Goal: Task Accomplishment & Management: Manage account settings

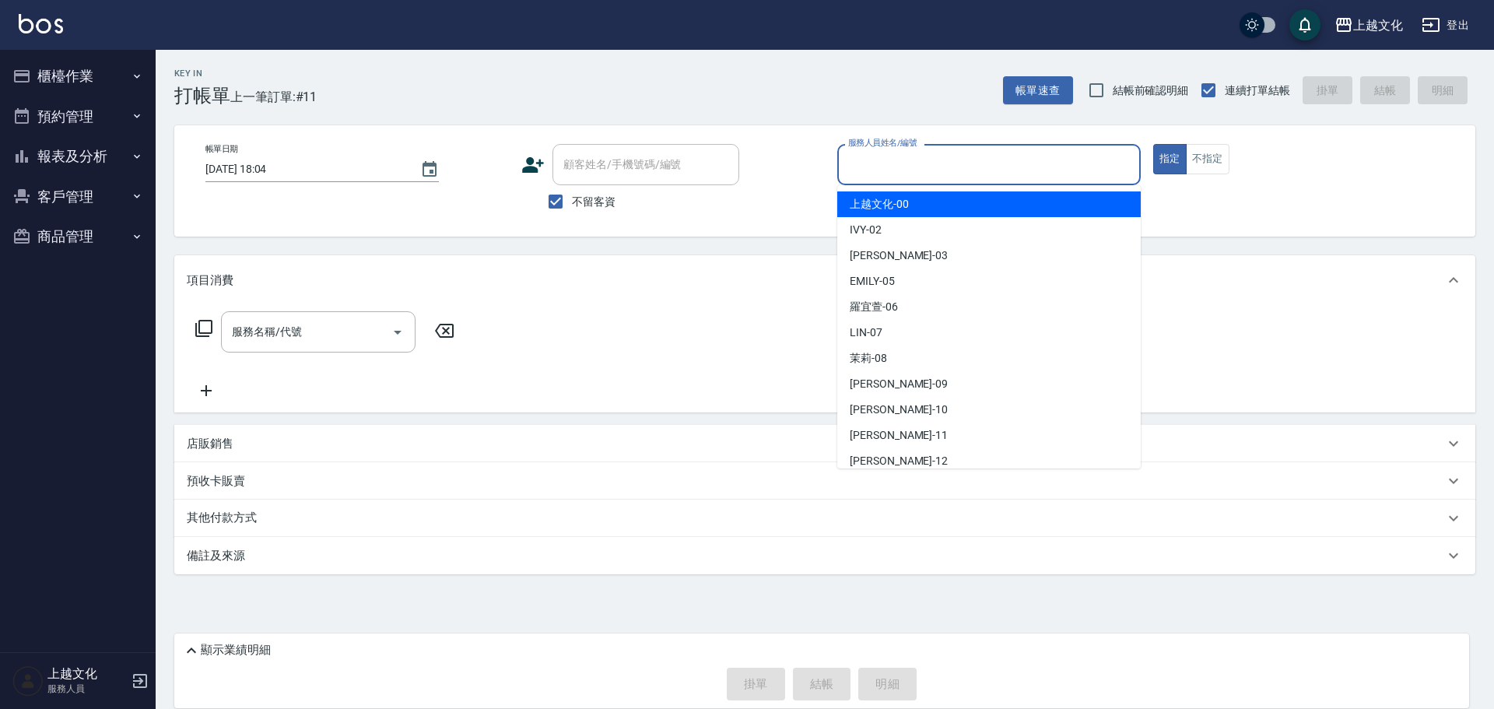
click at [899, 166] on input "服務人員姓名/編號" at bounding box center [988, 164] width 289 height 27
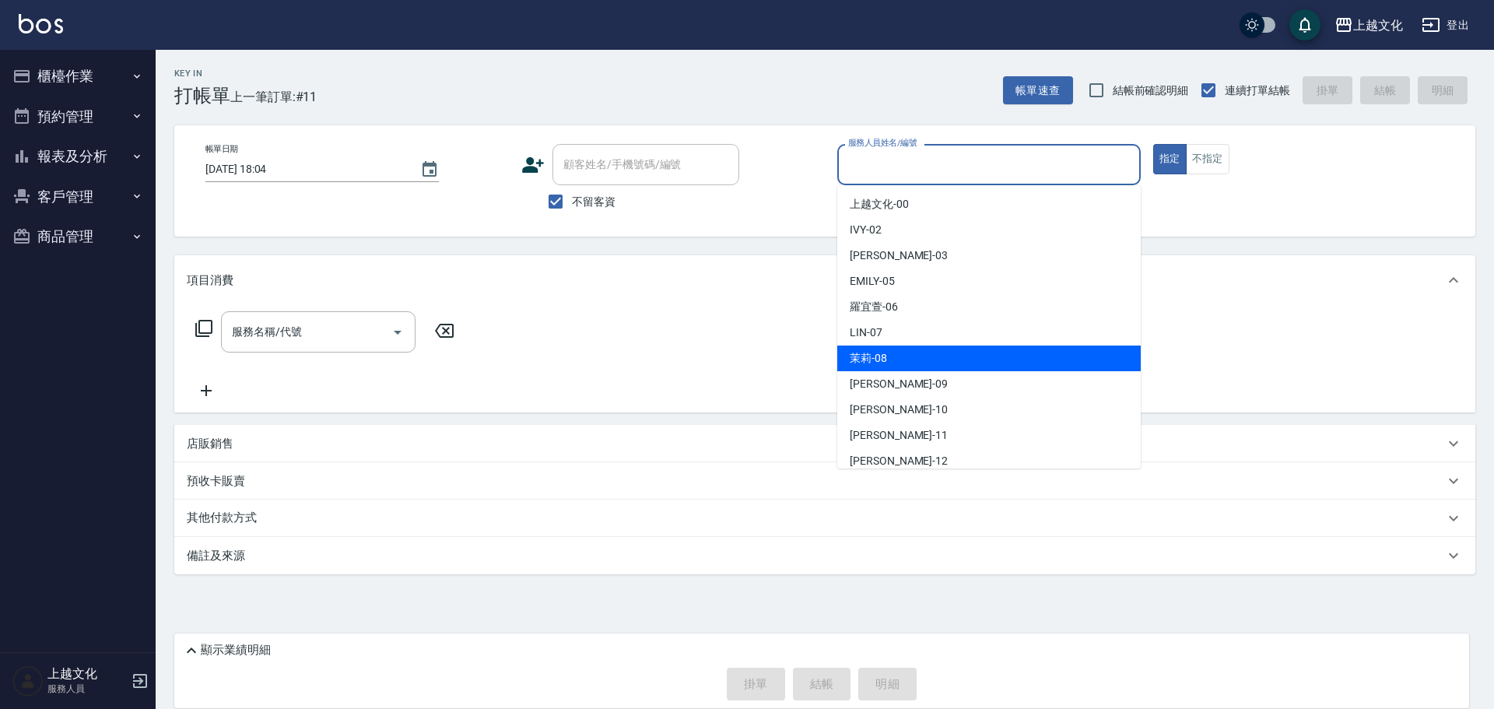
click at [897, 349] on div "茉莉 -08" at bounding box center [988, 358] width 303 height 26
type input "茉莉-08"
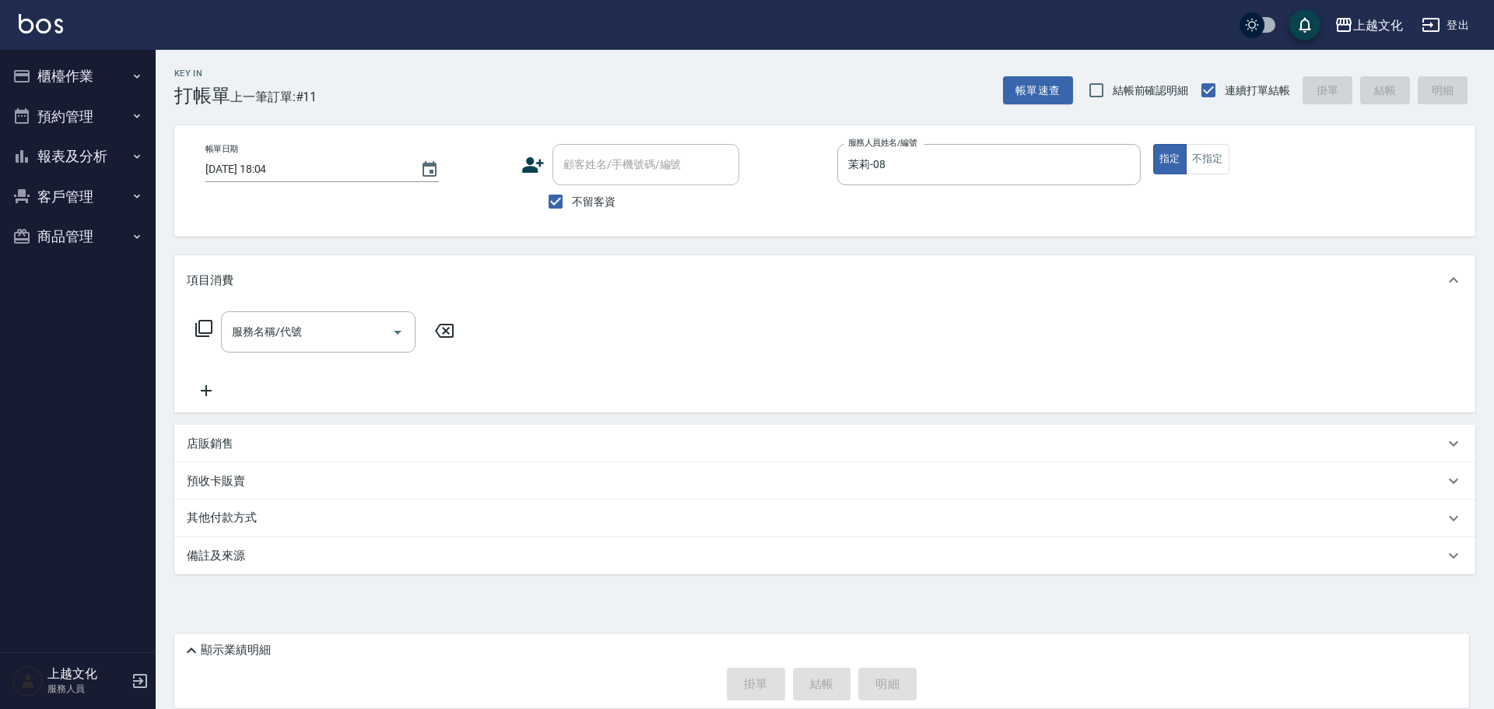
click at [203, 330] on icon at bounding box center [203, 328] width 19 height 19
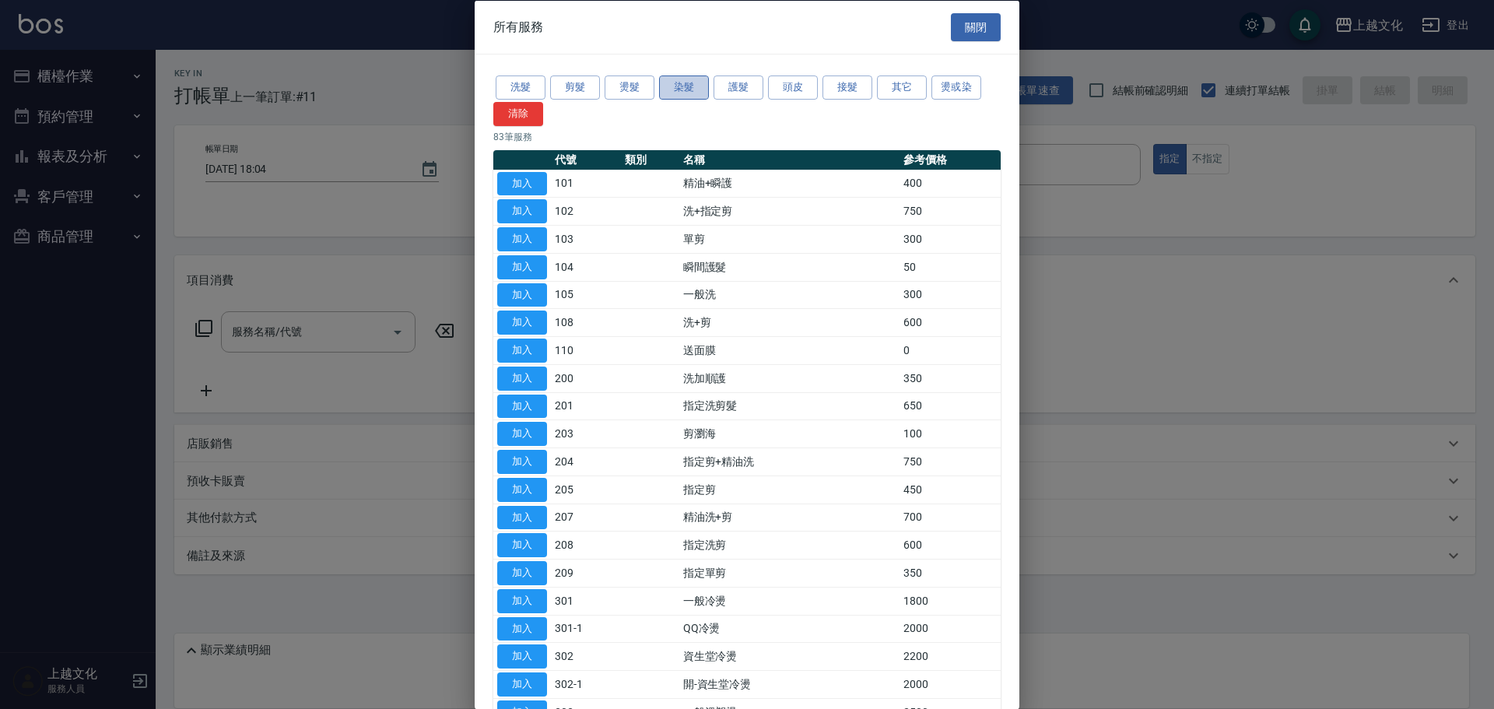
click at [688, 82] on button "染髮" at bounding box center [684, 87] width 50 height 24
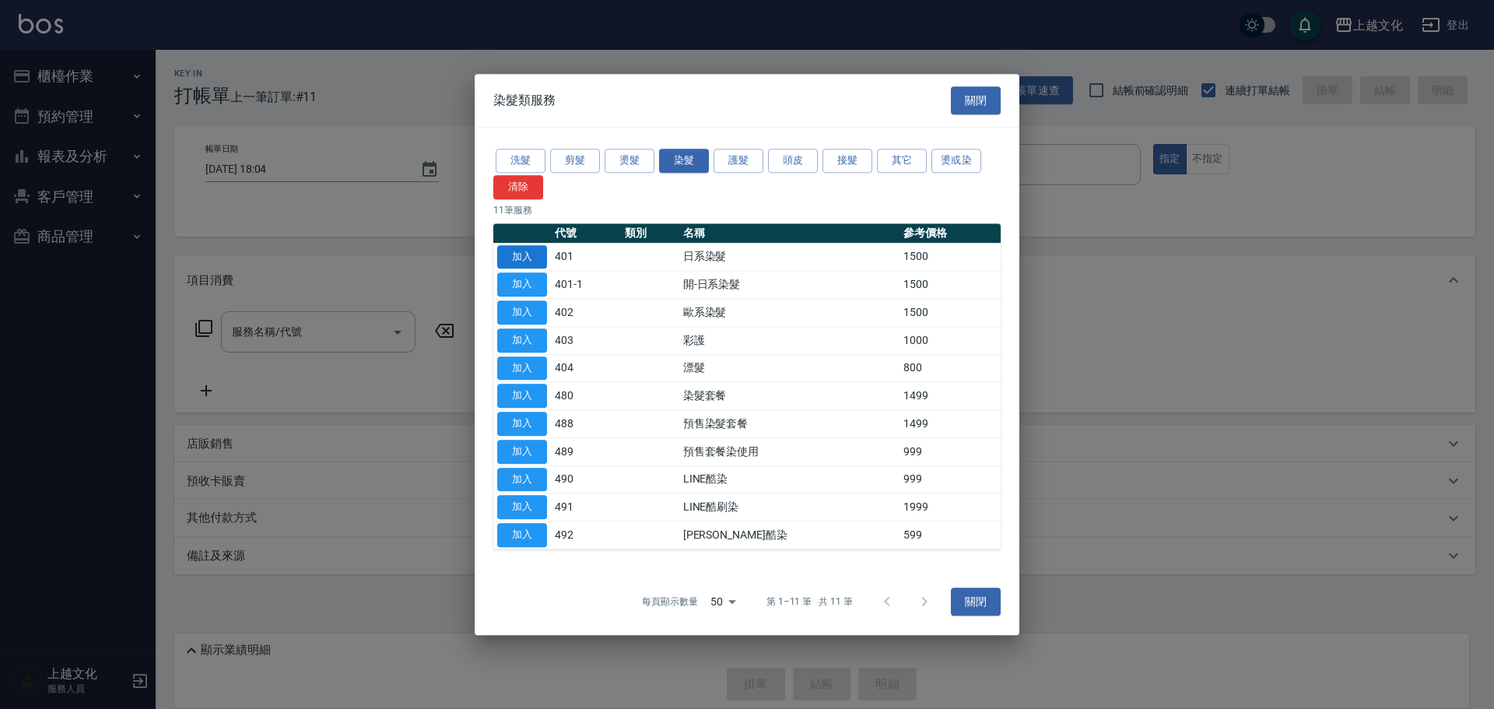
click at [515, 254] on button "加入" at bounding box center [522, 257] width 50 height 24
type input "日系染髮(401)"
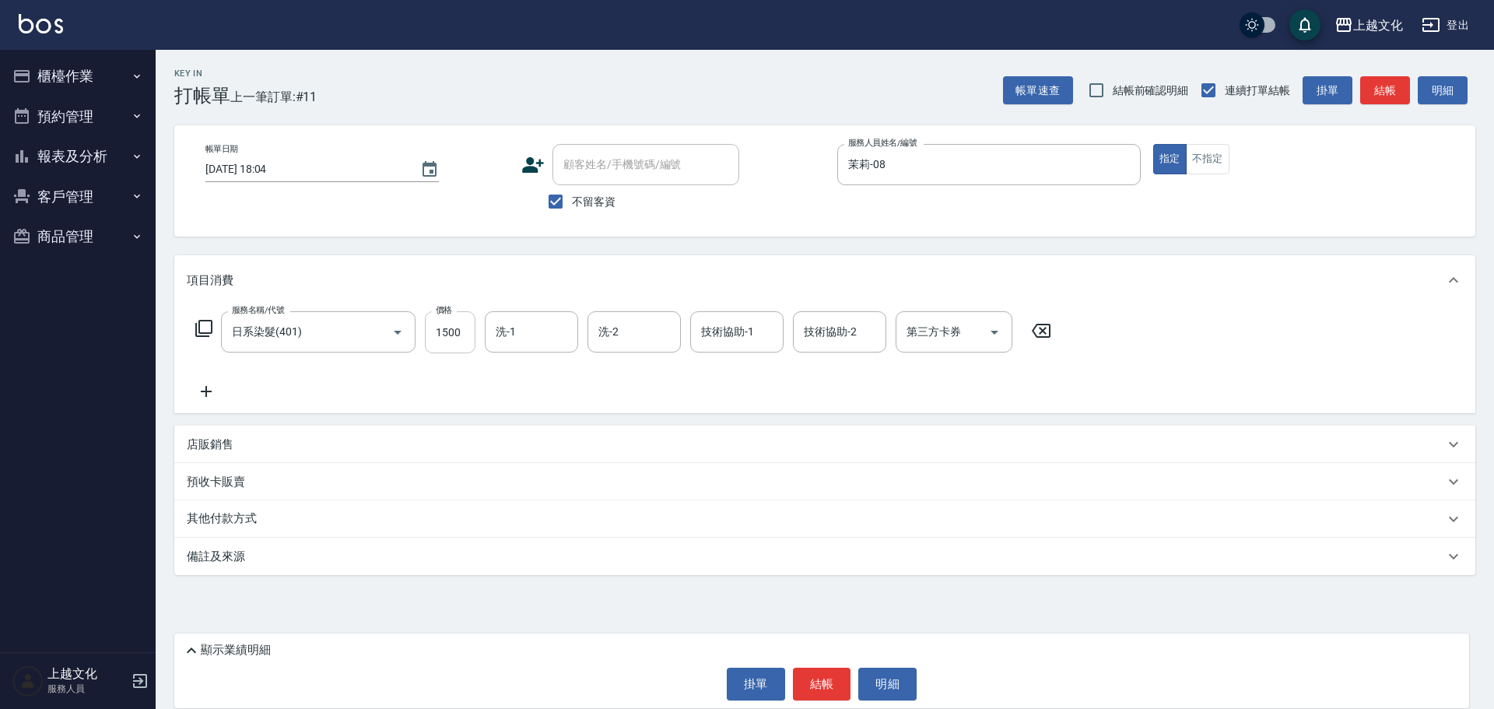
click at [447, 345] on input "1500" at bounding box center [450, 332] width 51 height 42
type input "1700"
click at [813, 674] on button "結帳" at bounding box center [822, 683] width 58 height 33
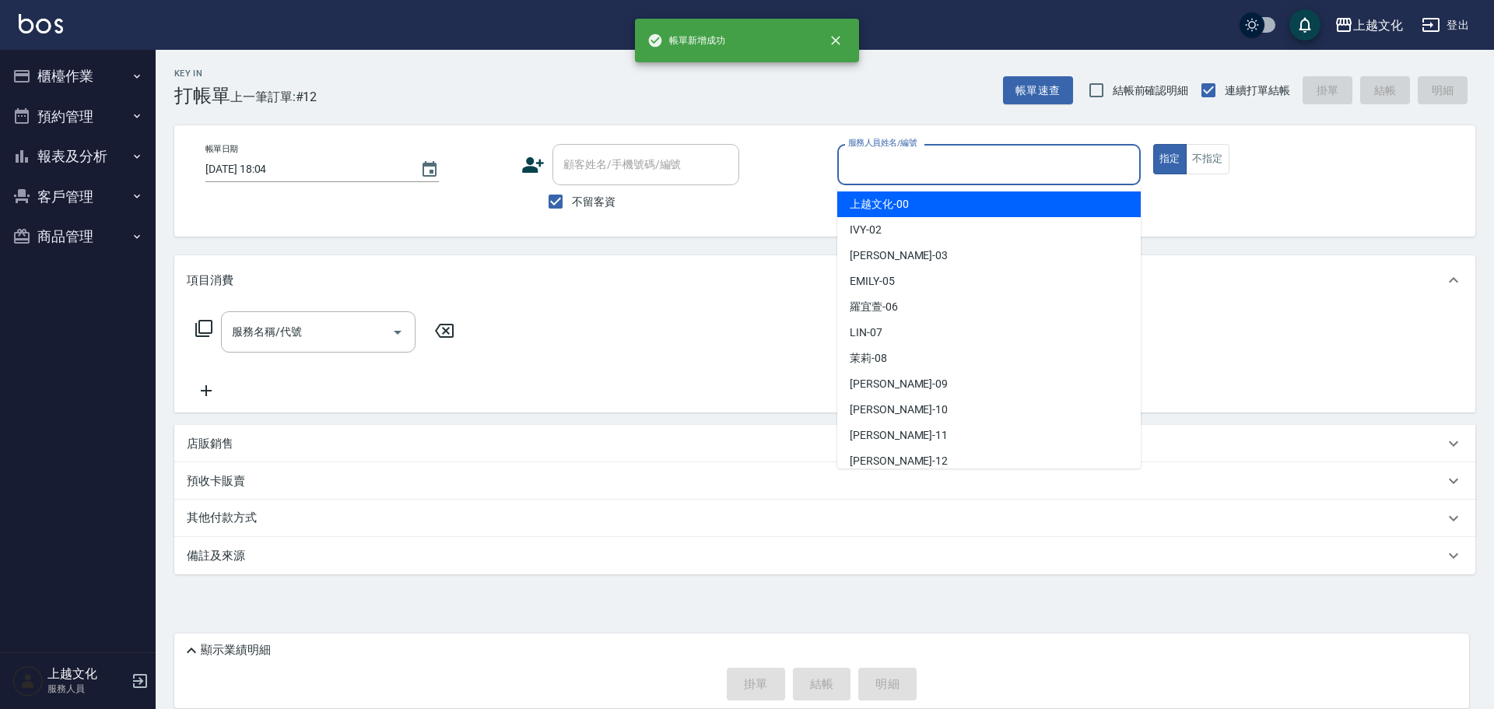
drag, startPoint x: 872, startPoint y: 168, endPoint x: 869, endPoint y: 208, distance: 40.6
click at [871, 170] on input "服務人員姓名/編號" at bounding box center [988, 164] width 289 height 27
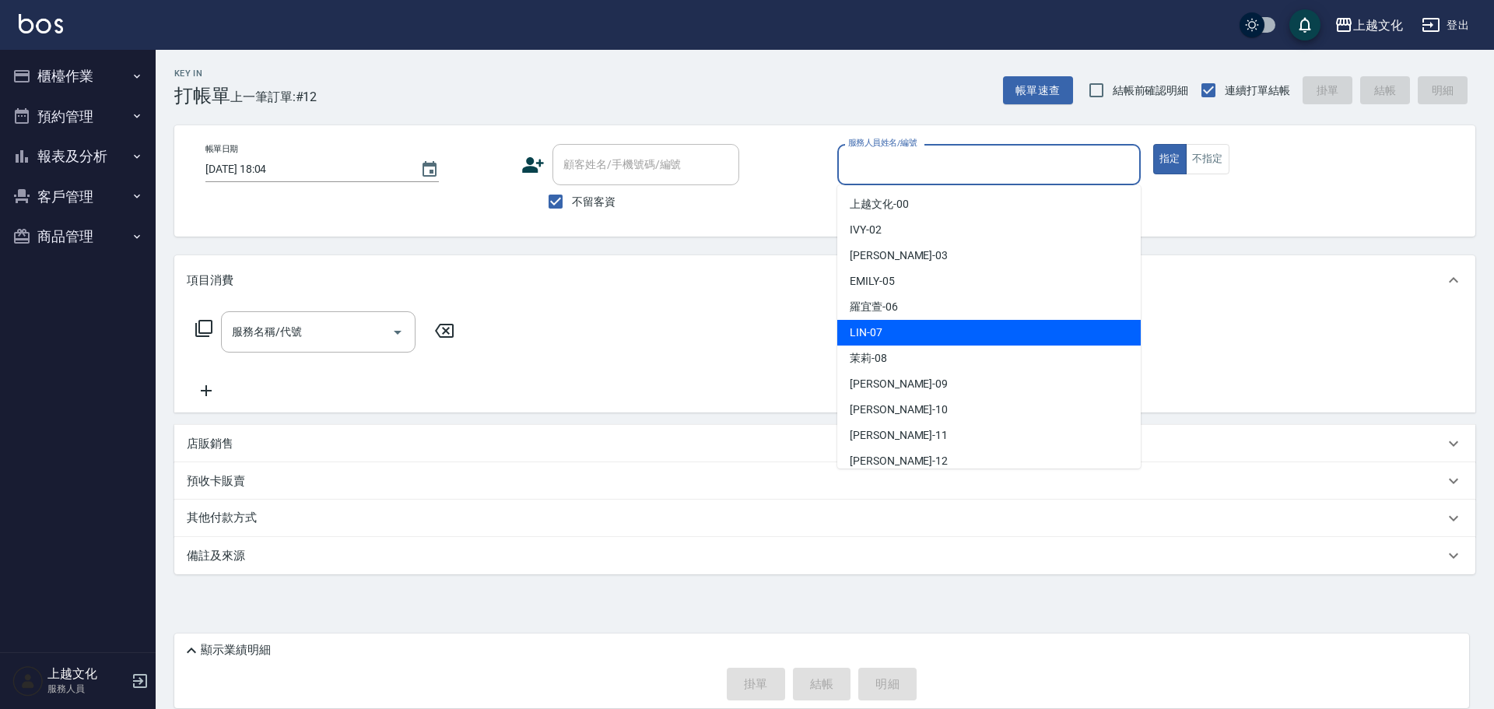
drag, startPoint x: 891, startPoint y: 328, endPoint x: 1144, endPoint y: 271, distance: 259.3
click at [892, 328] on div "LIN -07" at bounding box center [988, 333] width 303 height 26
type input "LIN-07"
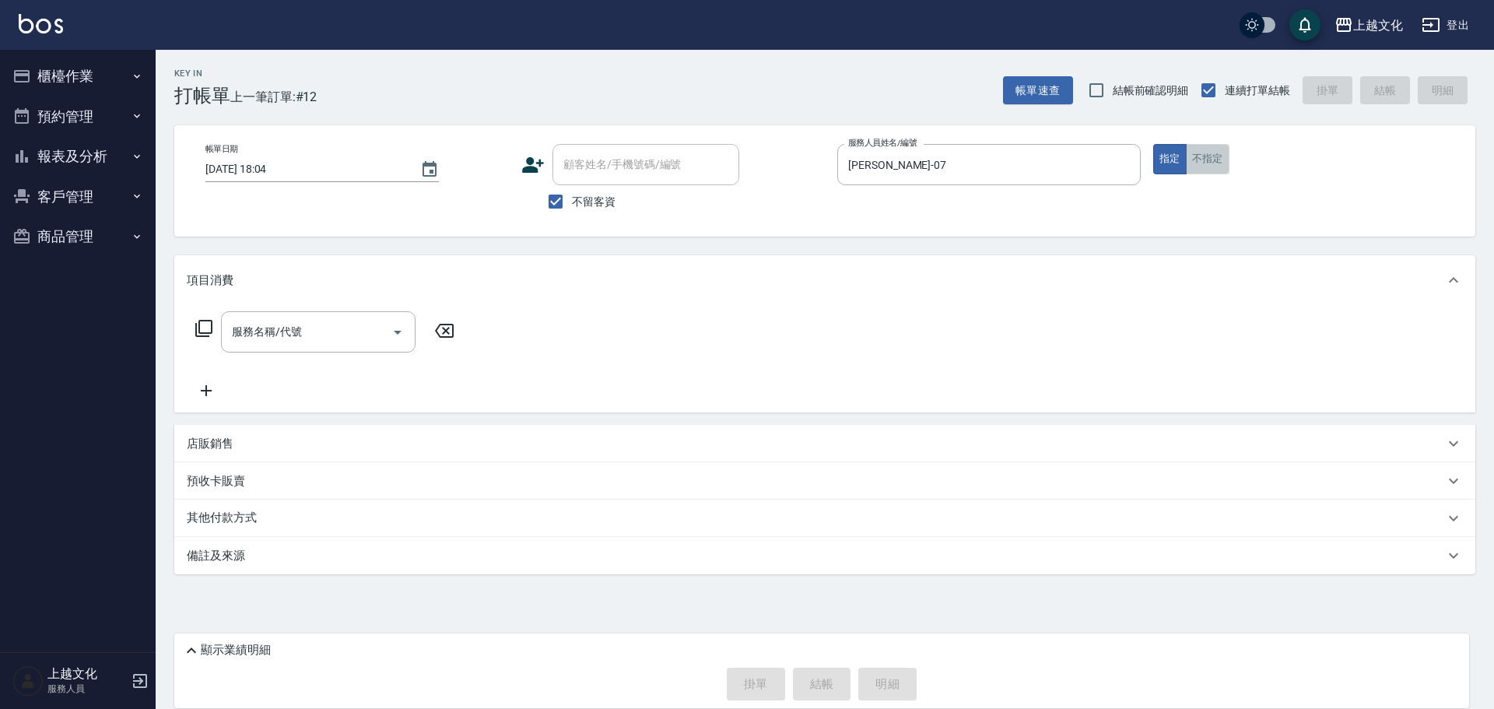
click at [1200, 166] on button "不指定" at bounding box center [1208, 159] width 44 height 30
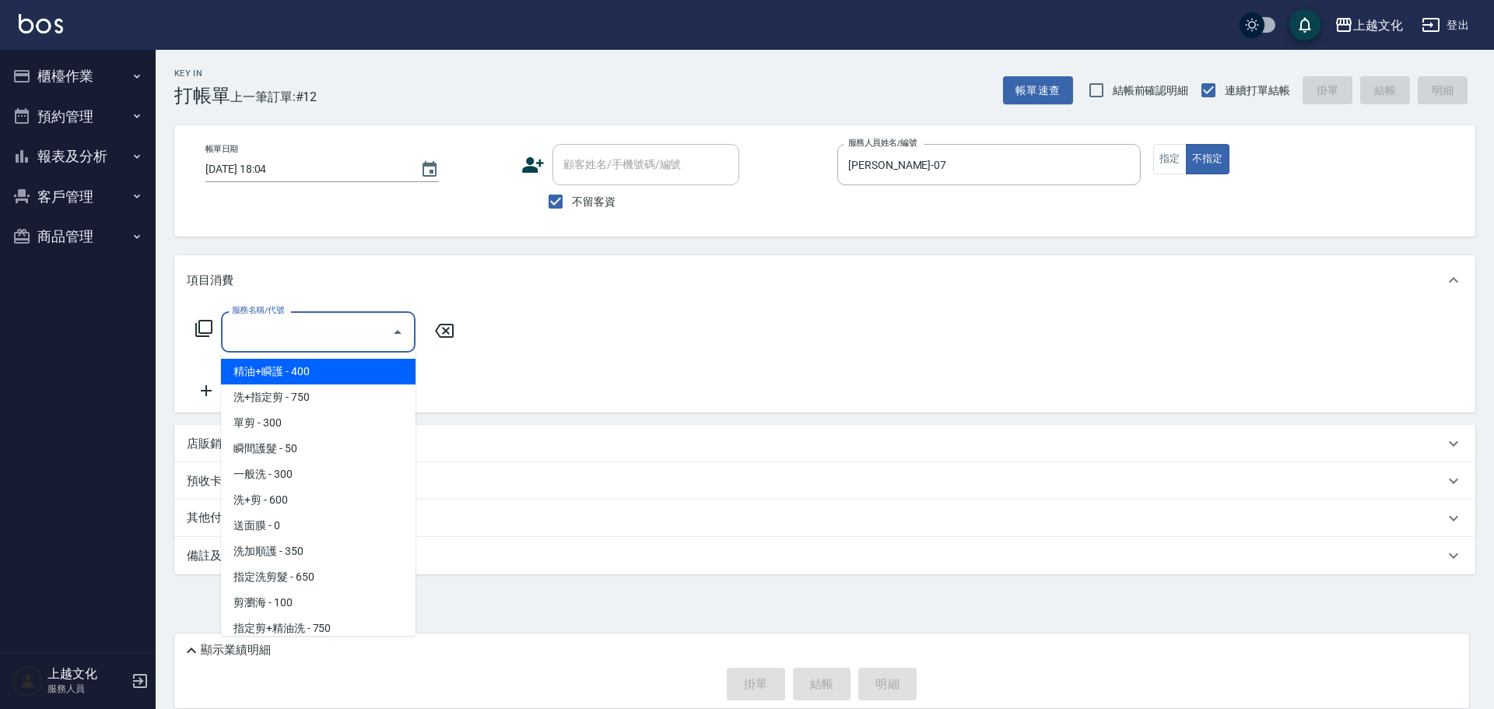
click at [300, 333] on input "服務名稱/代號" at bounding box center [306, 331] width 157 height 27
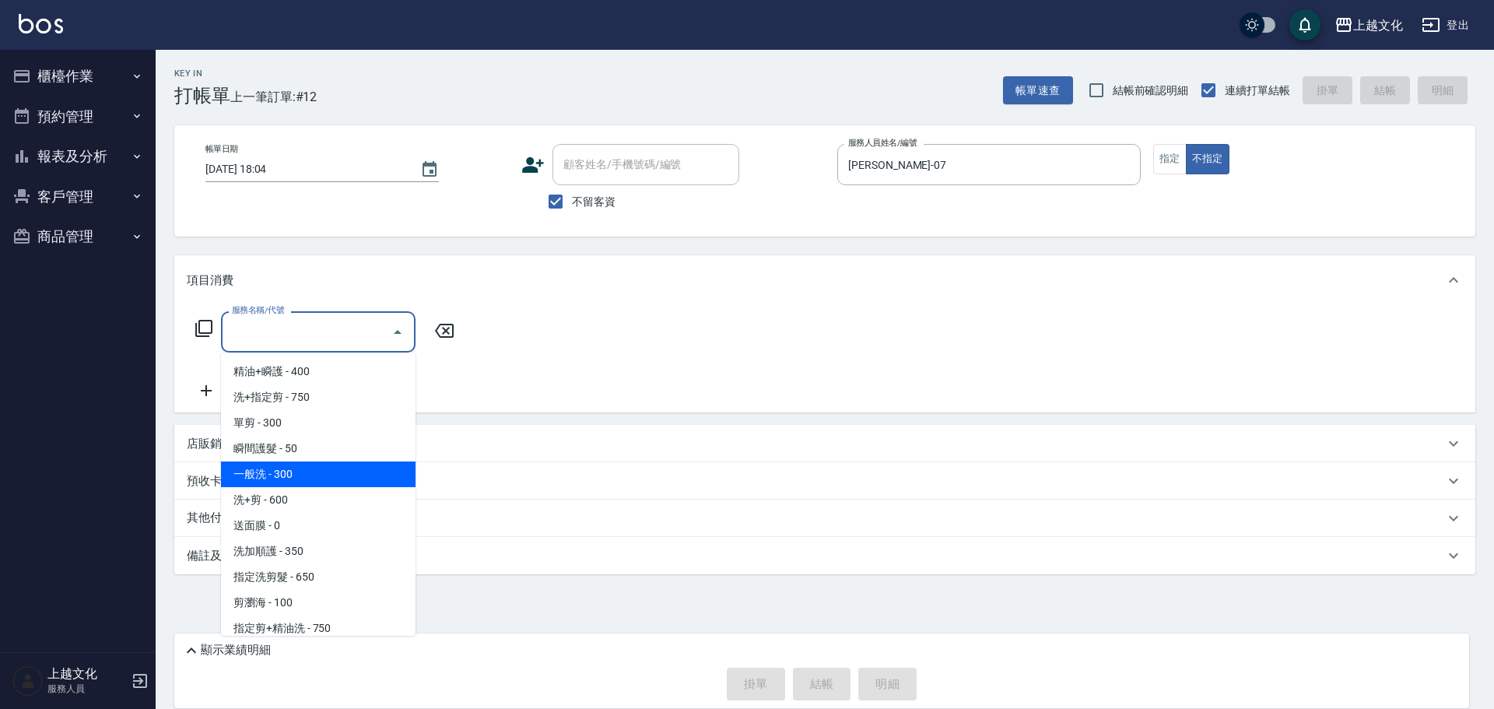
click at [242, 480] on span "一般洗 - 300" at bounding box center [318, 474] width 194 height 26
type input "一般洗(105)"
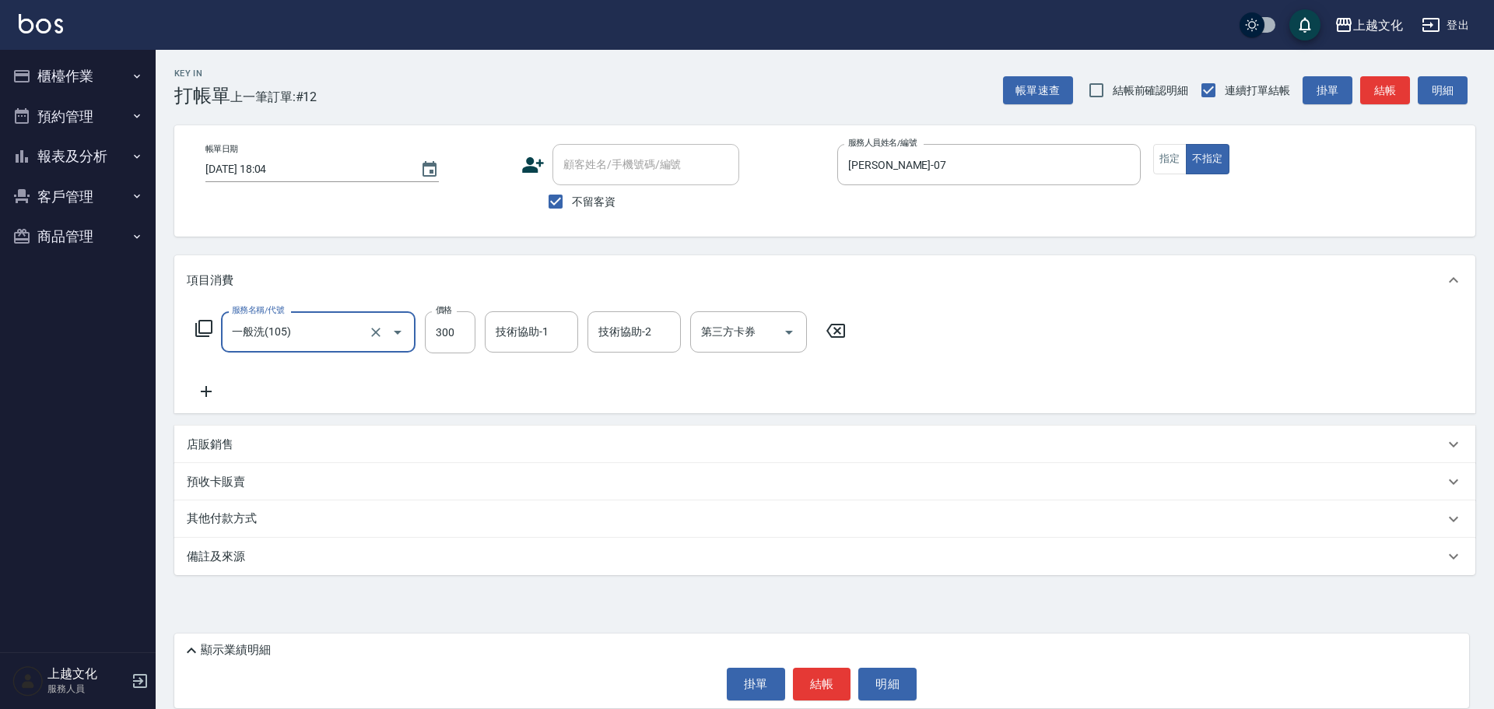
click at [823, 690] on button "結帳" at bounding box center [822, 683] width 58 height 33
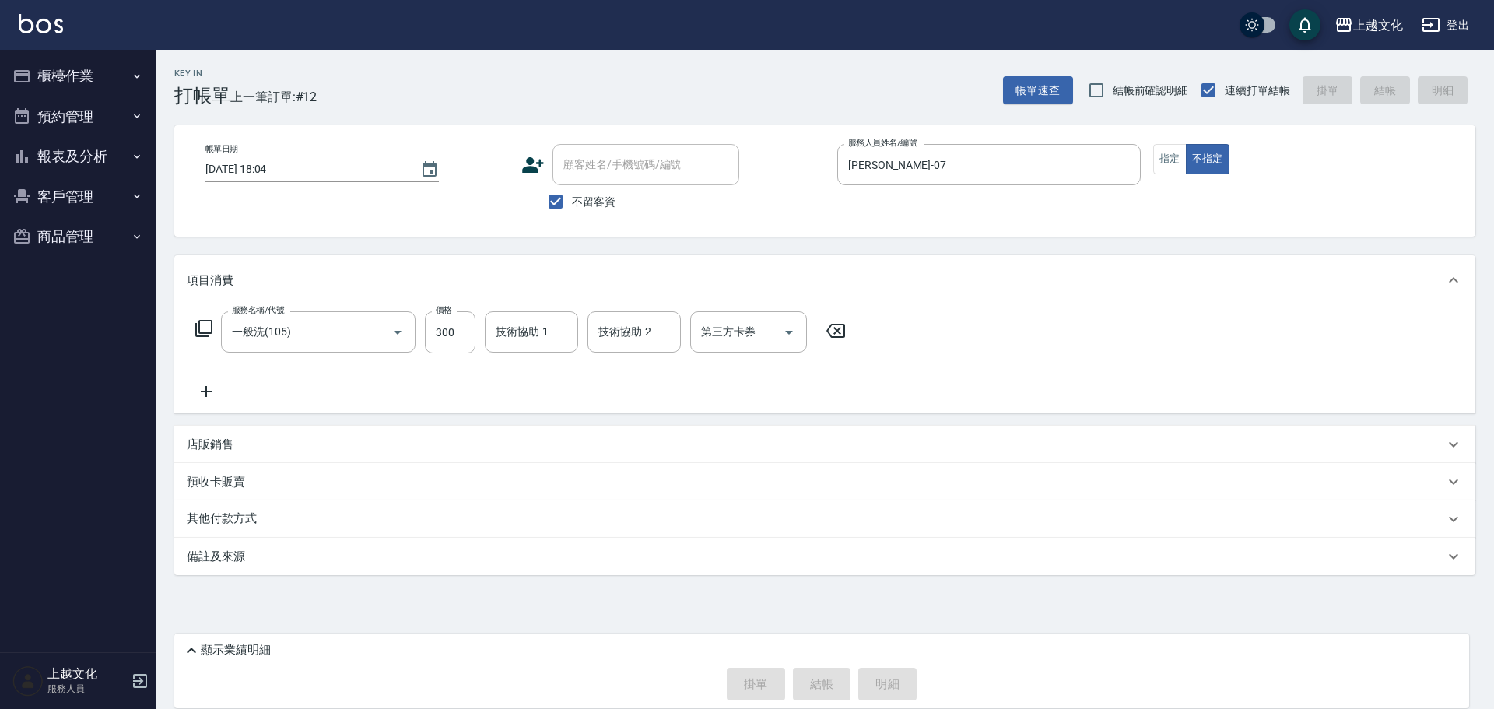
type input "2025/09/19 18:05"
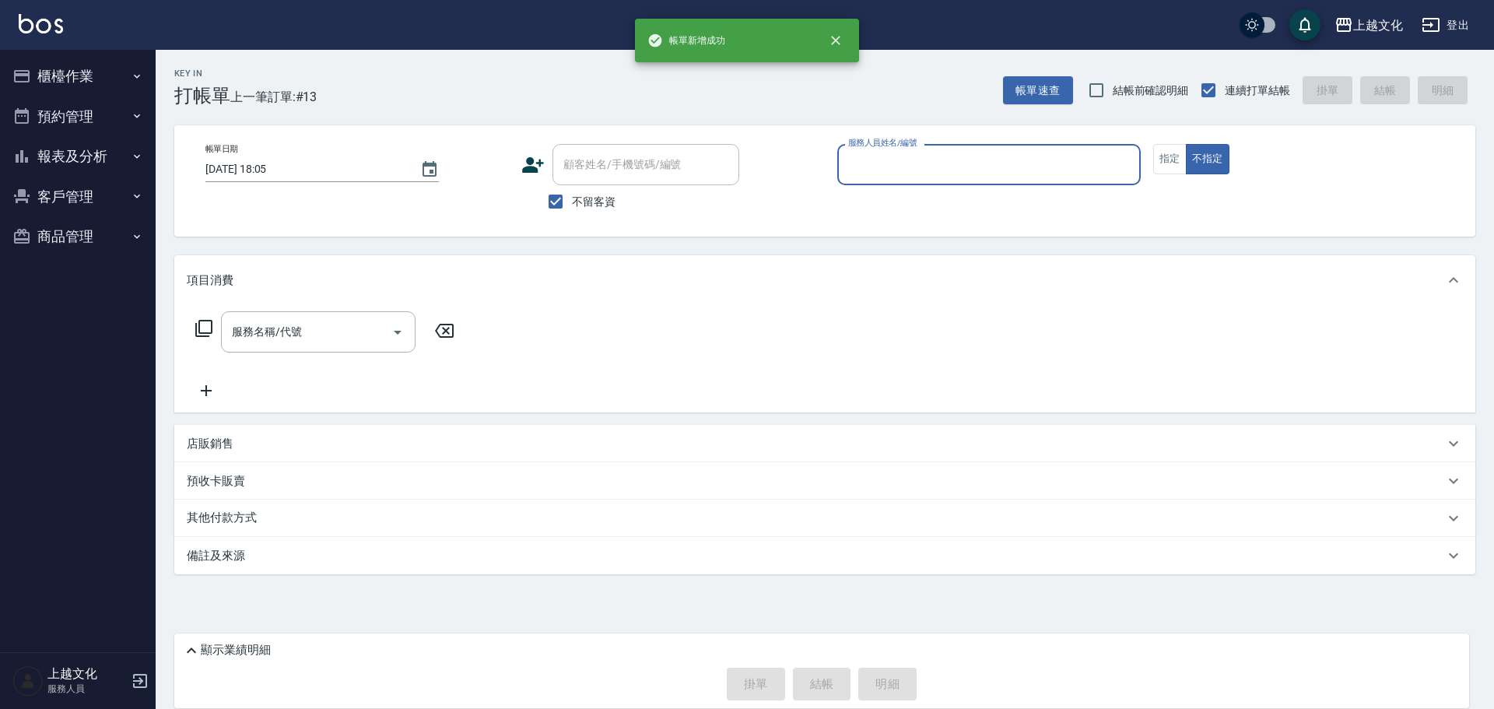
click at [886, 165] on input "服務人員姓名/編號" at bounding box center [988, 164] width 289 height 27
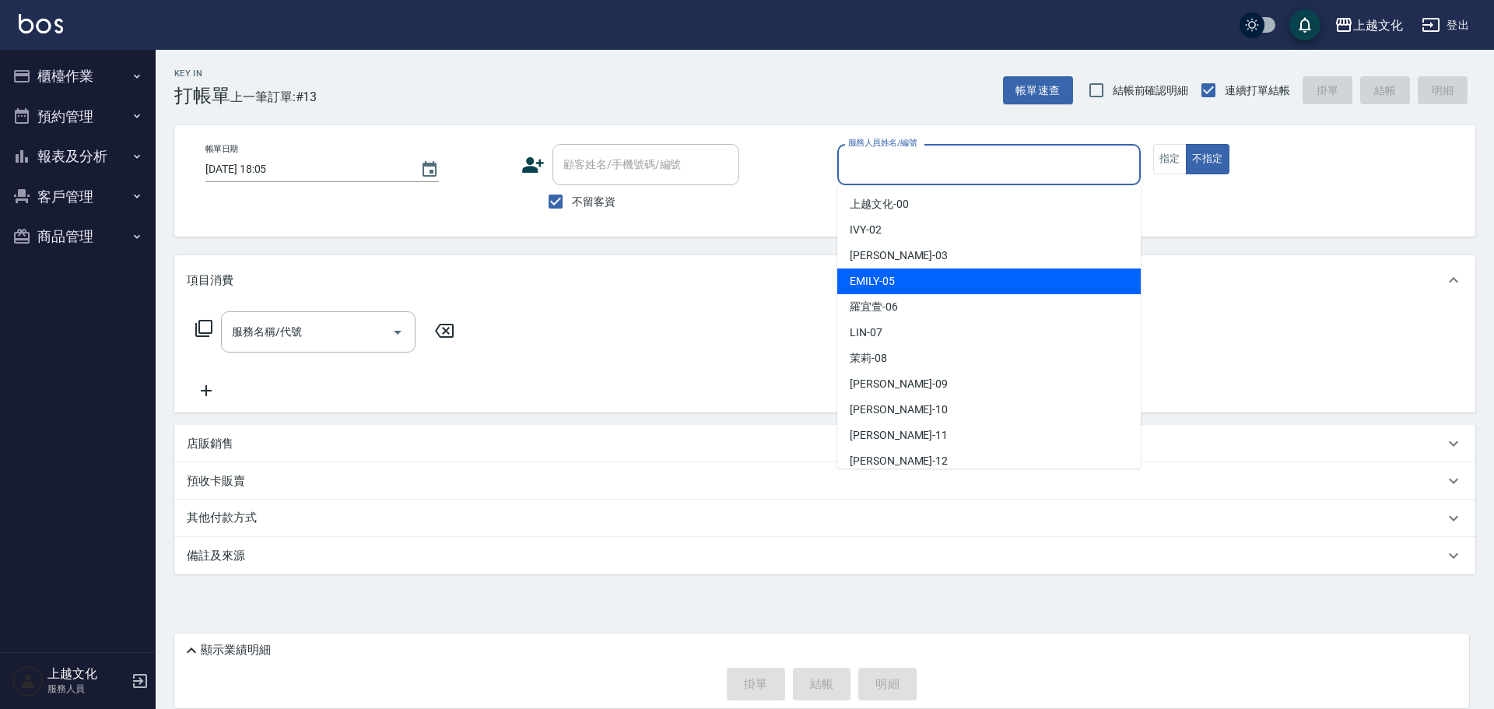
click at [882, 291] on div "EMILY -05" at bounding box center [988, 281] width 303 height 26
type input "EMILY-05"
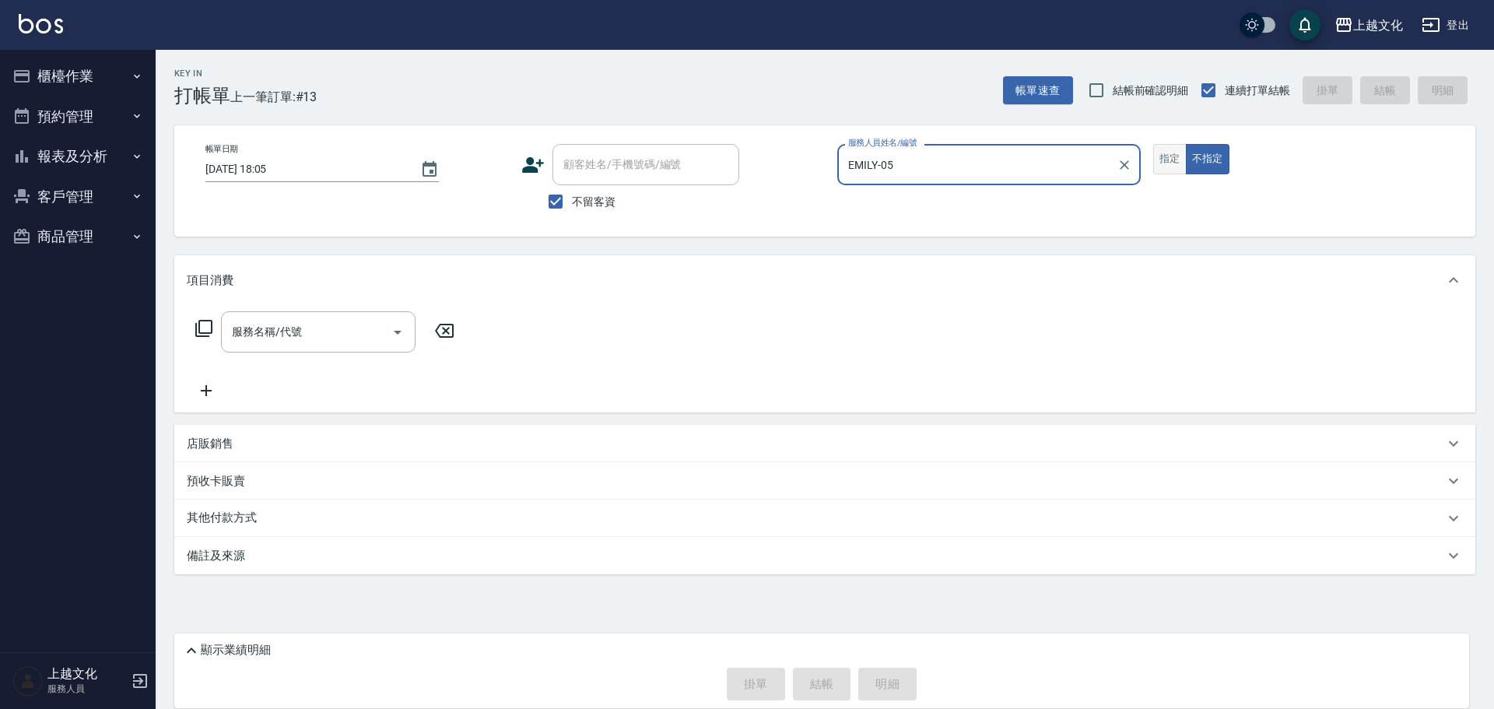
click at [1166, 165] on button "指定" at bounding box center [1169, 159] width 33 height 30
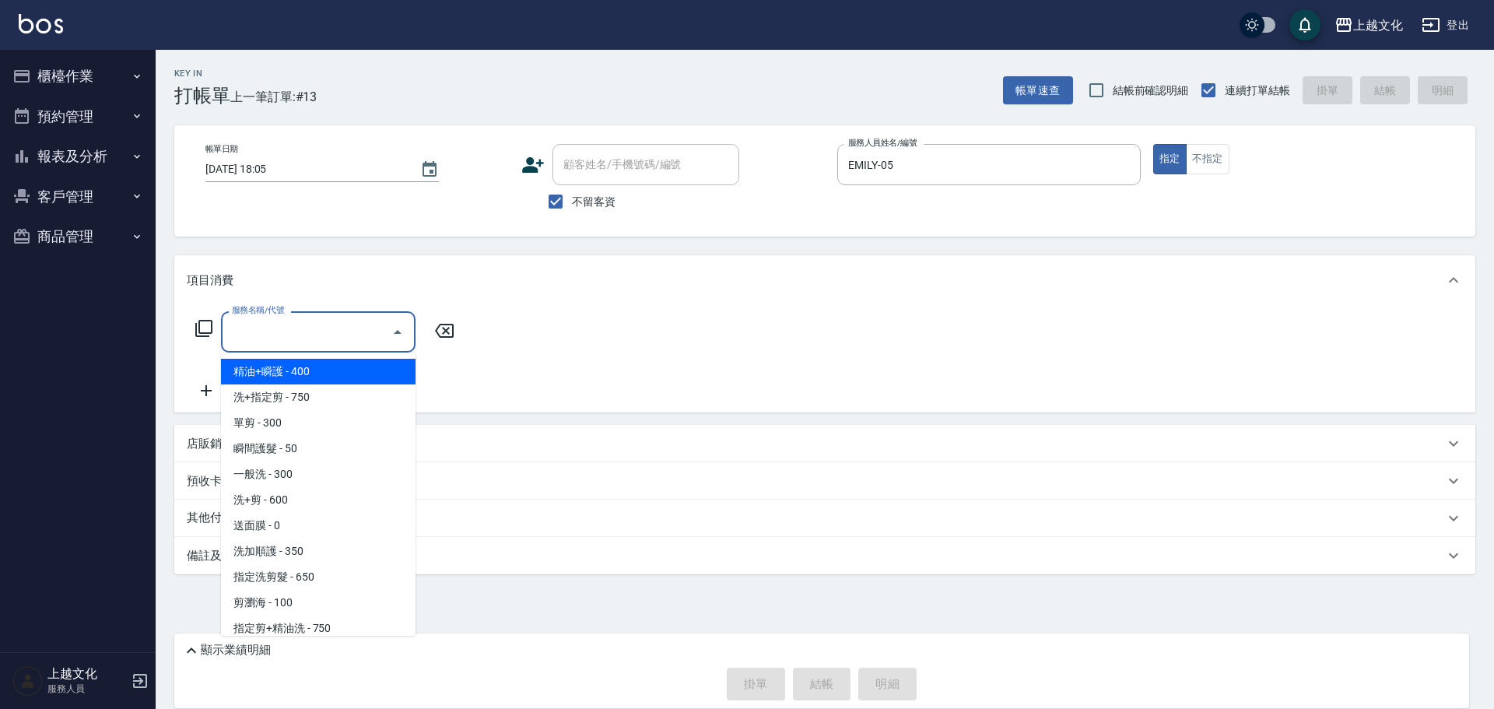
click at [252, 331] on input "服務名稱/代號" at bounding box center [306, 331] width 157 height 27
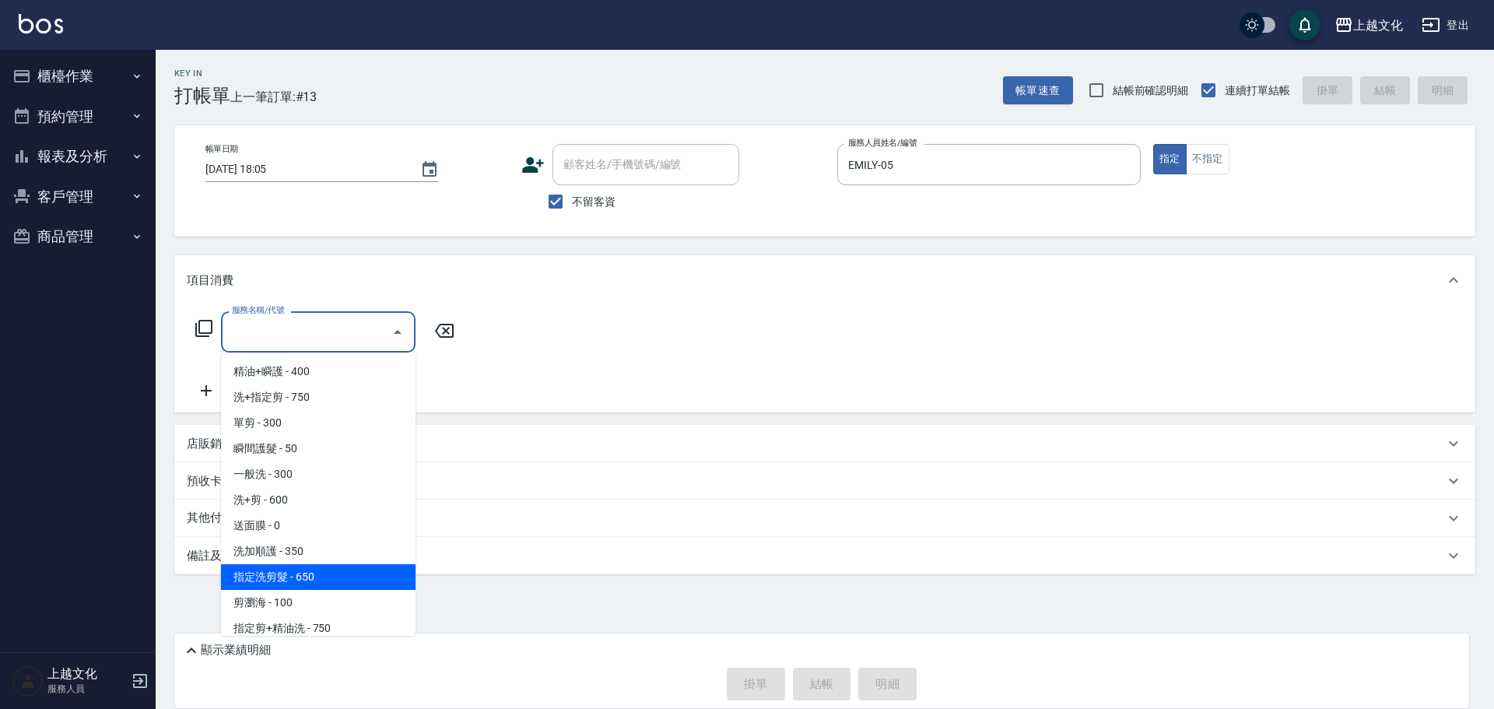
click at [302, 576] on span "指定洗剪髮 - 650" at bounding box center [318, 577] width 194 height 26
click at [302, 576] on div "Key In 打帳單 上一筆訂單:#13 帳單速查 結帳前確認明細 連續打單結帳 掛單 結帳 明細 帳單日期 2025/09/19 18:05 顧客姓名/手機…" at bounding box center [825, 355] width 1338 height 610
type input "指定洗剪髮(201)"
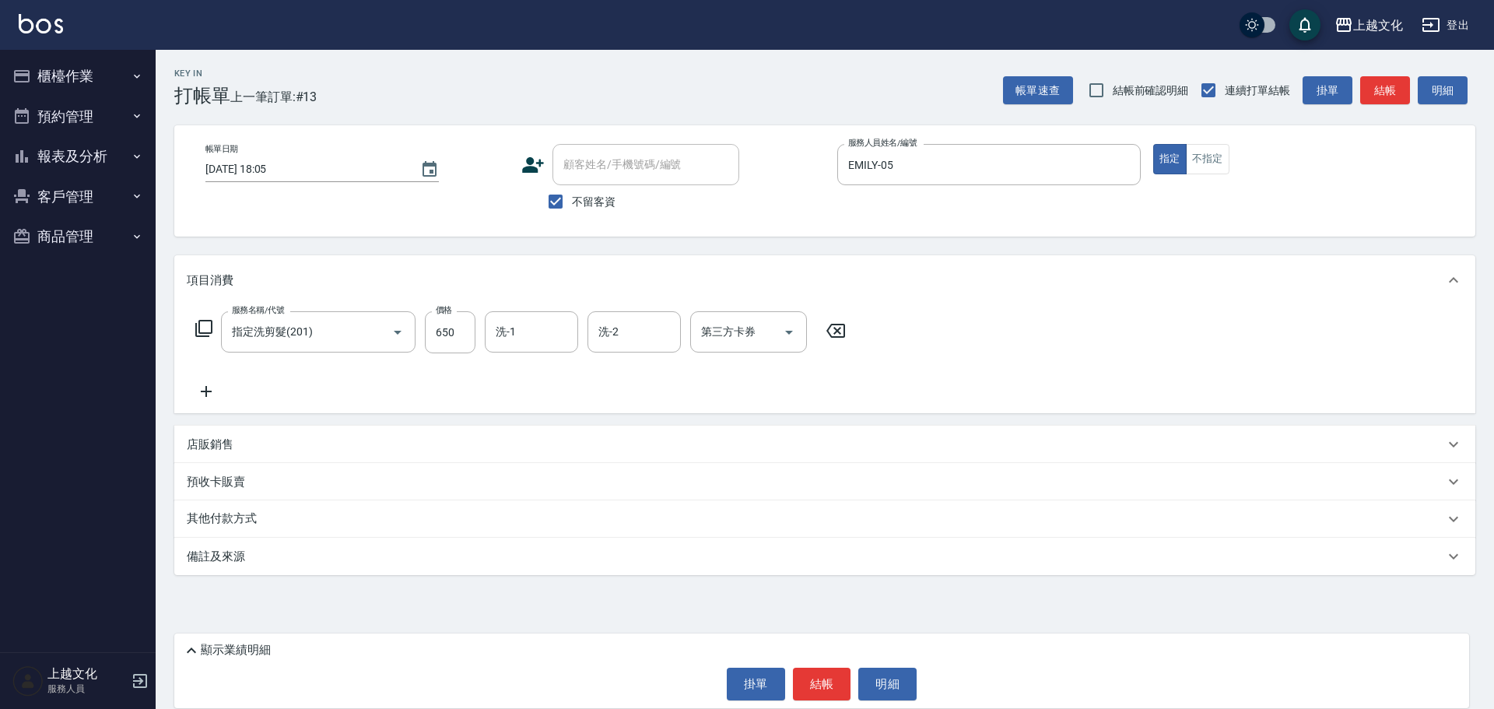
click at [818, 682] on button "結帳" at bounding box center [822, 683] width 58 height 33
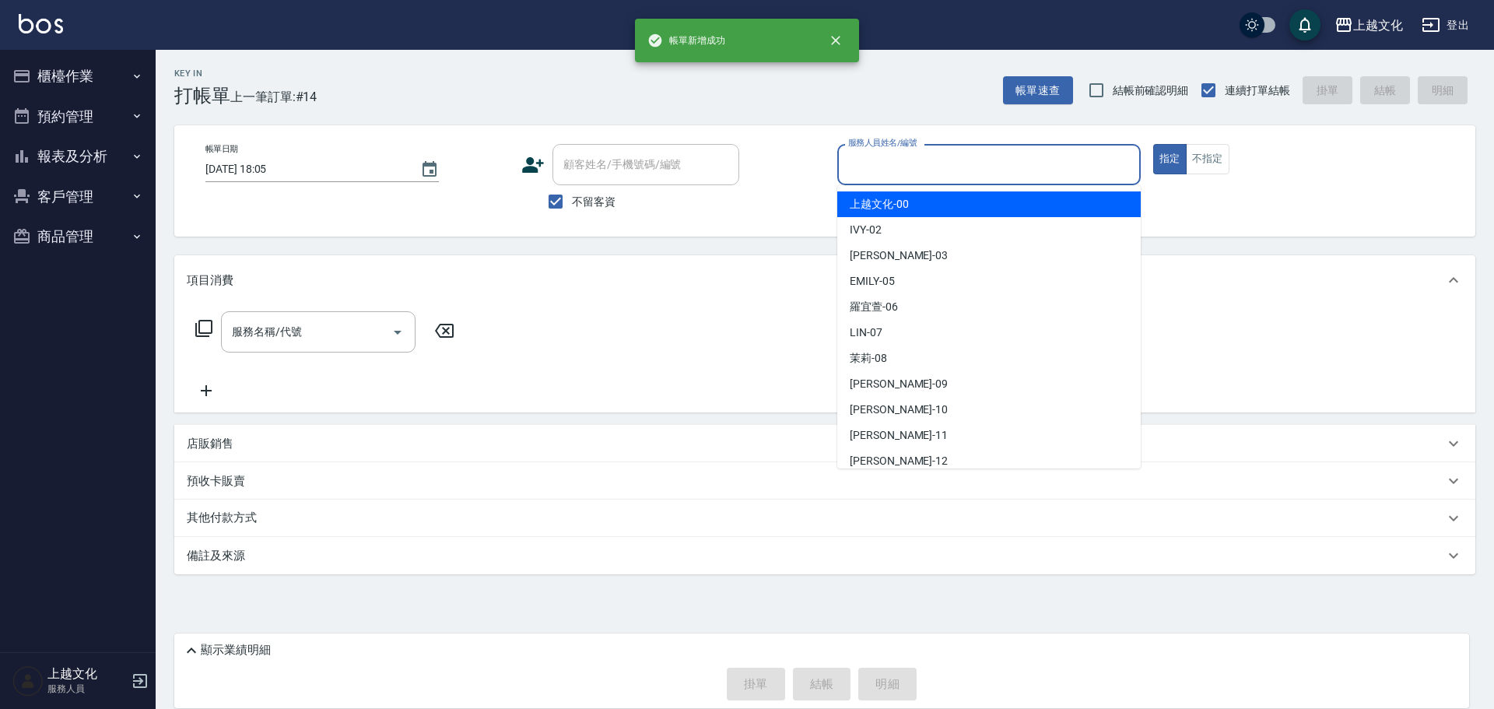
click at [909, 170] on input "服務人員姓名/編號" at bounding box center [988, 164] width 289 height 27
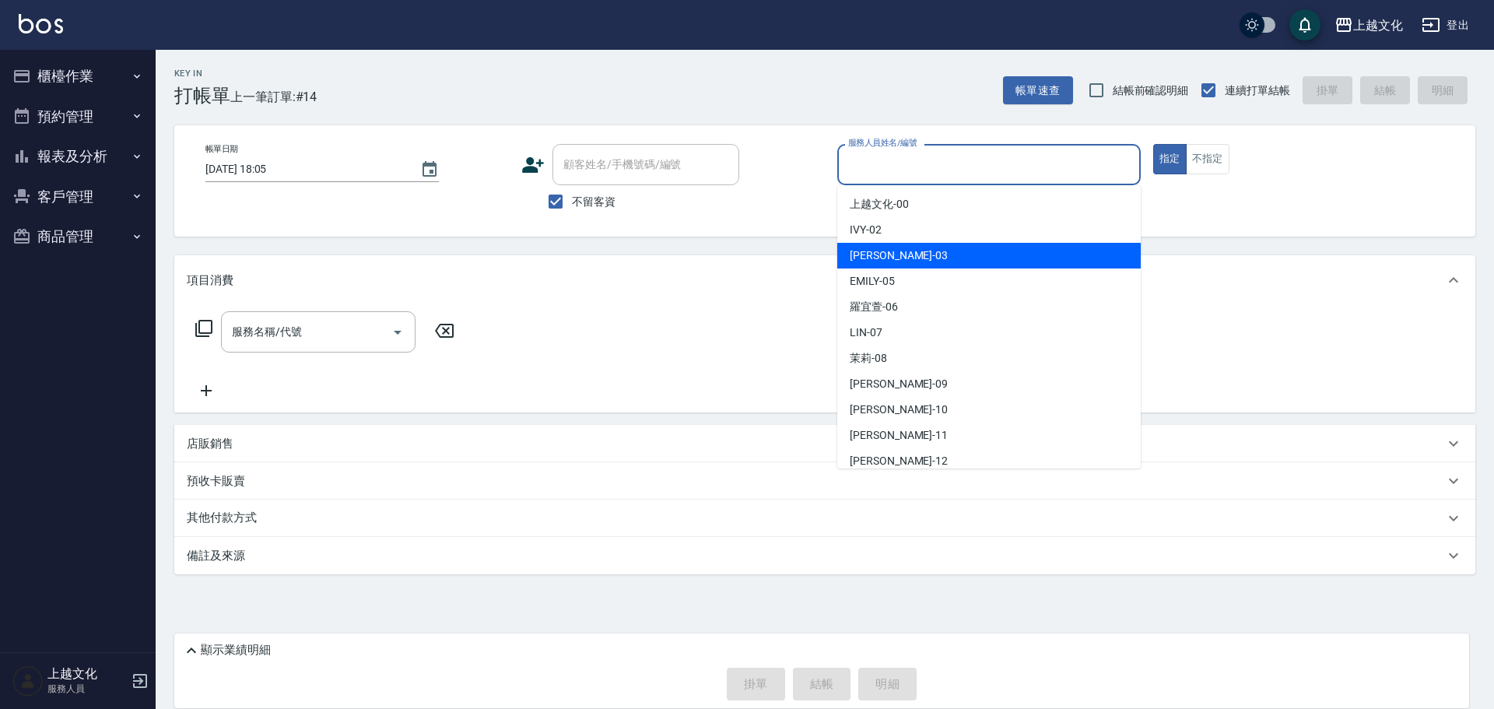
click at [909, 247] on div "kelly -03" at bounding box center [988, 256] width 303 height 26
type input "kelly-03"
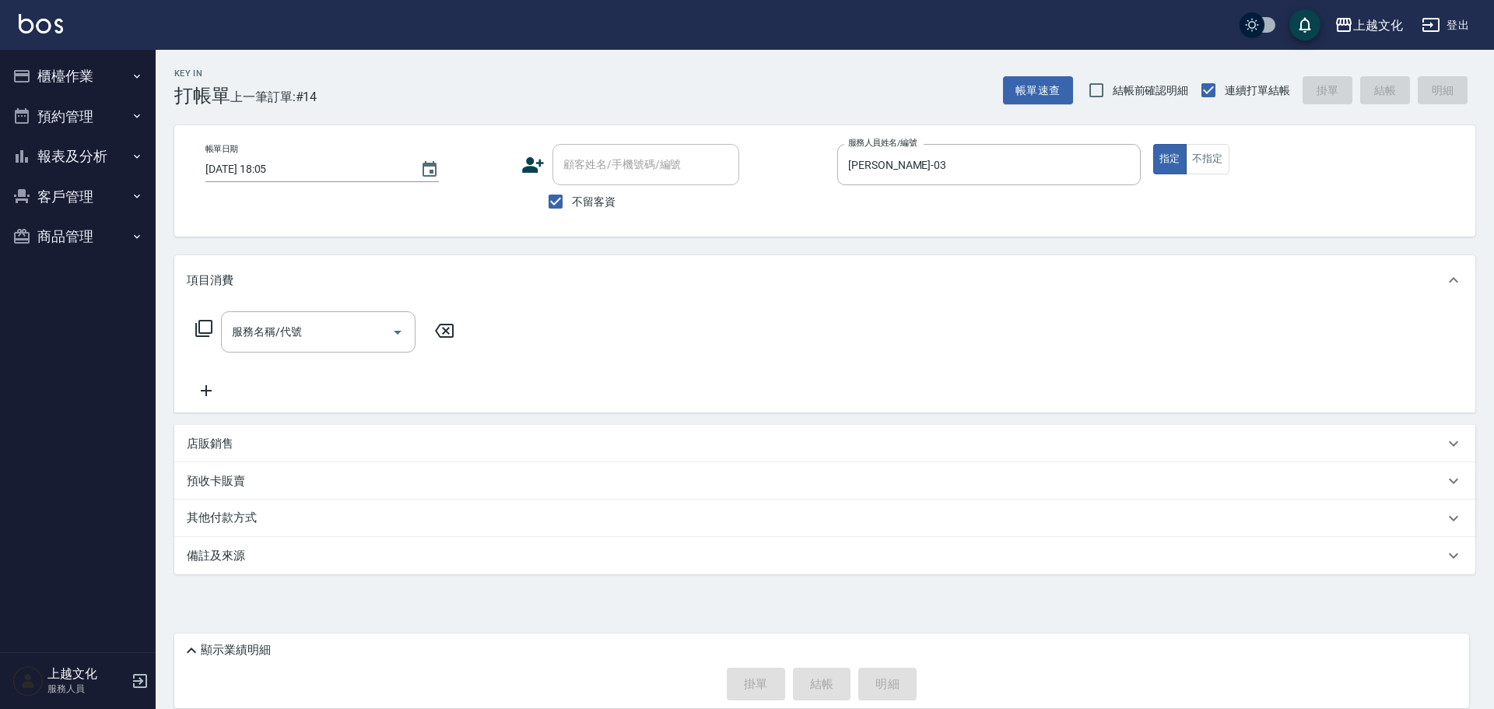
click at [206, 324] on icon at bounding box center [203, 328] width 19 height 19
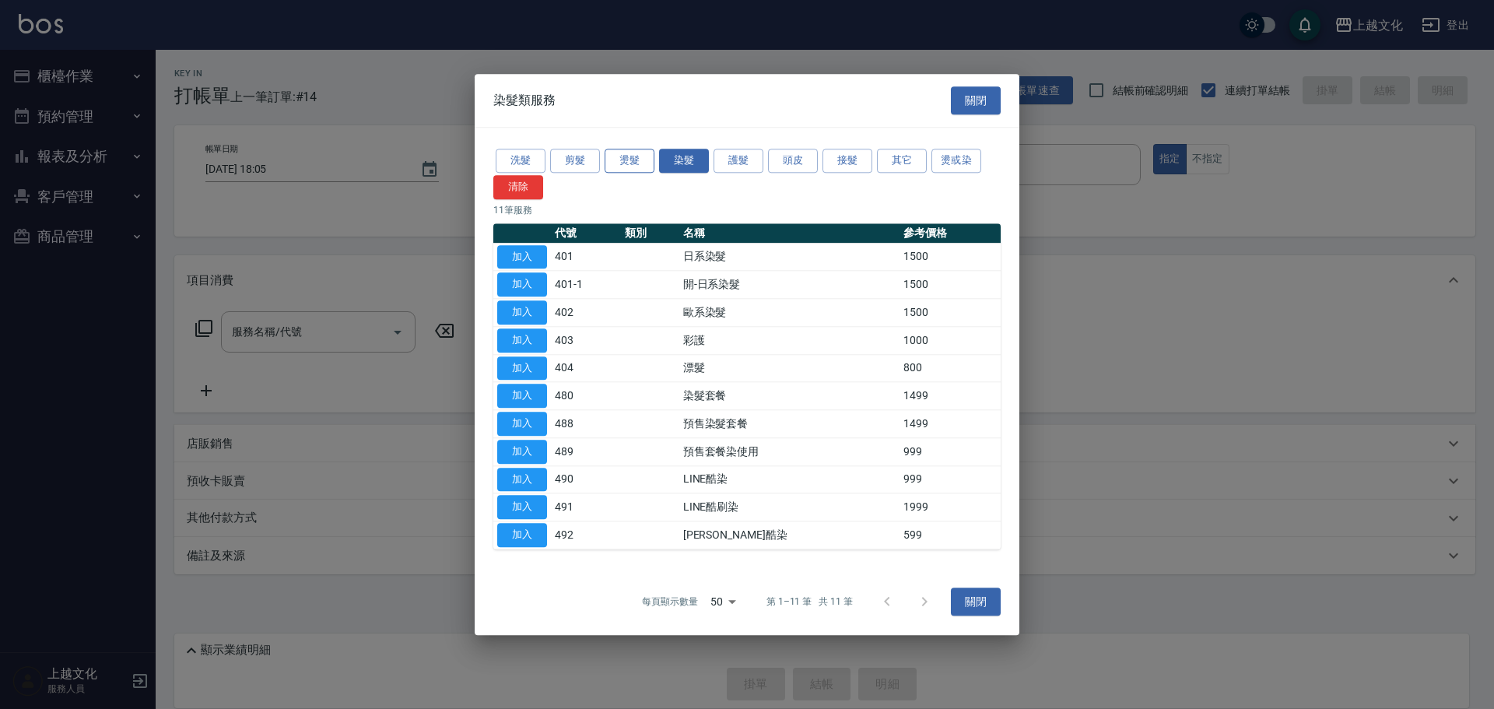
click at [624, 163] on button "燙髮" at bounding box center [629, 161] width 50 height 24
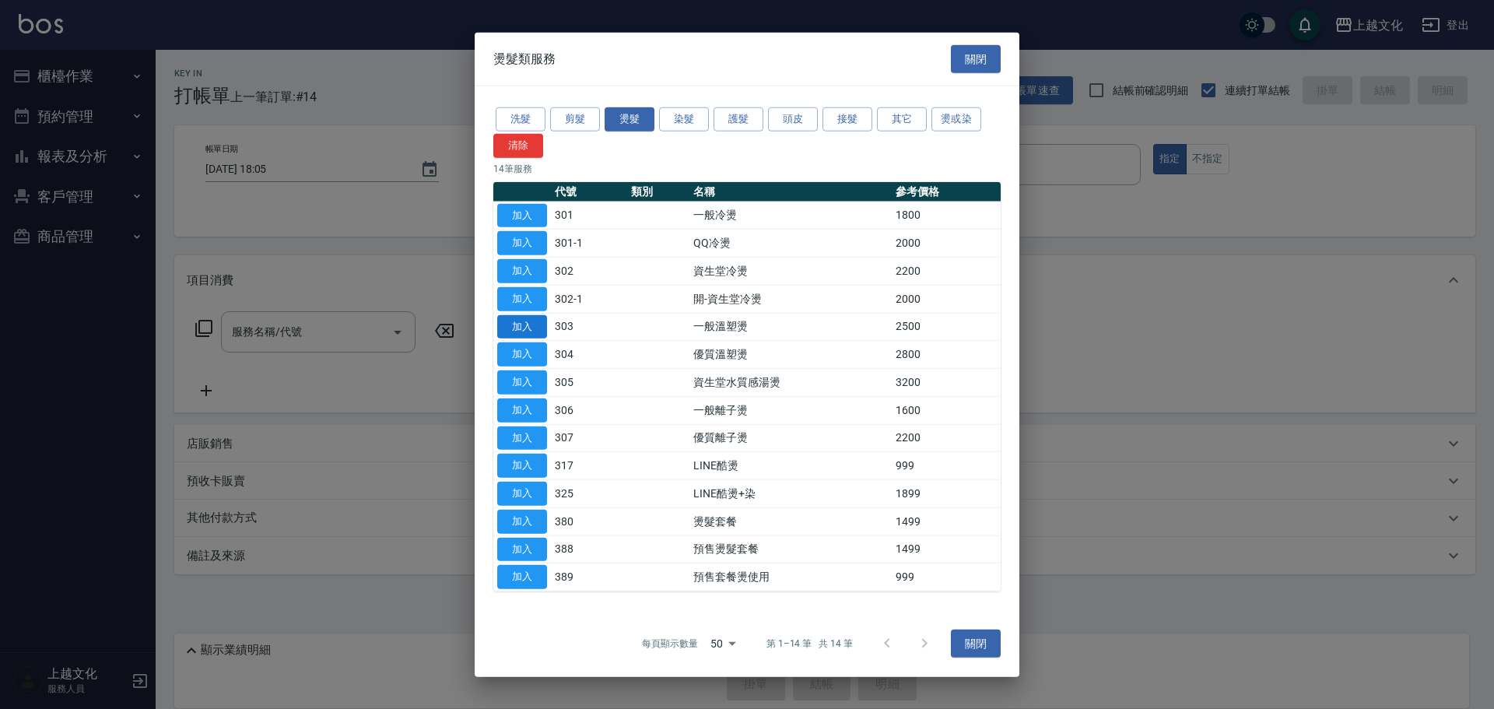
click at [506, 328] on button "加入" at bounding box center [522, 326] width 50 height 24
type input "一般溫塑燙(303)"
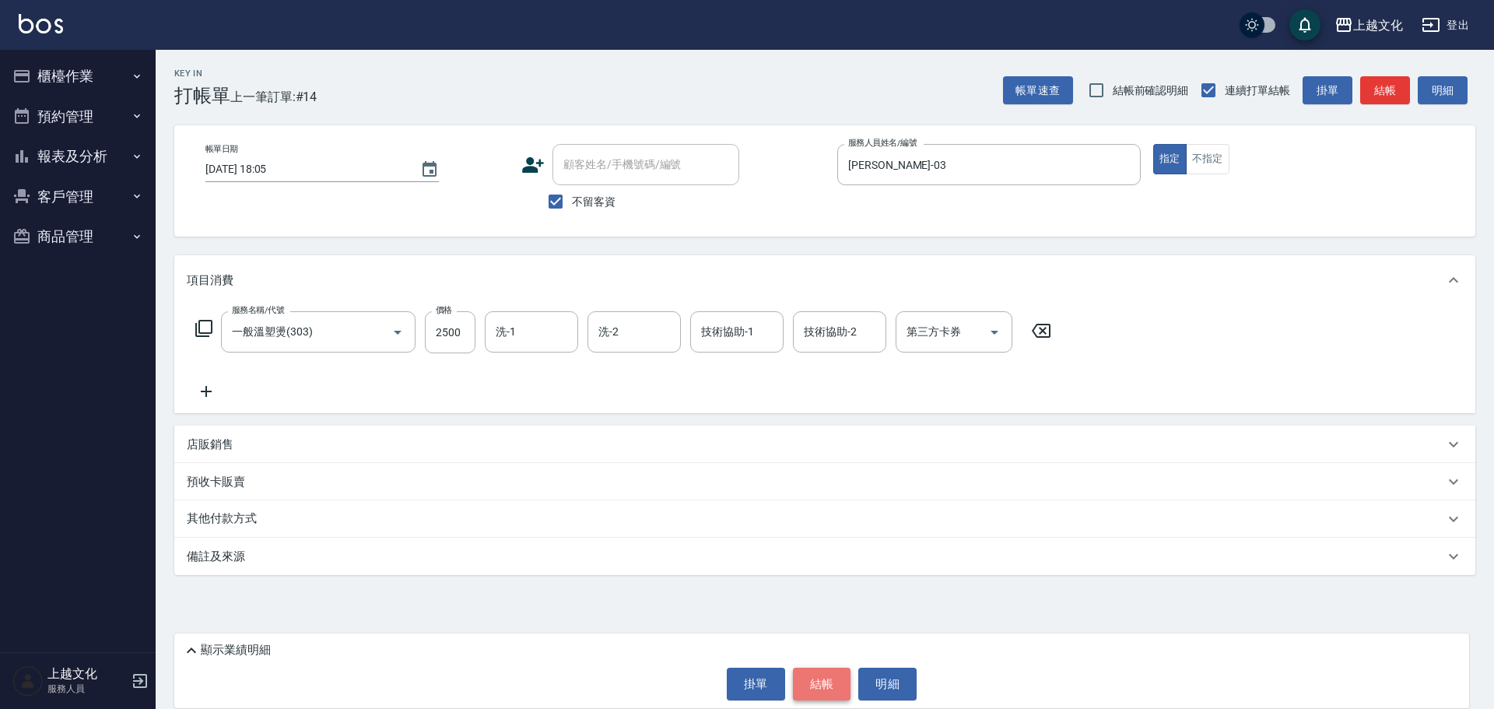
click at [808, 684] on button "結帳" at bounding box center [822, 683] width 58 height 33
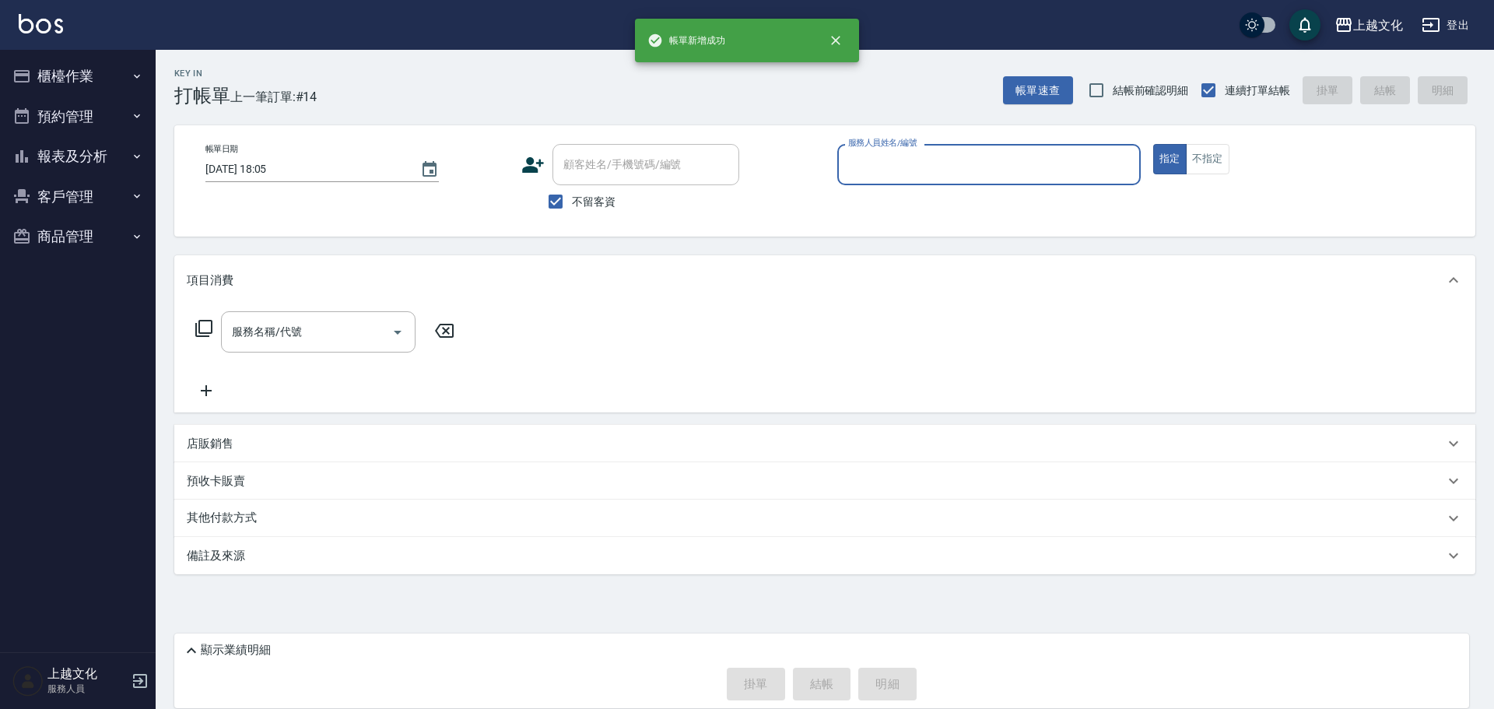
click at [899, 166] on input "服務人員姓名/編號" at bounding box center [988, 164] width 289 height 27
click at [899, 170] on input "服務人員姓名/編號" at bounding box center [988, 164] width 289 height 27
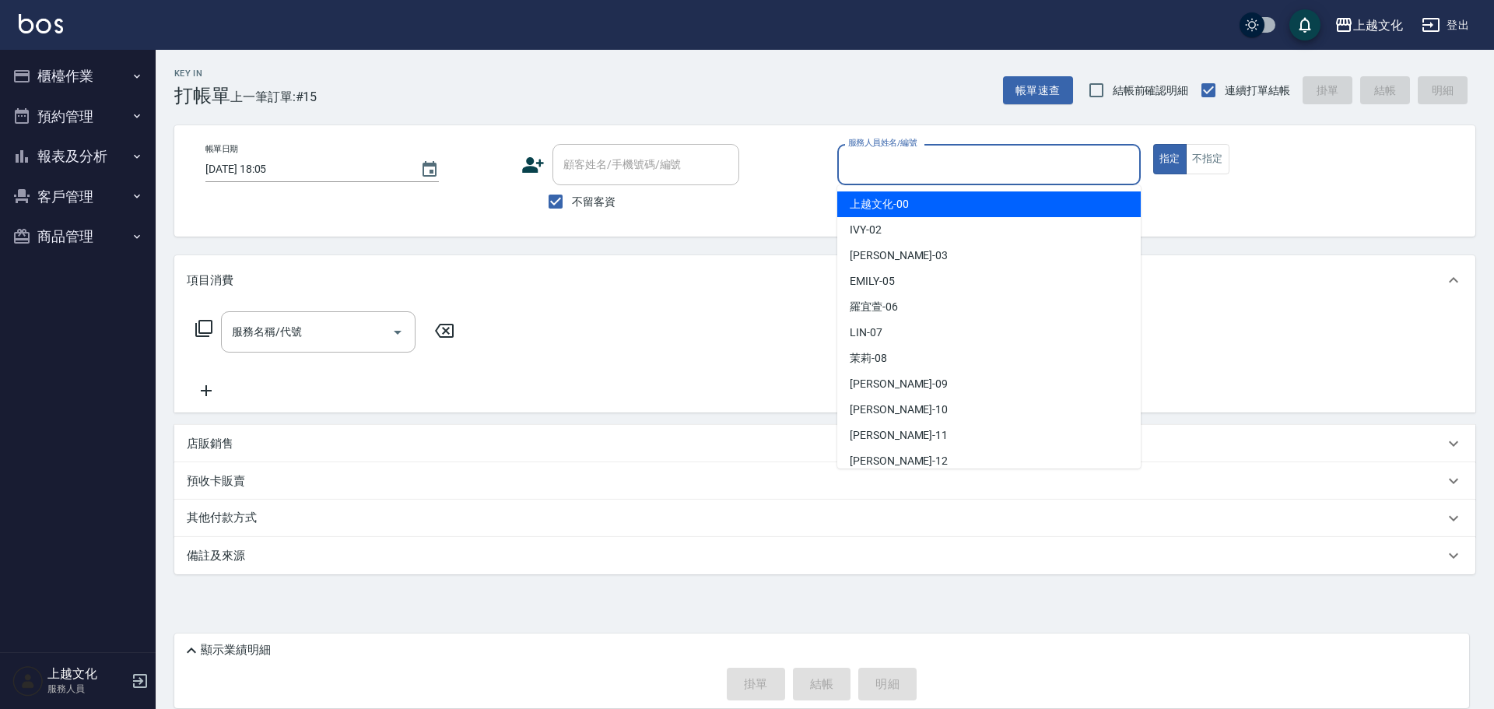
click at [903, 174] on input "服務人員姓名/編號" at bounding box center [988, 164] width 289 height 27
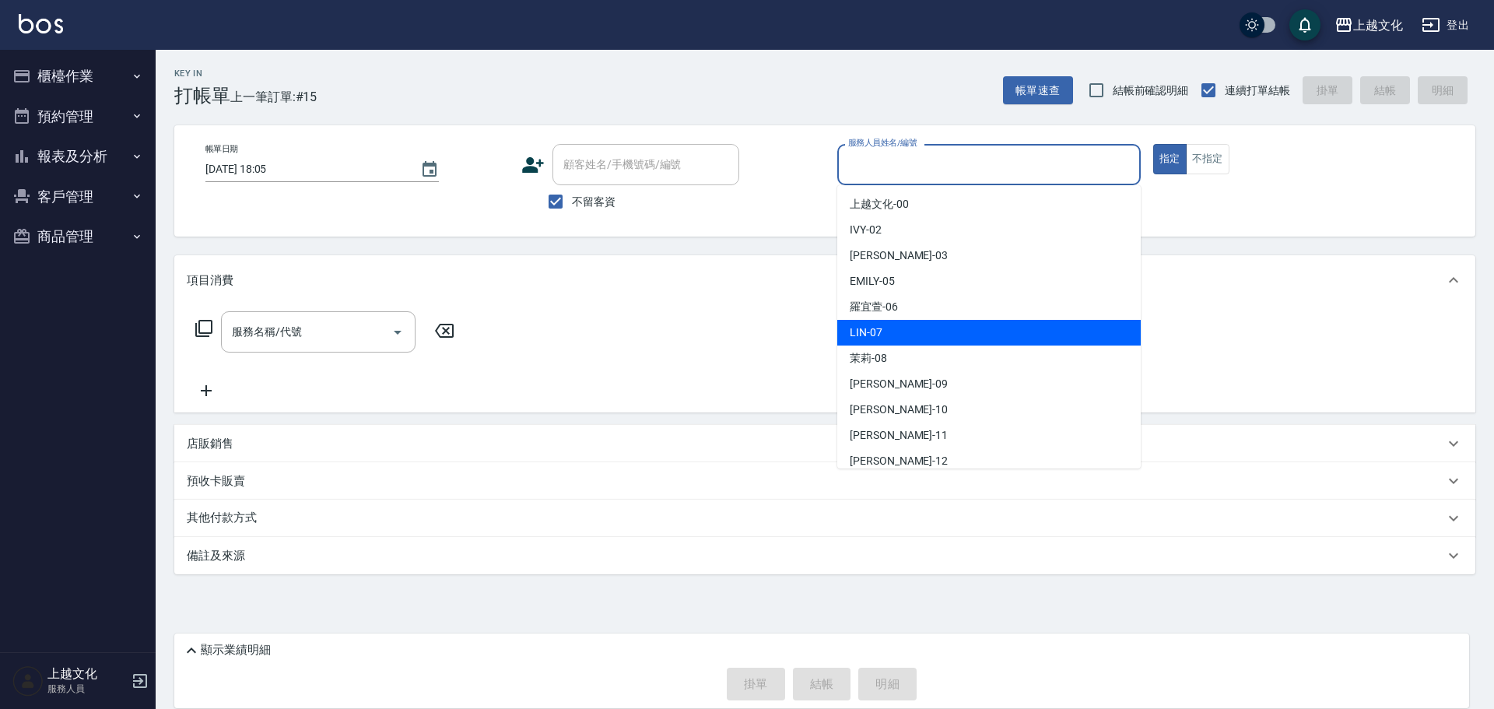
click at [906, 329] on div "LIN -07" at bounding box center [988, 333] width 303 height 26
type input "LIN-07"
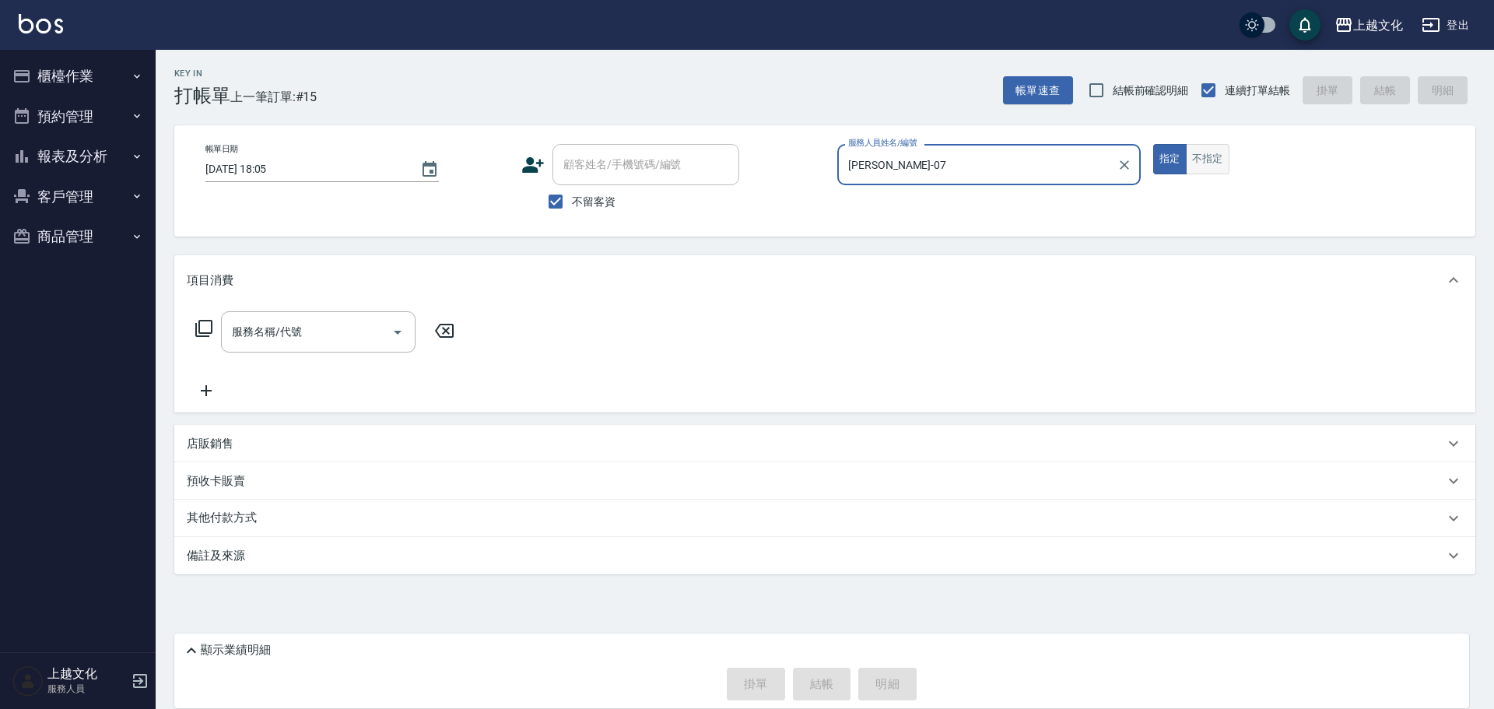
click at [1207, 146] on button "不指定" at bounding box center [1208, 159] width 44 height 30
click at [331, 324] on input "服務名稱/代號" at bounding box center [306, 331] width 157 height 27
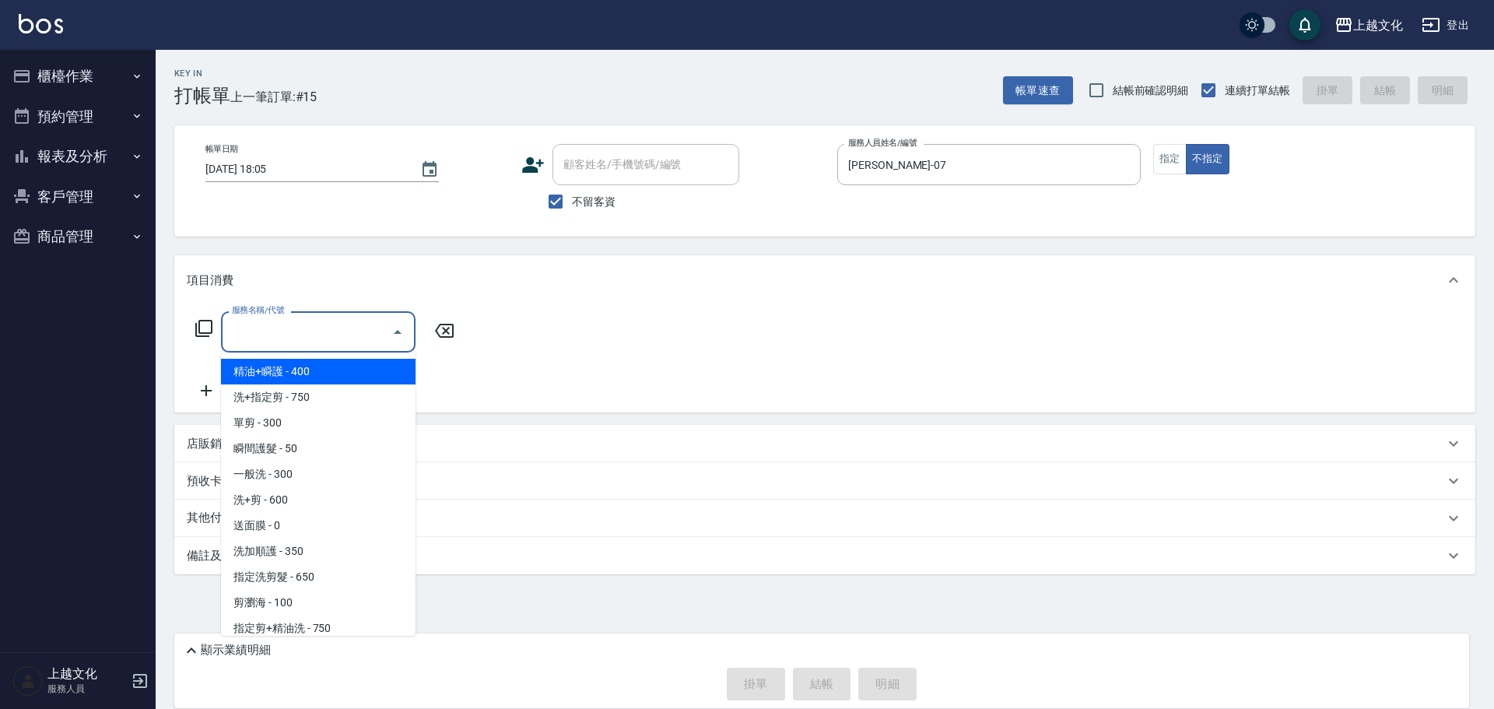
click at [318, 366] on span "精油+瞬護 - 400" at bounding box center [318, 372] width 194 height 26
type input "精油+瞬護(101)"
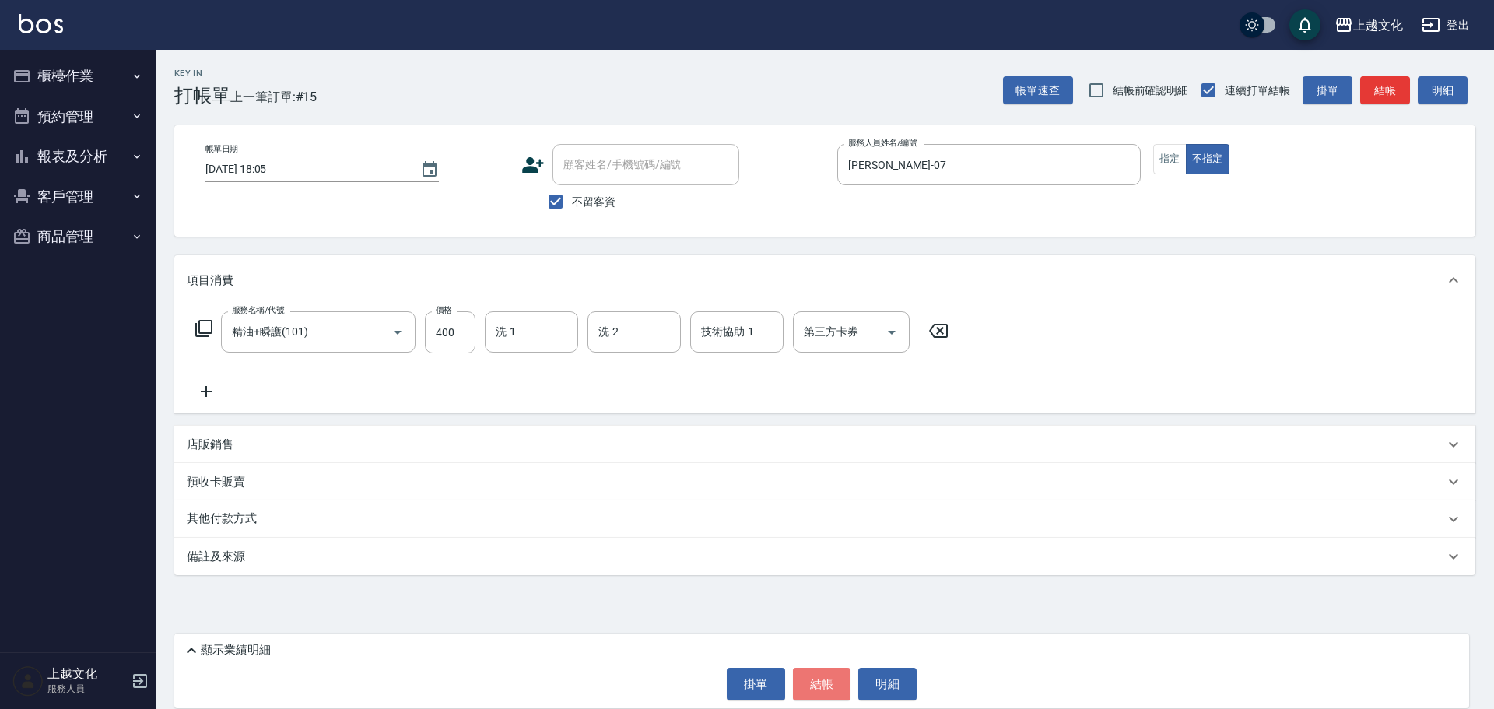
click at [828, 686] on button "結帳" at bounding box center [822, 683] width 58 height 33
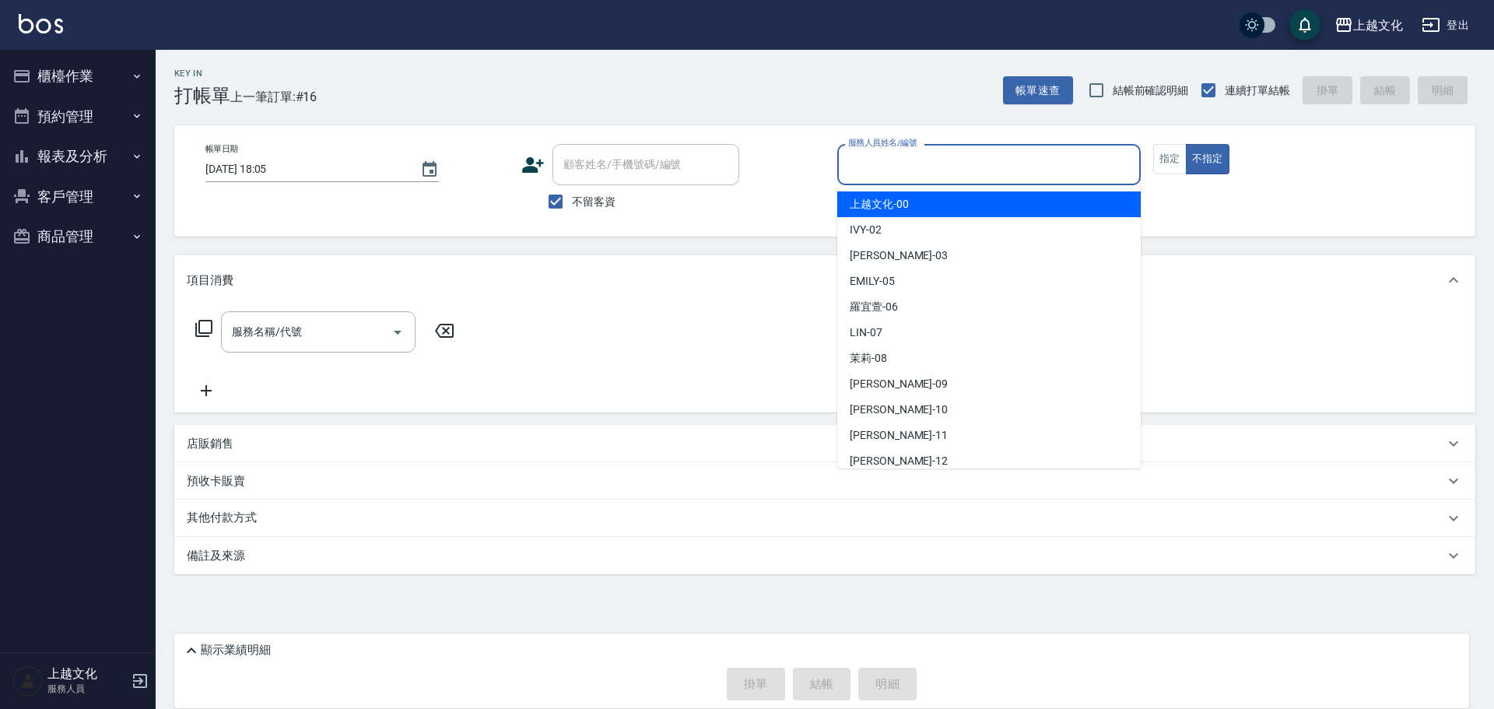
click at [876, 165] on input "服務人員姓名/編號" at bounding box center [988, 164] width 289 height 27
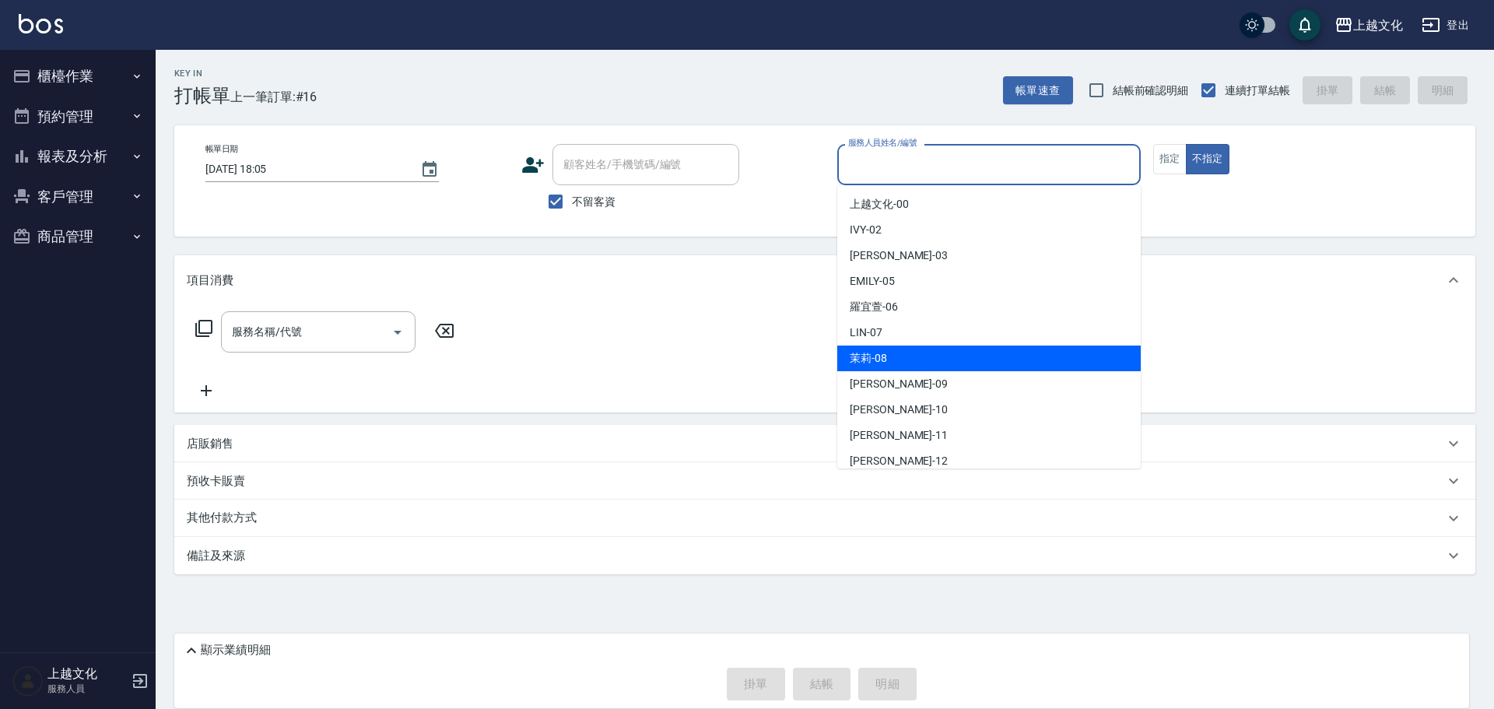
drag, startPoint x: 888, startPoint y: 355, endPoint x: 993, endPoint y: 289, distance: 123.7
click at [889, 355] on div "茉莉 -08" at bounding box center [988, 358] width 303 height 26
type input "茉莉-08"
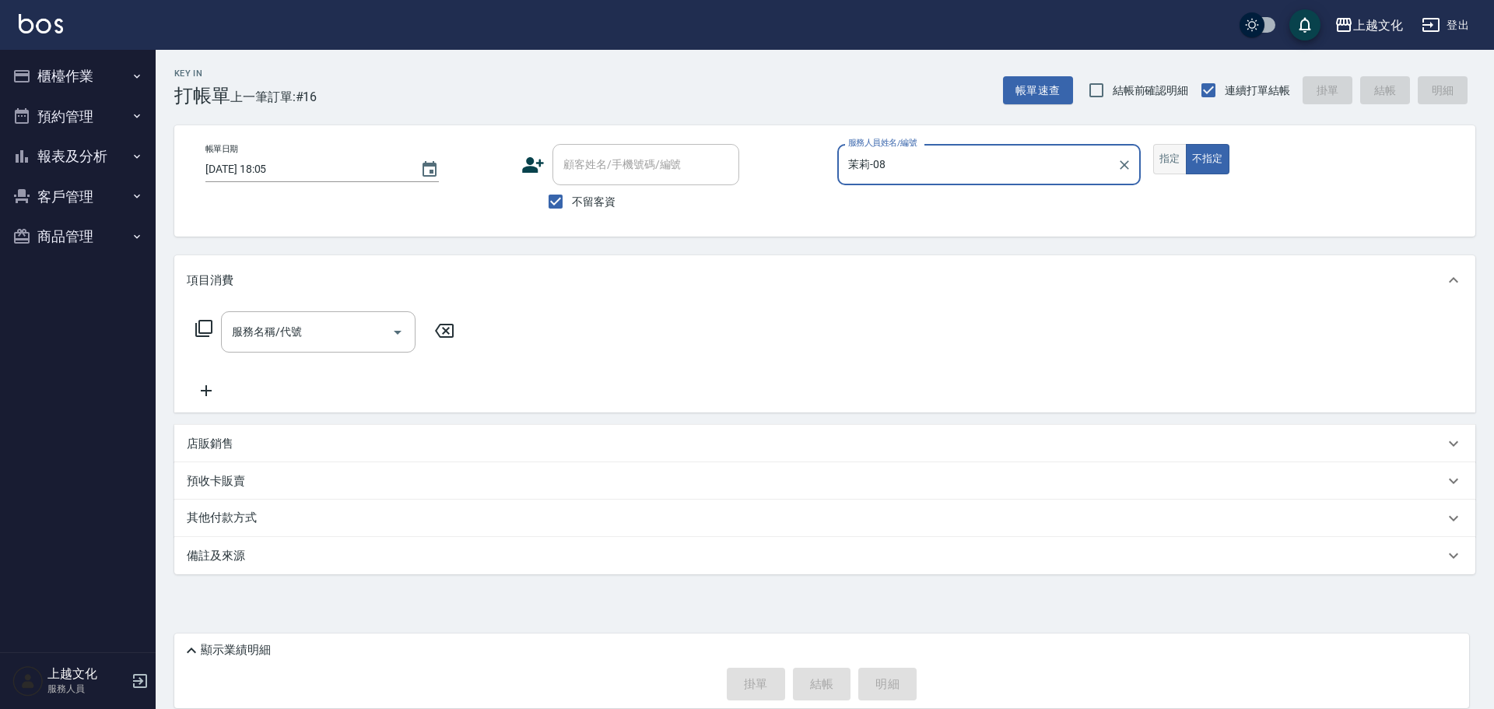
click at [1166, 164] on button "指定" at bounding box center [1169, 159] width 33 height 30
click at [293, 337] on input "服務名稱/代號" at bounding box center [306, 331] width 157 height 27
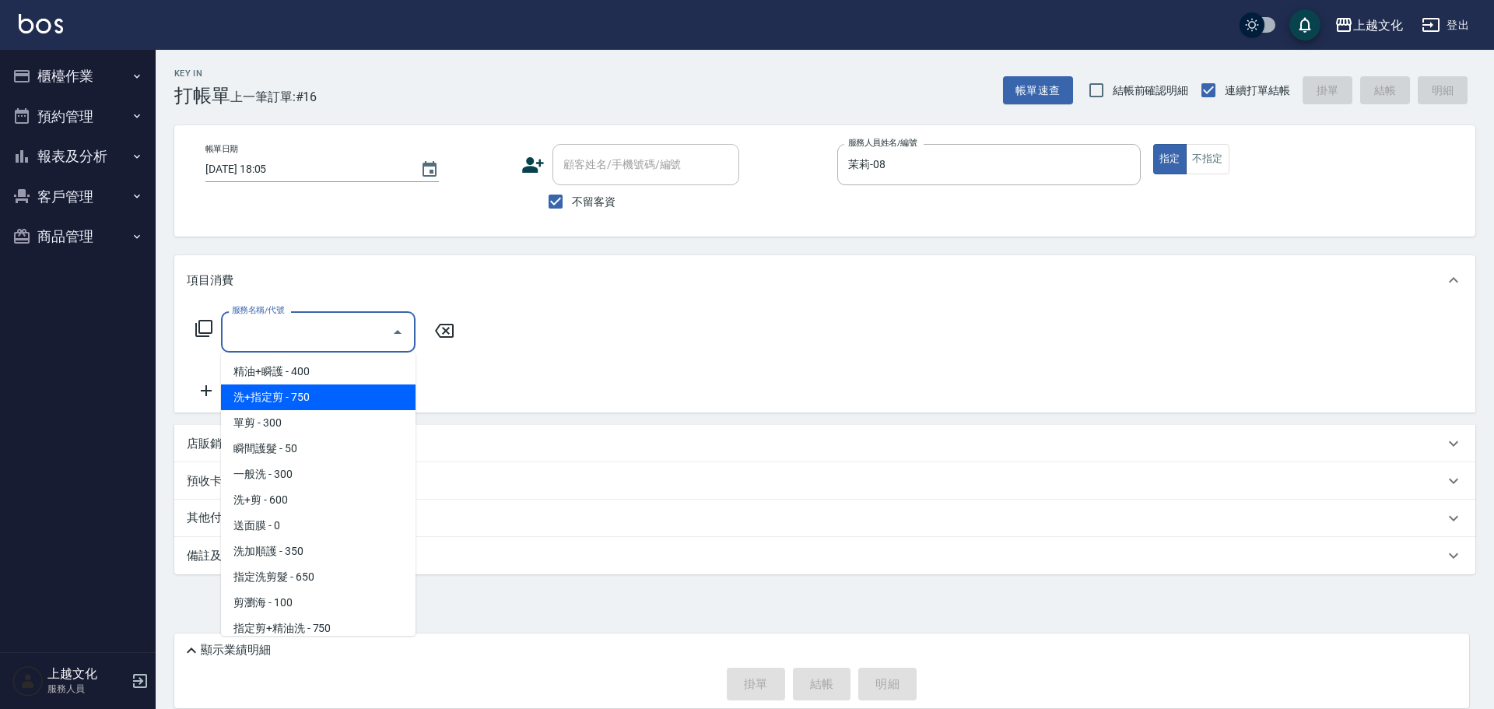
click at [328, 405] on span "洗+指定剪 - 750" at bounding box center [318, 397] width 194 height 26
type input "洗+指定剪(102)"
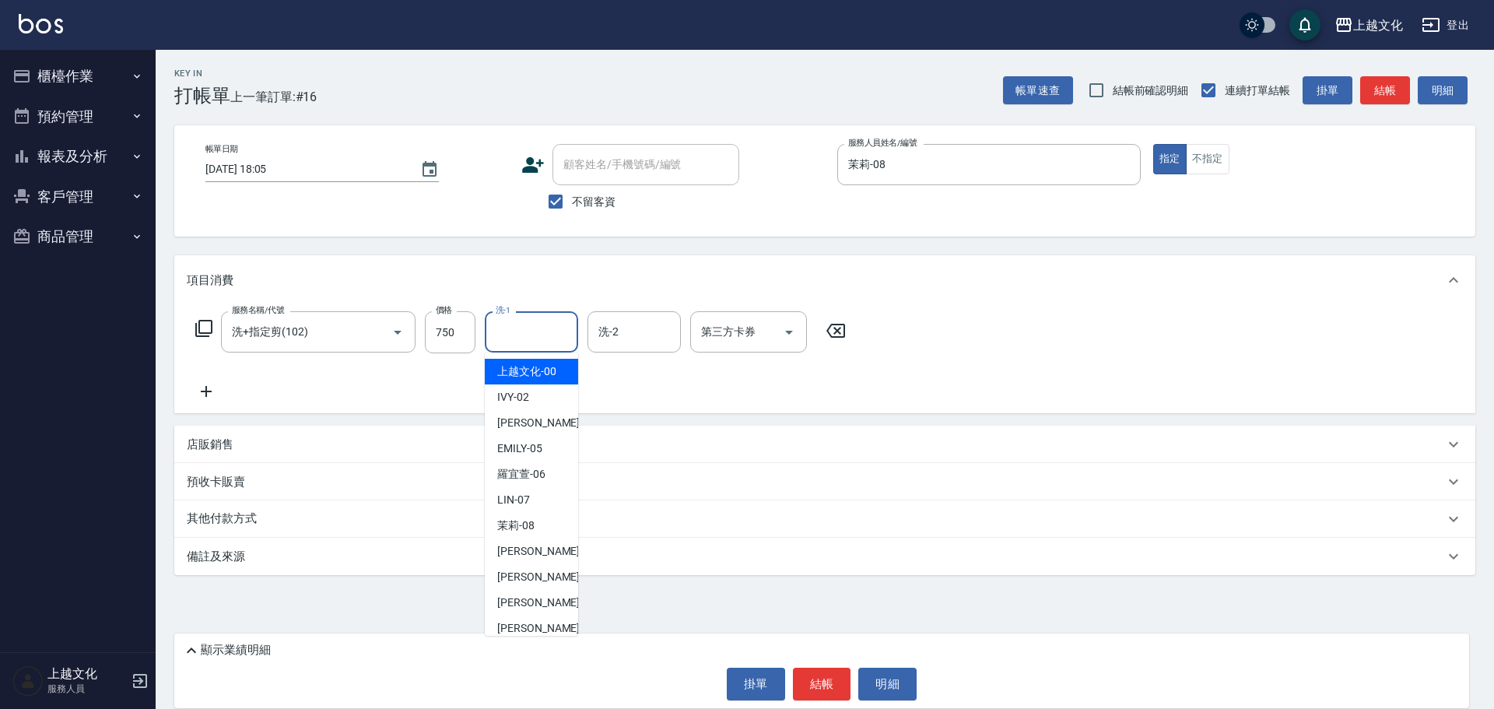
drag, startPoint x: 499, startPoint y: 334, endPoint x: 501, endPoint y: 342, distance: 8.9
click at [502, 334] on input "洗-1" at bounding box center [531, 331] width 79 height 27
click at [552, 492] on ul "上越文化 -00 IVY -02 kelly -03 EMILY -05 羅宜萱 -06 LIN -07 茉莉 -08 jason -09 Leon -10 …" at bounding box center [531, 493] width 93 height 283
click at [552, 492] on div "LIN -07" at bounding box center [531, 500] width 93 height 26
type input "LIN-07"
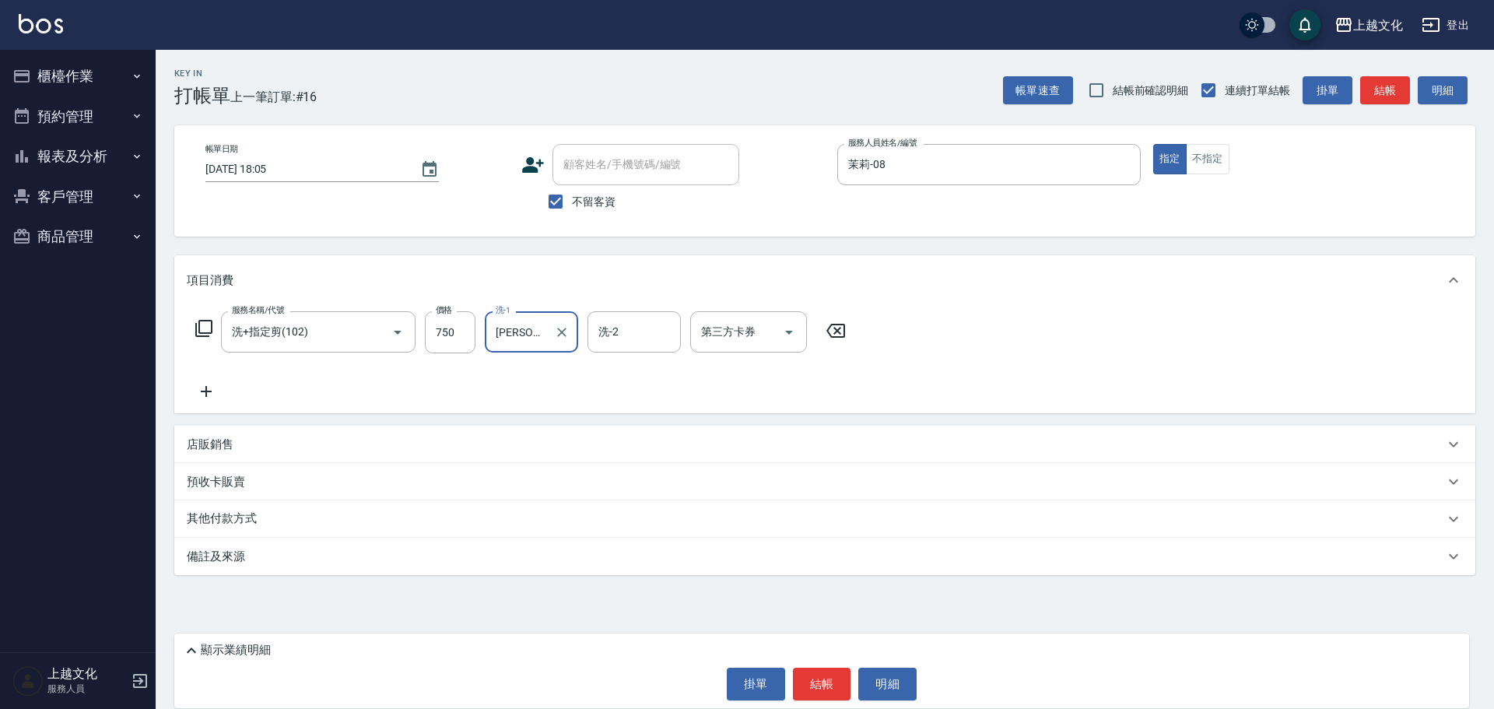
click at [219, 518] on p "其他付款方式" at bounding box center [226, 518] width 78 height 17
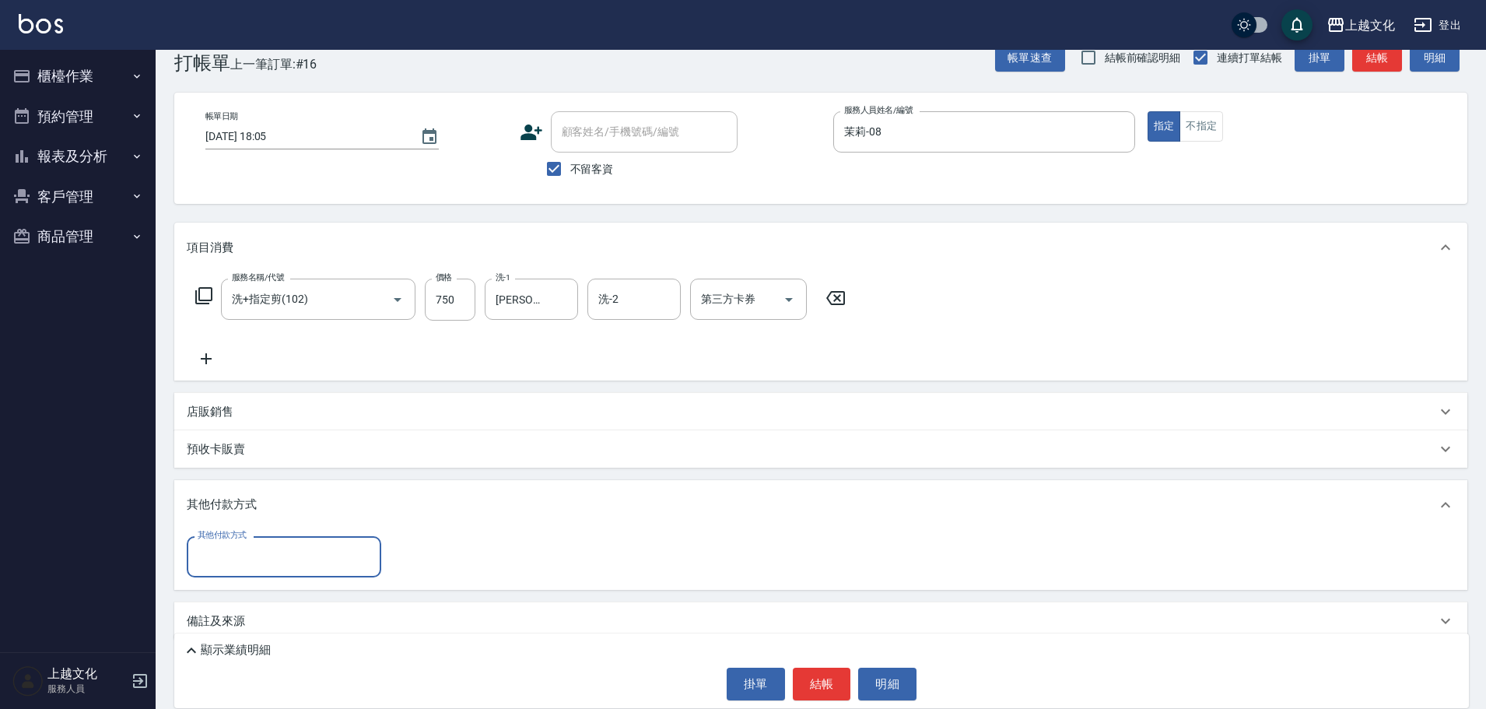
scroll to position [49, 0]
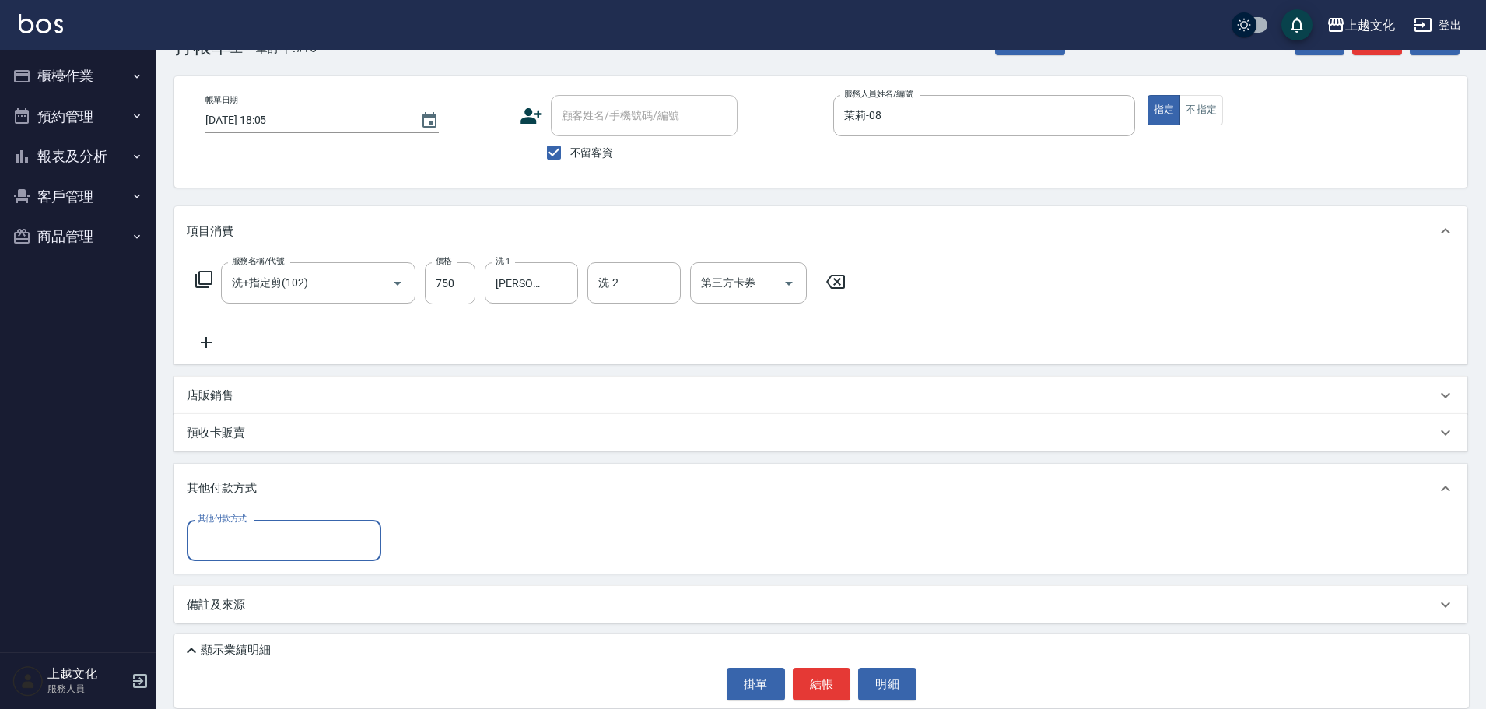
drag, startPoint x: 223, startPoint y: 517, endPoint x: 223, endPoint y: 541, distance: 23.3
click at [223, 521] on label "其他付款方式" at bounding box center [222, 519] width 49 height 12
click at [223, 527] on input "其他付款方式" at bounding box center [284, 540] width 180 height 27
click at [223, 541] on input "其他付款方式" at bounding box center [284, 540] width 180 height 27
click at [218, 650] on span "信用卡" at bounding box center [284, 657] width 194 height 26
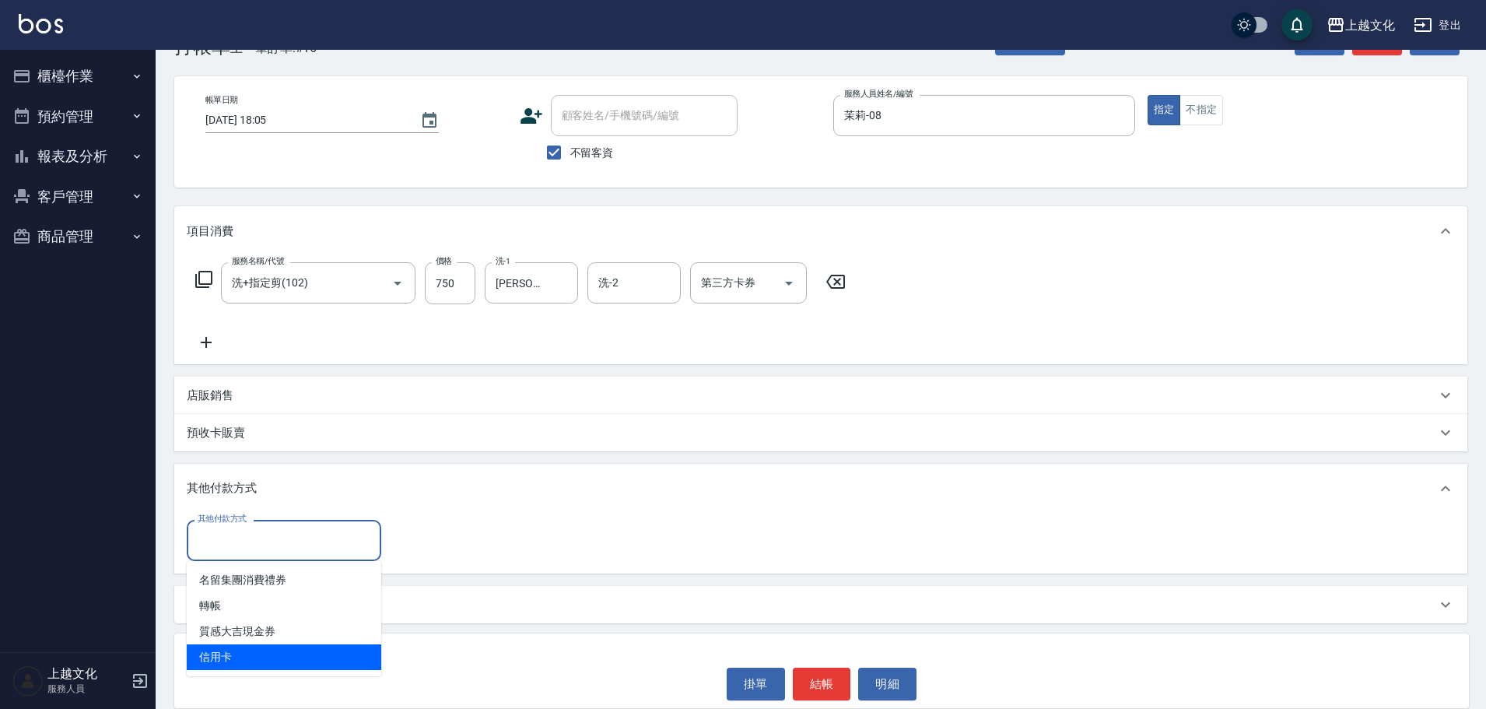
type input "信用卡"
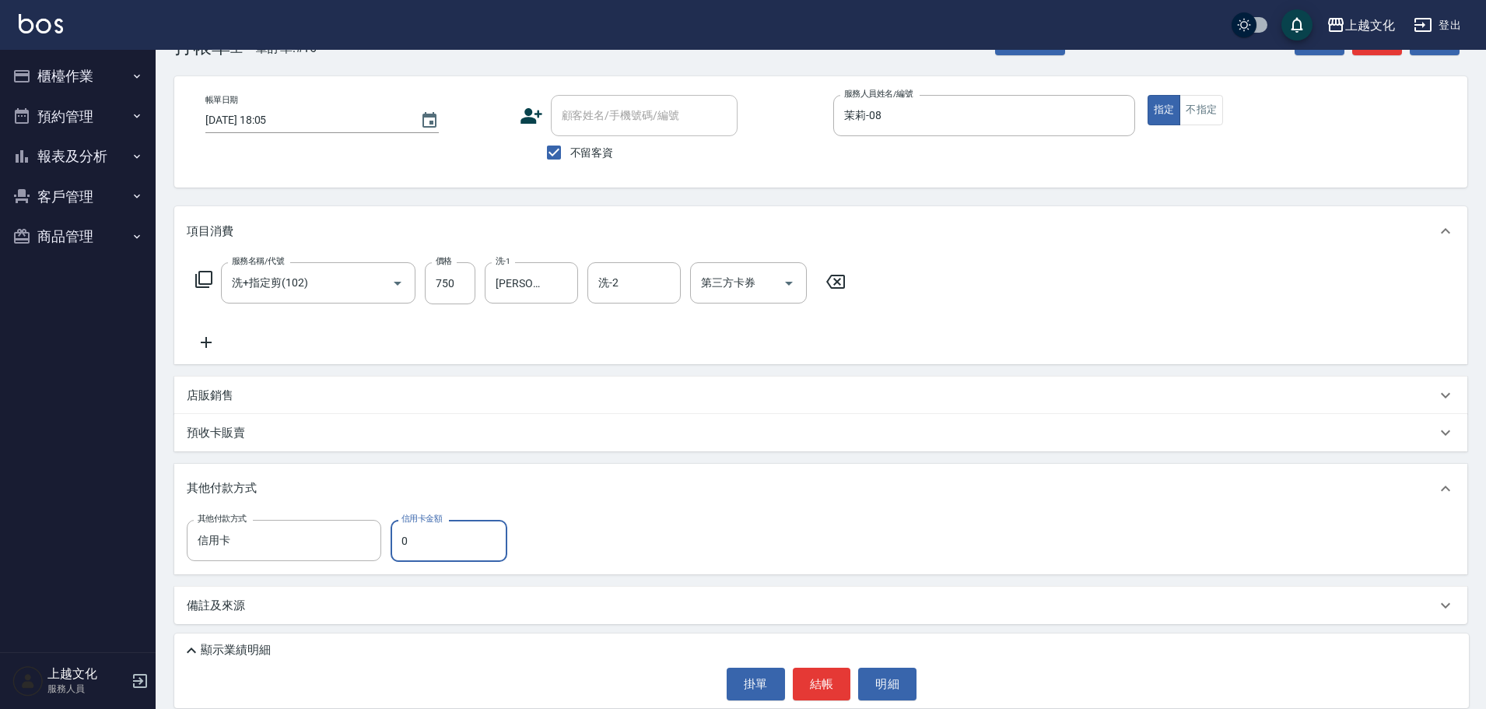
click at [394, 544] on input "0" at bounding box center [449, 541] width 117 height 42
type input "750"
click at [818, 692] on button "結帳" at bounding box center [822, 683] width 58 height 33
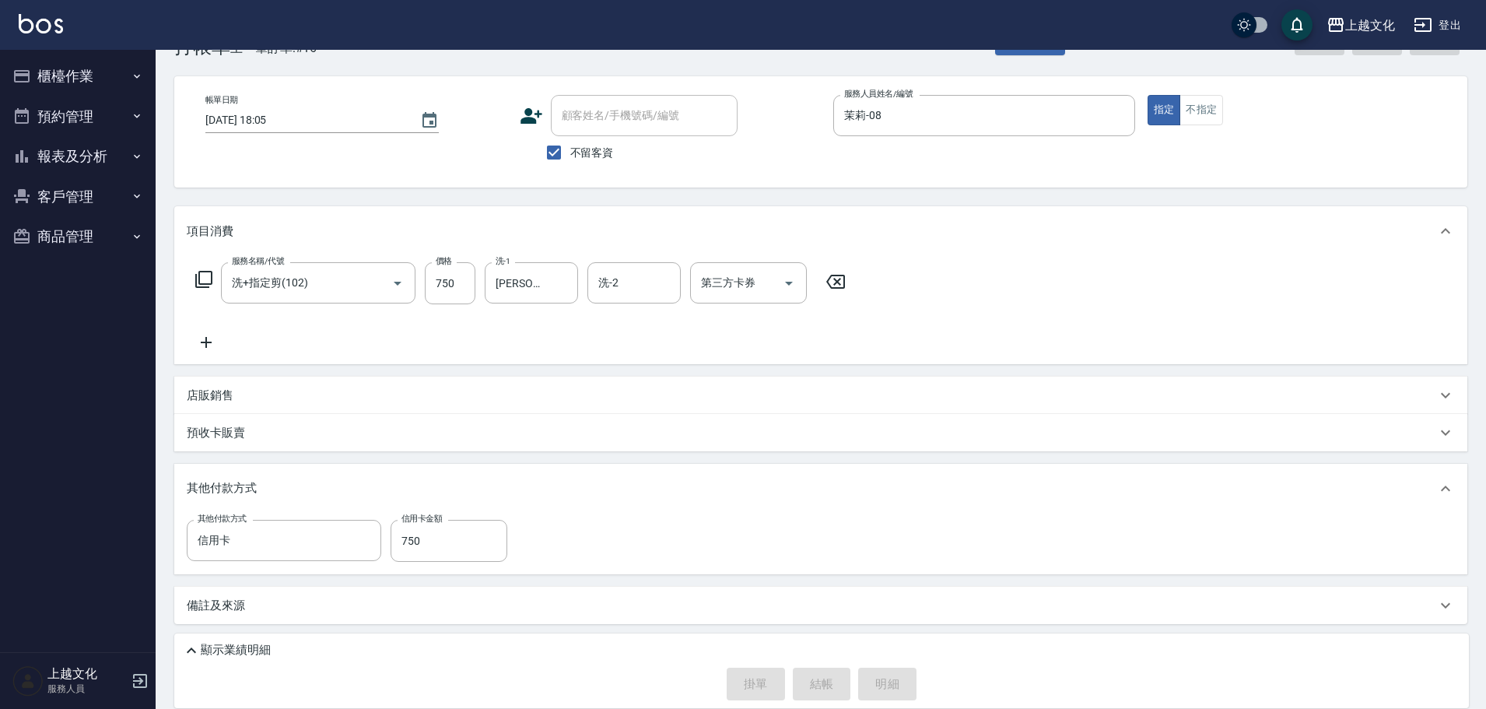
type input "2025/09/19 18:06"
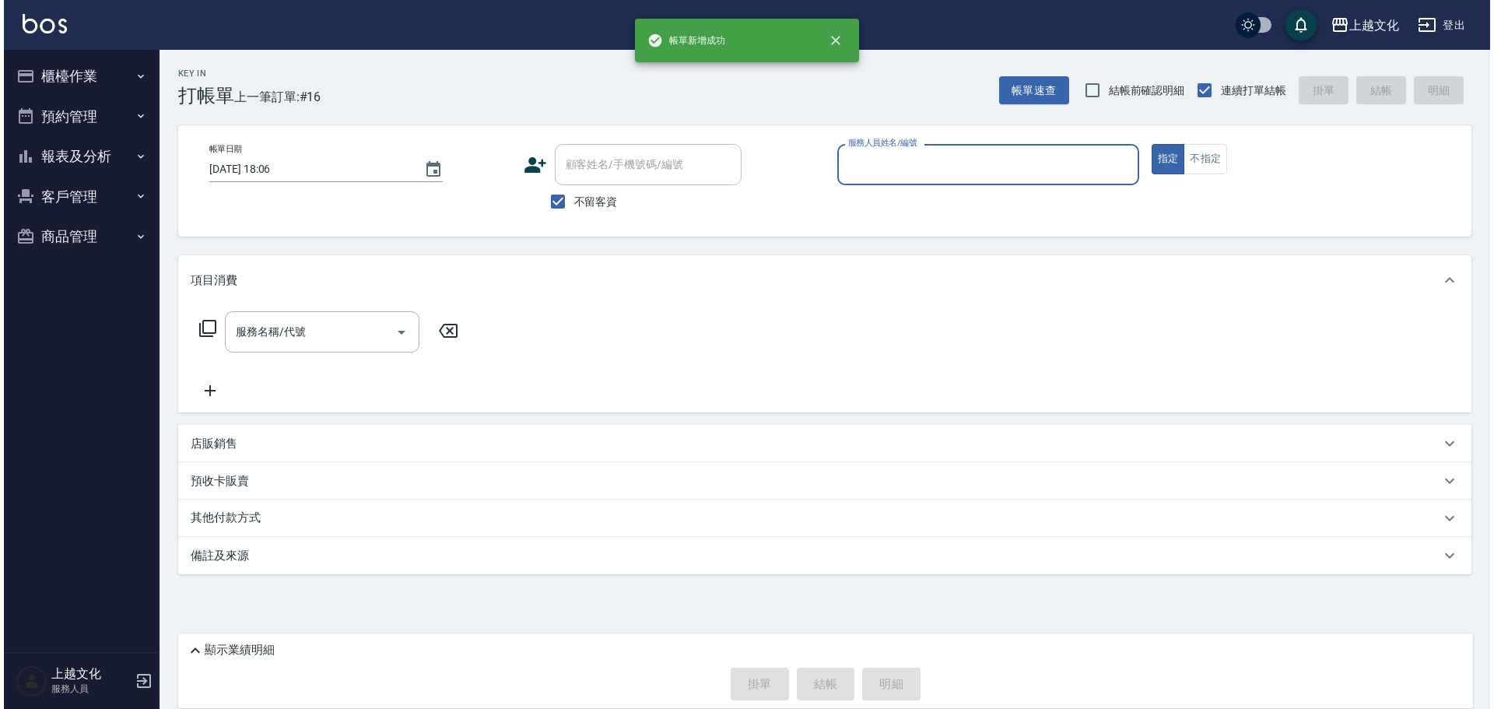
scroll to position [0, 0]
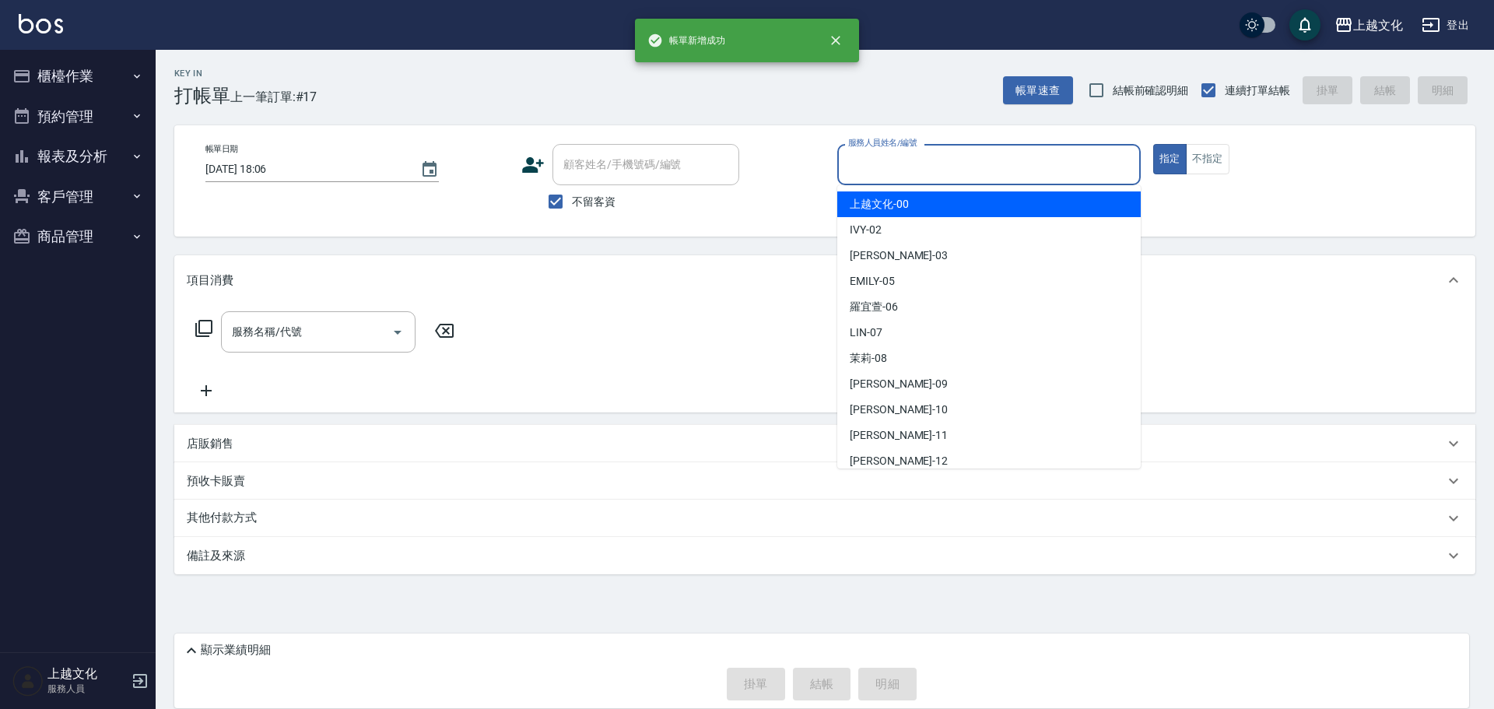
click at [900, 171] on input "服務人員姓名/編號" at bounding box center [988, 164] width 289 height 27
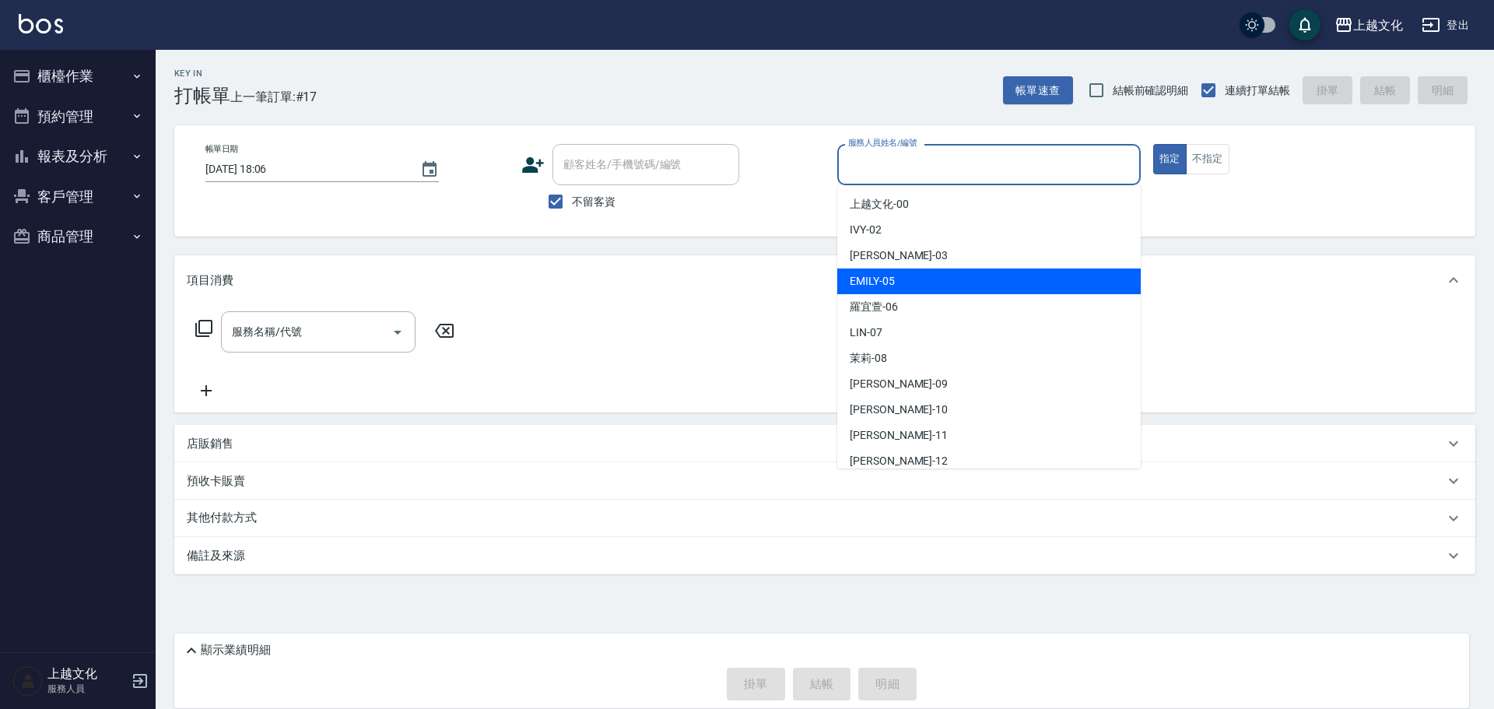
click at [924, 279] on div "EMILY -05" at bounding box center [988, 281] width 303 height 26
type input "EMILY-05"
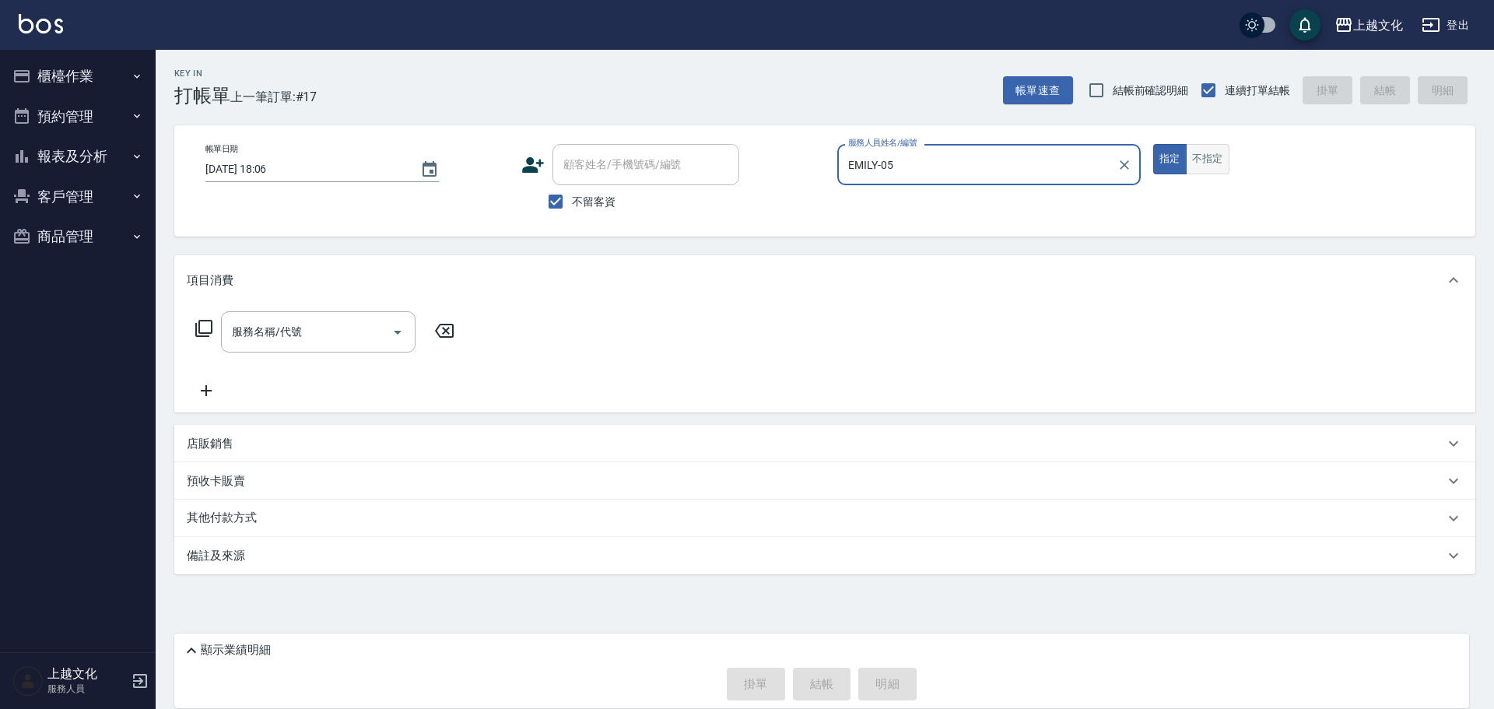
click at [1204, 156] on button "不指定" at bounding box center [1208, 159] width 44 height 30
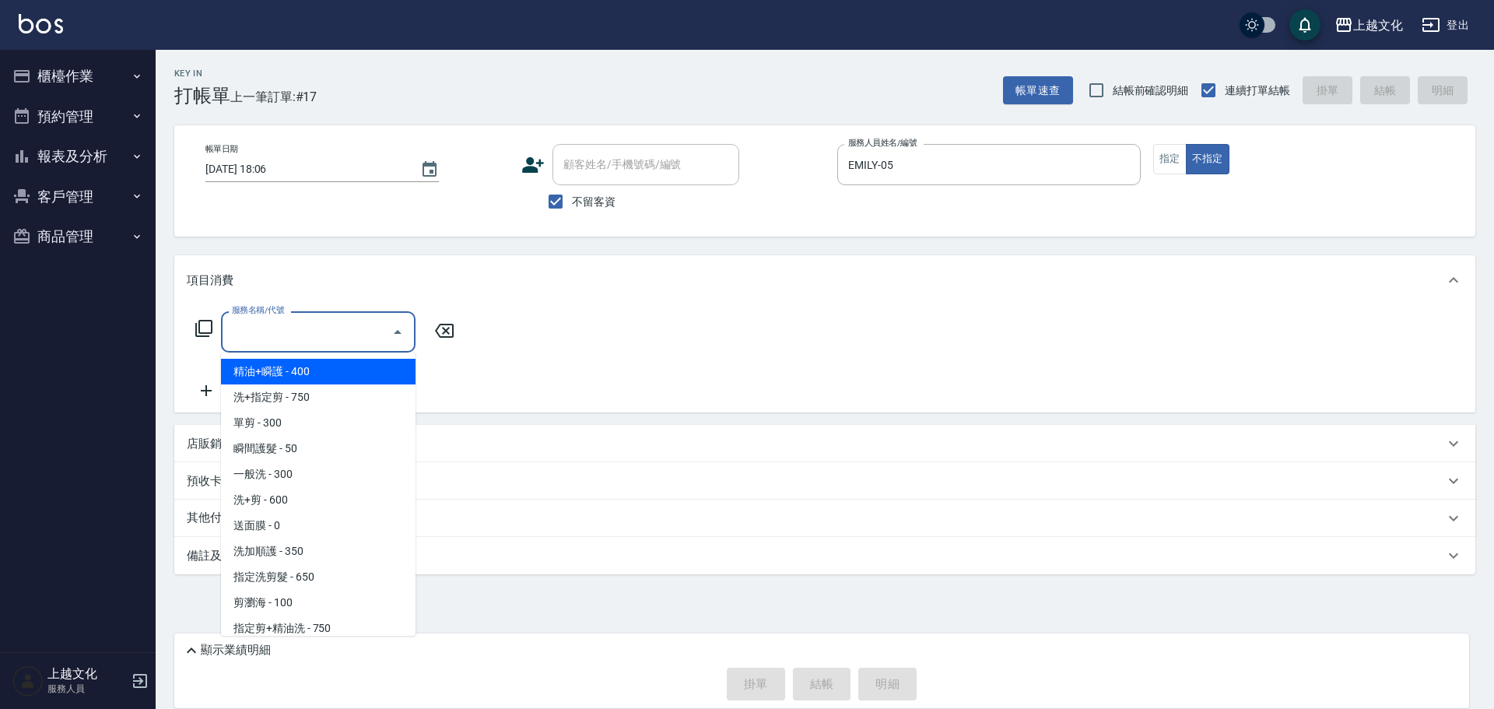
click at [332, 343] on input "服務名稱/代號" at bounding box center [306, 331] width 157 height 27
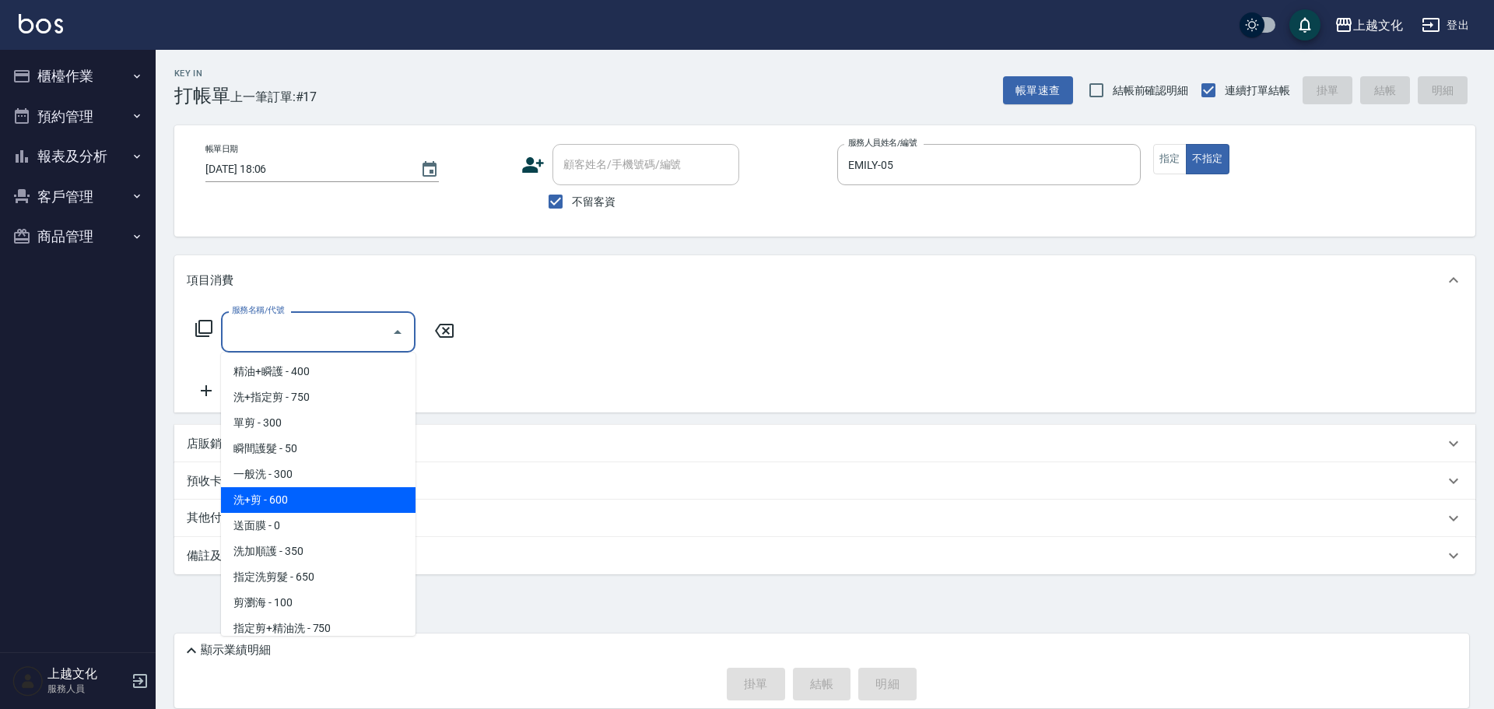
click at [304, 491] on span "洗+剪 - 600" at bounding box center [318, 500] width 194 height 26
click at [304, 491] on div "預收卡販賣" at bounding box center [824, 480] width 1301 height 37
type input "洗+剪(108)"
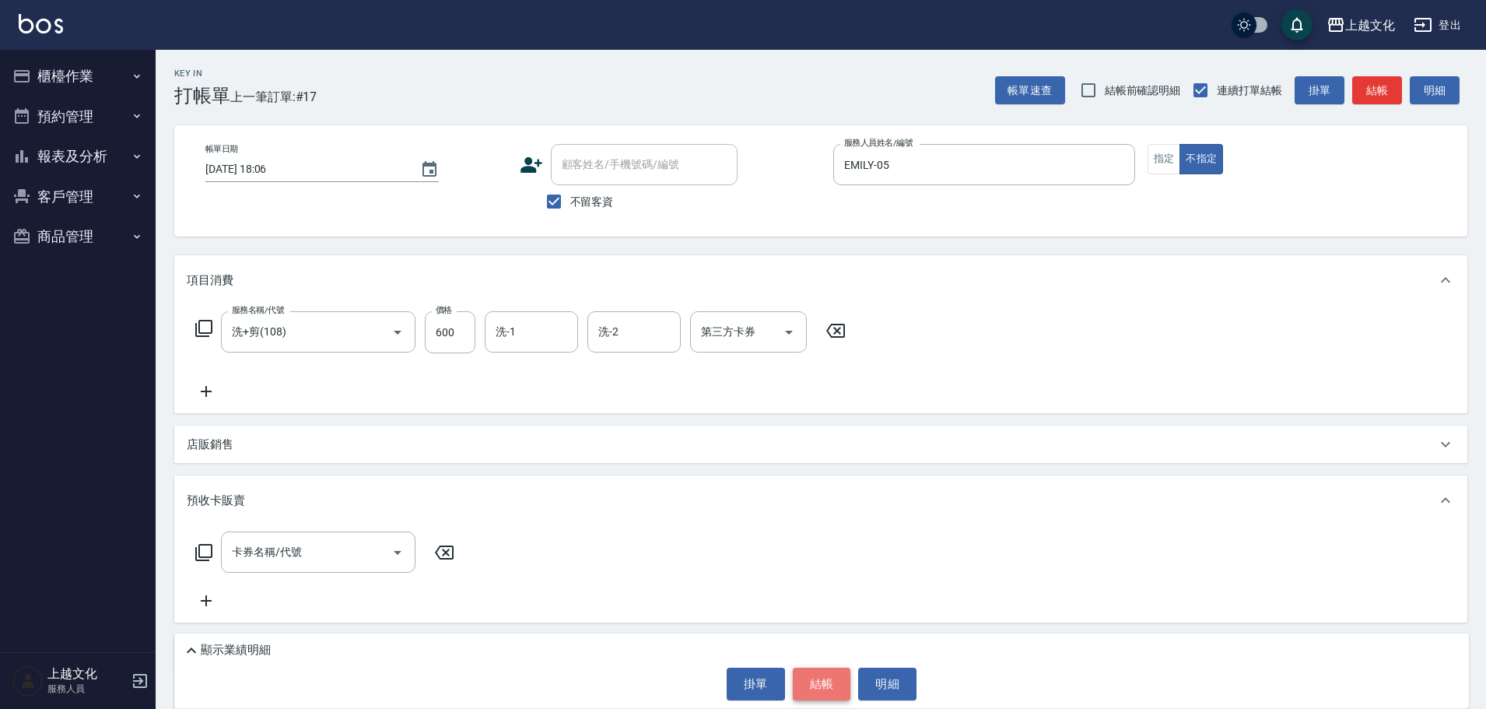
click at [825, 674] on button "結帳" at bounding box center [822, 683] width 58 height 33
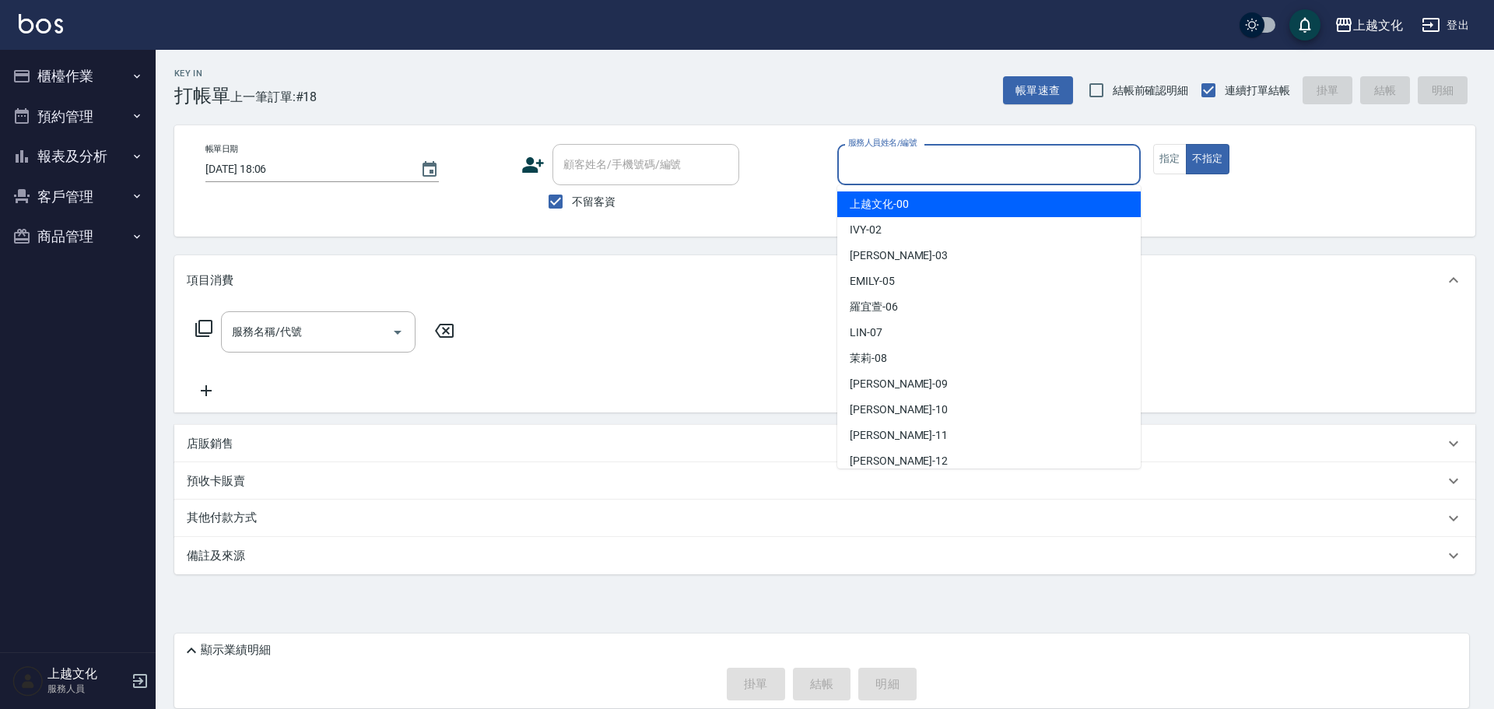
click at [918, 177] on input "服務人員姓名/編號" at bounding box center [988, 164] width 289 height 27
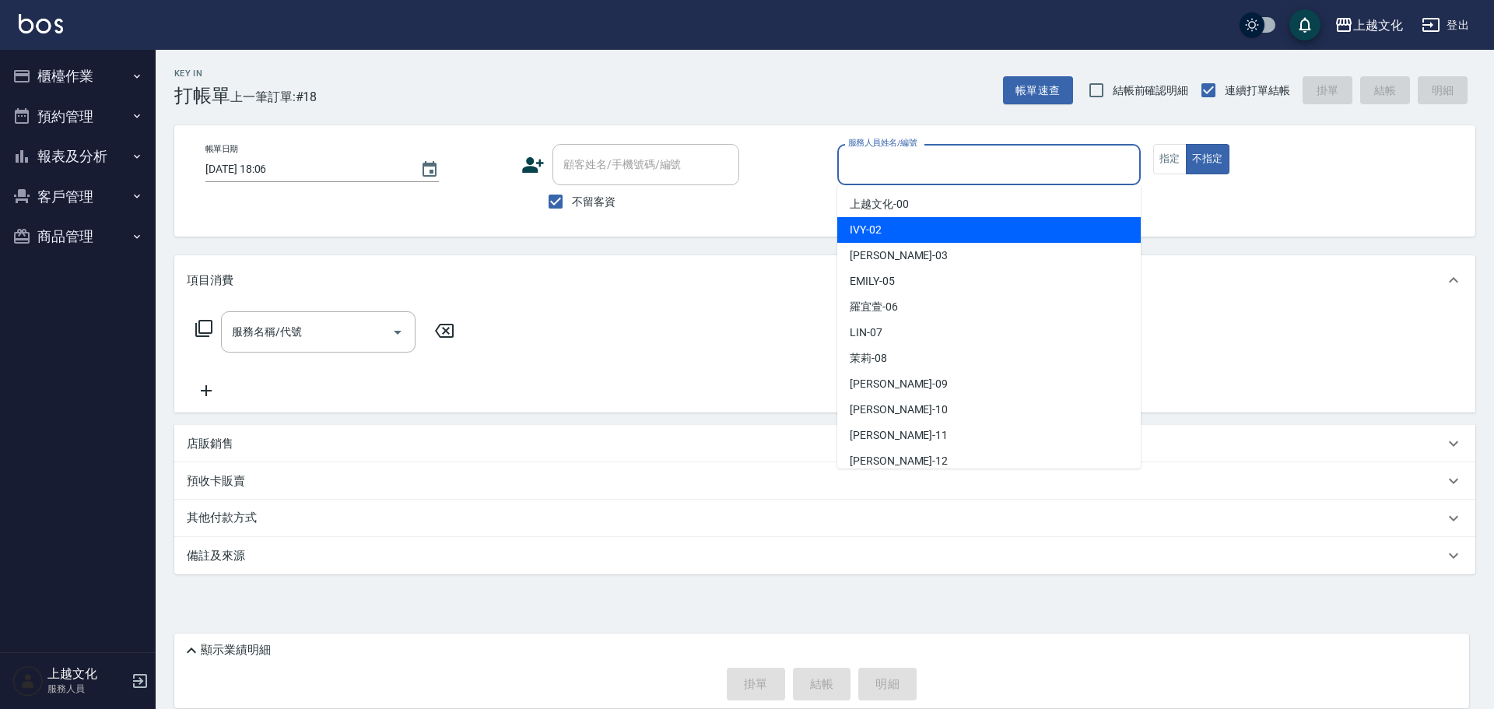
click at [928, 228] on div "IVY -02" at bounding box center [988, 230] width 303 height 26
type input "IVY-02"
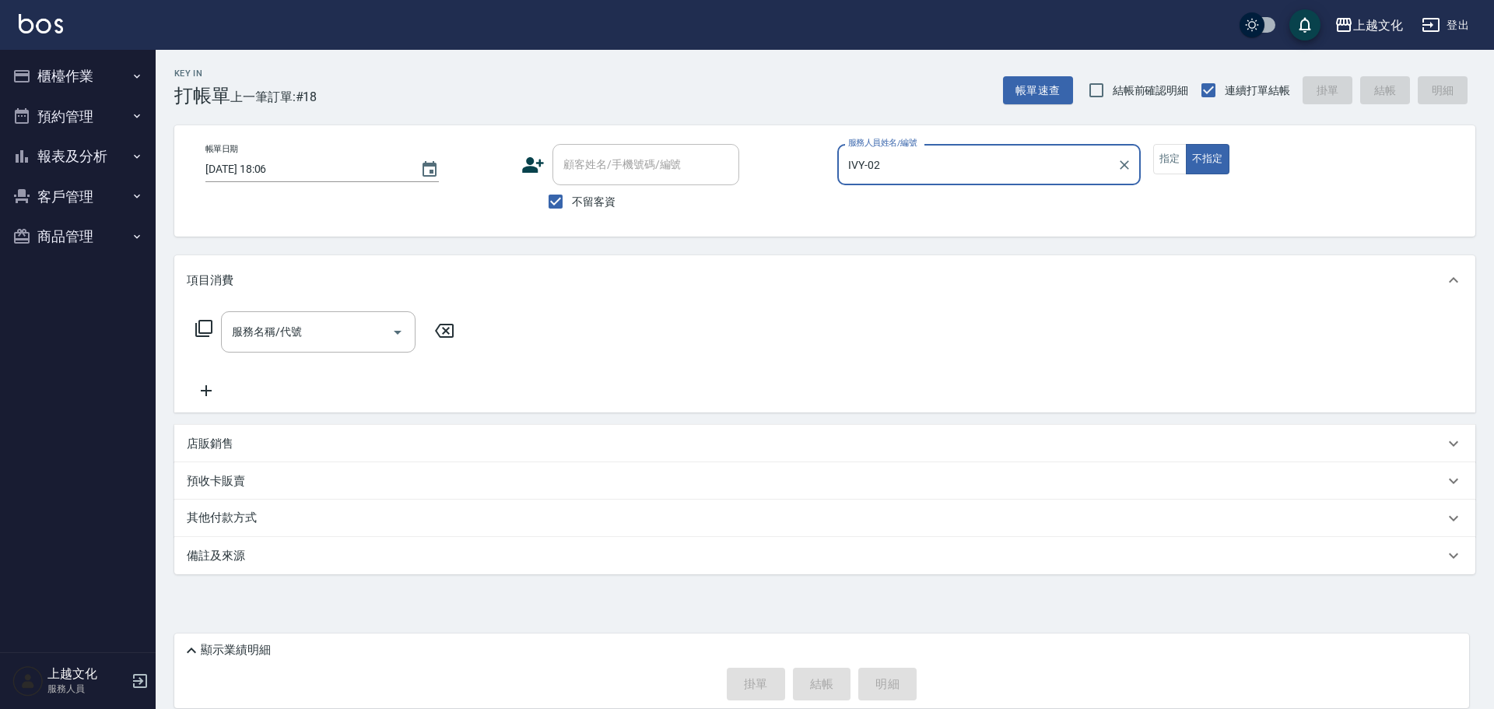
click at [203, 323] on icon at bounding box center [203, 328] width 19 height 19
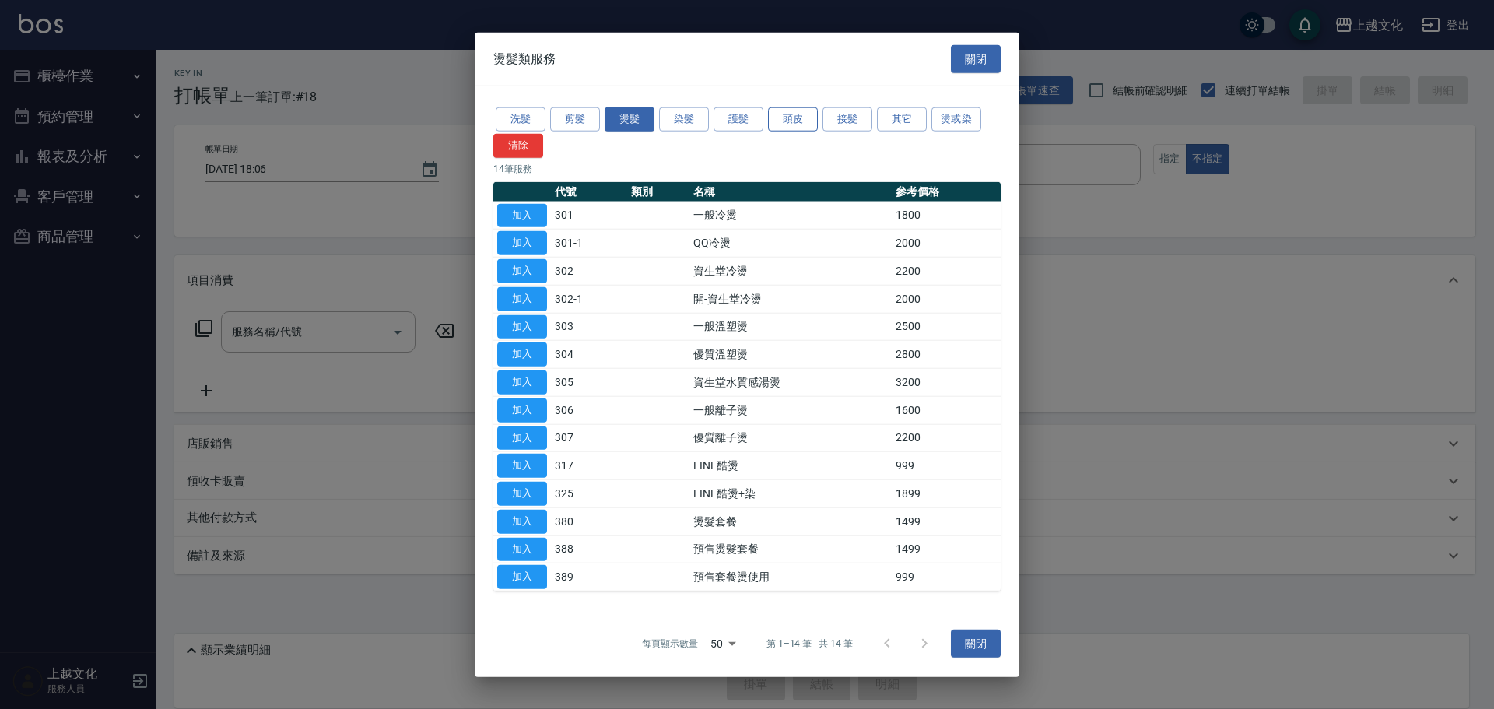
click at [781, 123] on button "頭皮" at bounding box center [793, 119] width 50 height 24
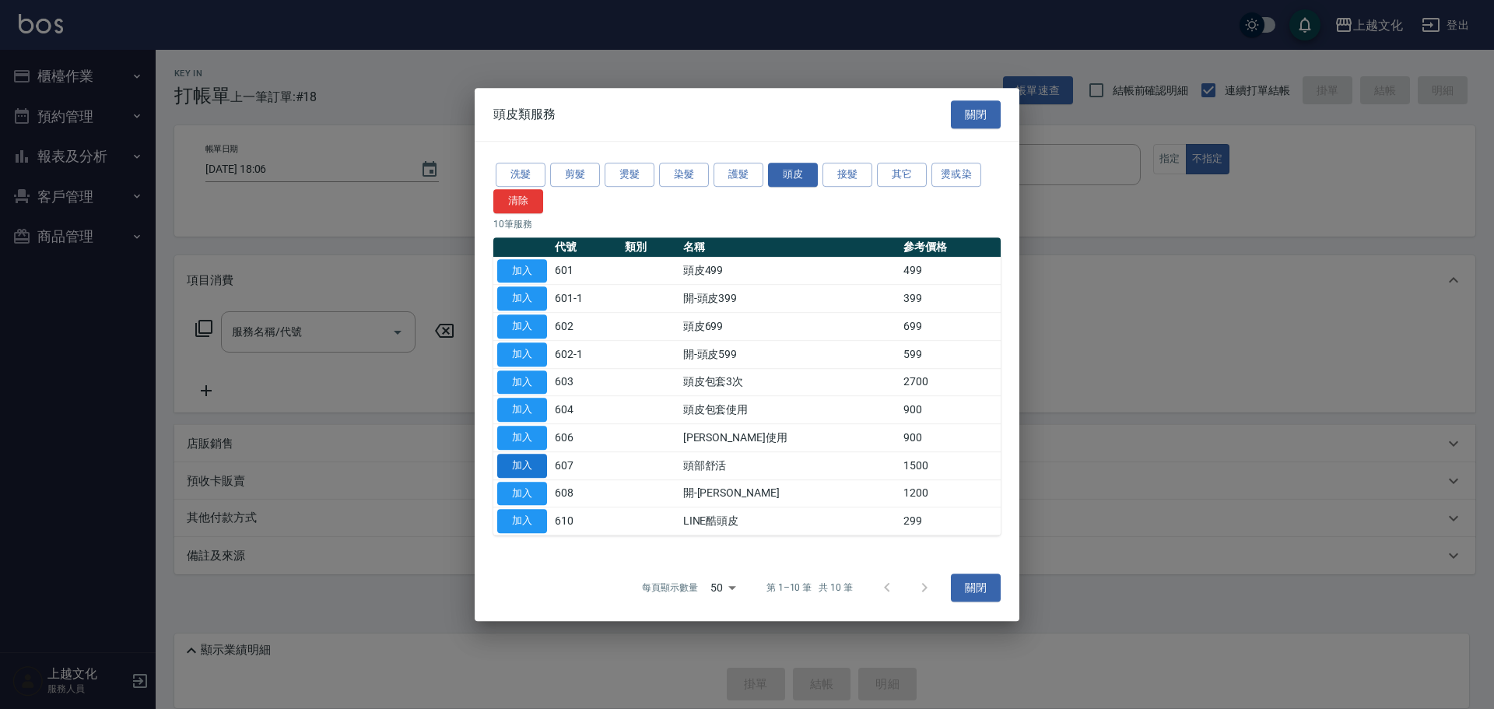
click at [524, 457] on button "加入" at bounding box center [522, 466] width 50 height 24
type input "頭部舒活(607)"
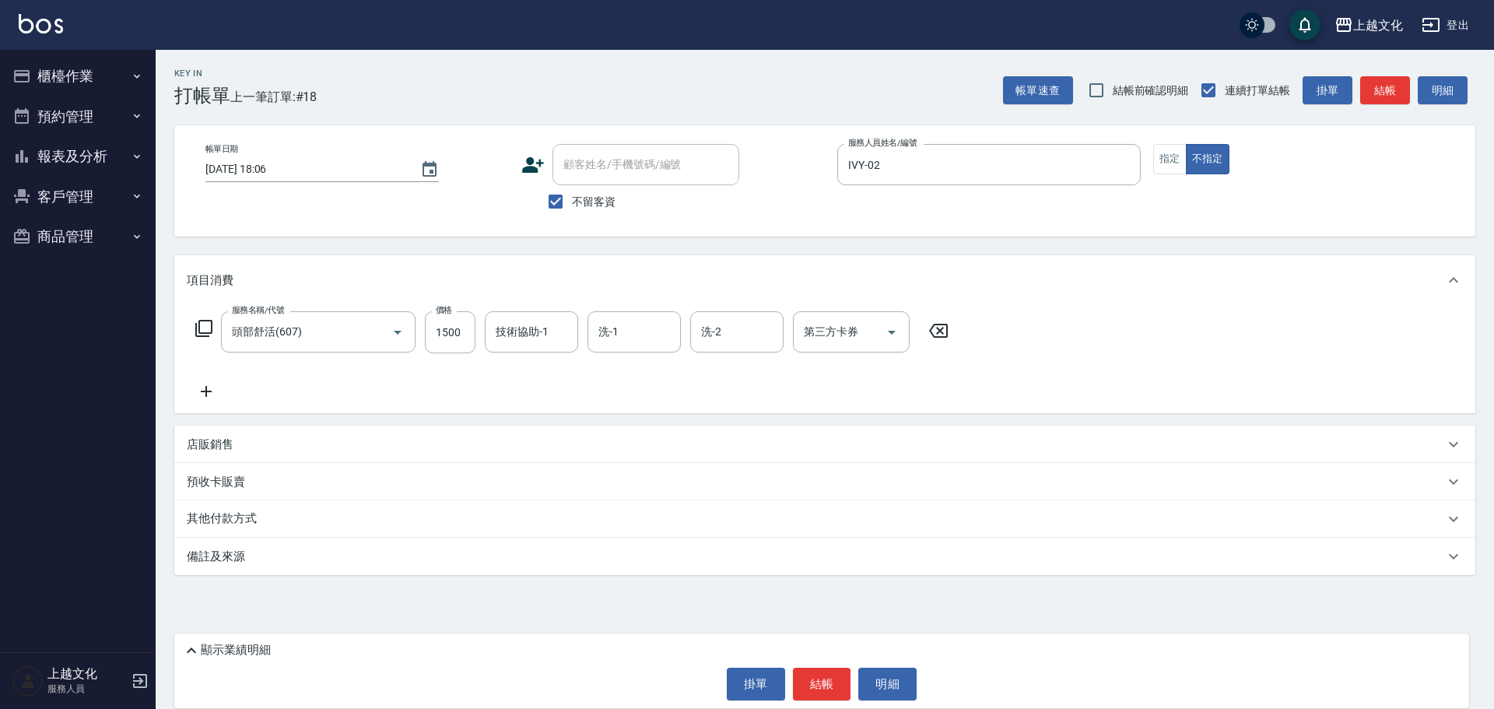
click at [234, 506] on div "其他付款方式" at bounding box center [824, 518] width 1301 height 37
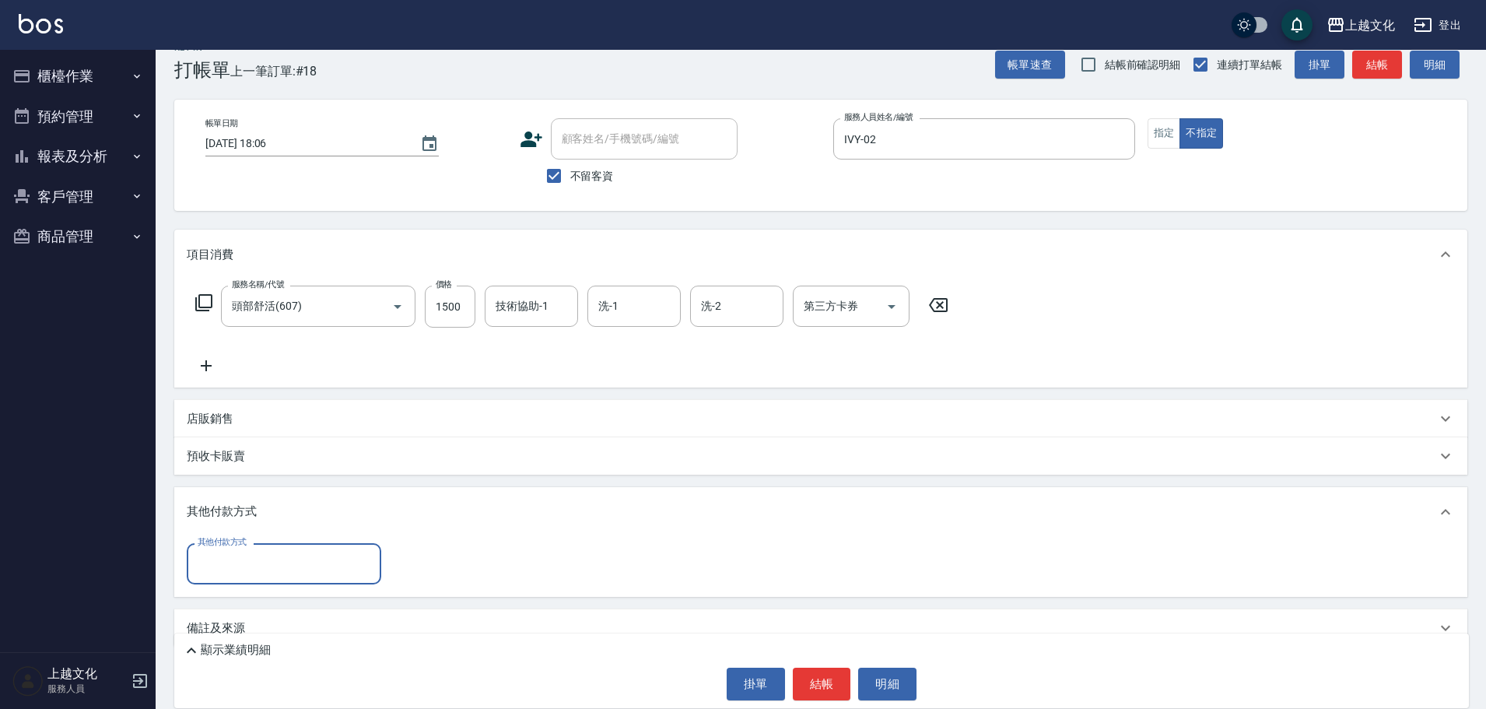
scroll to position [49, 0]
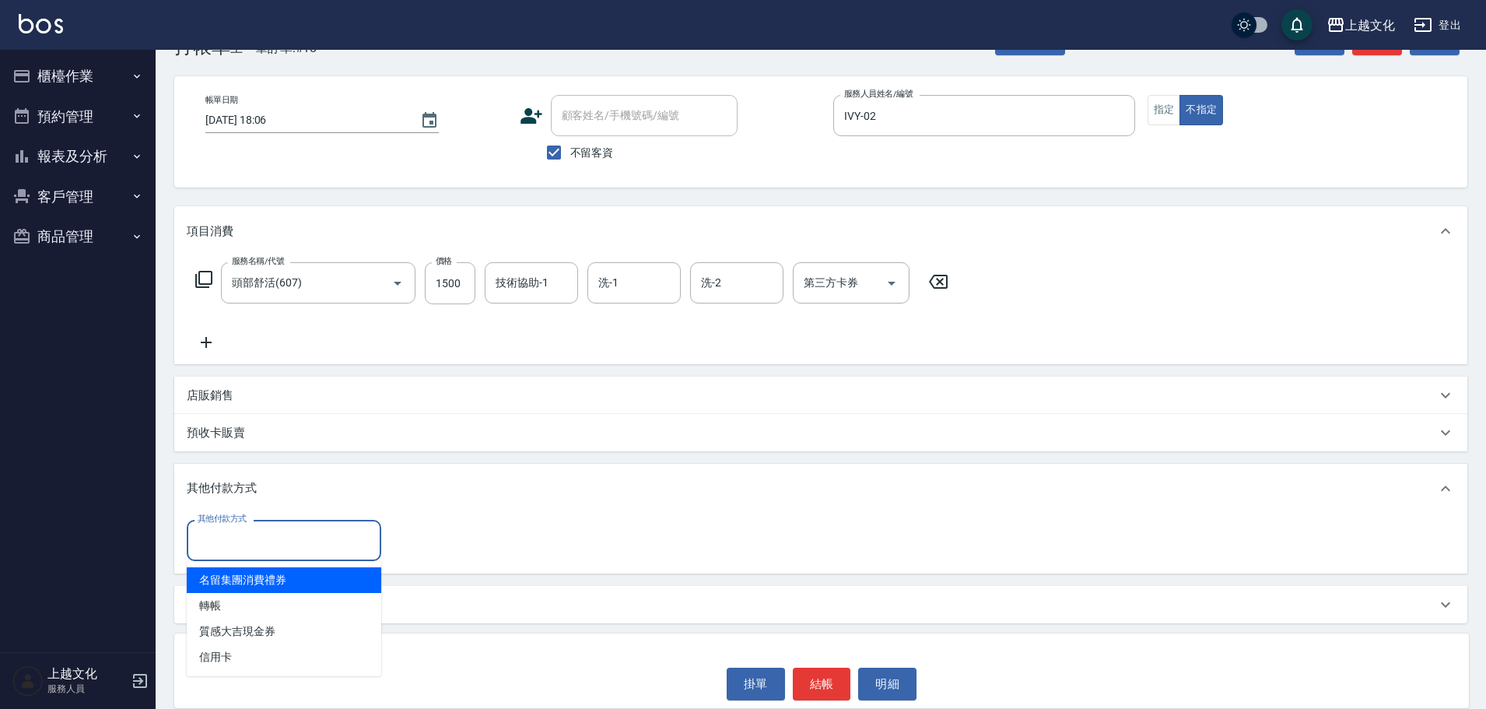
click at [235, 538] on input "其他付款方式" at bounding box center [284, 540] width 180 height 27
drag, startPoint x: 235, startPoint y: 538, endPoint x: 230, endPoint y: 592, distance: 54.7
click at [235, 540] on input "其他付款方式" at bounding box center [284, 540] width 180 height 27
click at [230, 558] on div "其他付款方式" at bounding box center [284, 540] width 194 height 41
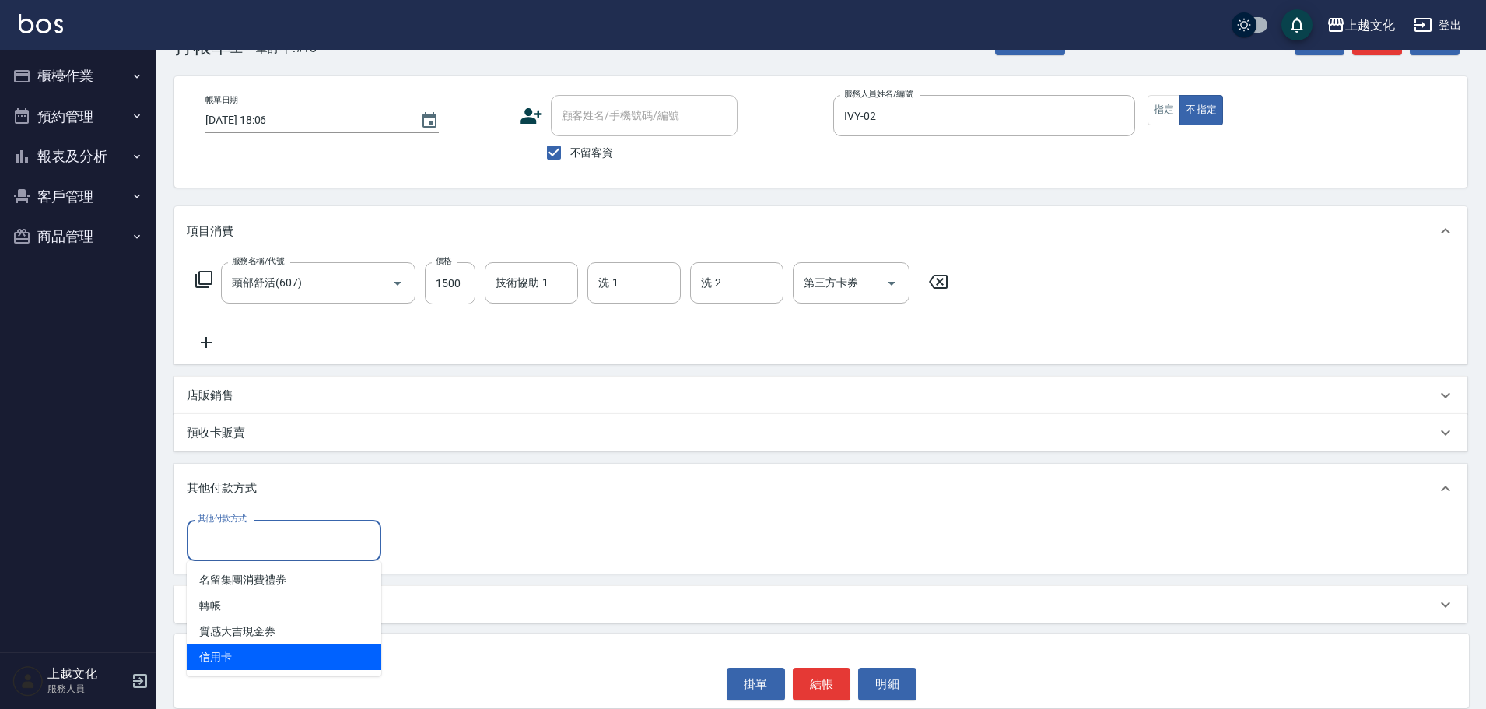
drag, startPoint x: 214, startPoint y: 658, endPoint x: 354, endPoint y: 579, distance: 161.0
click at [215, 658] on span "信用卡" at bounding box center [284, 657] width 194 height 26
type input "信用卡"
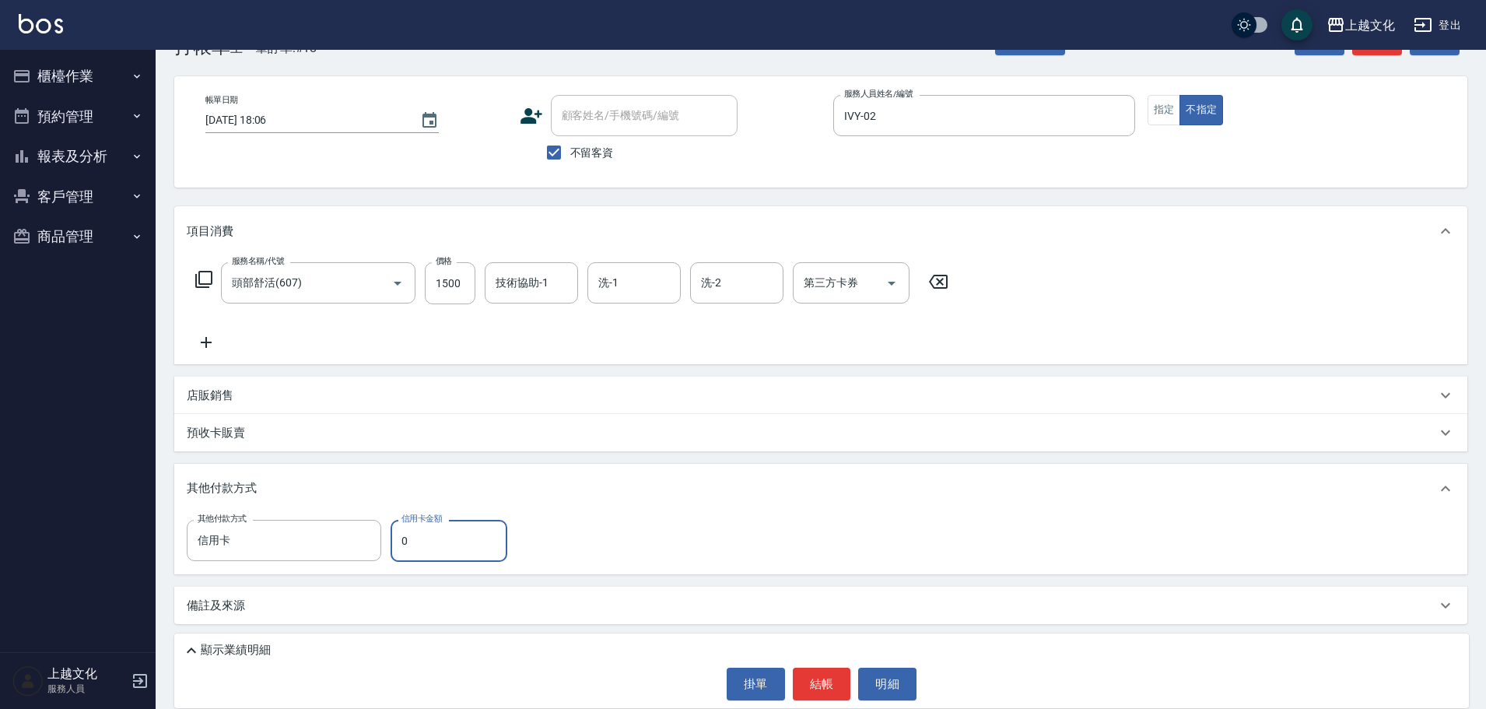
click at [399, 545] on input "0" at bounding box center [449, 541] width 117 height 42
type input "1500"
click at [807, 683] on button "結帳" at bounding box center [822, 683] width 58 height 33
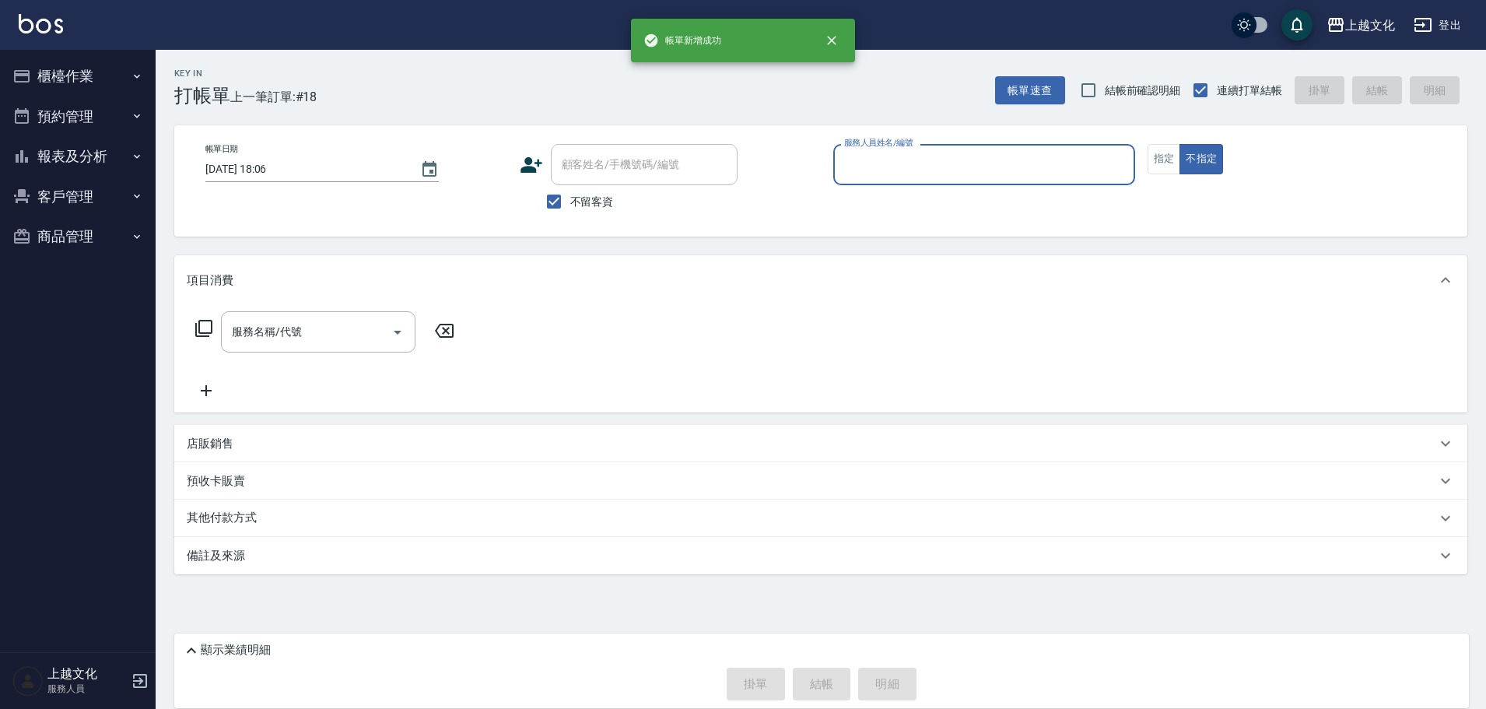
scroll to position [0, 0]
click at [890, 169] on input "服務人員姓名/編號" at bounding box center [988, 164] width 289 height 27
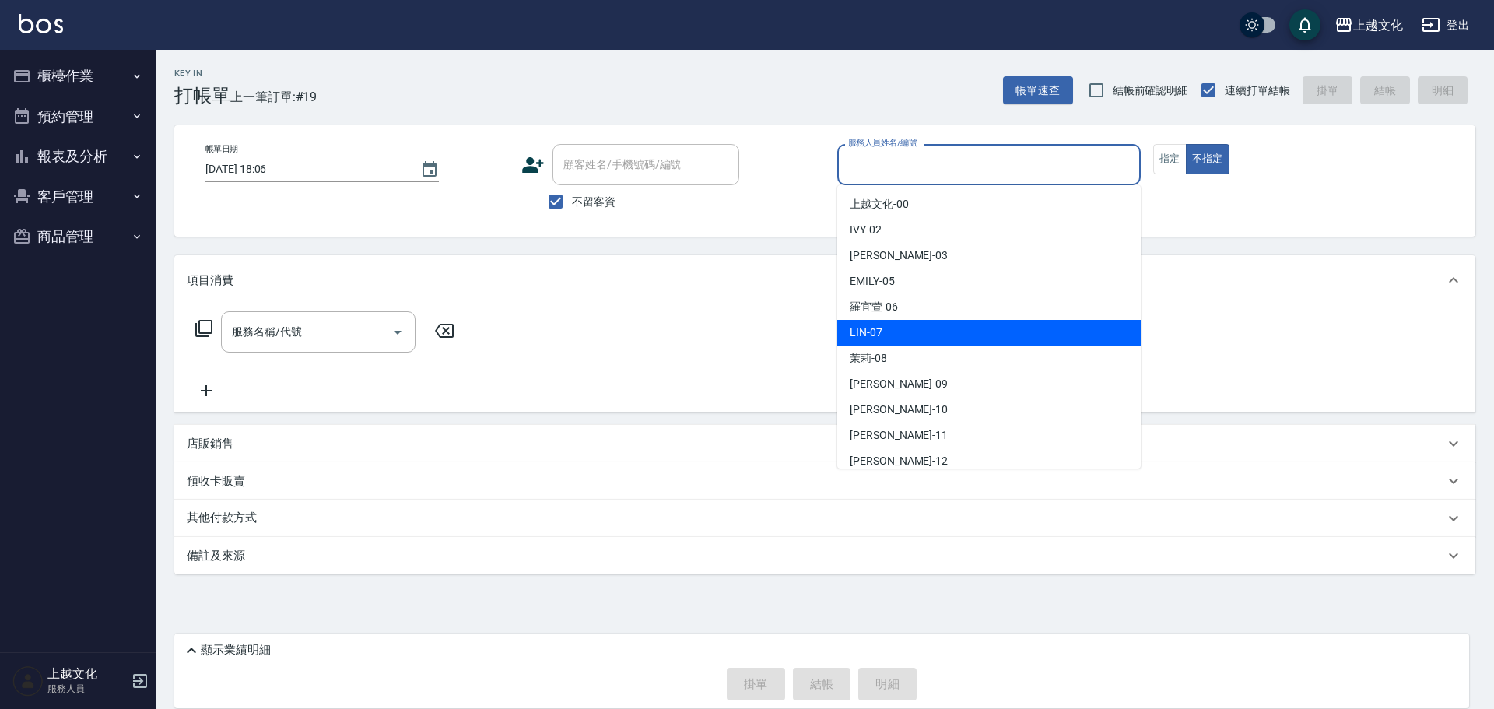
drag, startPoint x: 895, startPoint y: 337, endPoint x: 1070, endPoint y: 254, distance: 193.8
click at [895, 336] on div "LIN -07" at bounding box center [988, 333] width 303 height 26
type input "LIN-07"
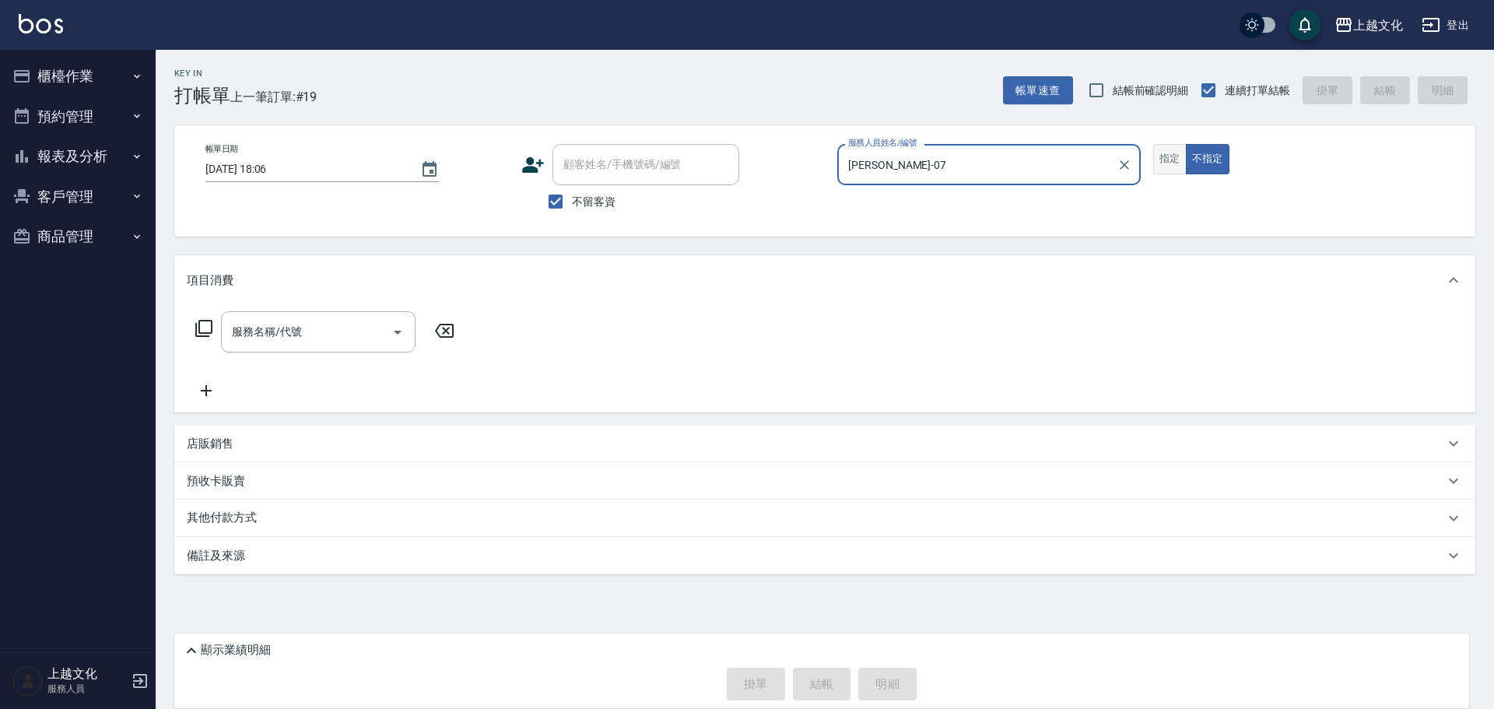
click at [1170, 169] on button "指定" at bounding box center [1169, 159] width 33 height 30
click at [203, 328] on icon at bounding box center [203, 328] width 19 height 19
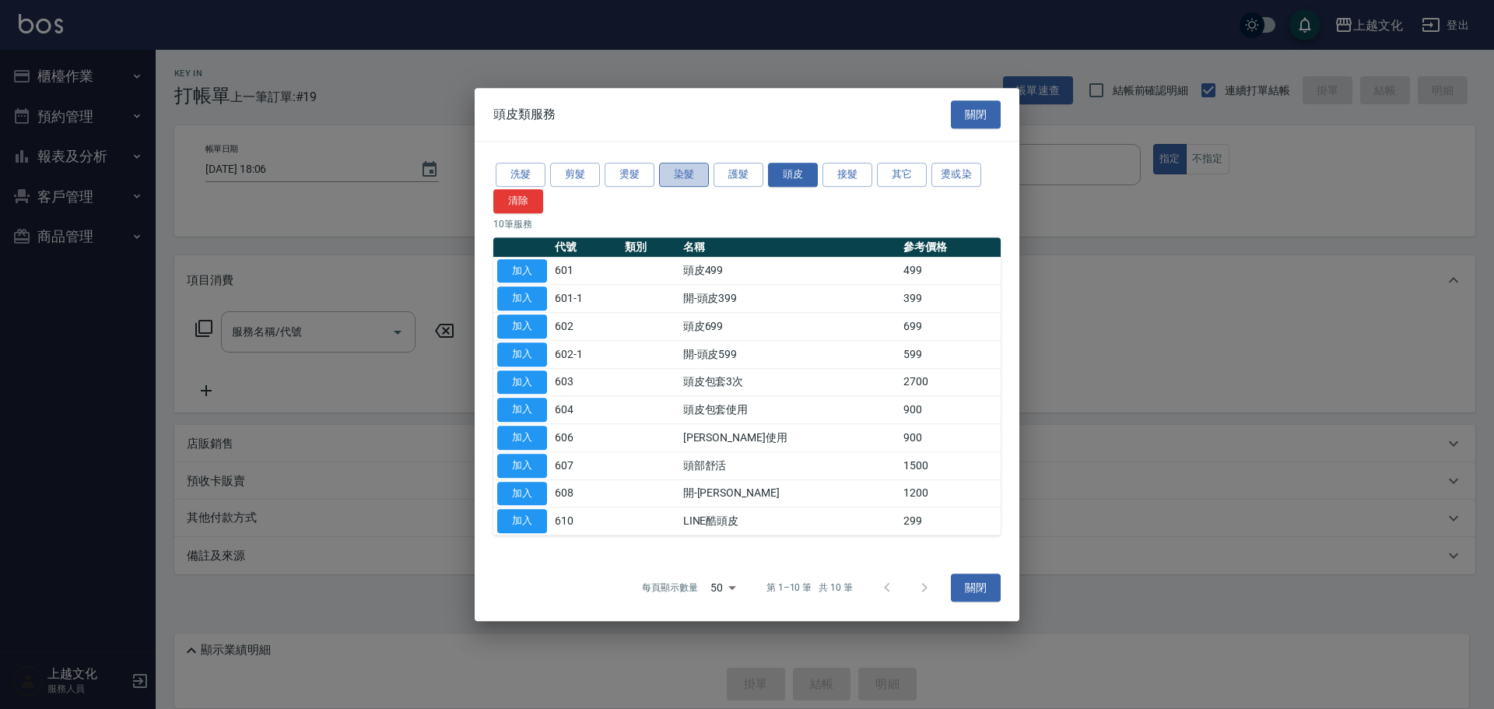
click at [684, 166] on button "染髮" at bounding box center [684, 175] width 50 height 24
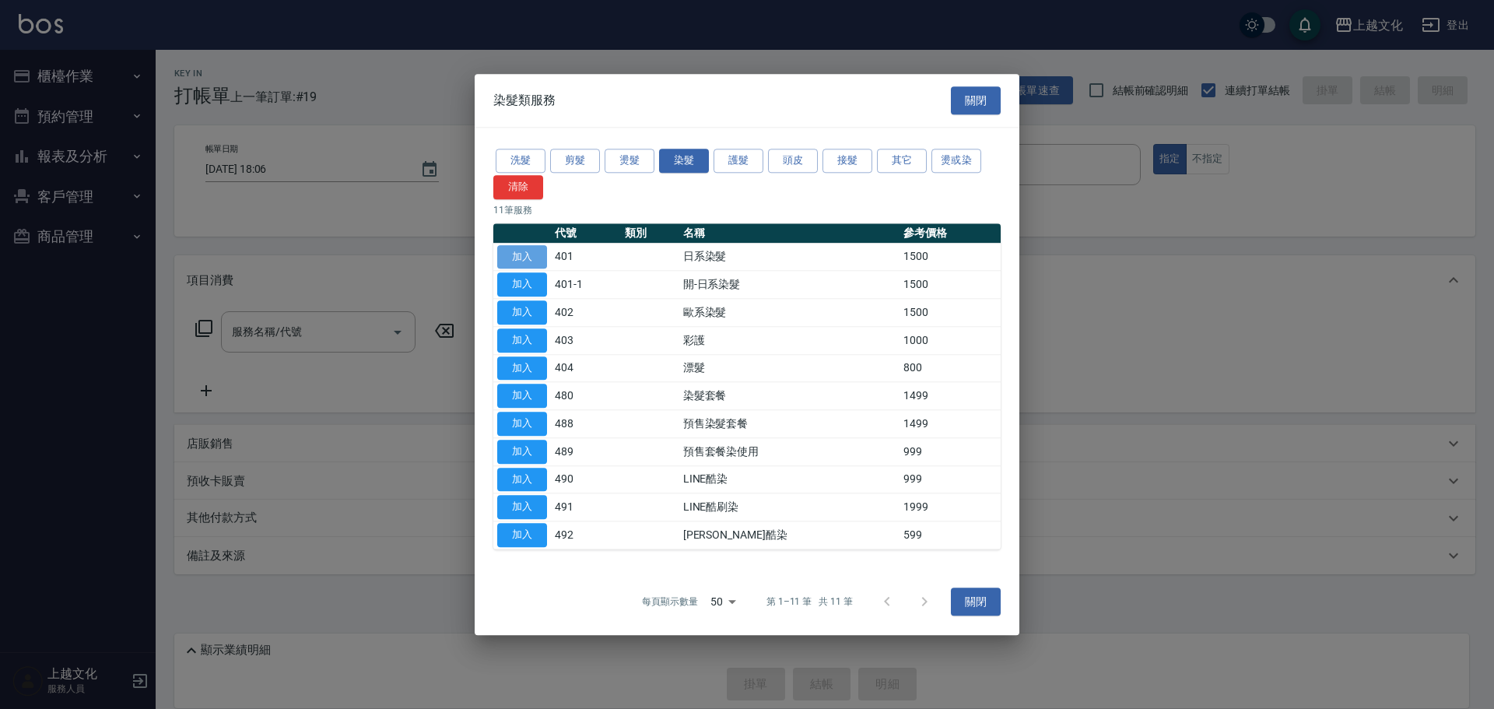
click at [509, 261] on button "加入" at bounding box center [522, 257] width 50 height 24
type input "日系染髮(401)"
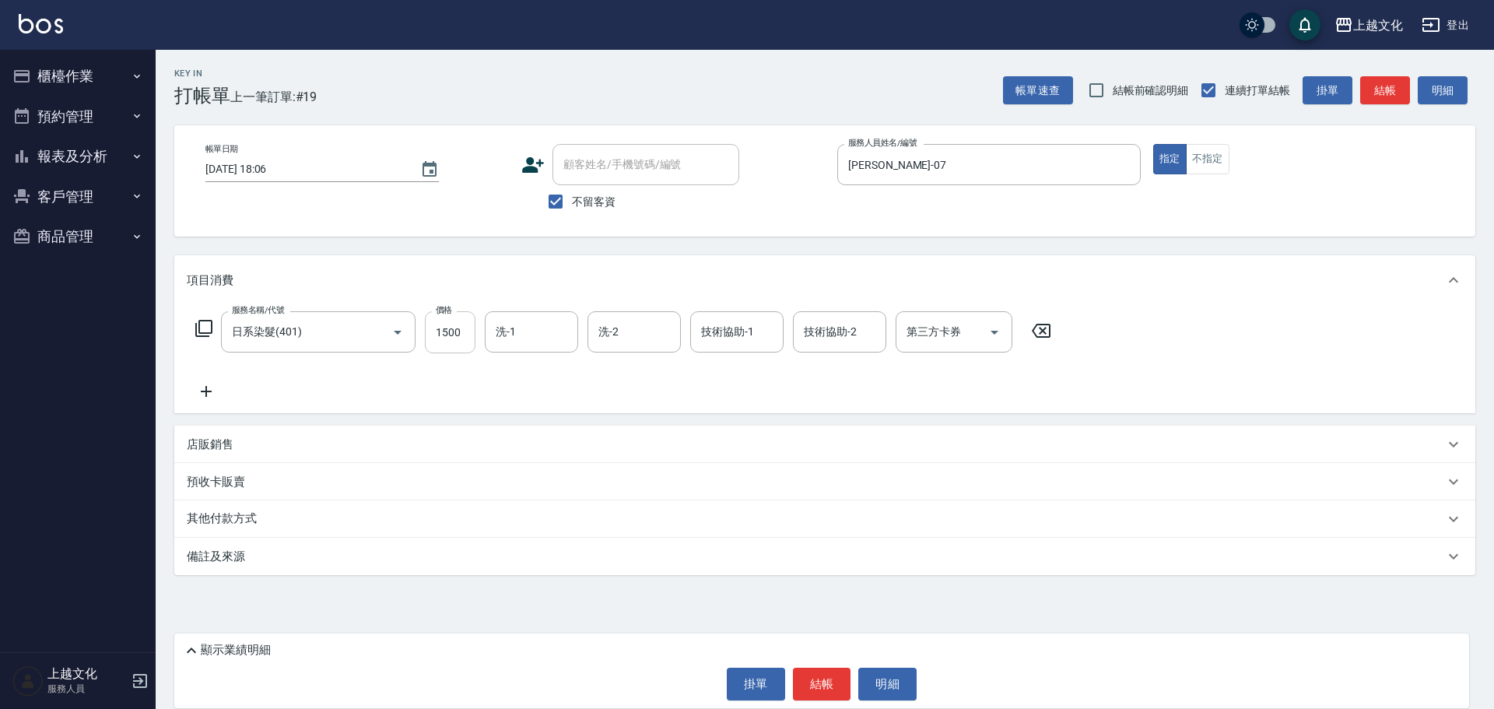
drag, startPoint x: 448, startPoint y: 357, endPoint x: 451, endPoint y: 346, distance: 11.3
click at [450, 347] on div "服務名稱/代號 日系染髮(401) 服務名稱/代號 價格 1500 價格 洗-1 洗-1 洗-2 洗-2 技術協助-1 技術協助-1 技術協助-2 技術協助-…" at bounding box center [624, 355] width 874 height 89
click at [451, 346] on input "1500" at bounding box center [450, 332] width 51 height 42
type input "1999"
click at [820, 689] on button "結帳" at bounding box center [822, 683] width 58 height 33
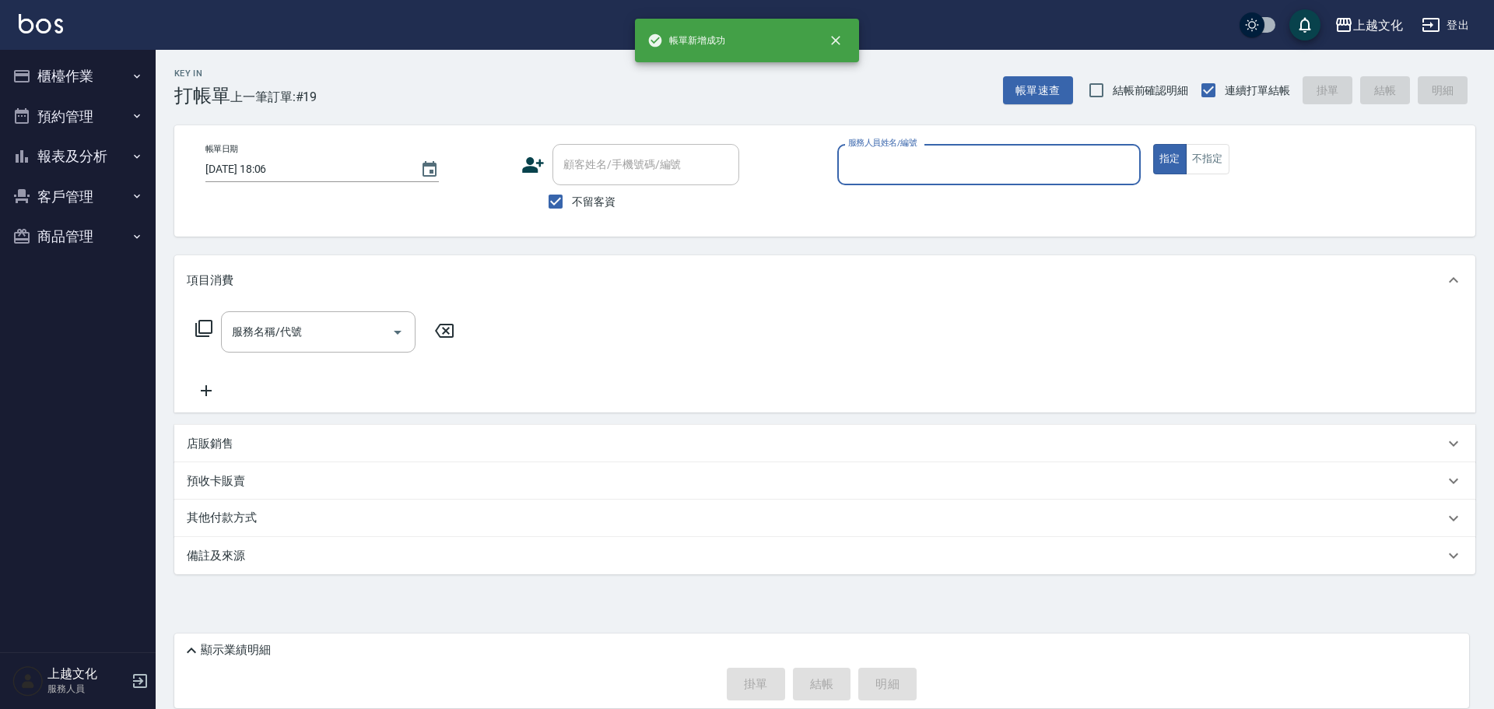
click at [87, 156] on button "報表及分析" at bounding box center [77, 156] width 143 height 40
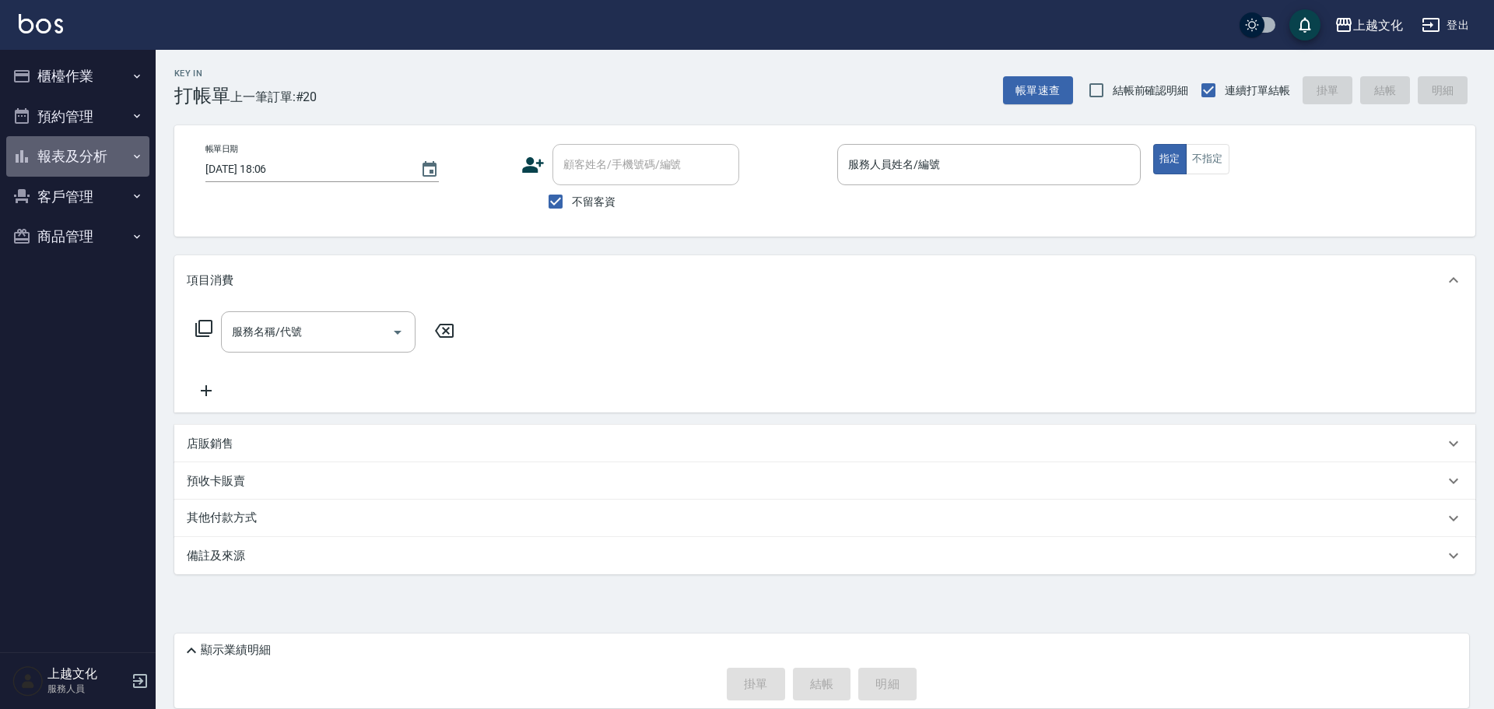
click at [65, 153] on button "報表及分析" at bounding box center [77, 156] width 143 height 40
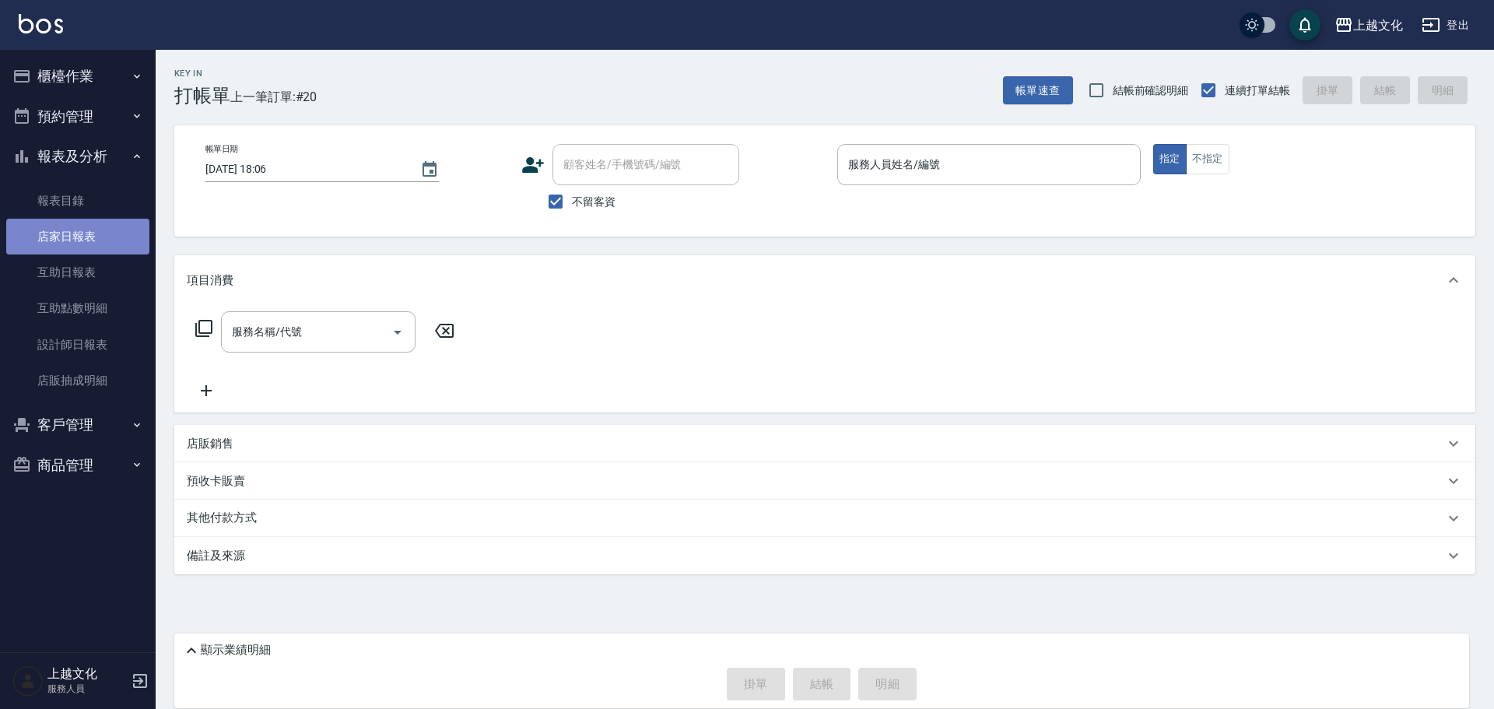
click at [51, 237] on link "店家日報表" at bounding box center [77, 237] width 143 height 36
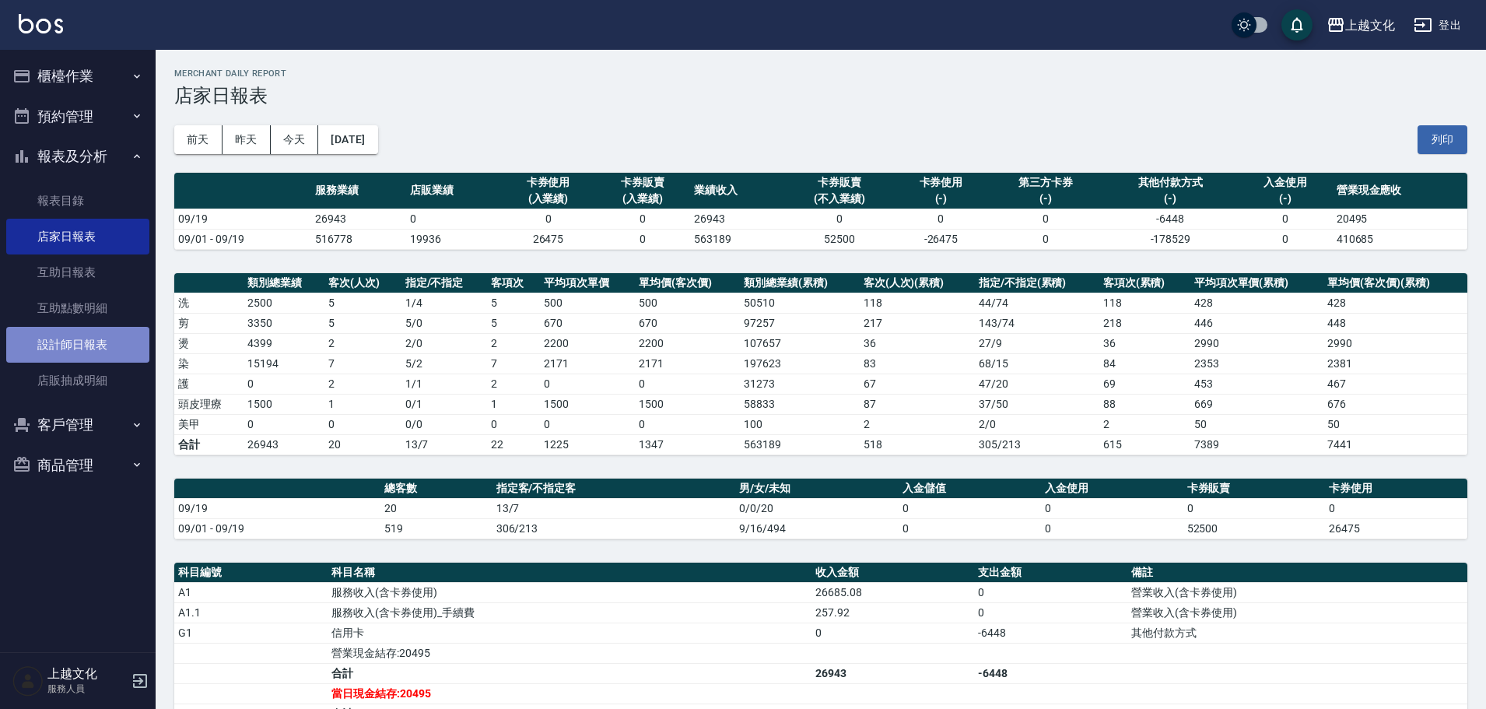
click at [94, 349] on link "設計師日報表" at bounding box center [77, 345] width 143 height 36
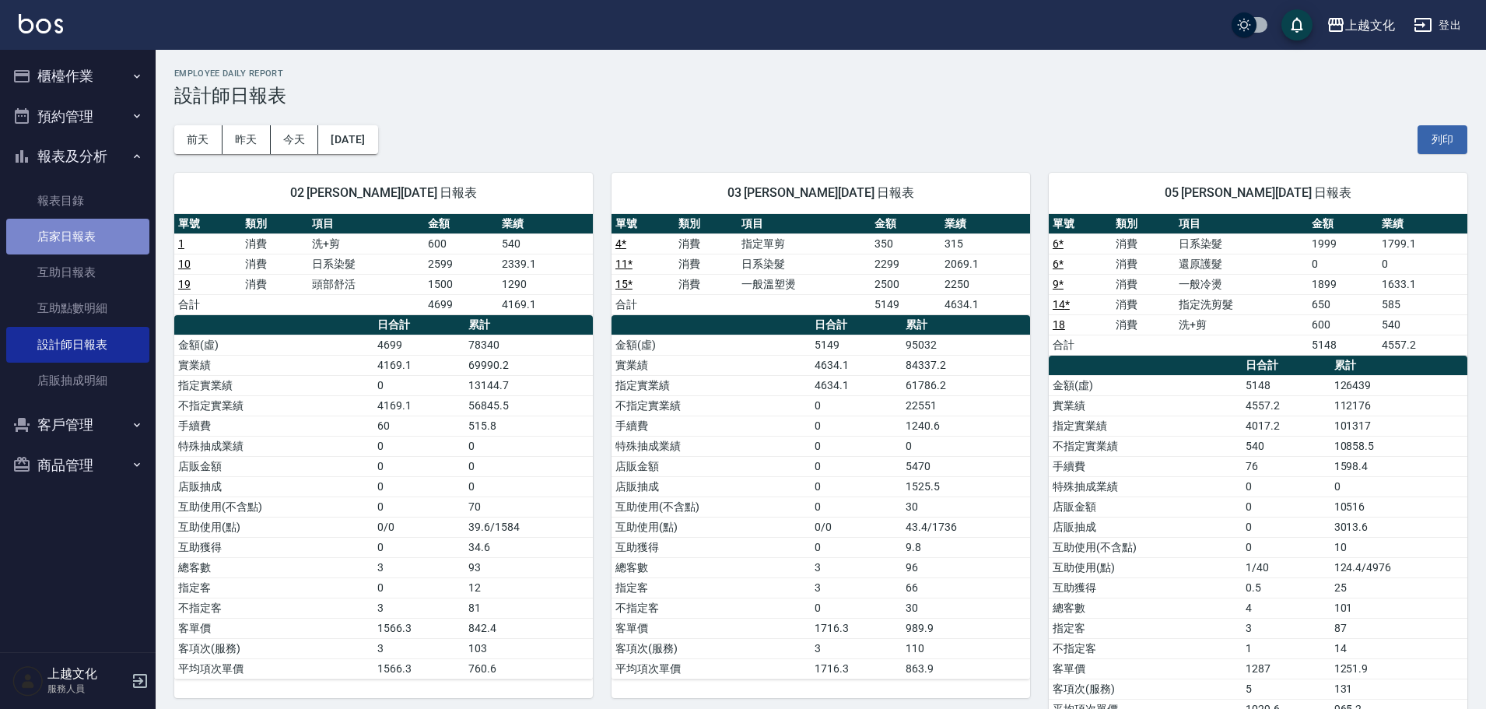
click at [72, 230] on link "店家日報表" at bounding box center [77, 237] width 143 height 36
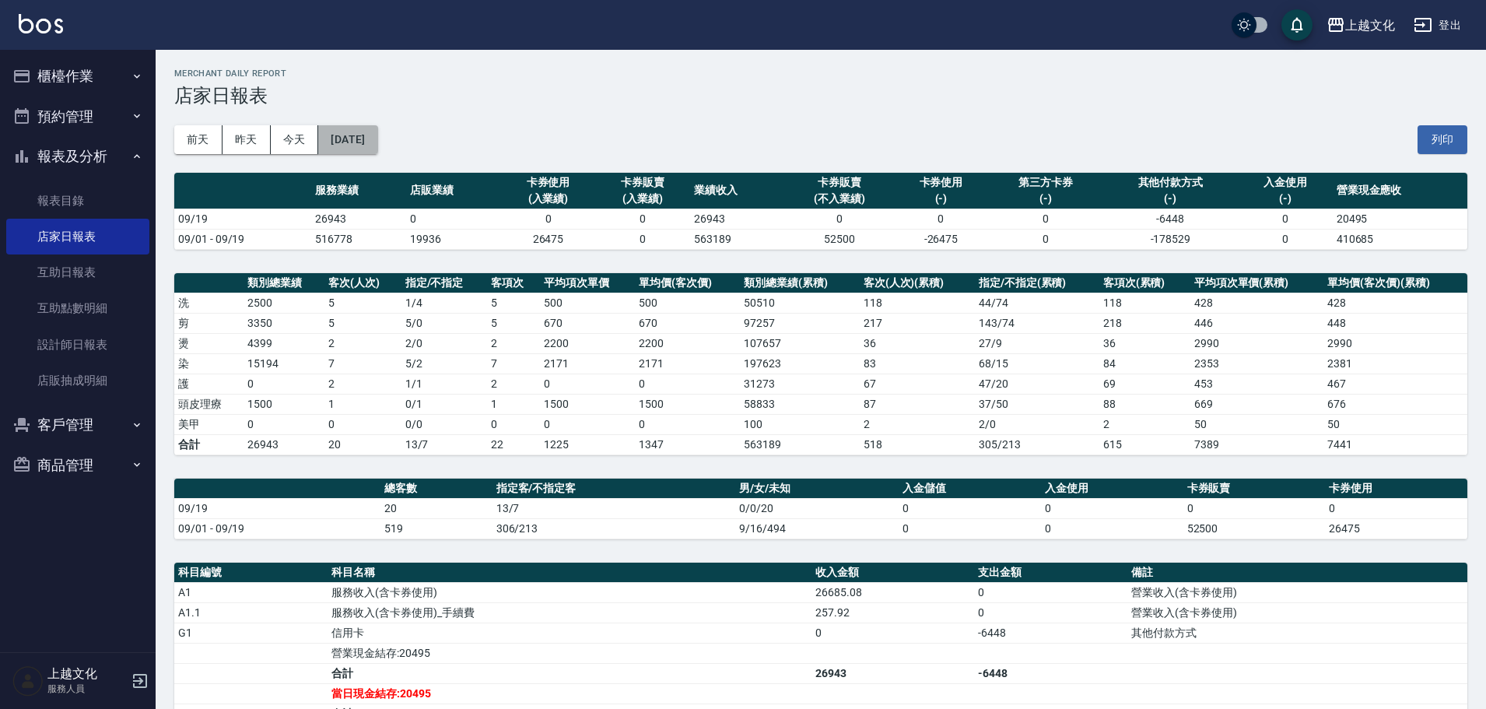
click at [370, 148] on button "[DATE]" at bounding box center [347, 139] width 59 height 29
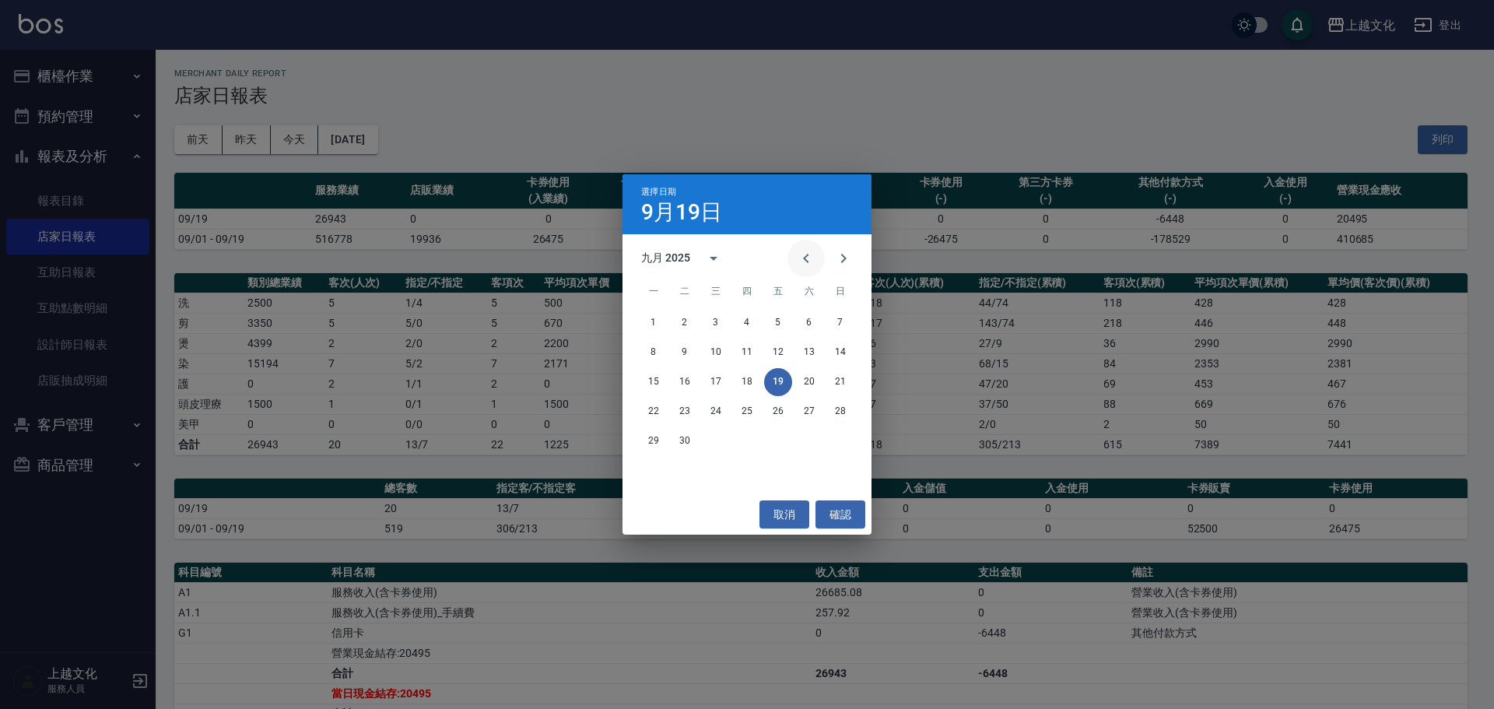
click at [806, 261] on icon "Previous month" at bounding box center [806, 258] width 19 height 19
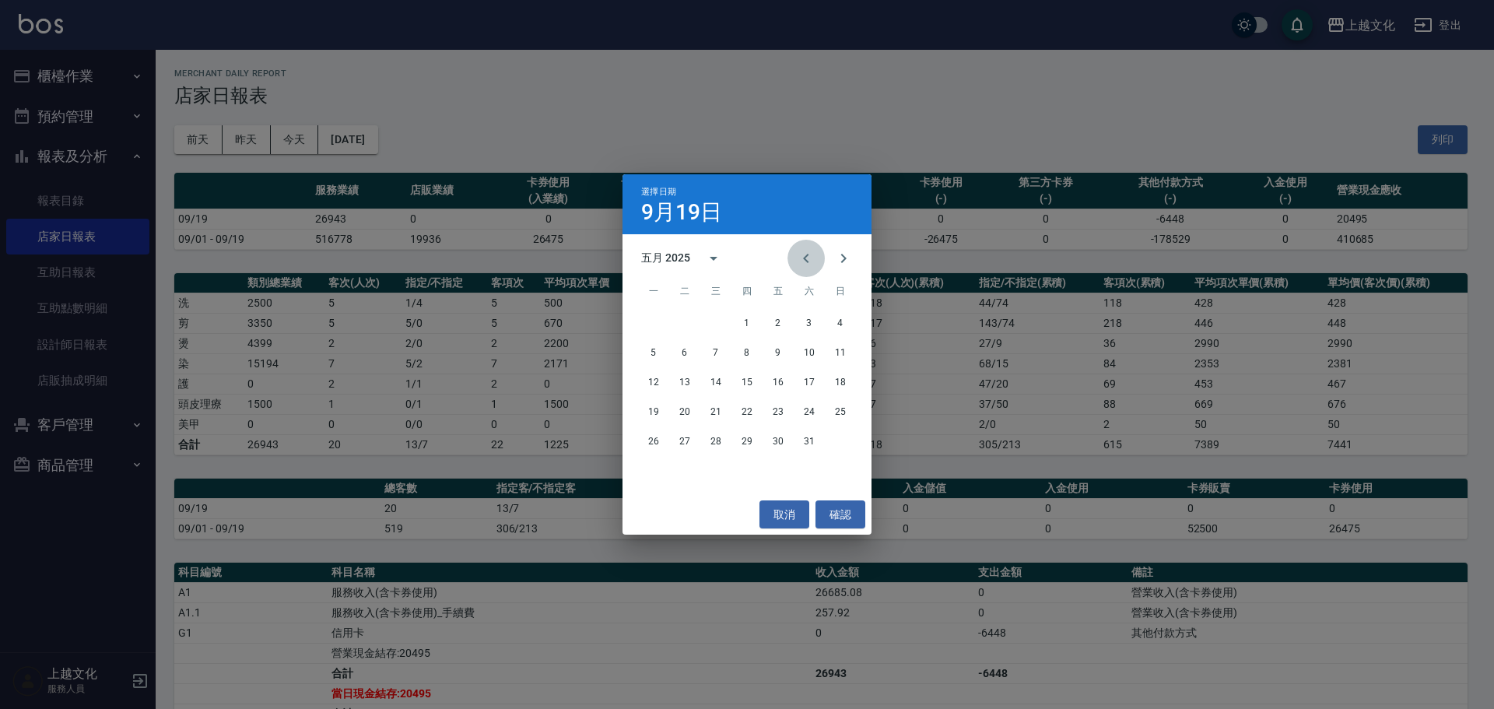
click at [806, 261] on icon "Previous month" at bounding box center [806, 258] width 19 height 19
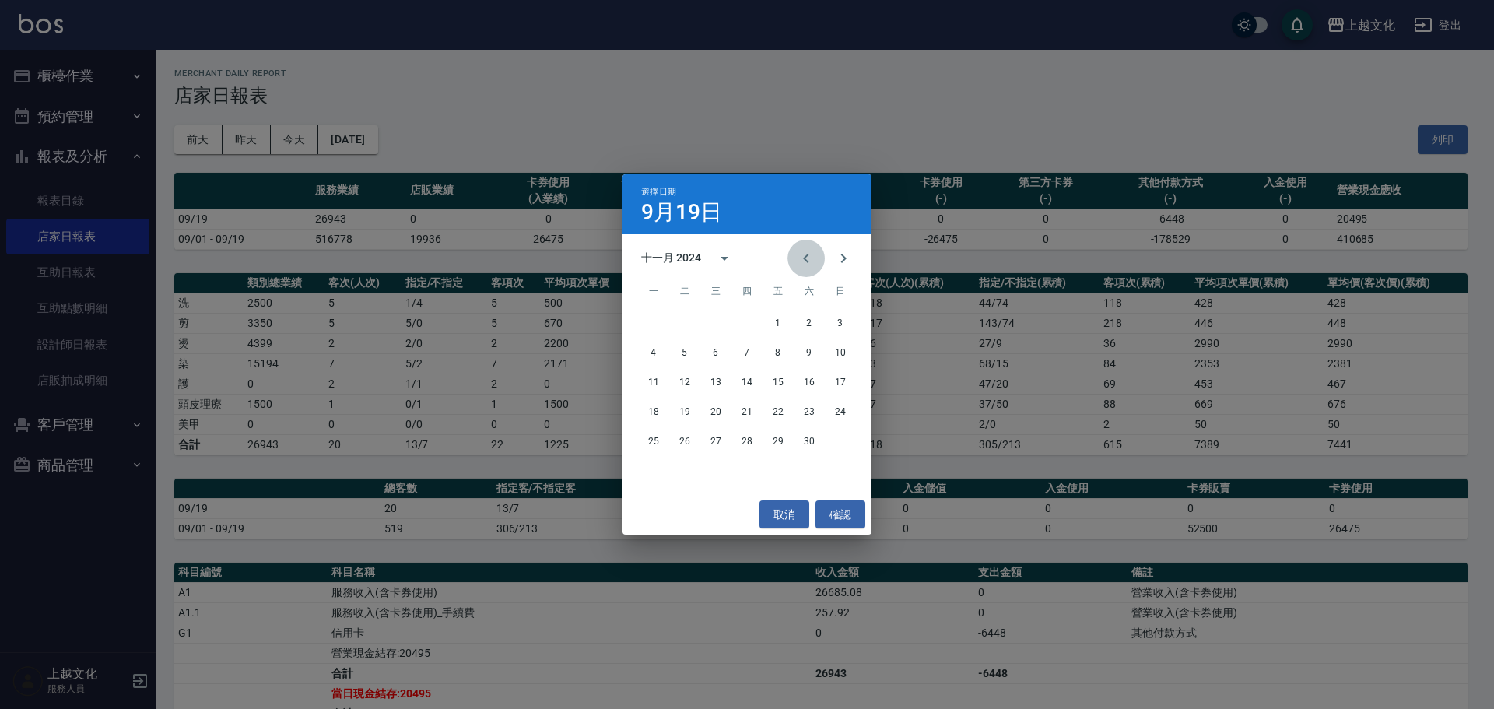
click at [806, 261] on icon "Previous month" at bounding box center [806, 258] width 19 height 19
click at [745, 410] on button "19" at bounding box center [747, 412] width 28 height 28
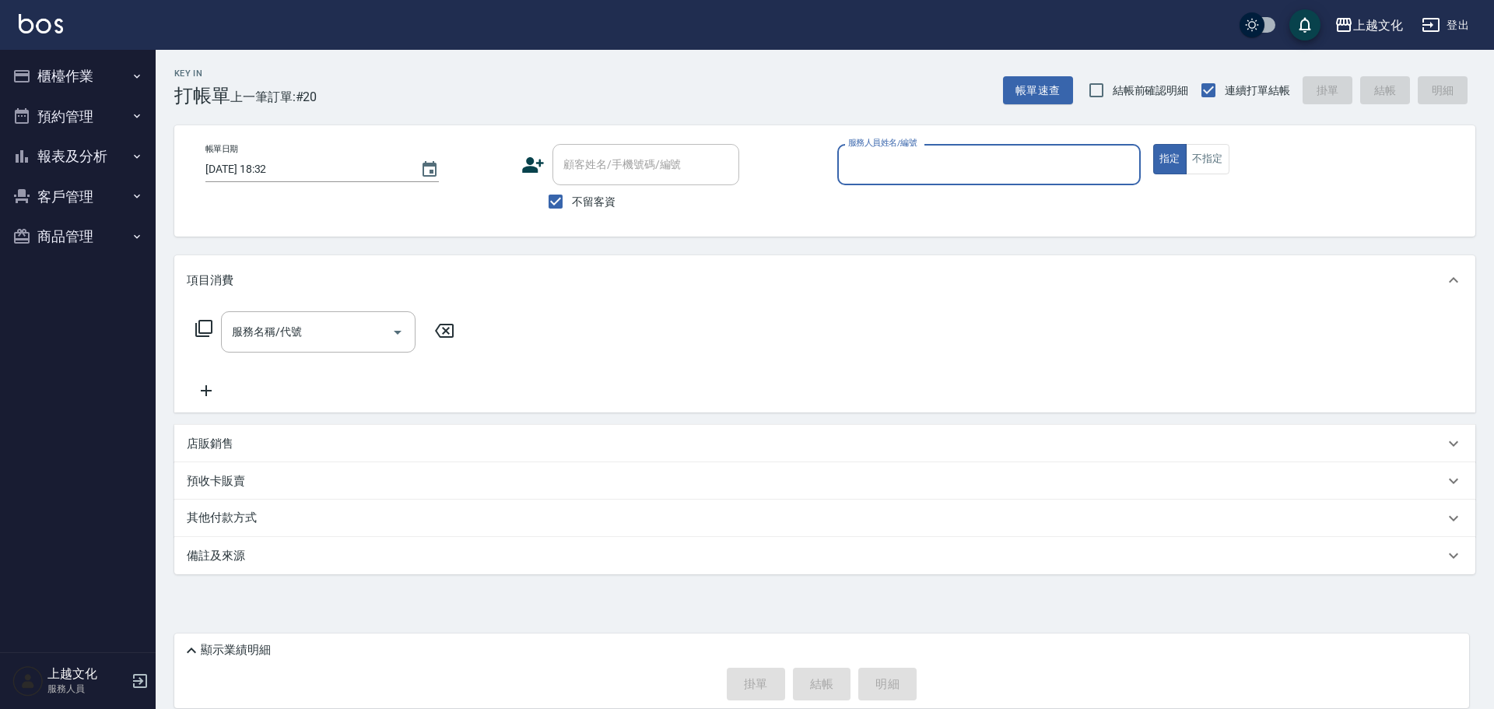
click at [895, 163] on input "服務人員姓名/編號" at bounding box center [988, 164] width 289 height 27
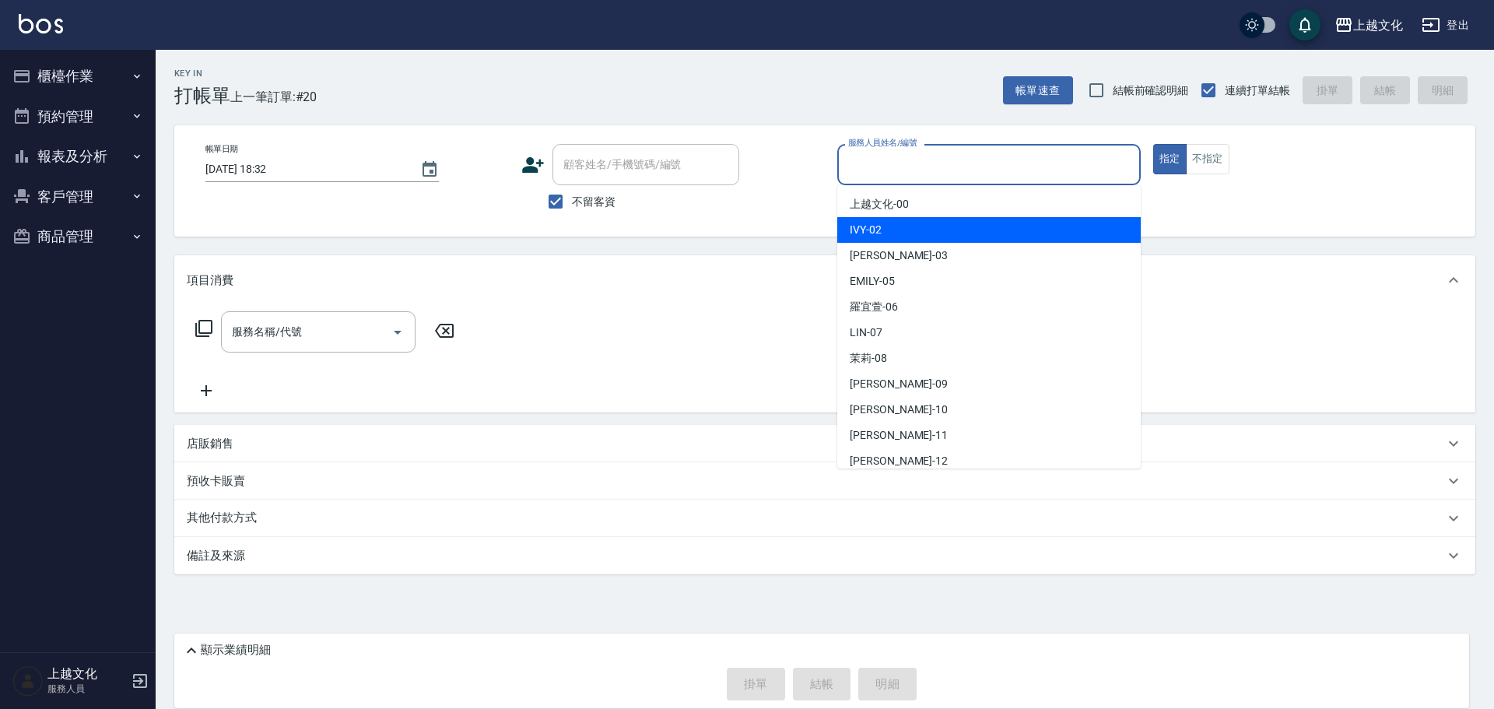
click at [897, 224] on div "IVY -02" at bounding box center [988, 230] width 303 height 26
type input "IVY-02"
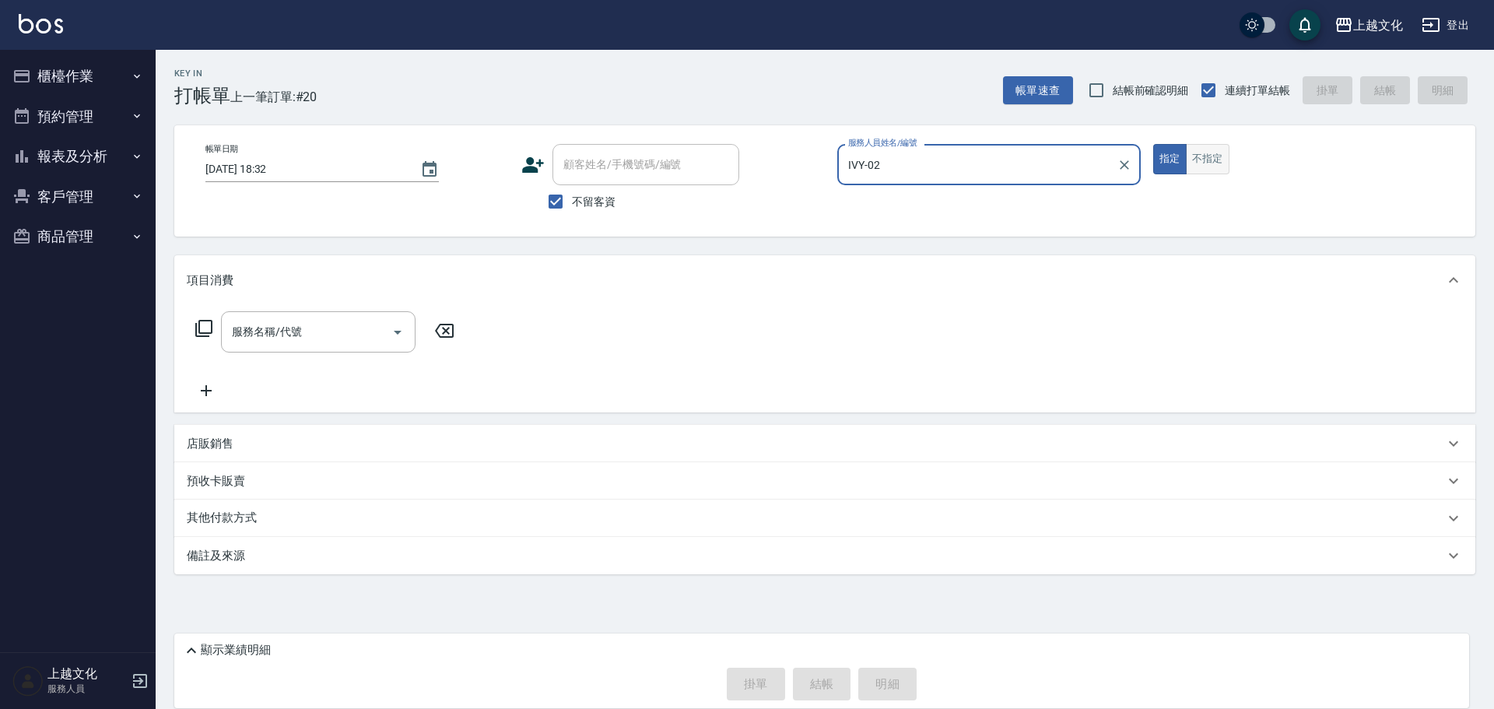
click at [1210, 167] on button "不指定" at bounding box center [1208, 159] width 44 height 30
click at [201, 330] on icon at bounding box center [203, 328] width 19 height 19
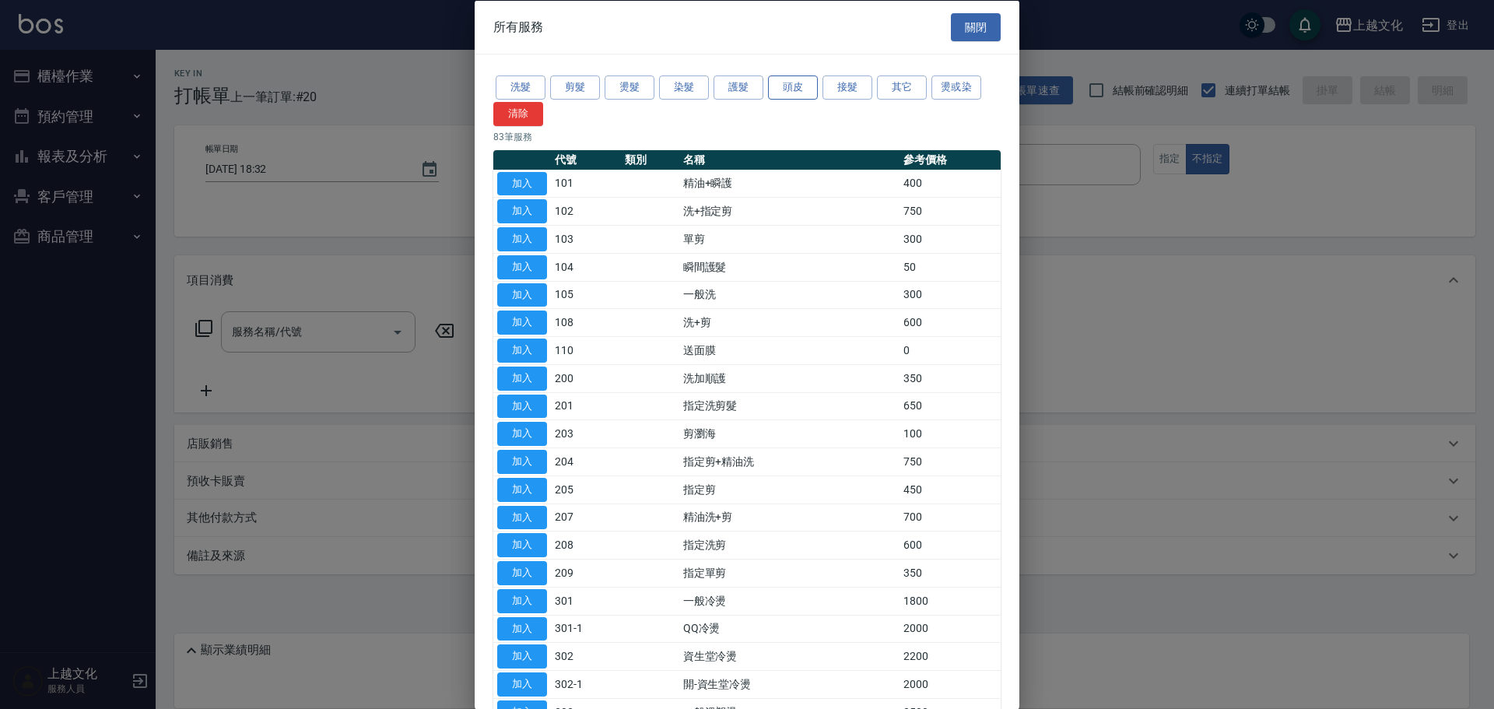
click at [787, 92] on button "頭皮" at bounding box center [793, 87] width 50 height 24
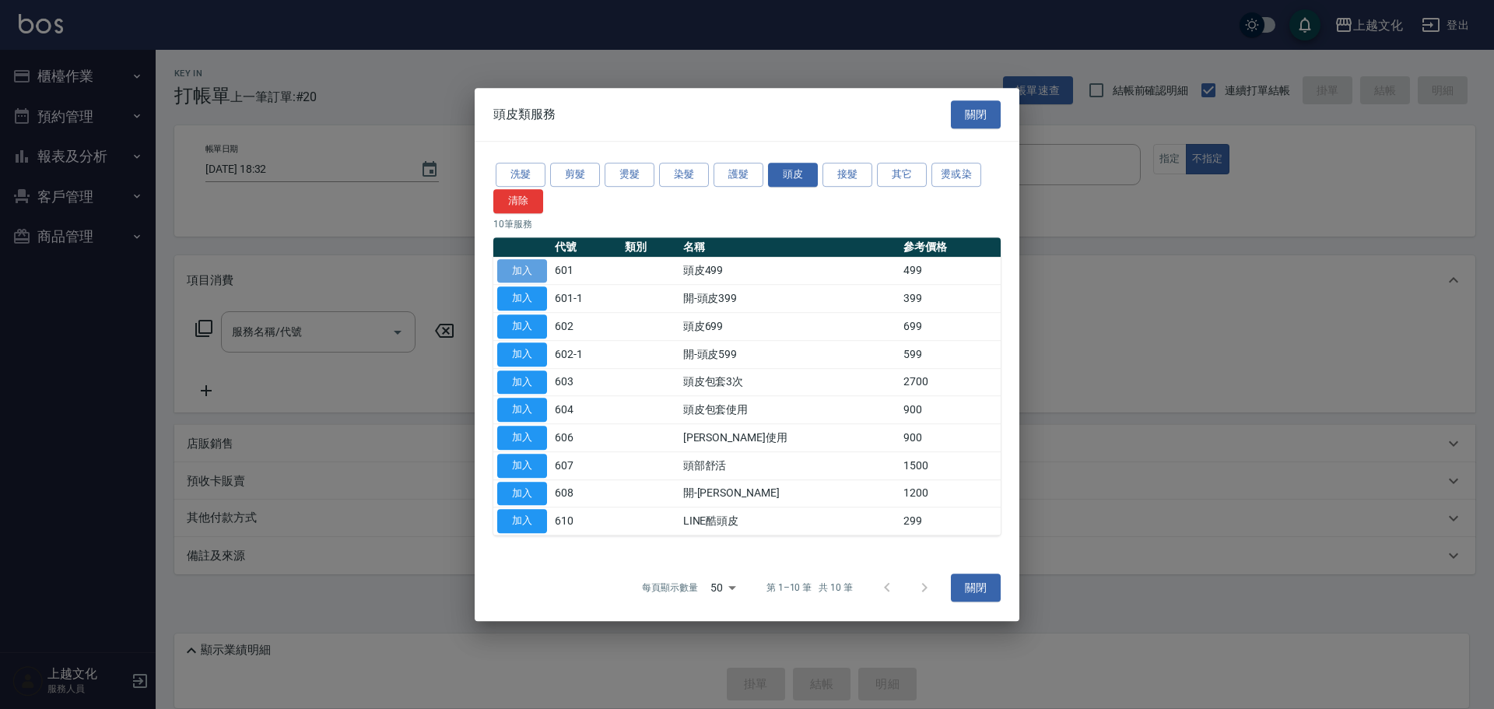
click at [538, 268] on button "加入" at bounding box center [522, 271] width 50 height 24
type input "頭皮499(601)"
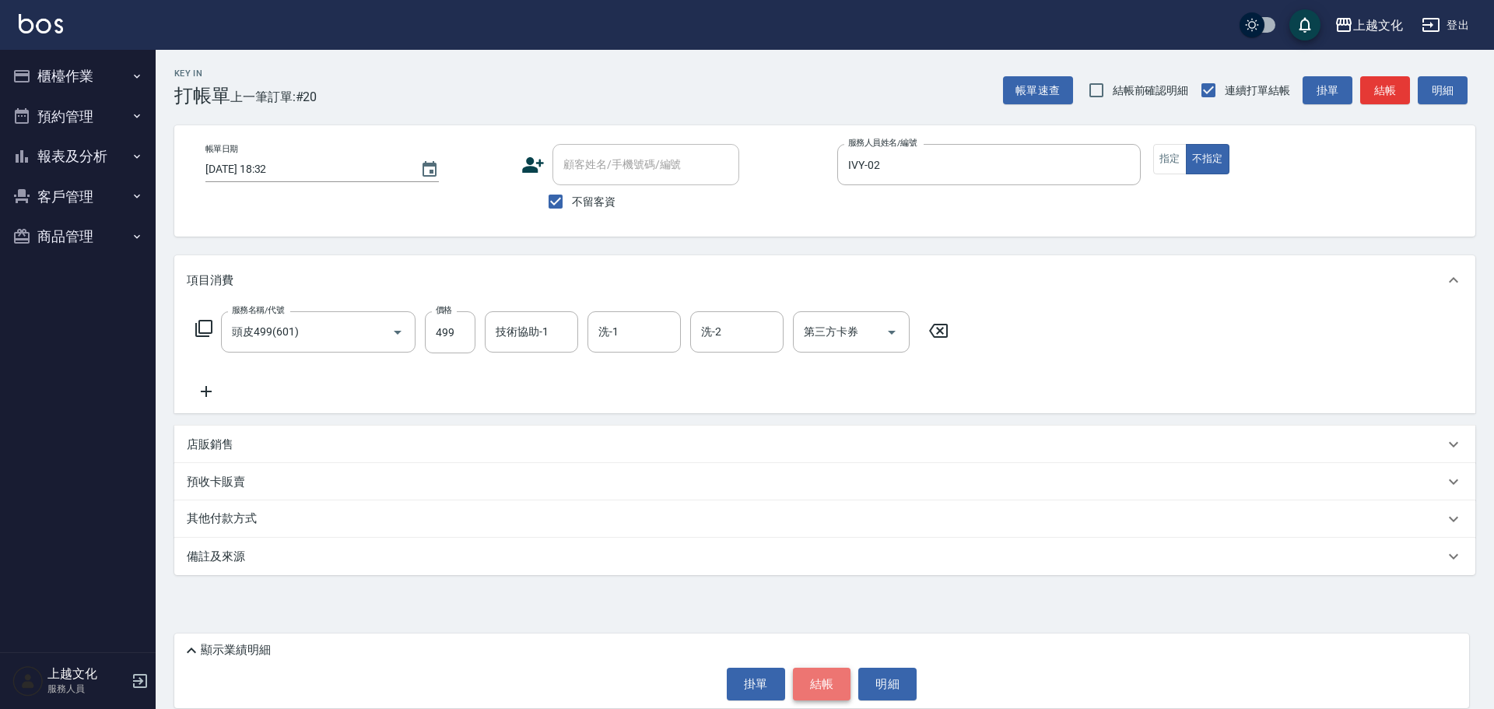
click at [824, 685] on button "結帳" at bounding box center [822, 683] width 58 height 33
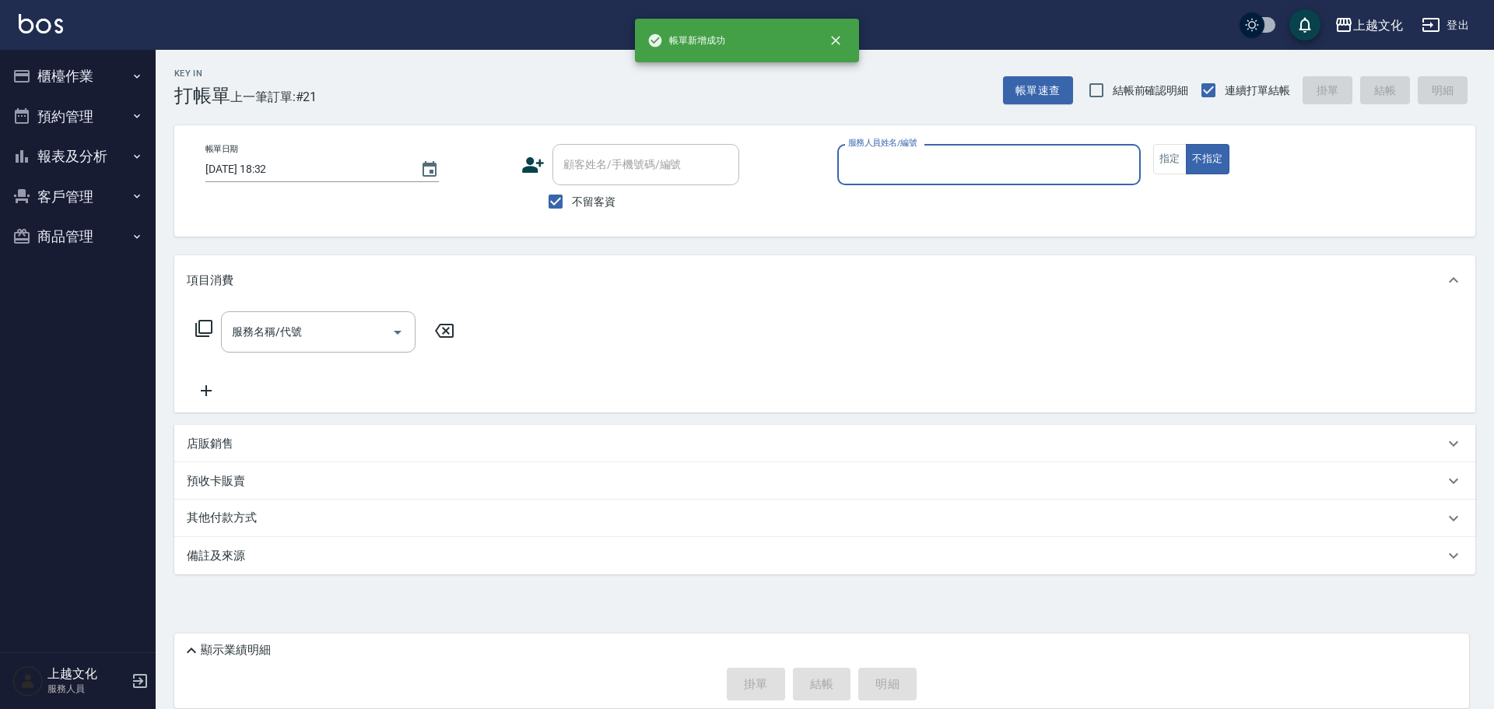
click at [921, 168] on input "服務人員姓名/編號" at bounding box center [988, 164] width 289 height 27
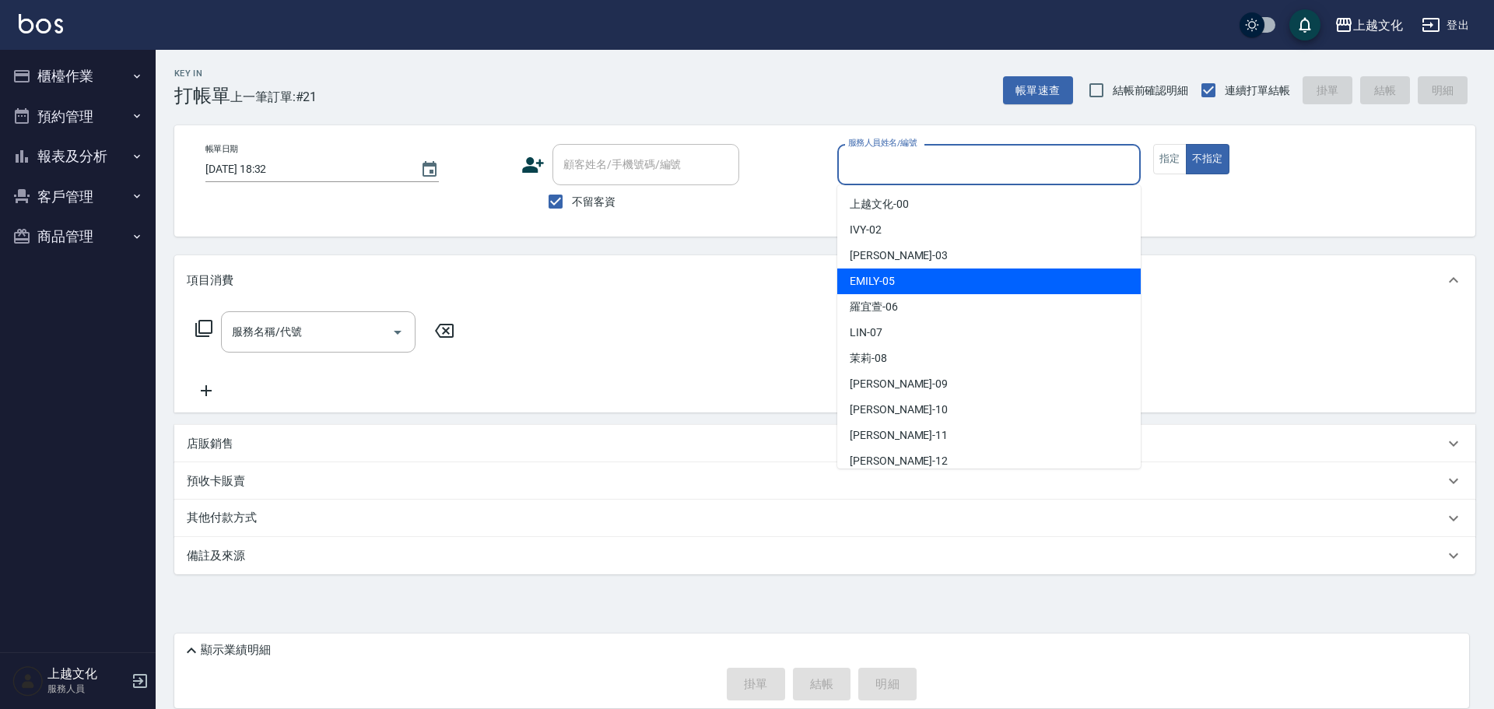
drag, startPoint x: 927, startPoint y: 270, endPoint x: 935, endPoint y: 268, distance: 8.1
click at [929, 270] on div "EMILY -05" at bounding box center [988, 281] width 303 height 26
type input "EMILY-05"
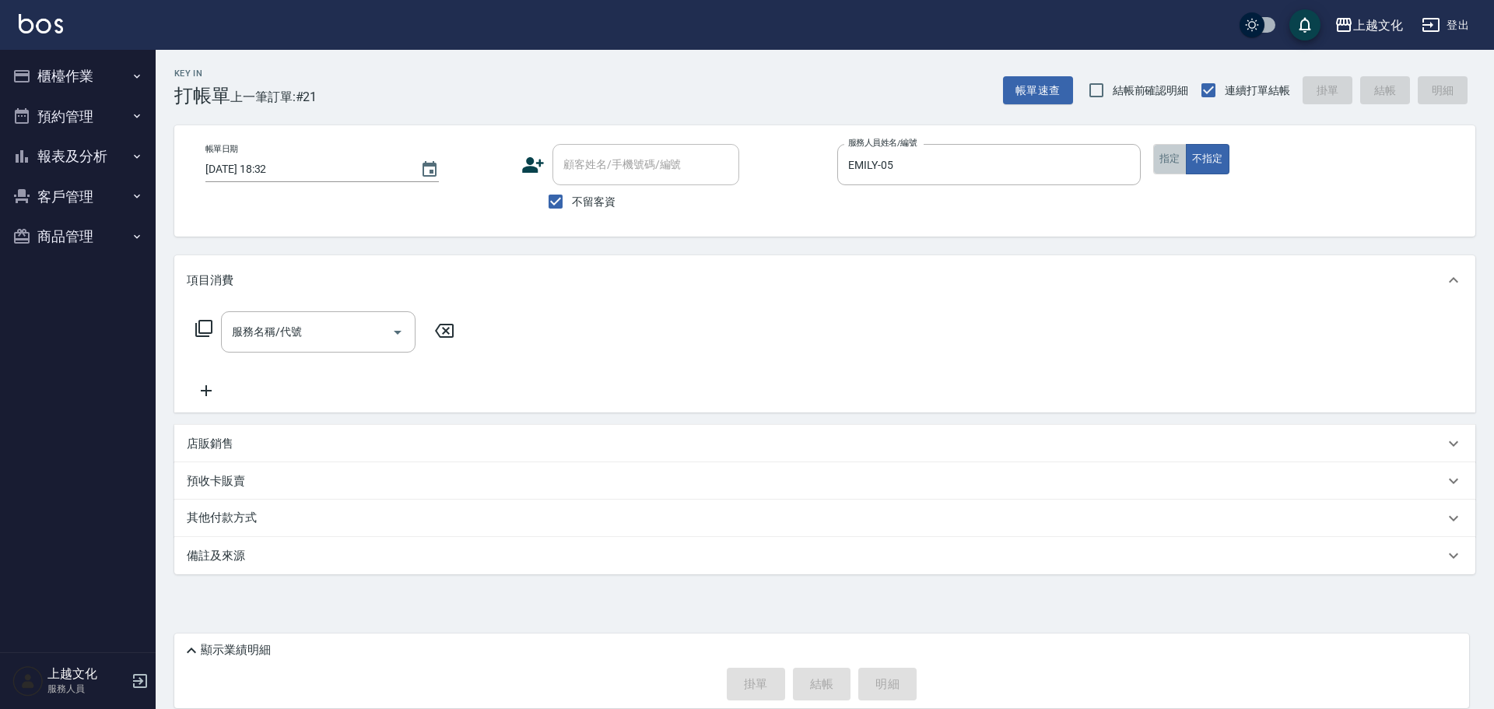
click at [1165, 154] on button "指定" at bounding box center [1169, 159] width 33 height 30
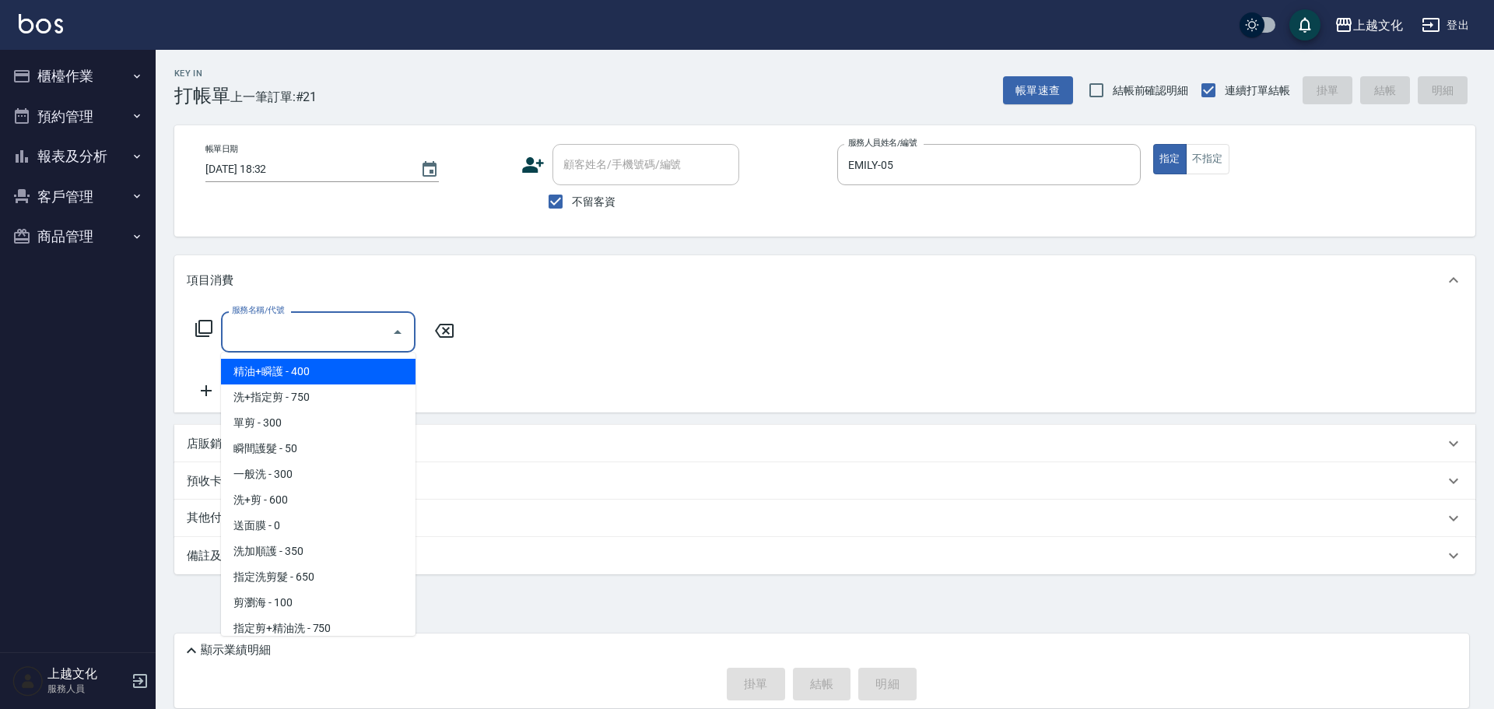
click at [317, 334] on input "服務名稱/代號" at bounding box center [306, 331] width 157 height 27
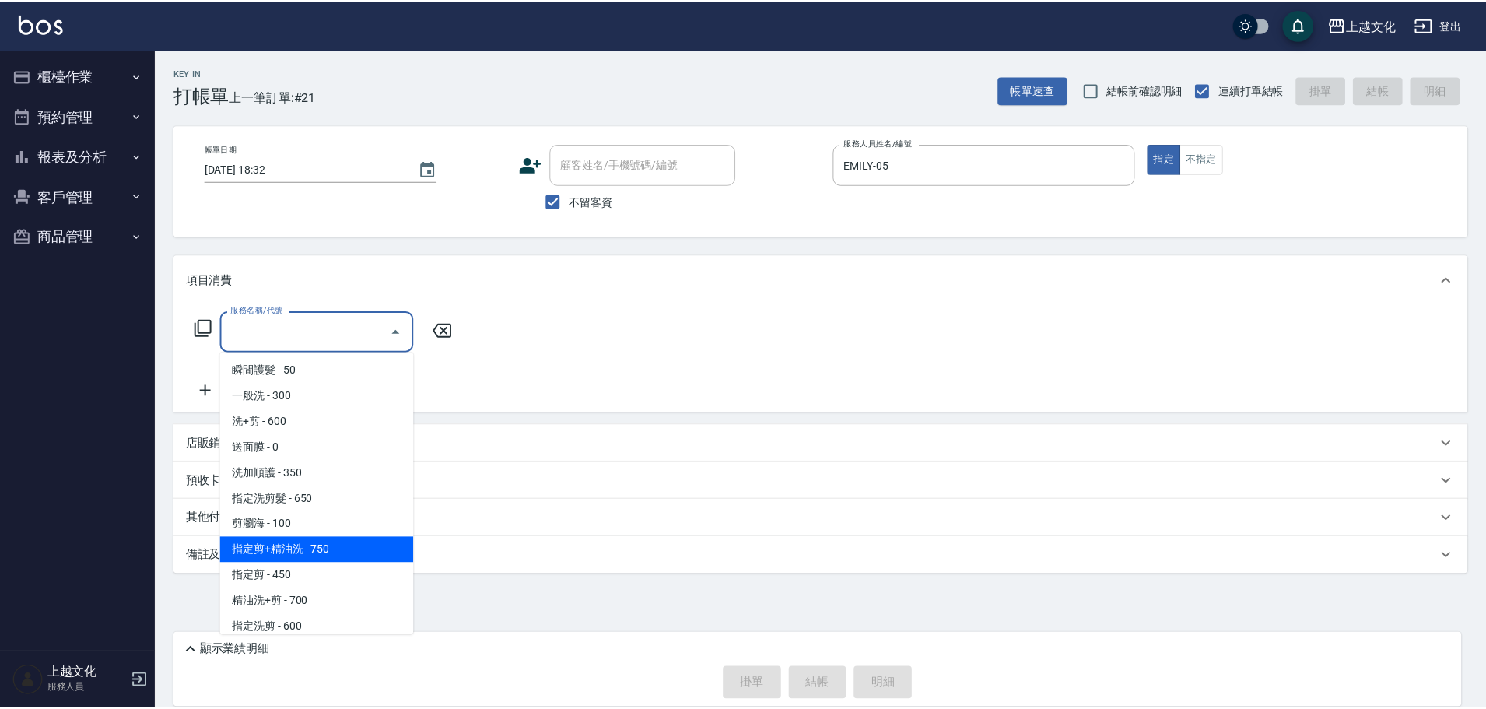
scroll to position [233, 0]
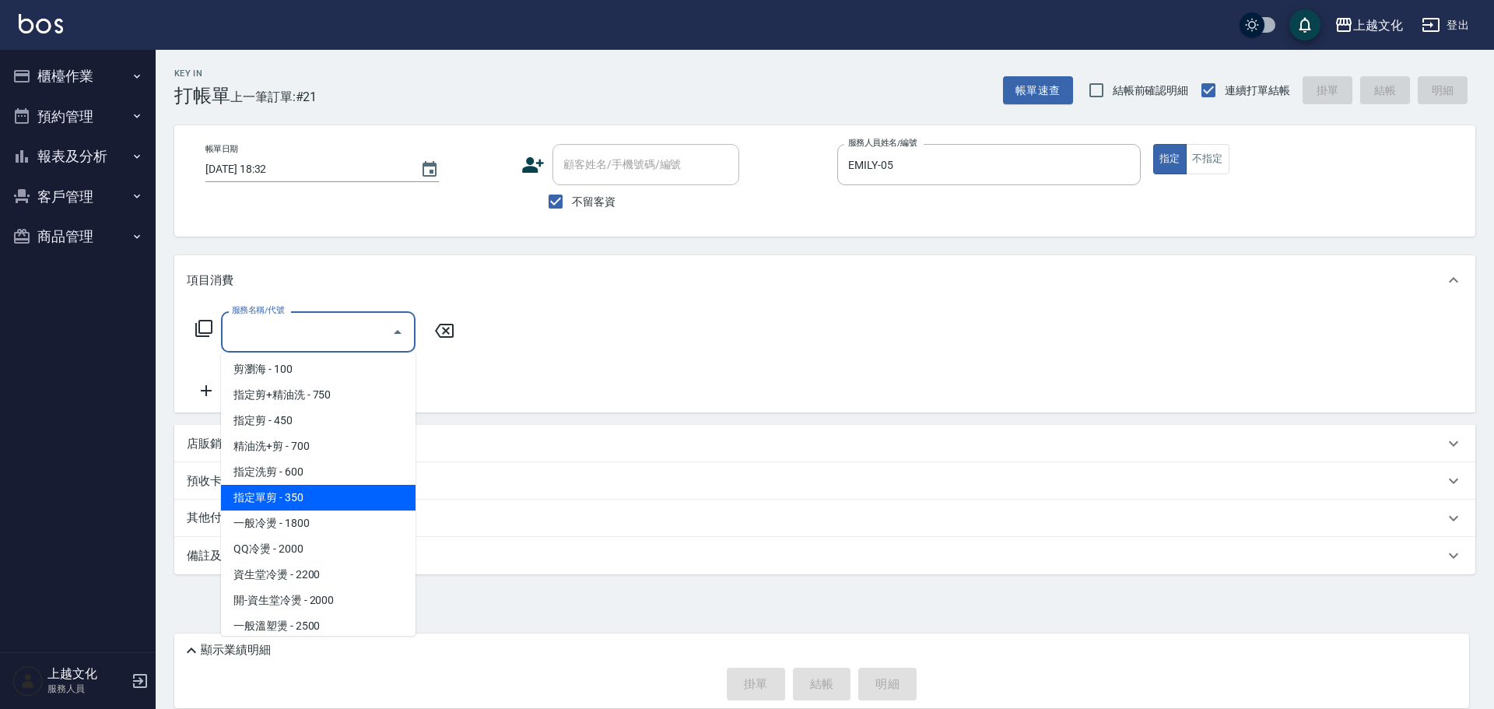
click at [315, 495] on span "指定單剪 - 350" at bounding box center [318, 498] width 194 height 26
type input "指定單剪(209)"
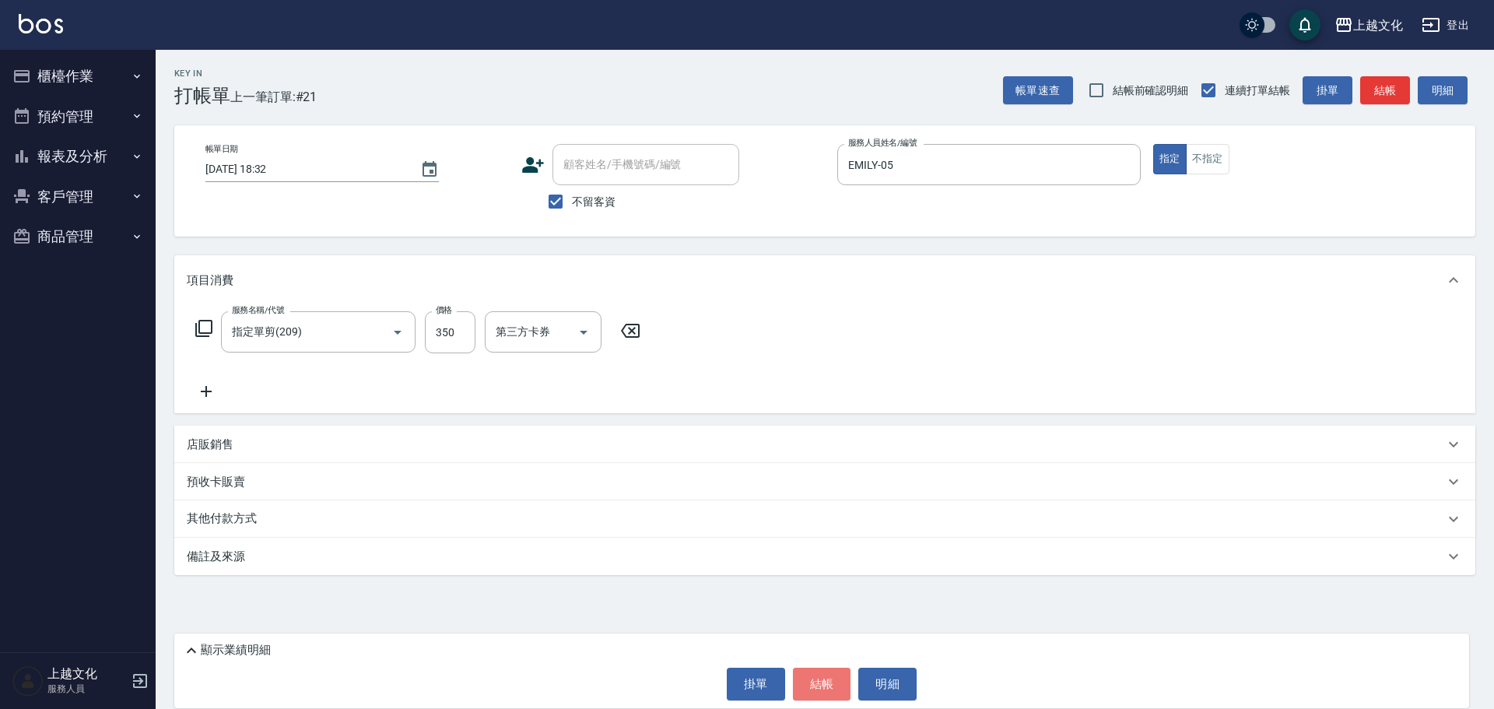
click at [812, 677] on button "結帳" at bounding box center [822, 683] width 58 height 33
click at [812, 677] on div "掛單 結帳 明細" at bounding box center [821, 683] width 1279 height 33
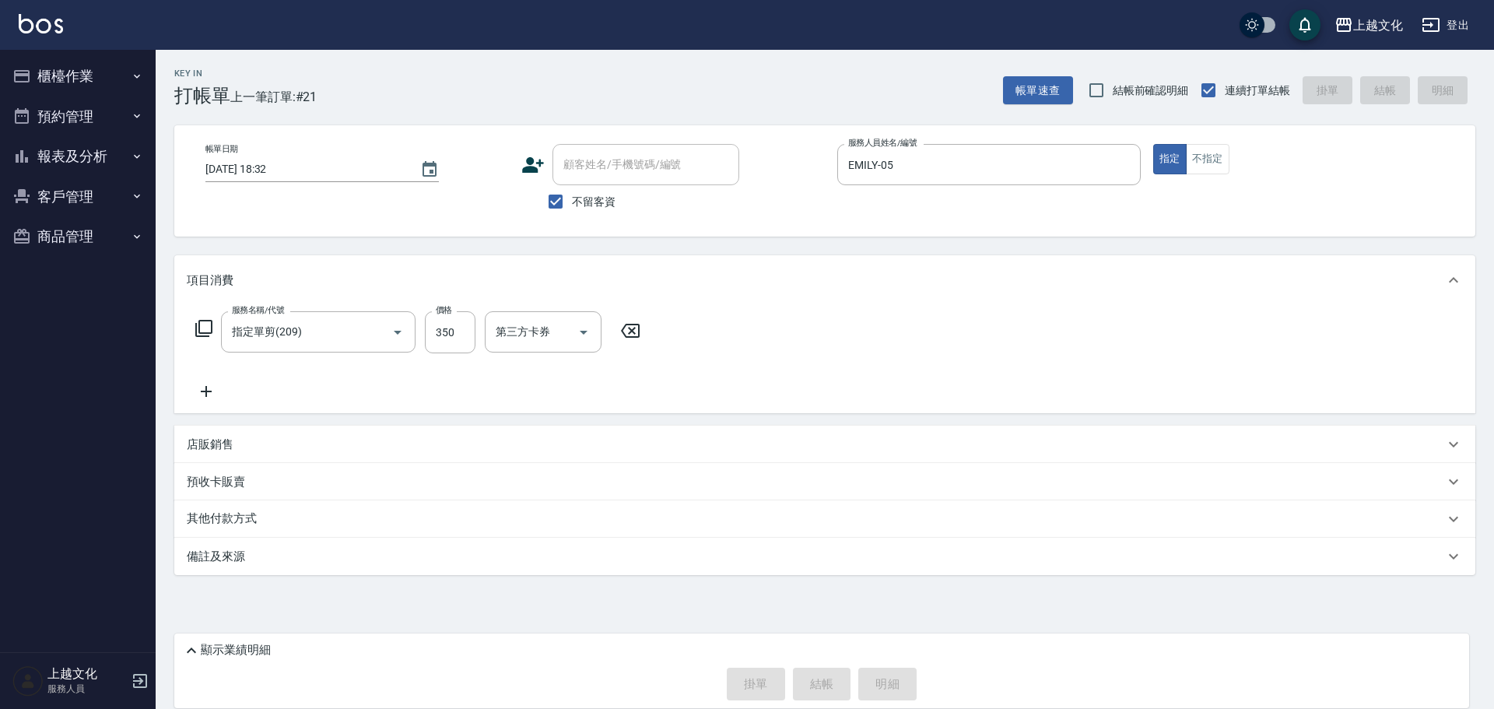
type input "2025/09/19 18:33"
click at [61, 152] on button "報表及分析" at bounding box center [77, 156] width 143 height 40
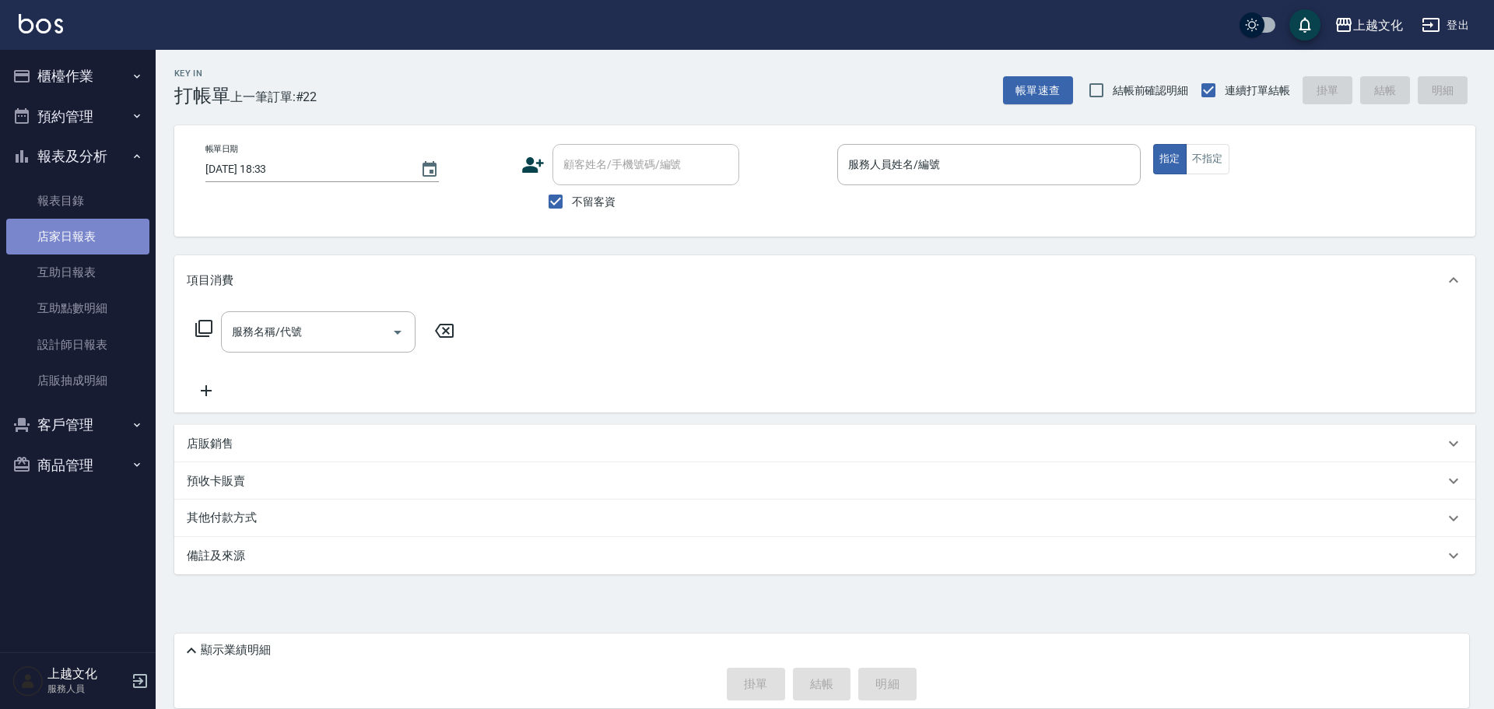
click at [88, 233] on link "店家日報表" at bounding box center [77, 237] width 143 height 36
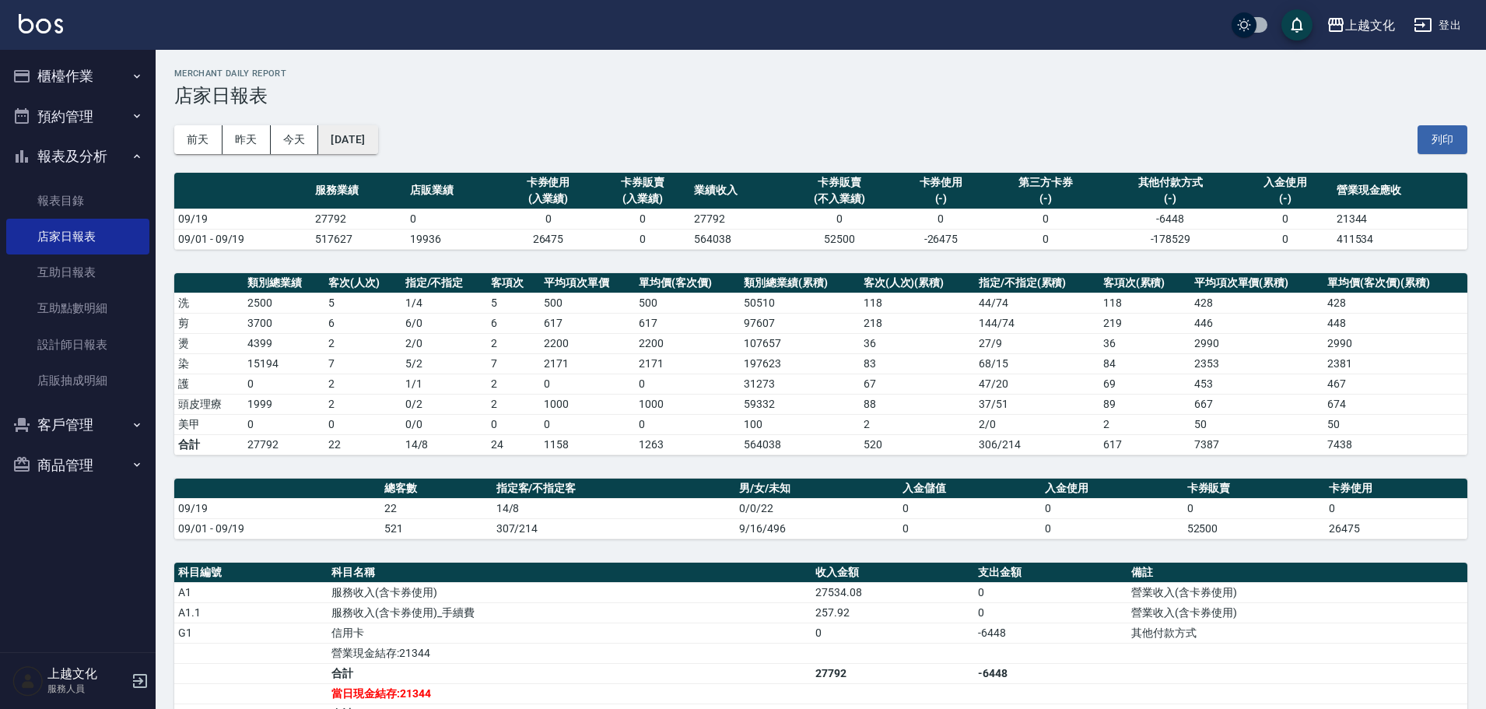
click at [377, 147] on button "[DATE]" at bounding box center [347, 139] width 59 height 29
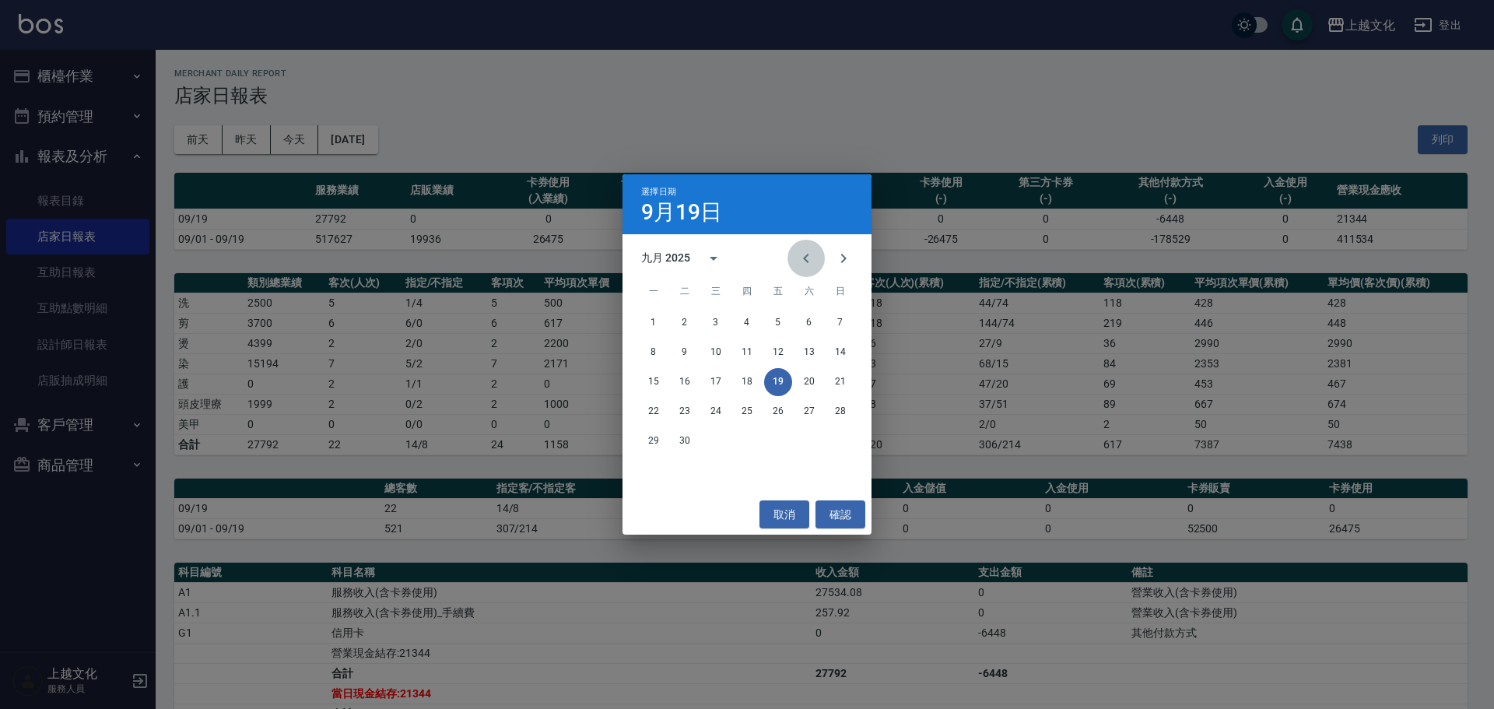
click at [806, 253] on icon "Previous month" at bounding box center [806, 258] width 19 height 19
click at [806, 252] on icon "Previous month" at bounding box center [806, 258] width 19 height 19
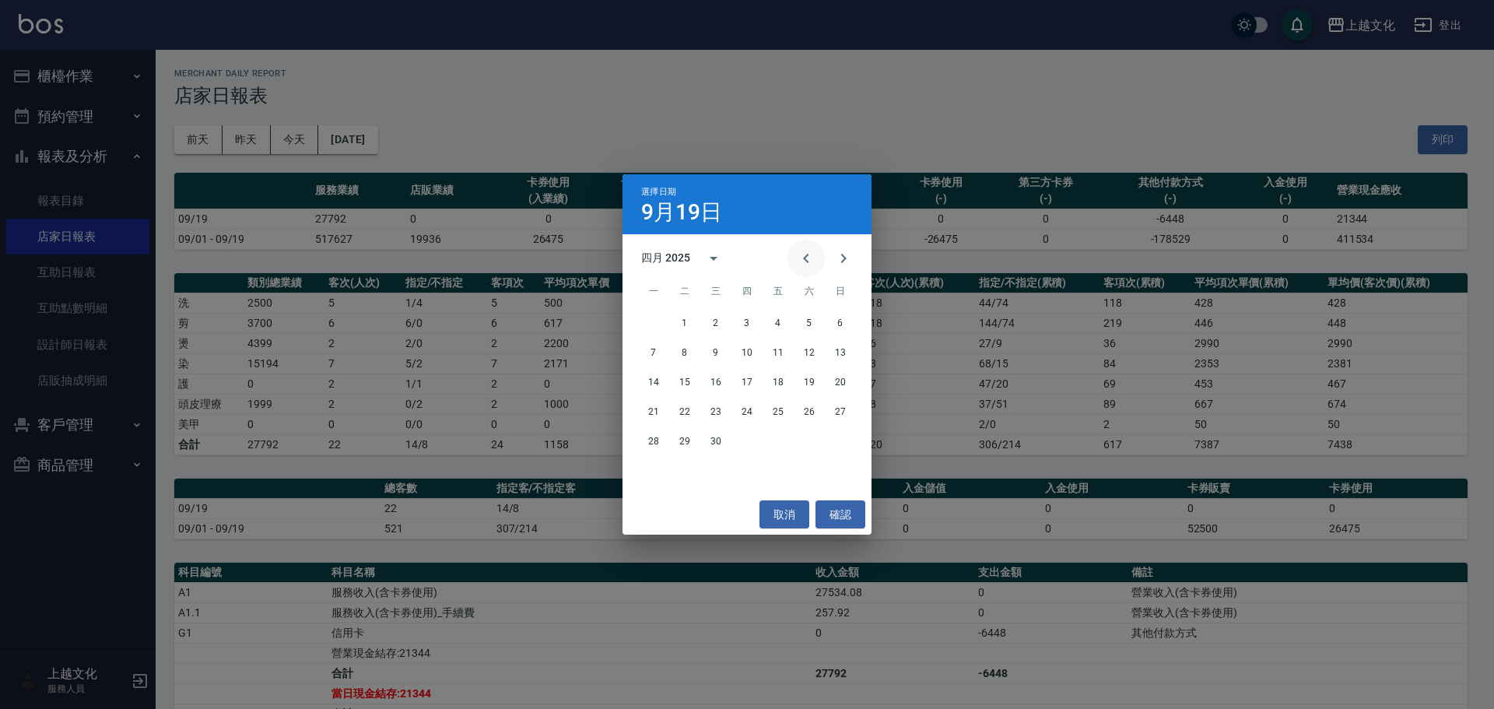
click at [806, 252] on icon "Previous month" at bounding box center [806, 258] width 19 height 19
click at [803, 252] on icon "Previous month" at bounding box center [806, 258] width 19 height 19
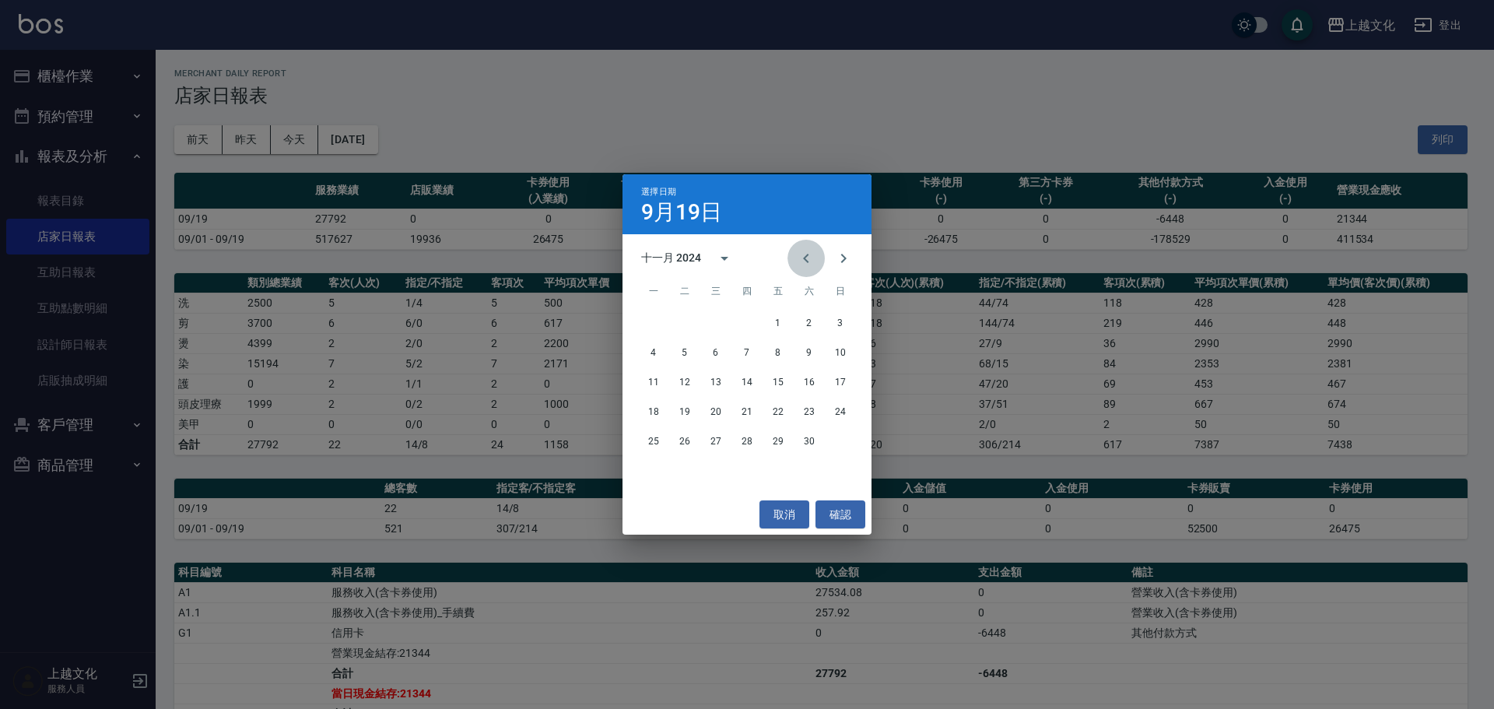
click at [803, 252] on icon "Previous month" at bounding box center [806, 258] width 19 height 19
click at [801, 251] on icon "Previous month" at bounding box center [806, 258] width 19 height 19
click at [746, 413] on button "19" at bounding box center [747, 412] width 28 height 28
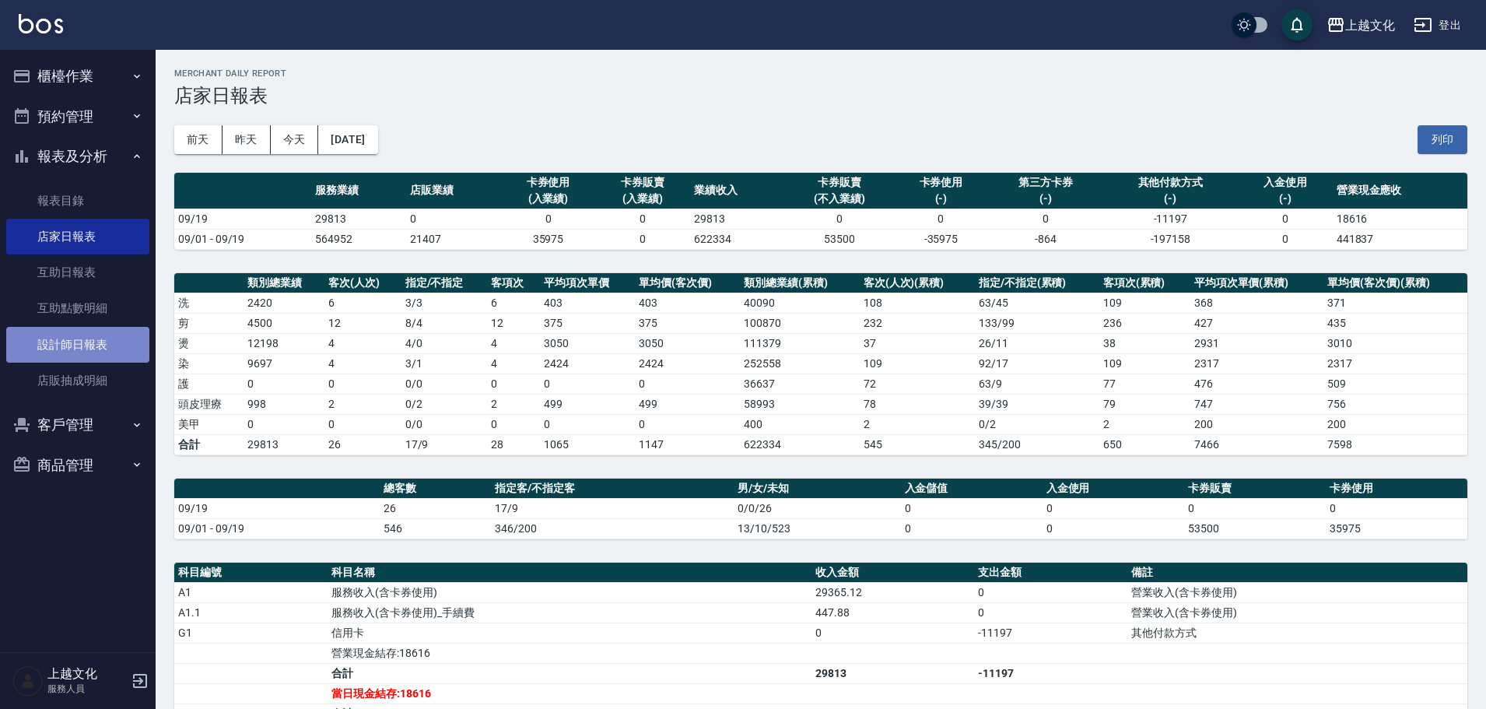
click at [39, 343] on link "設計師日報表" at bounding box center [77, 345] width 143 height 36
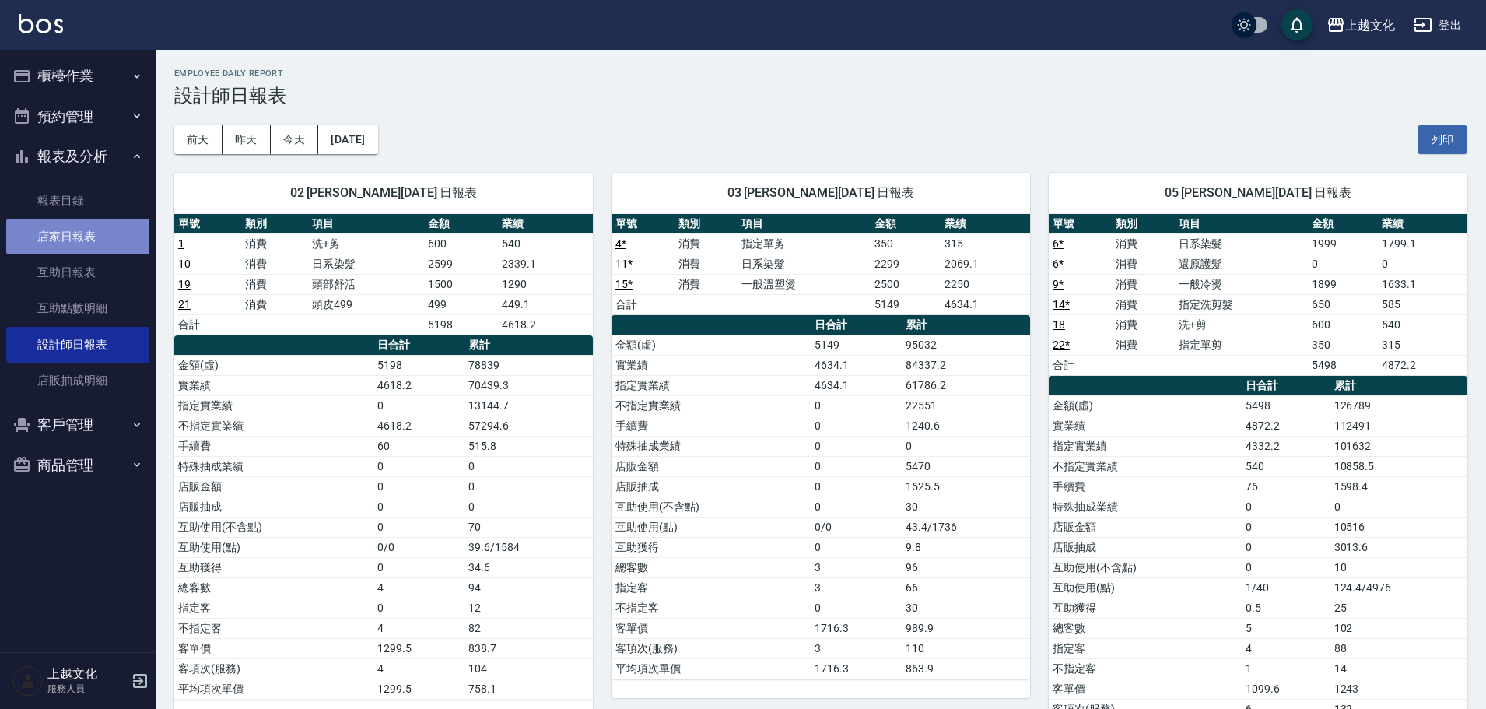
click at [77, 238] on link "店家日報表" at bounding box center [77, 237] width 143 height 36
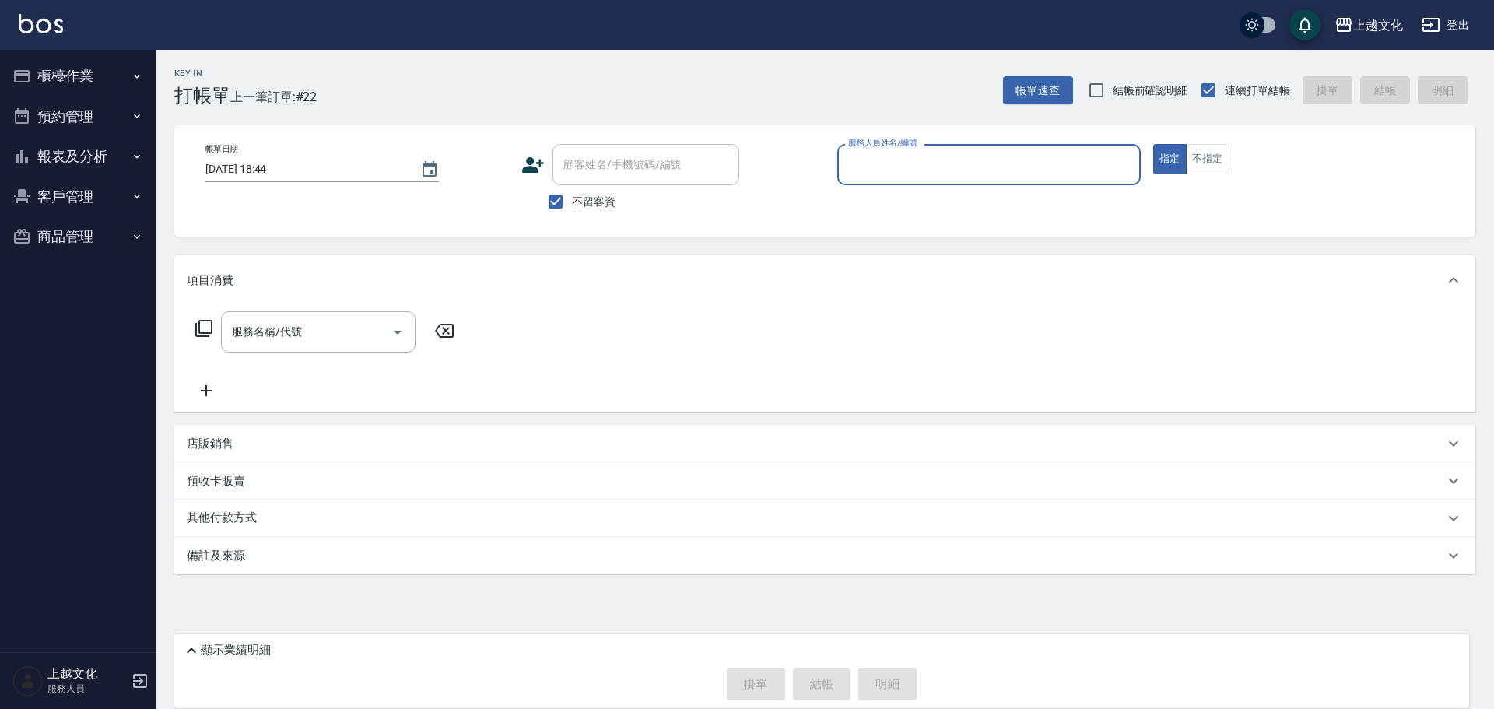
click at [954, 163] on input "服務人員姓名/編號" at bounding box center [988, 164] width 289 height 27
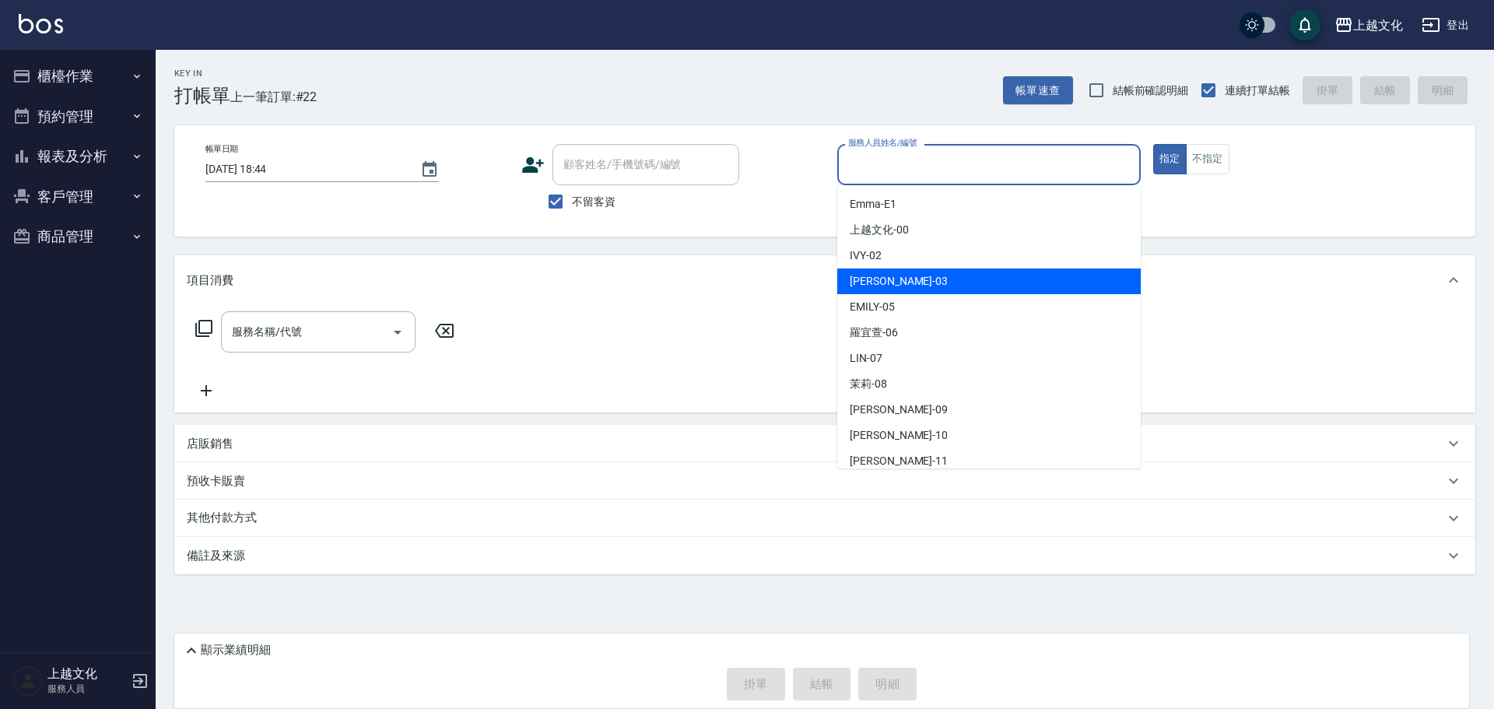
click at [902, 279] on div "[PERSON_NAME] -03" at bounding box center [988, 281] width 303 height 26
type input "[PERSON_NAME]-03"
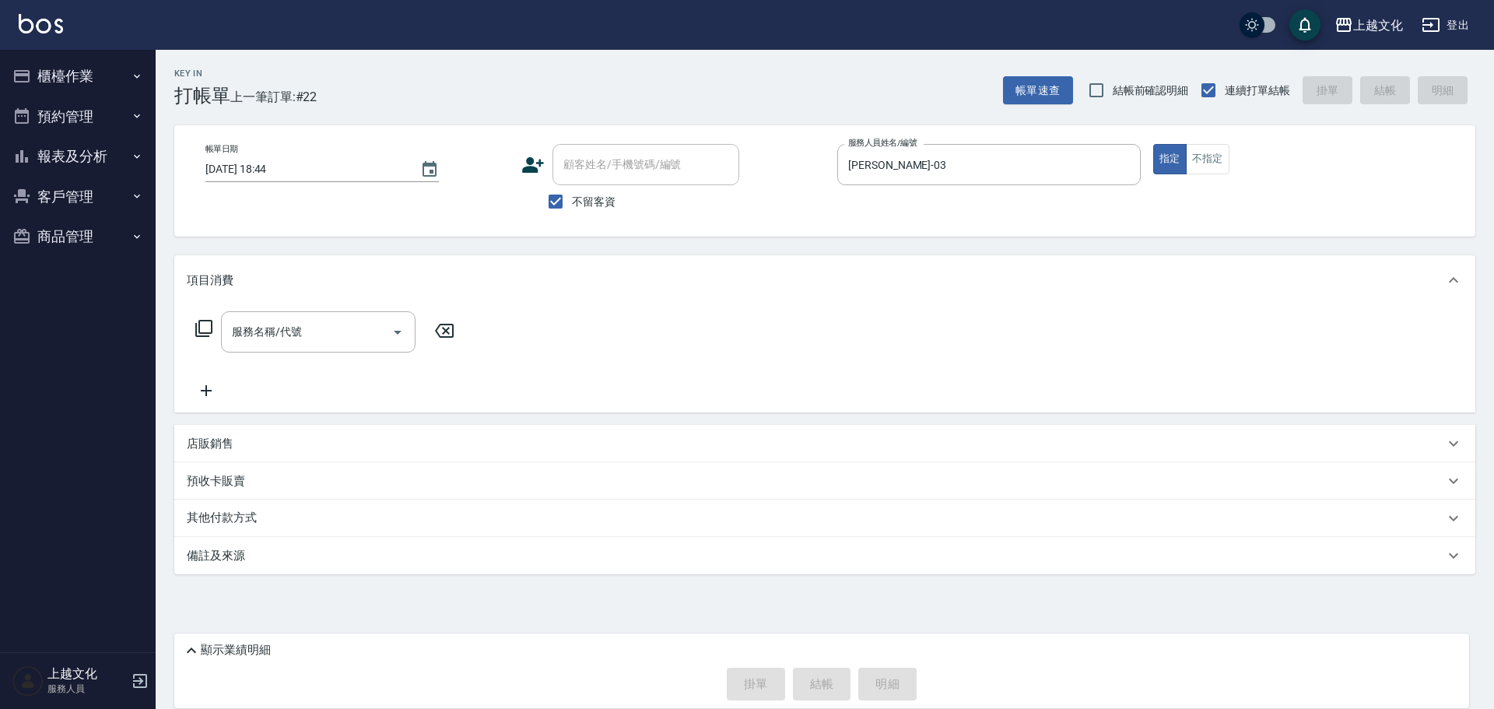
click at [198, 325] on icon at bounding box center [203, 328] width 19 height 19
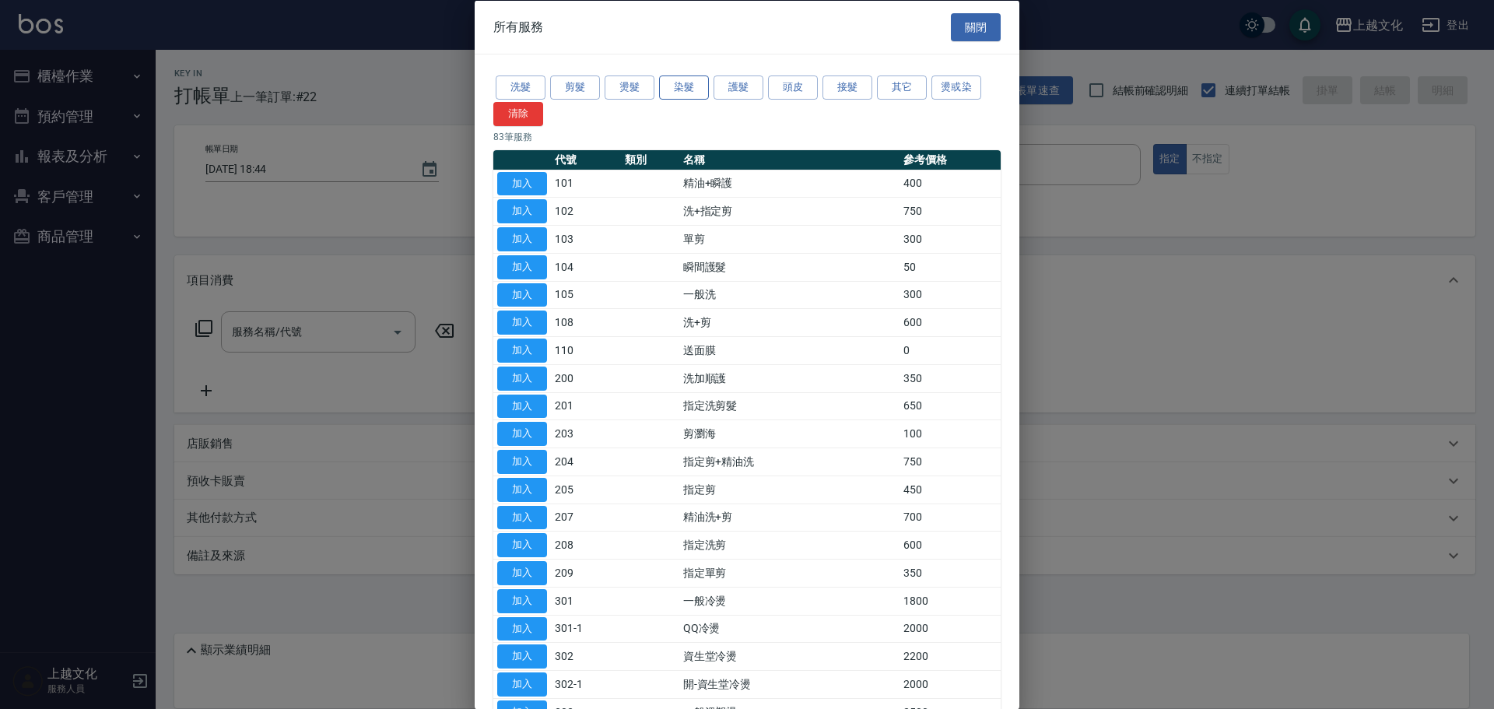
click at [688, 89] on button "染髮" at bounding box center [684, 87] width 50 height 24
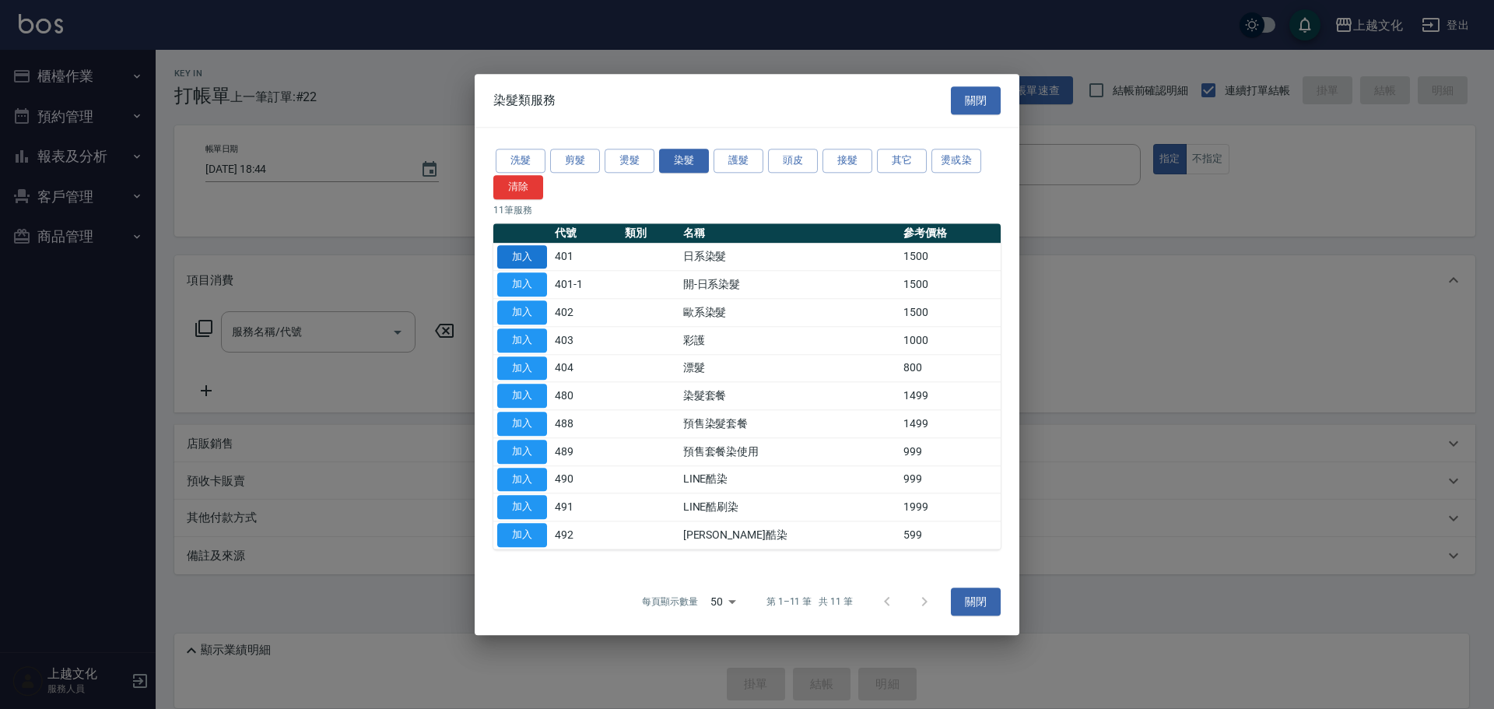
click at [520, 258] on button "加入" at bounding box center [522, 257] width 50 height 24
type input "日系染髮(401)"
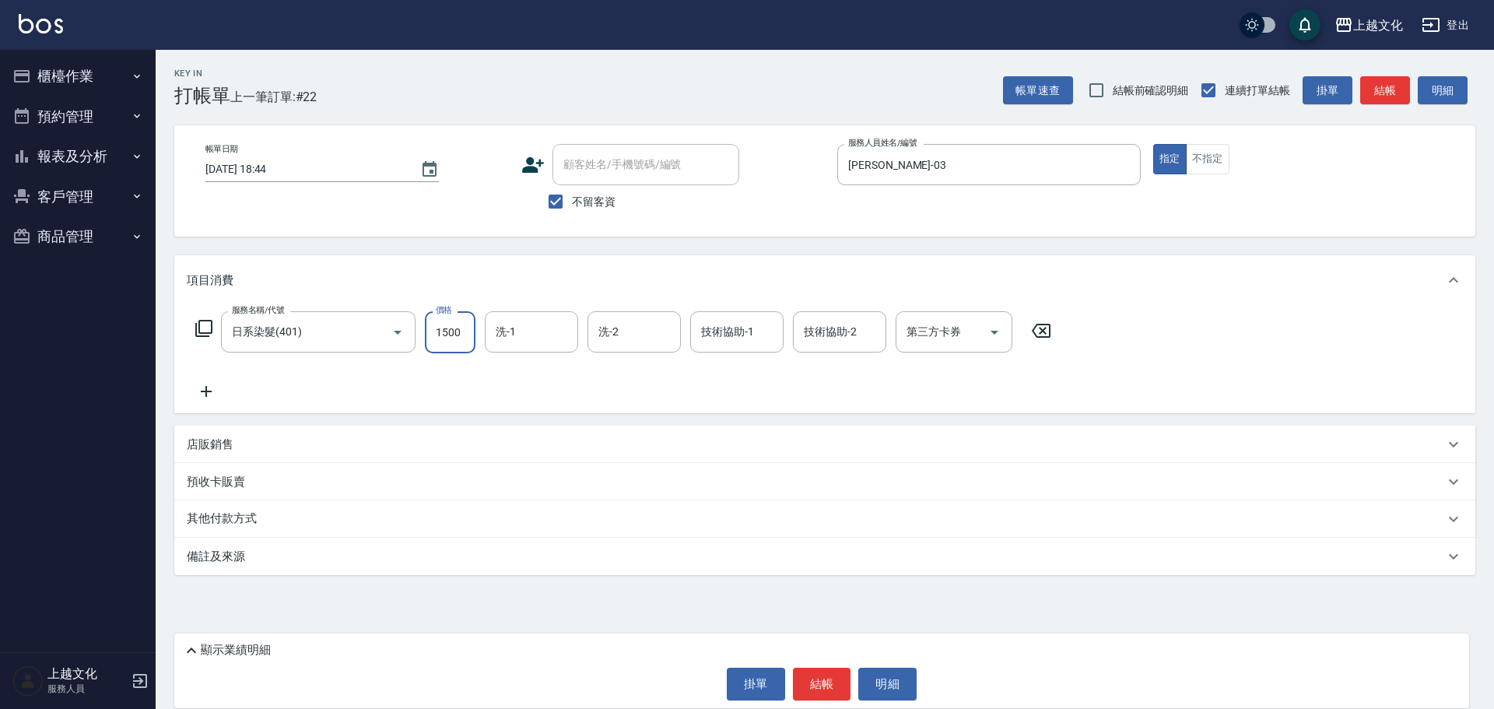
click at [449, 324] on input "1500" at bounding box center [450, 332] width 51 height 42
type input "2299"
click at [826, 677] on button "結帳" at bounding box center [822, 683] width 58 height 33
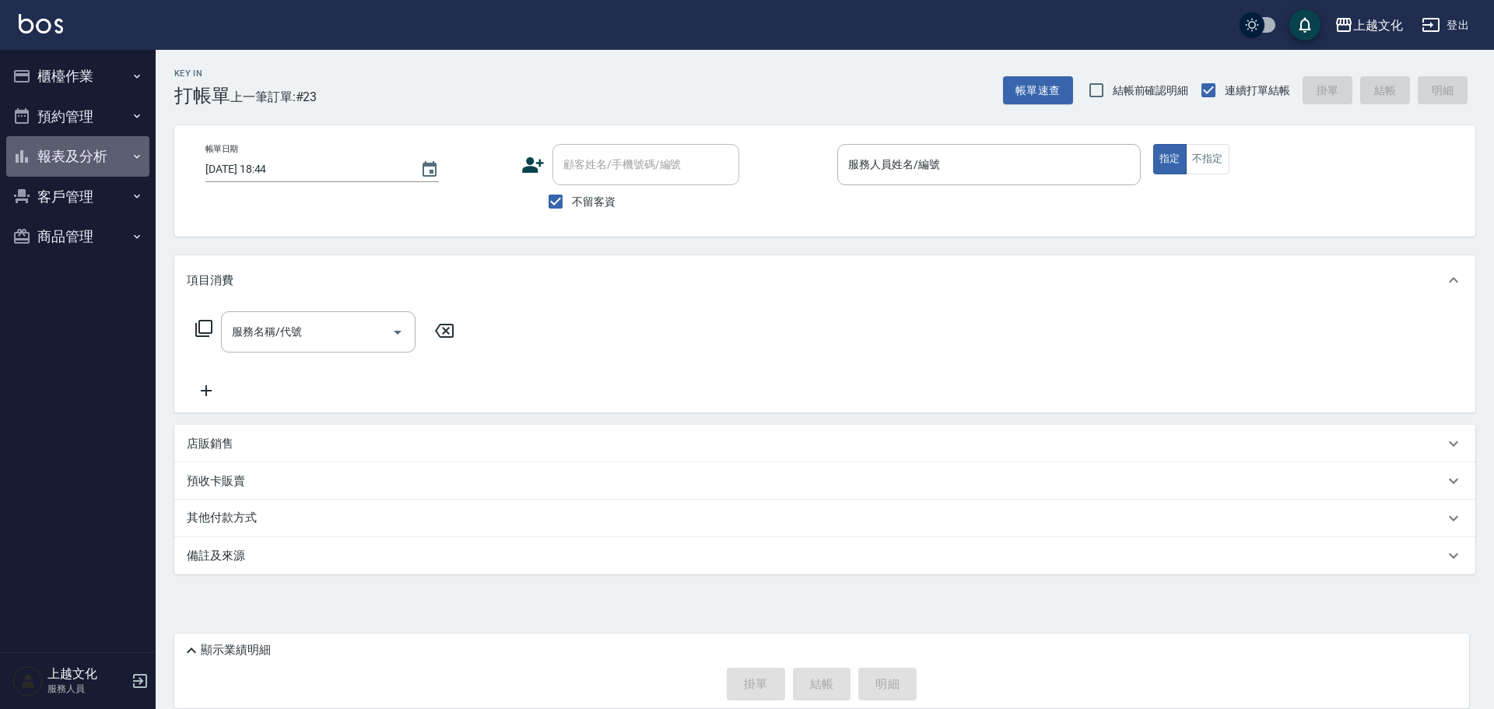
click at [77, 151] on button "報表及分析" at bounding box center [77, 156] width 143 height 40
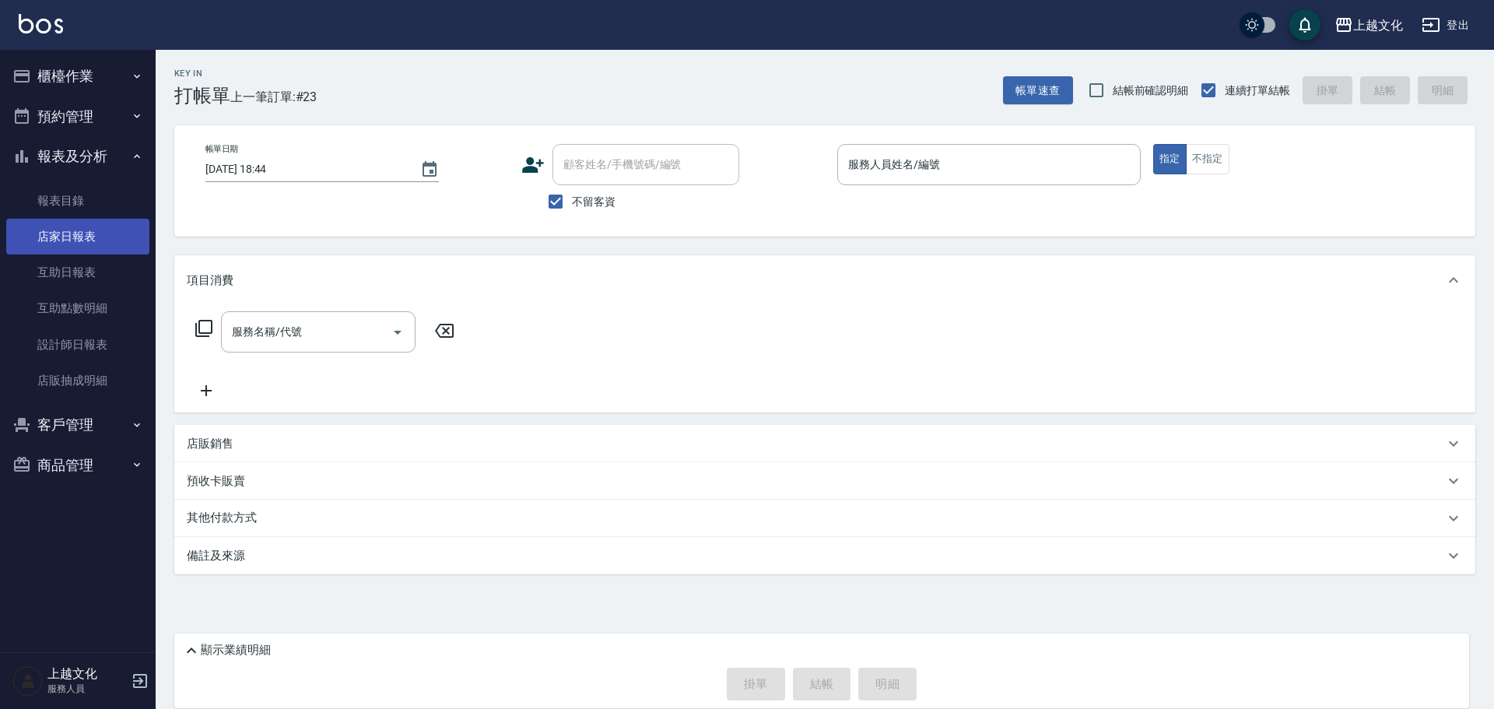
click at [56, 244] on link "店家日報表" at bounding box center [77, 237] width 143 height 36
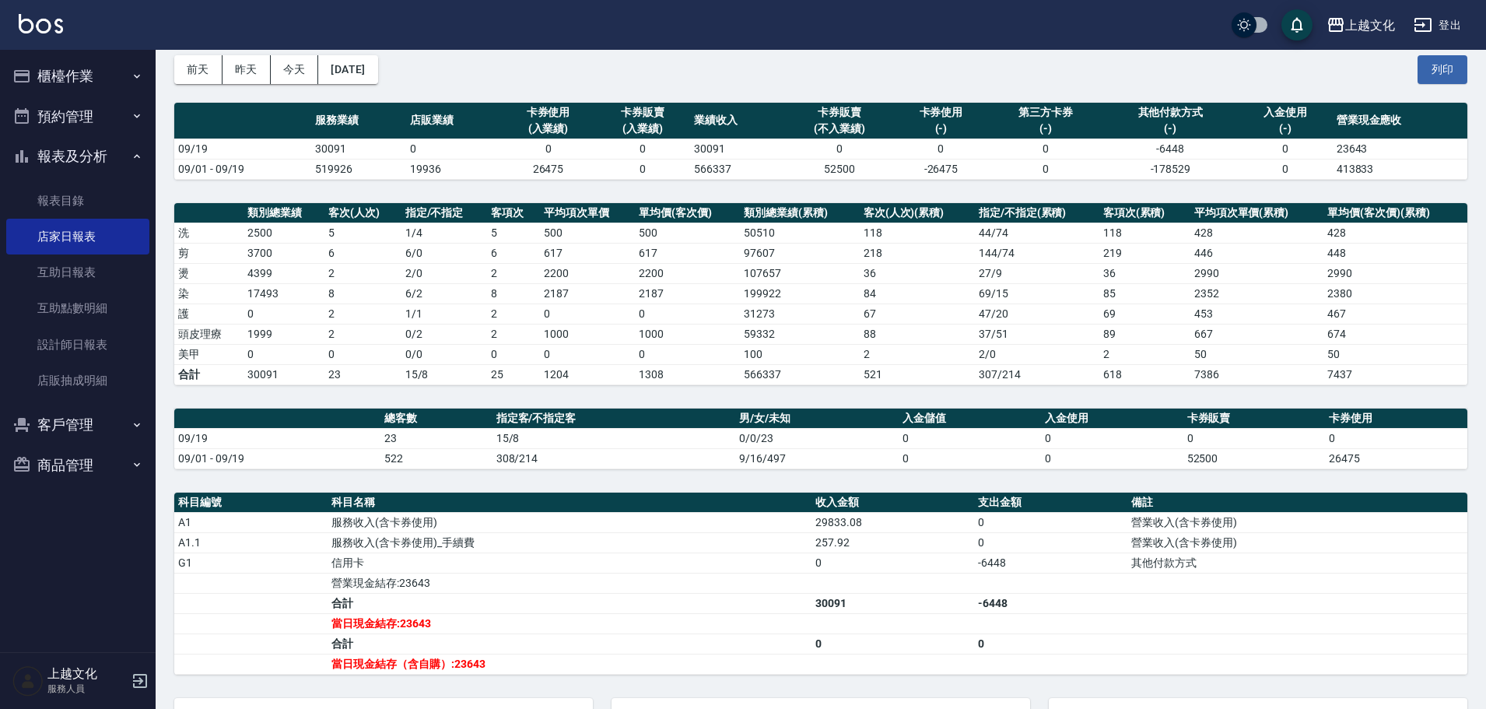
scroll to position [219, 0]
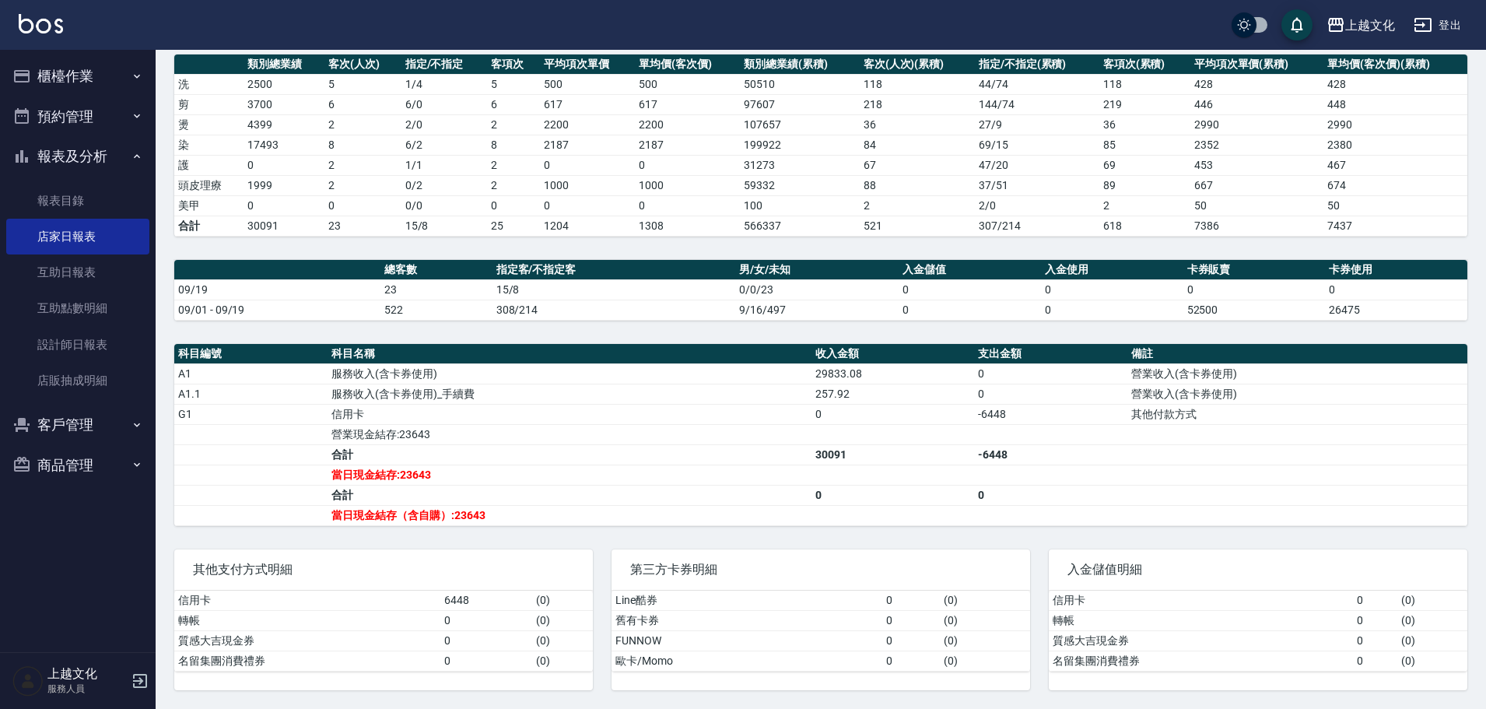
click at [75, 76] on button "櫃檯作業" at bounding box center [77, 76] width 143 height 40
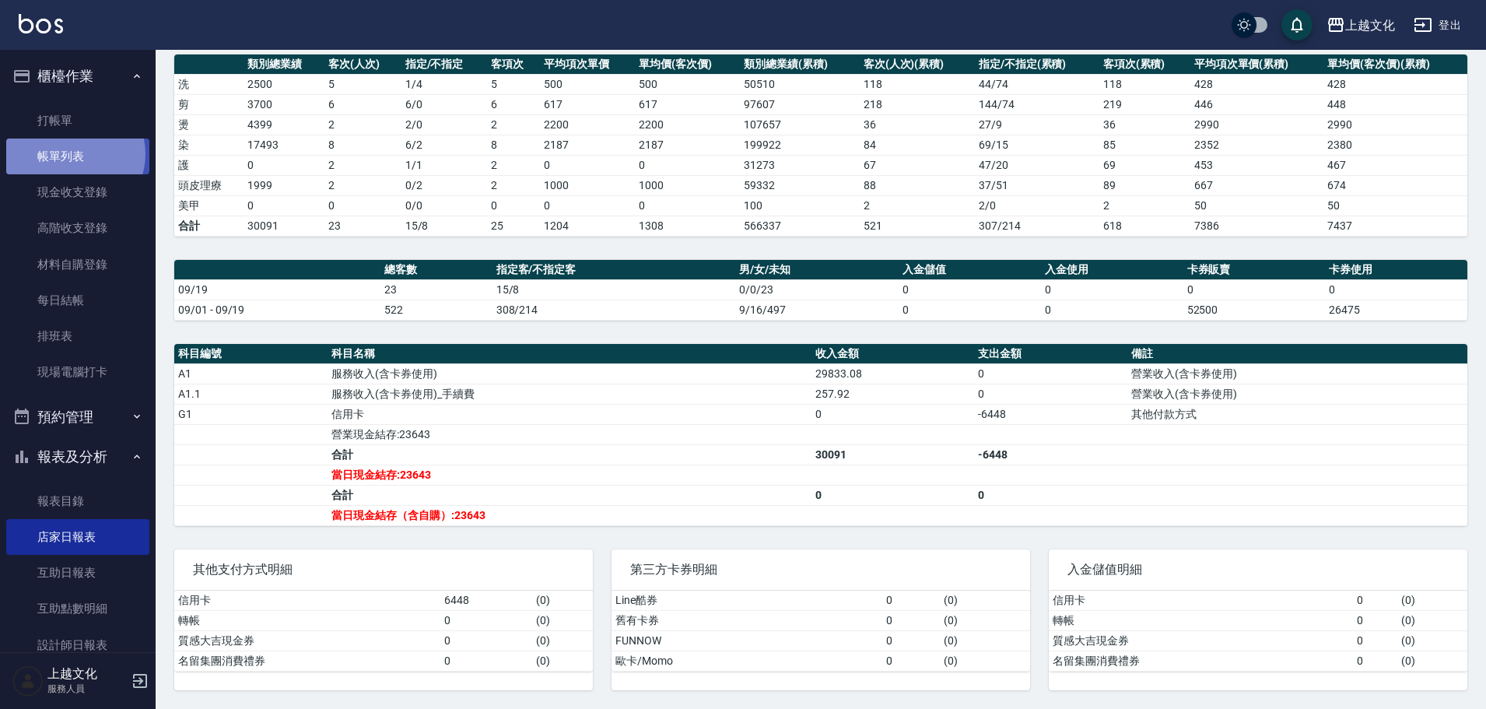
click at [74, 154] on link "帳單列表" at bounding box center [77, 156] width 143 height 36
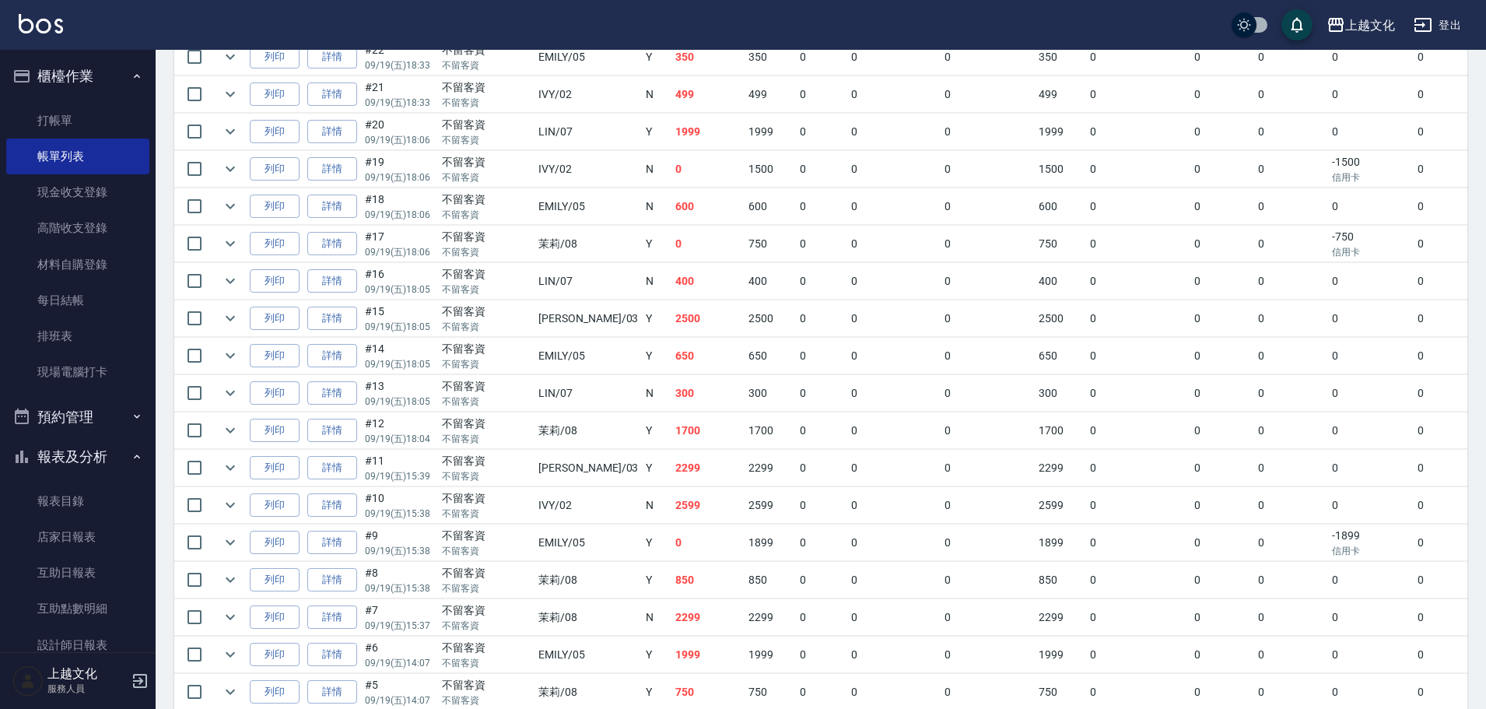
scroll to position [691, 0]
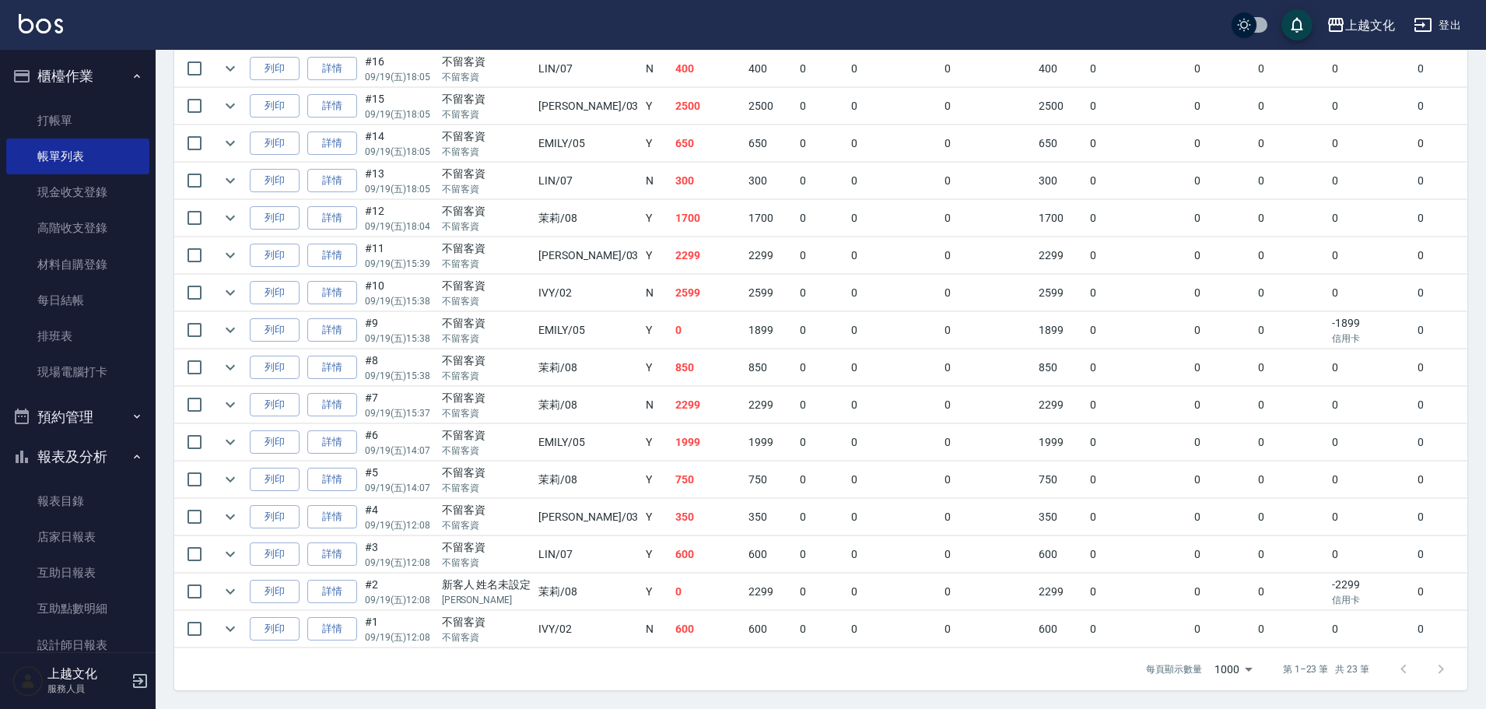
click at [335, 393] on link "詳情" at bounding box center [332, 405] width 50 height 24
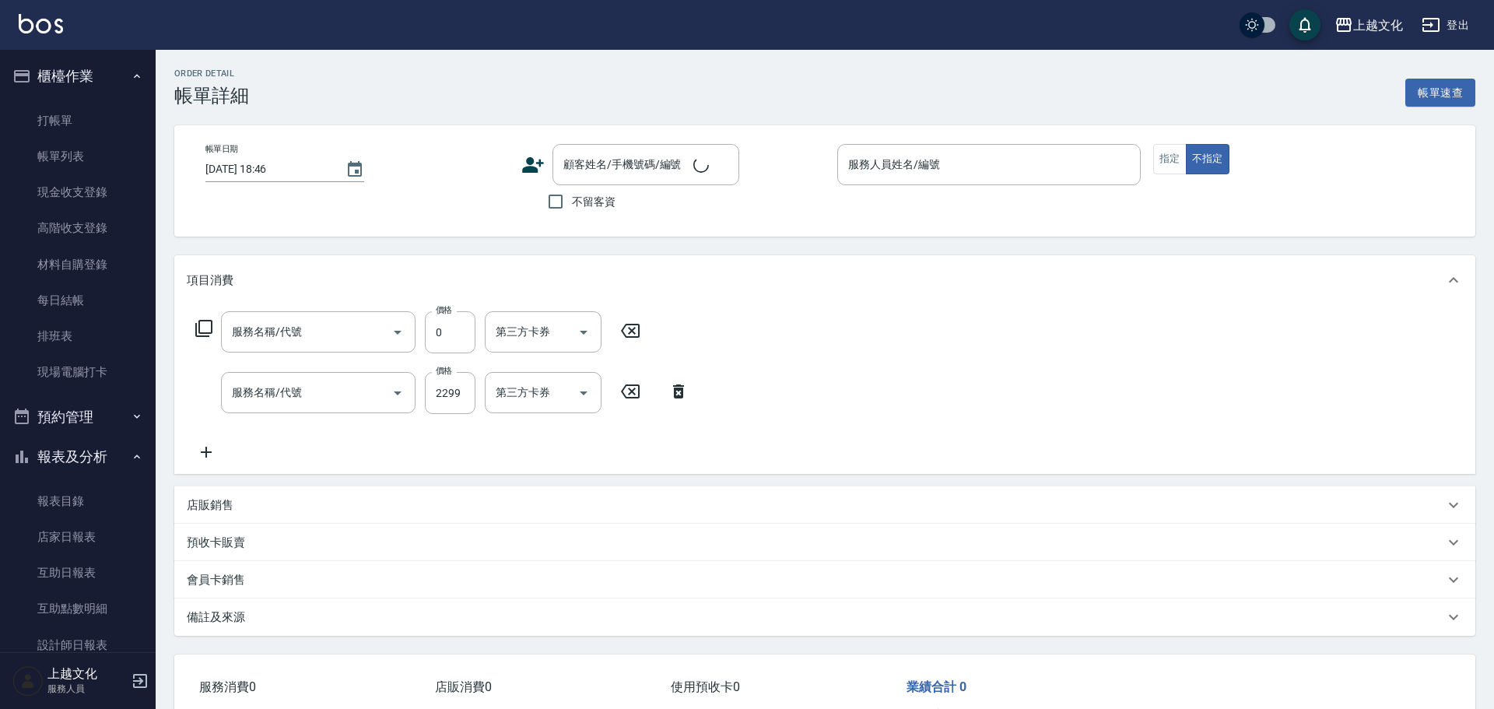
type input "2025/09/19 15:37"
checkbox input "true"
type input "茉莉-08"
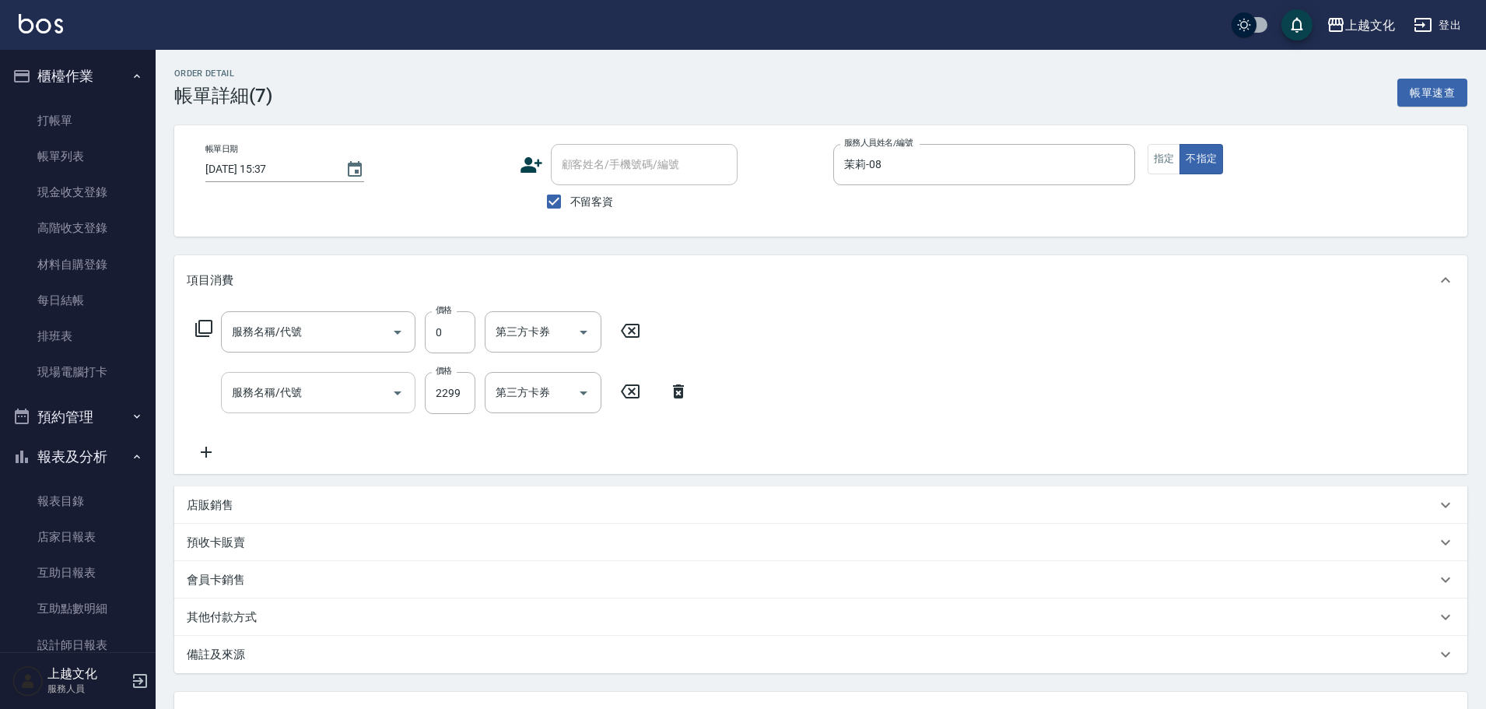
type input "還原護髮(501)"
type input "日系染髮(401)"
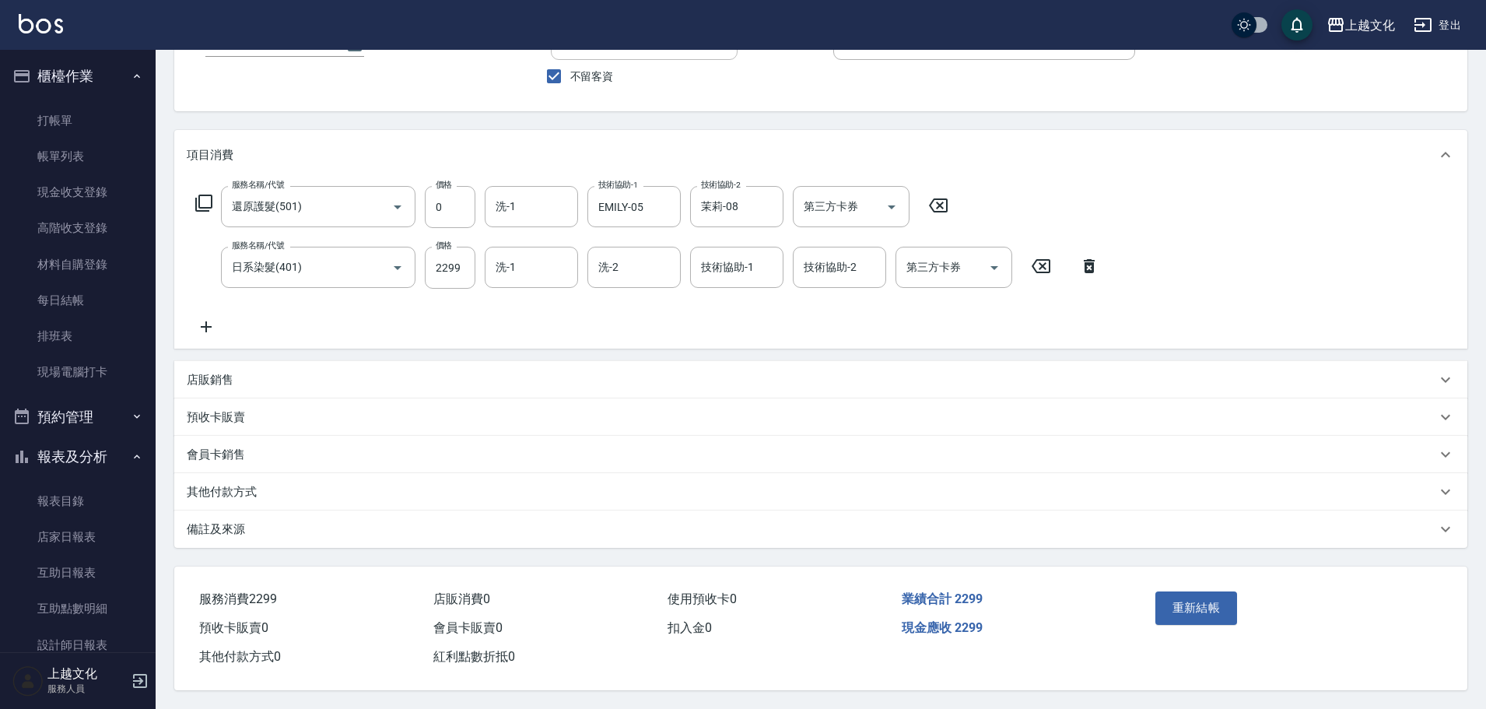
click at [192, 484] on p "其他付款方式" at bounding box center [222, 492] width 70 height 16
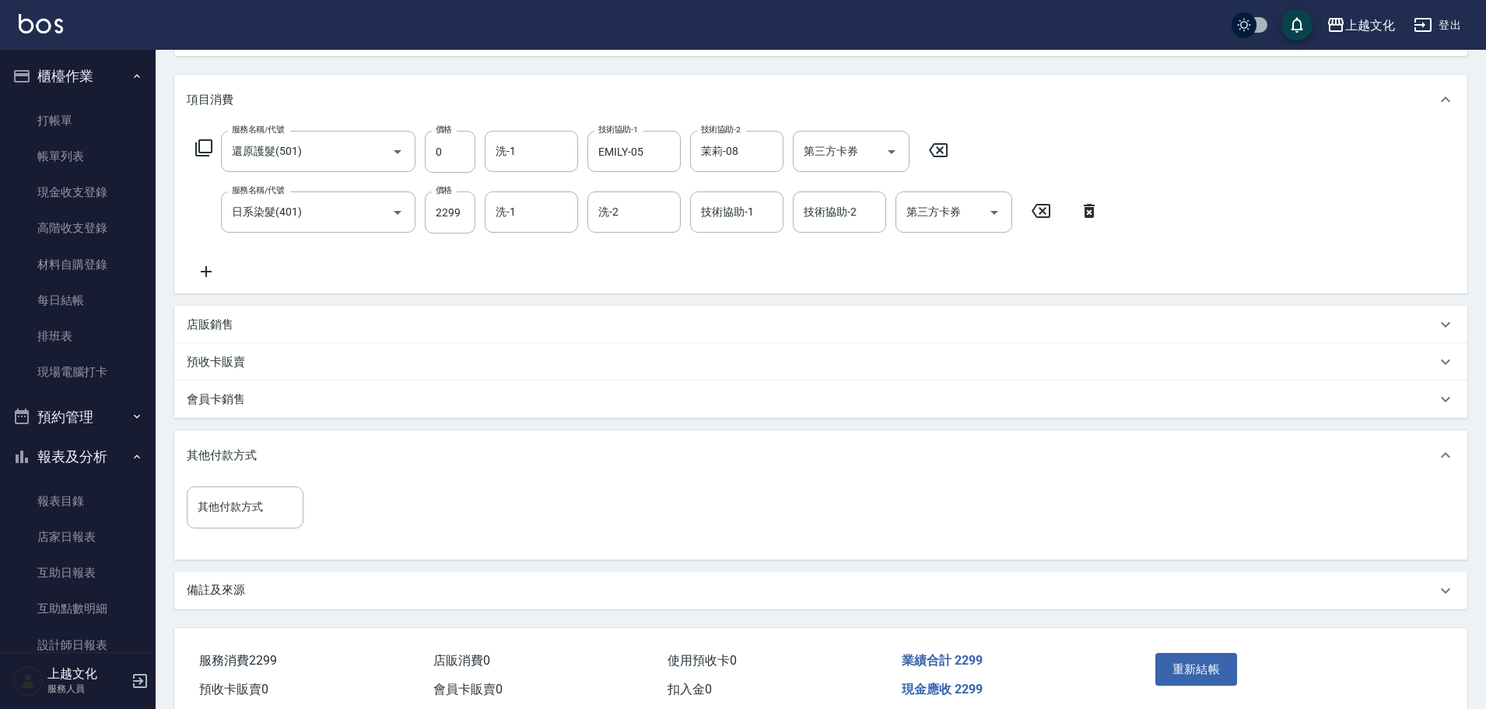
scroll to position [248, 0]
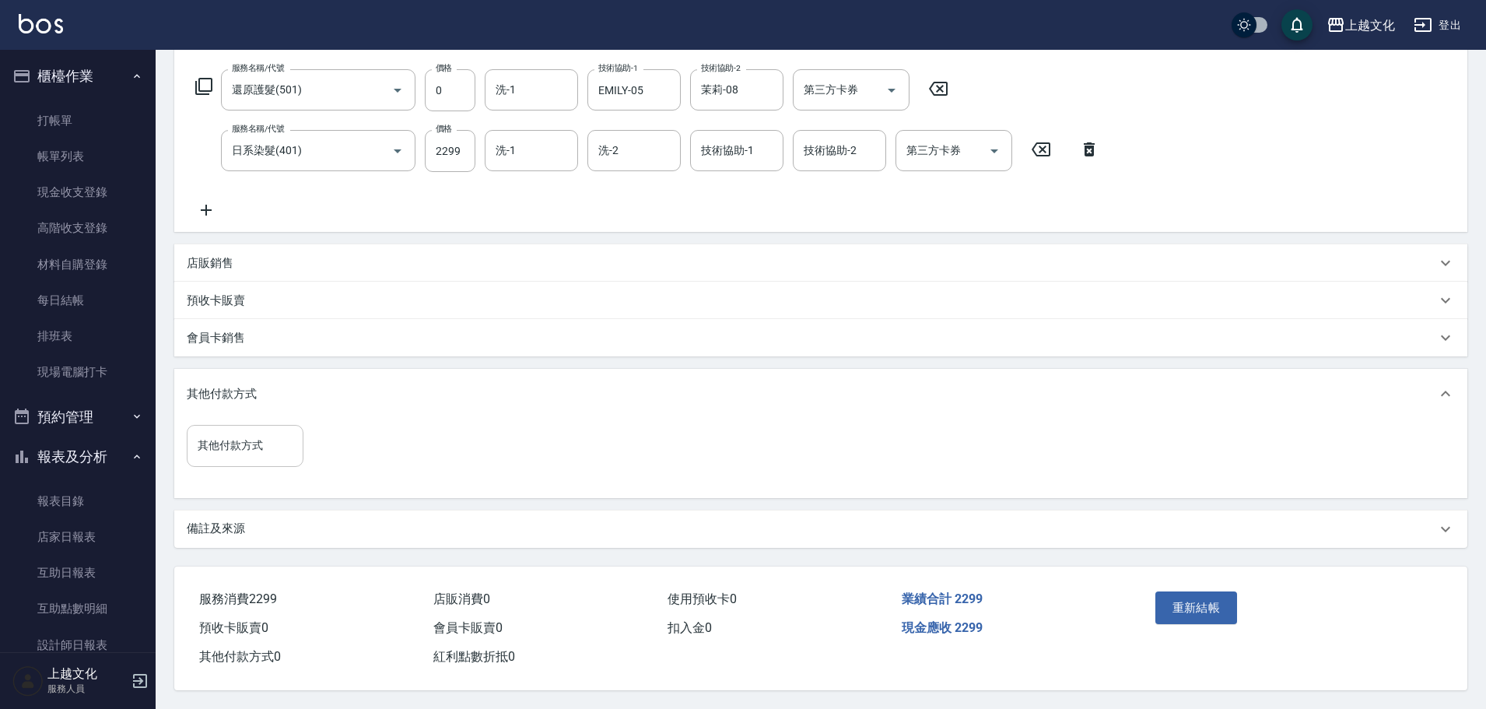
click at [230, 454] on div "其他付款方式" at bounding box center [245, 445] width 117 height 41
click at [219, 550] on span "信用卡" at bounding box center [245, 563] width 117 height 26
type input "信用卡"
click at [322, 443] on input "0" at bounding box center [371, 445] width 117 height 42
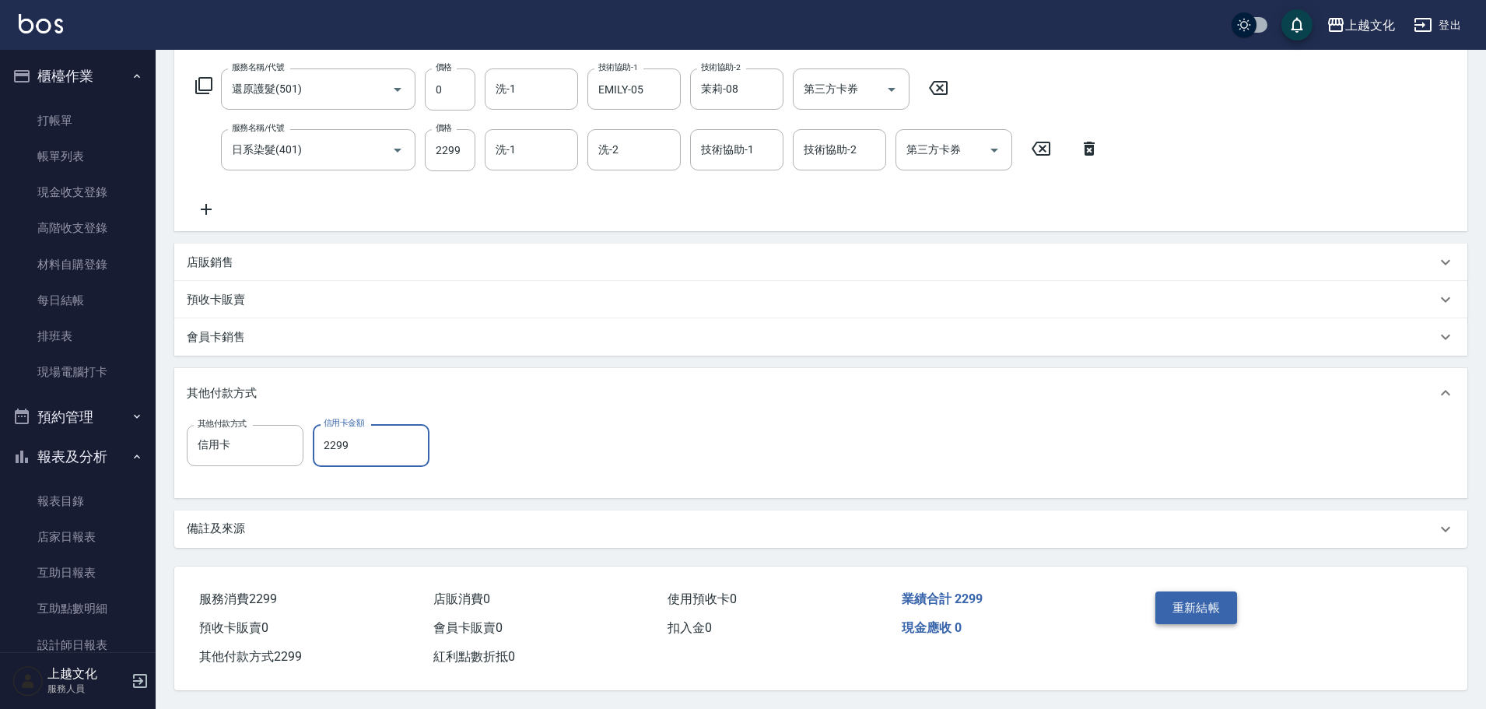
type input "2299"
click at [1209, 602] on button "重新結帳" at bounding box center [1196, 607] width 82 height 33
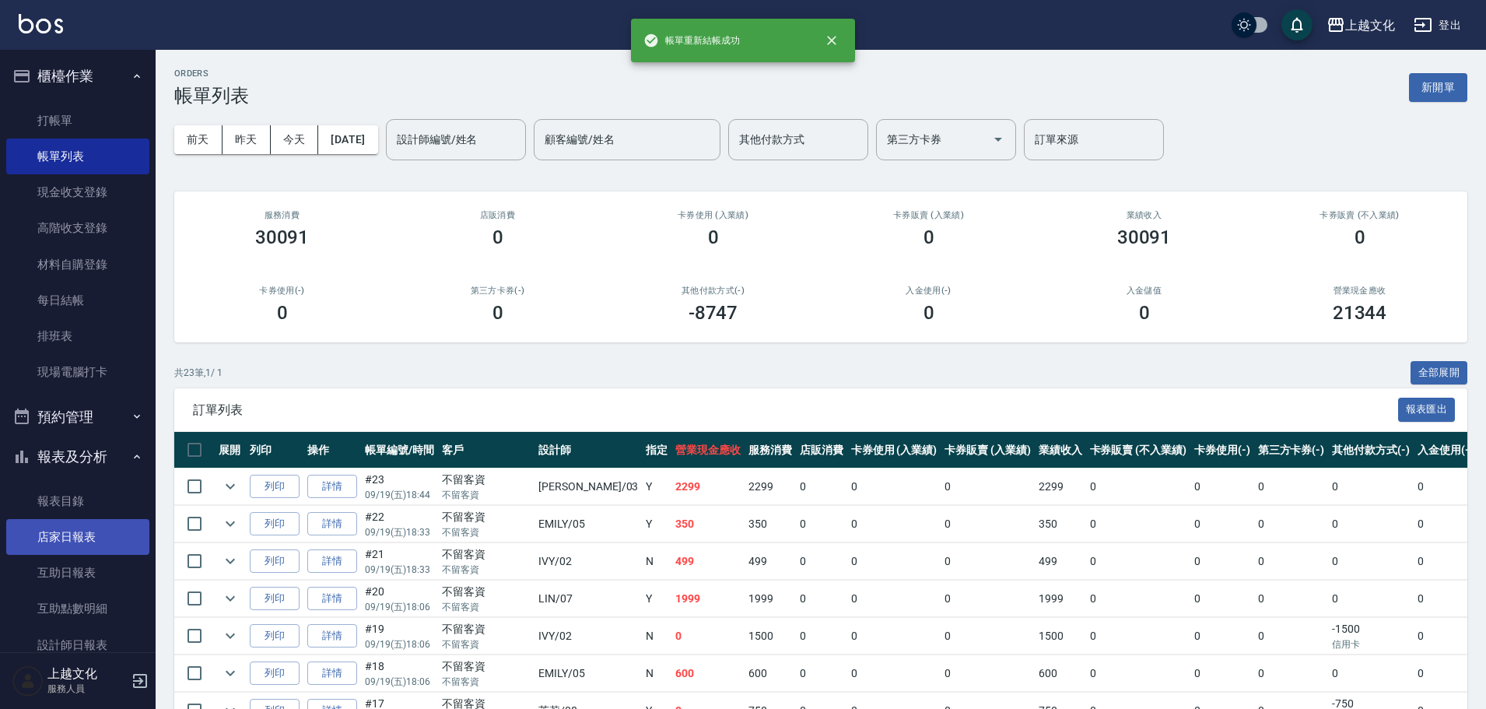
click at [65, 520] on link "店家日報表" at bounding box center [77, 537] width 143 height 36
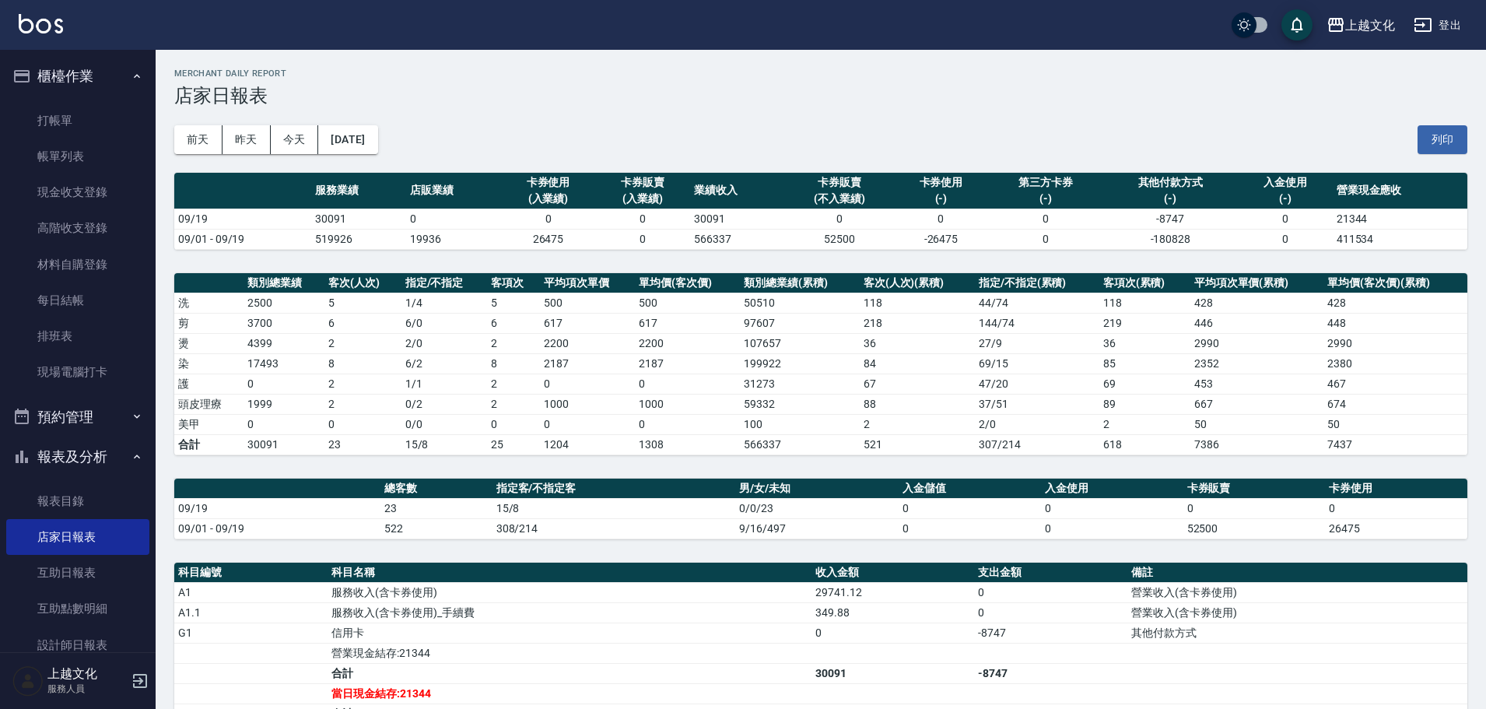
scroll to position [219, 0]
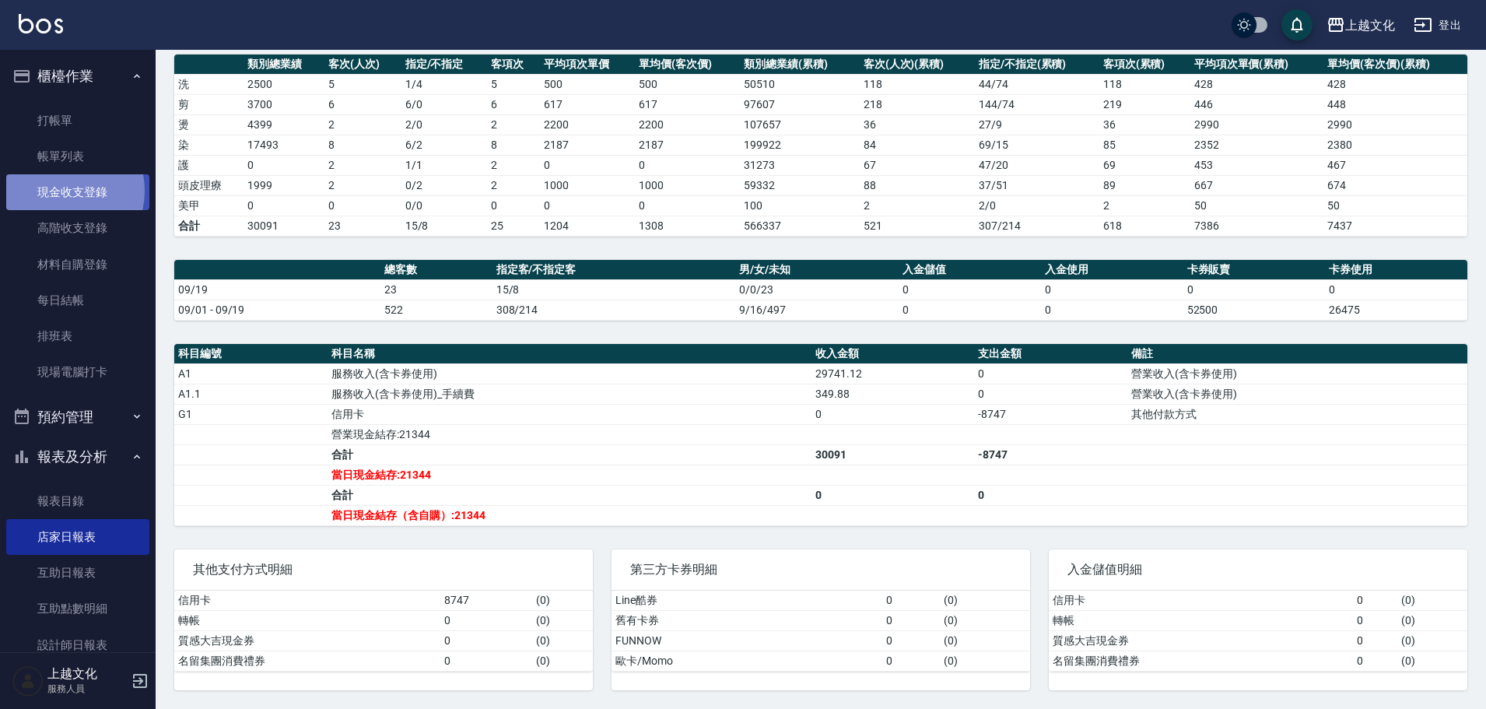
click at [56, 191] on link "現金收支登錄" at bounding box center [77, 192] width 143 height 36
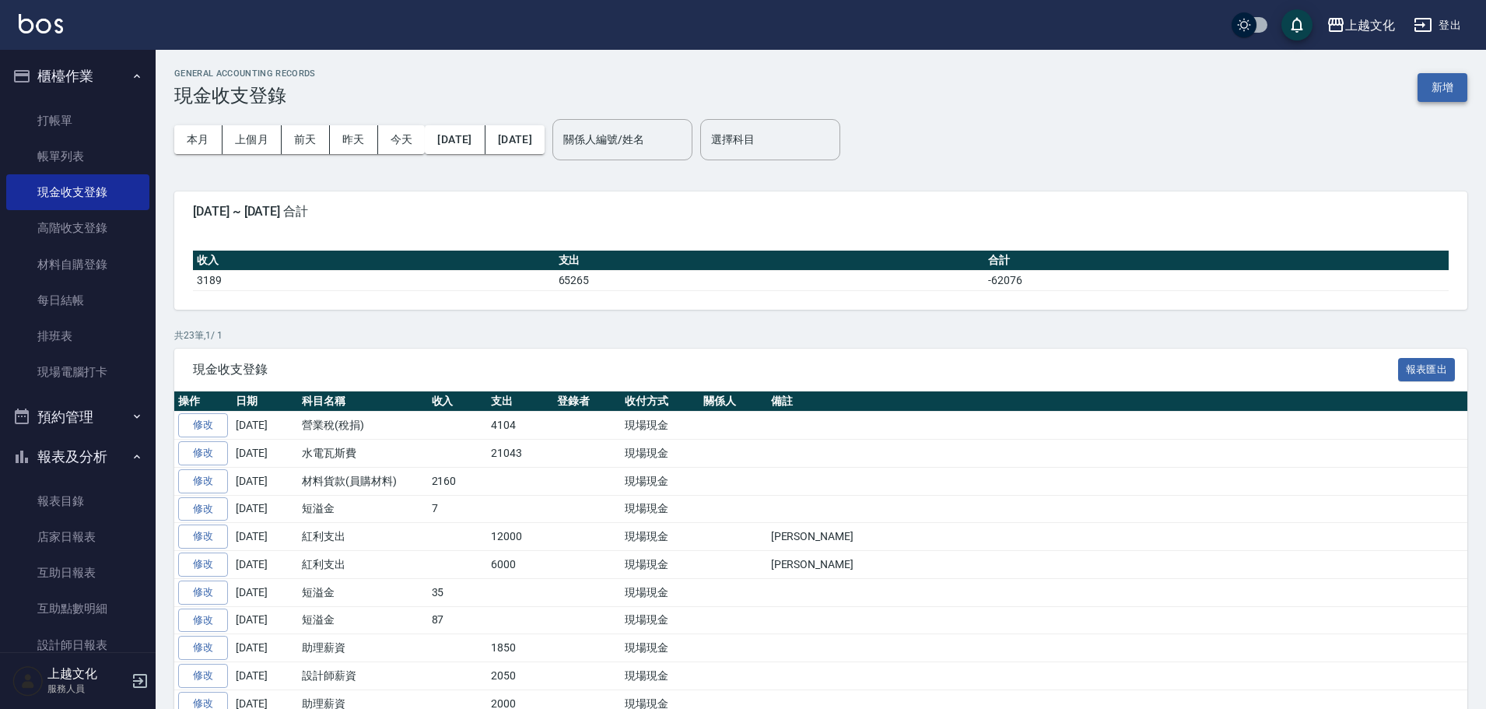
click at [1435, 79] on button "新增" at bounding box center [1442, 87] width 50 height 29
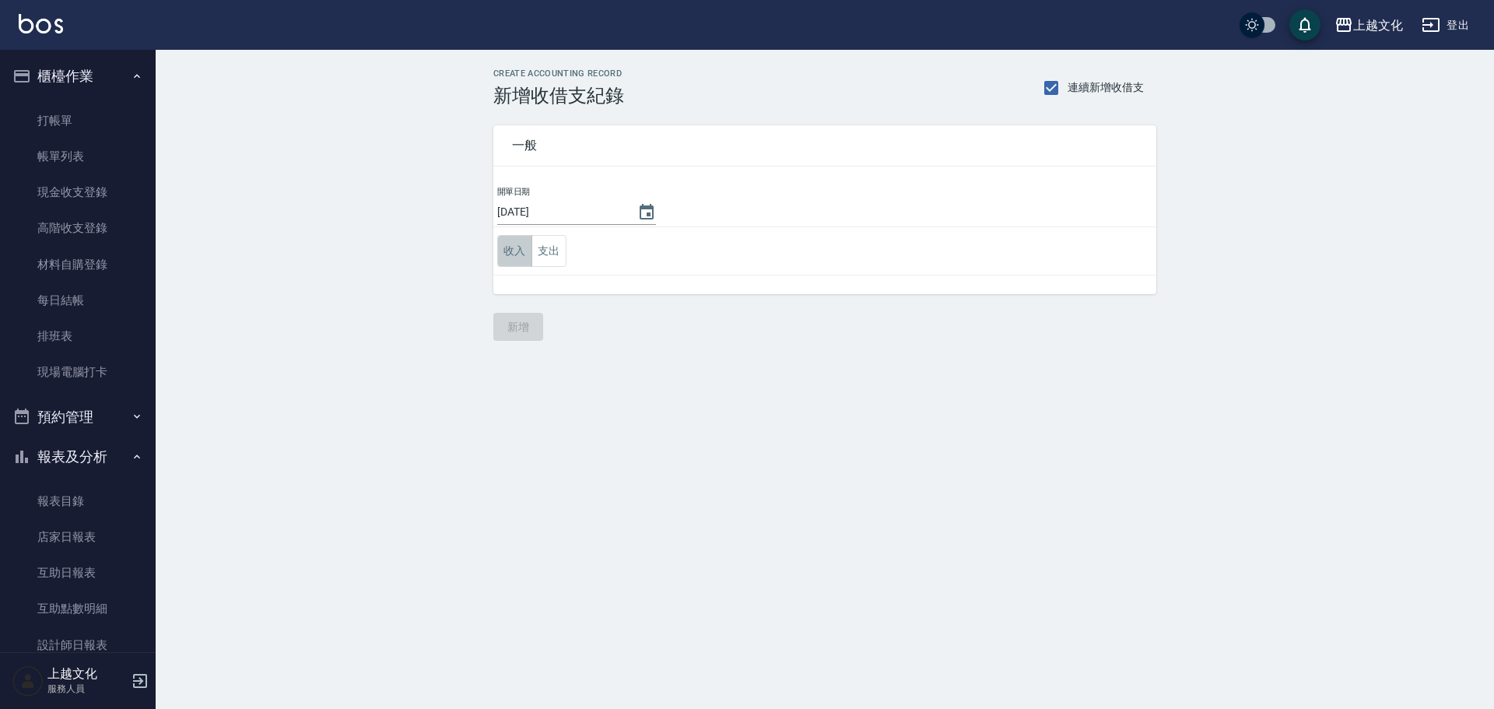
click at [506, 251] on button "收入" at bounding box center [514, 251] width 35 height 32
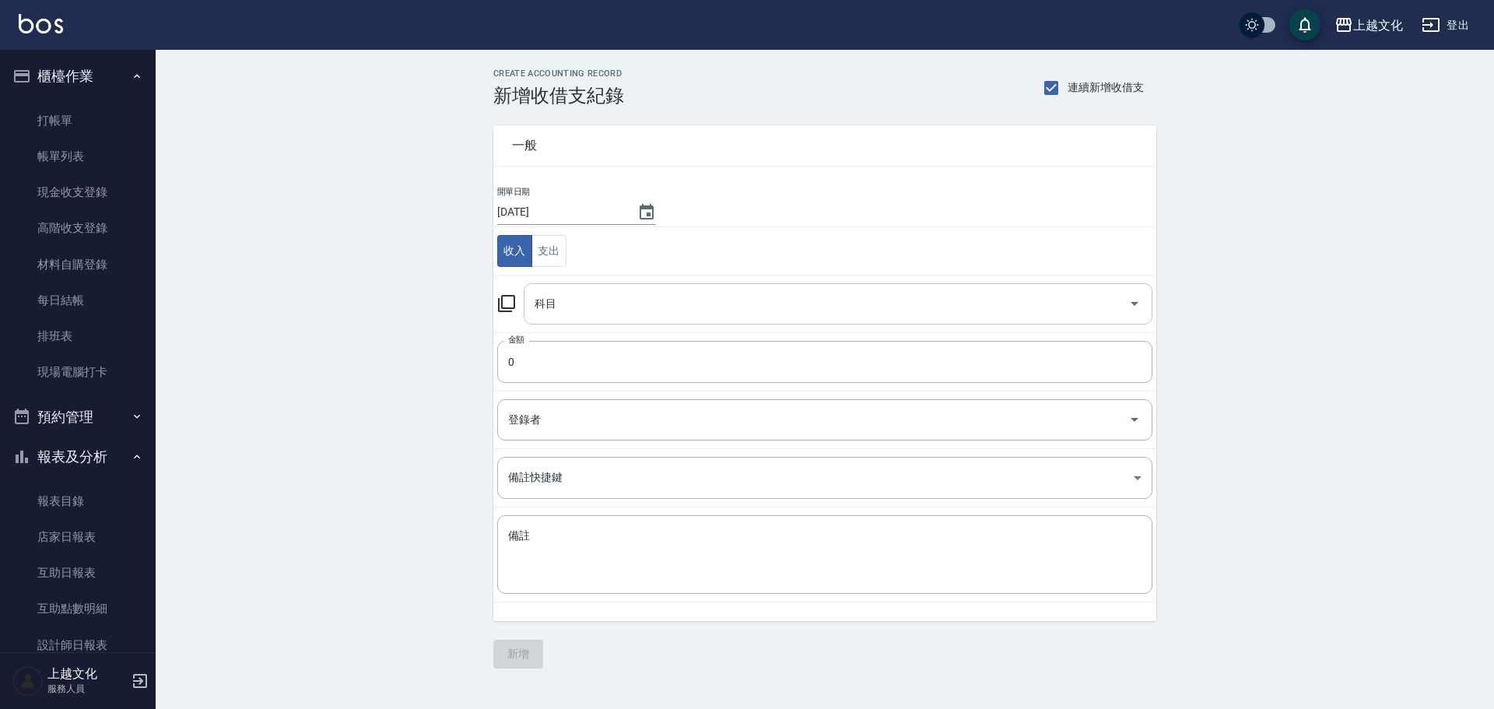
click at [531, 305] on input "科目" at bounding box center [826, 303] width 591 height 27
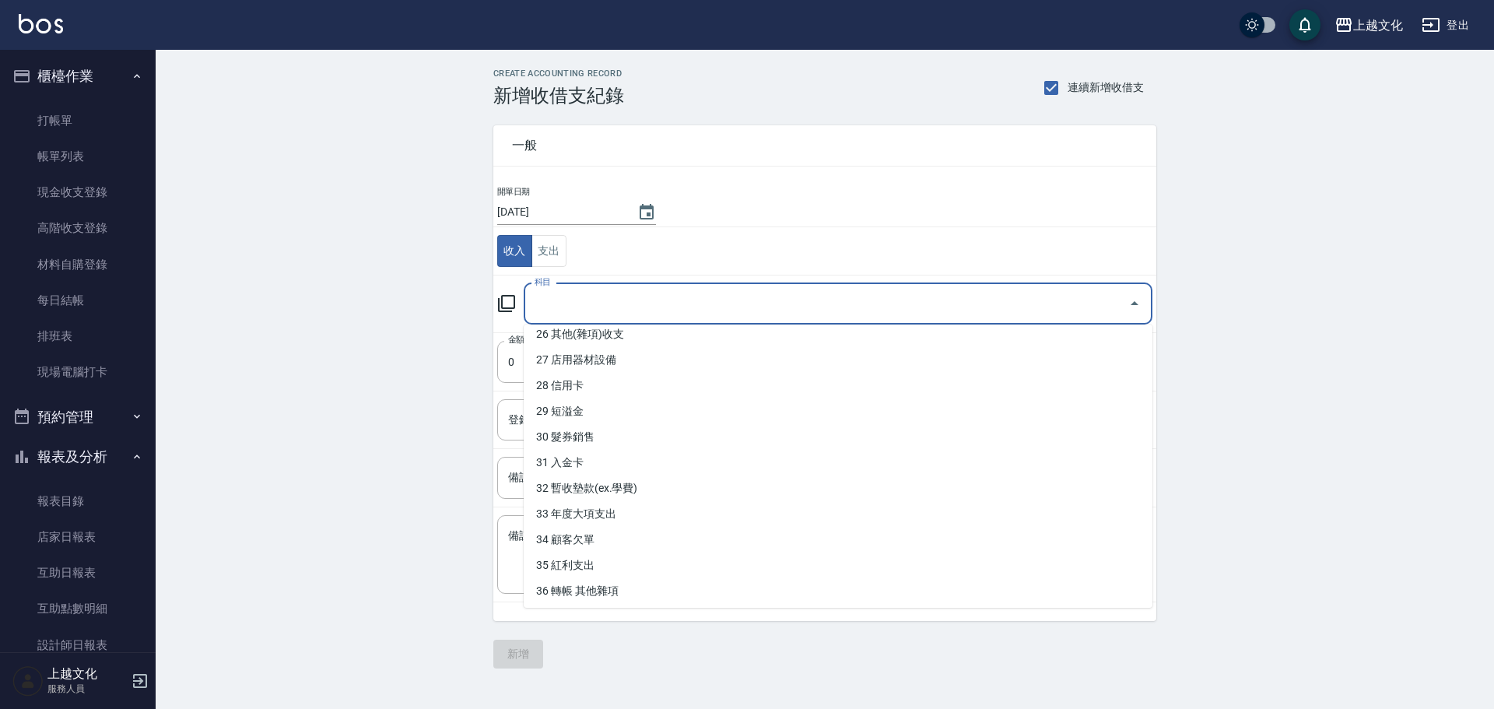
scroll to position [679, 0]
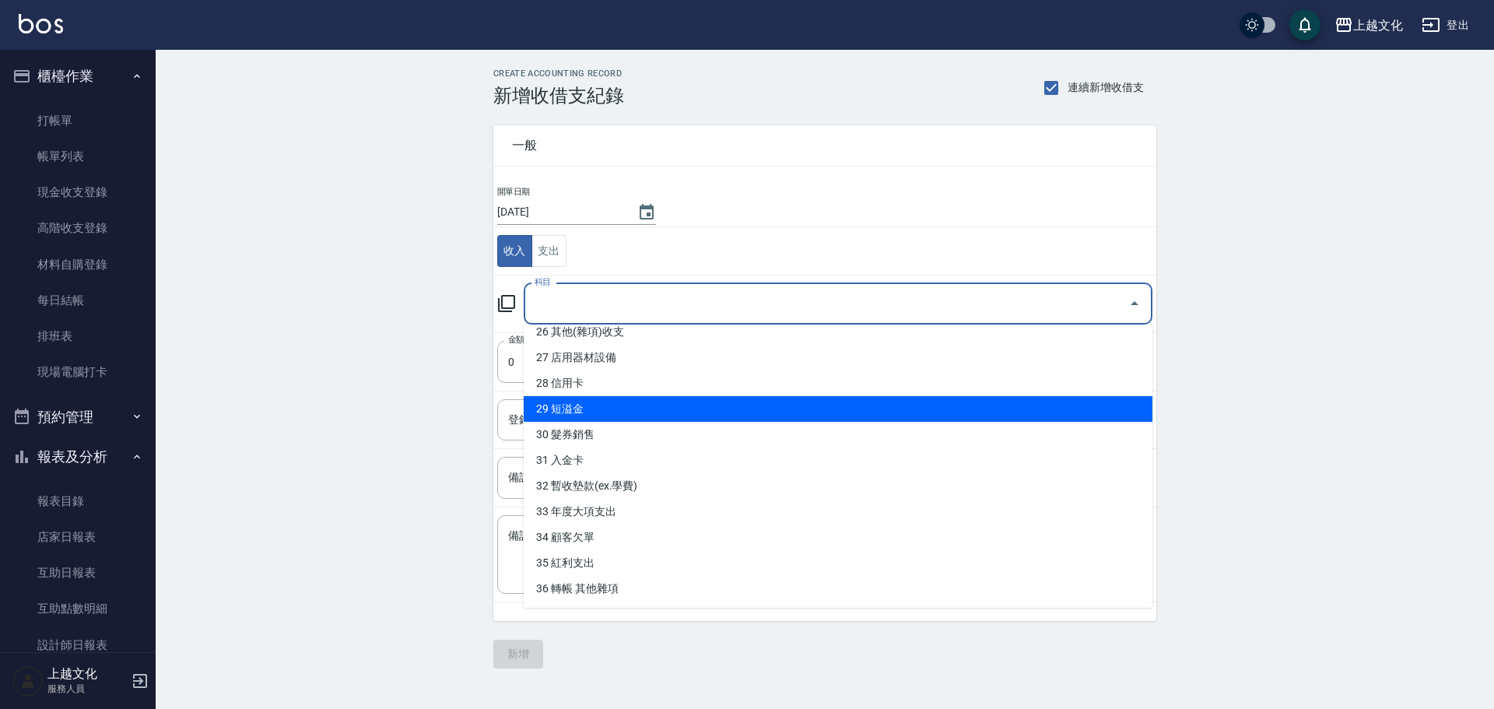
click at [628, 413] on li "29 短溢金" at bounding box center [838, 409] width 629 height 26
type input "29 短溢金"
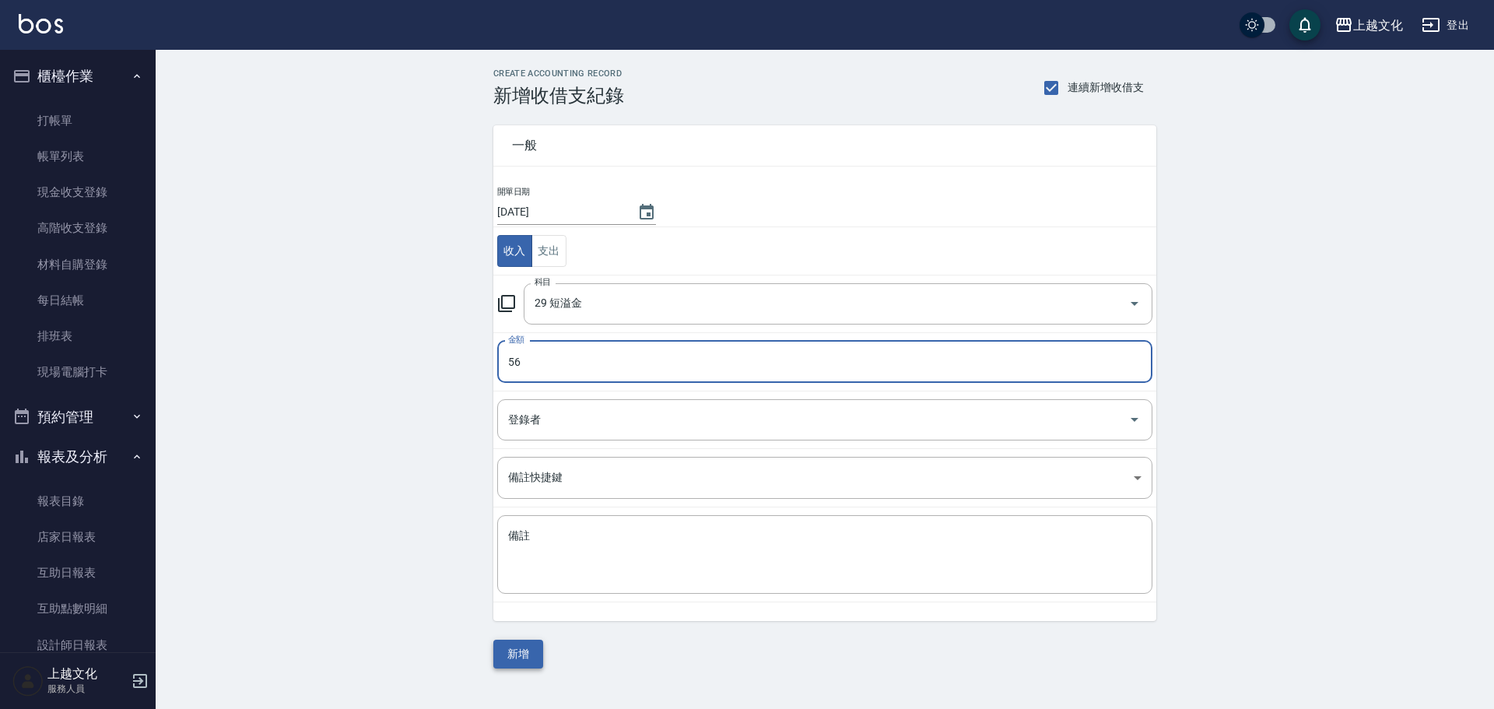
type input "56"
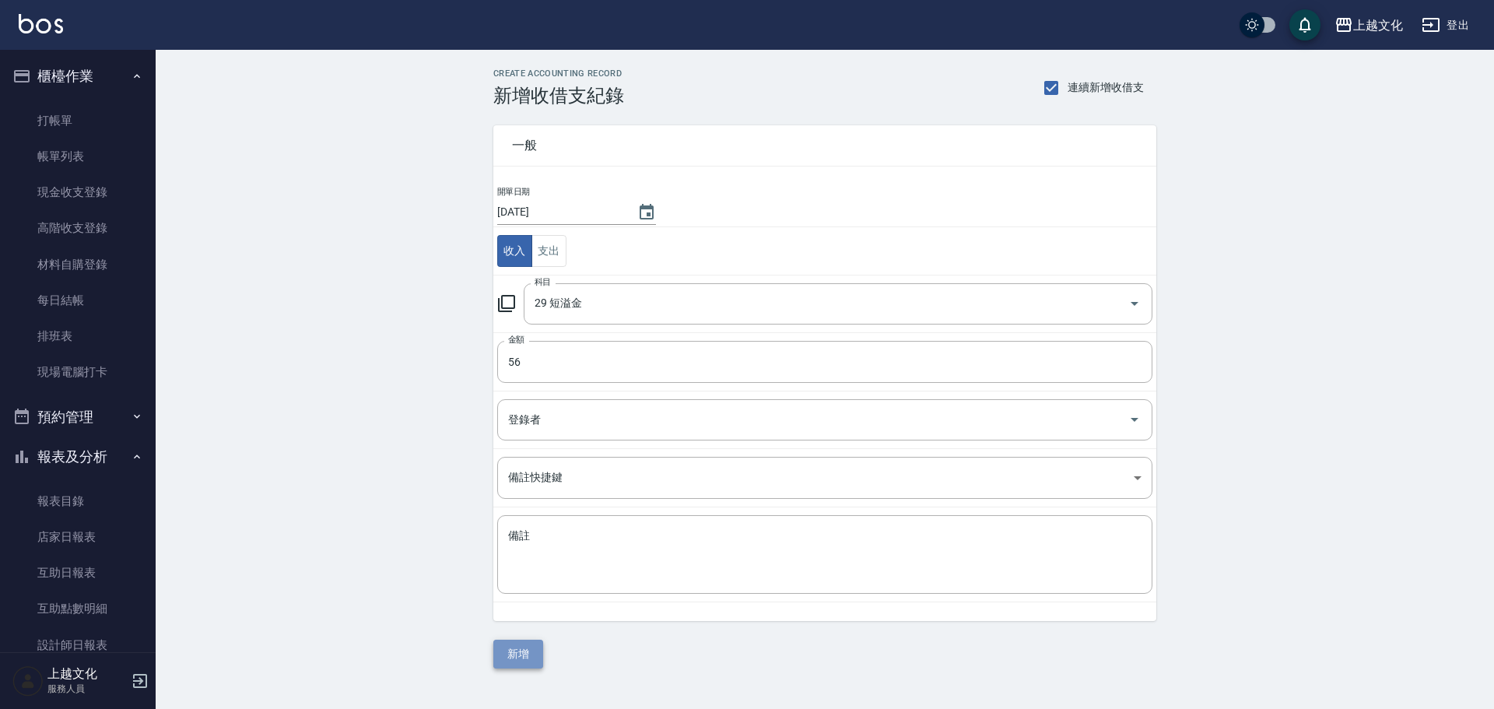
click at [539, 646] on button "新增" at bounding box center [518, 653] width 50 height 29
click at [539, 646] on div "一般 開單日期 2025/09/19 收入 支出 科目 29 短溢金 科目 金額 56 金額 登錄者 登錄者 備註快捷鍵 ​ 備註快捷鍵 備註 x 備註 新增" at bounding box center [824, 388] width 663 height 562
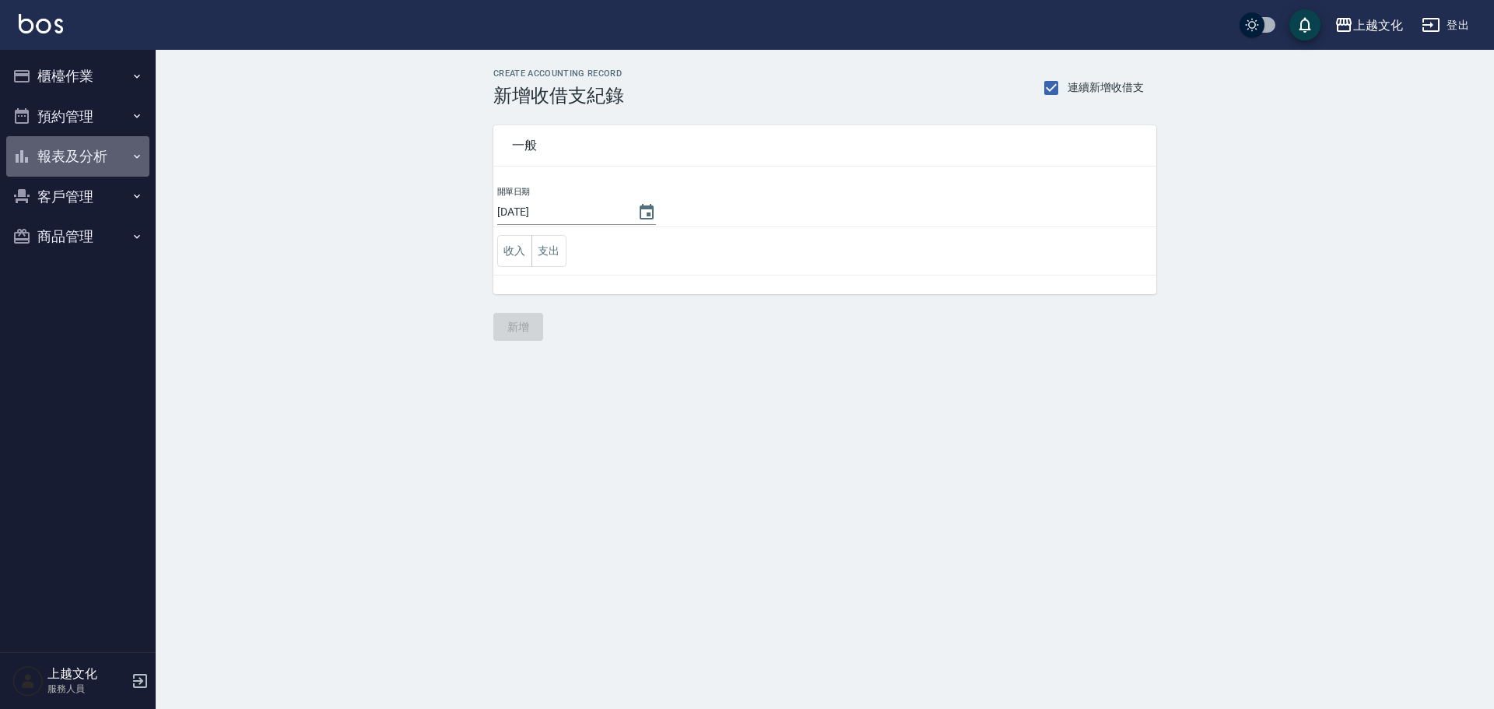
click at [66, 156] on button "報表及分析" at bounding box center [77, 156] width 143 height 40
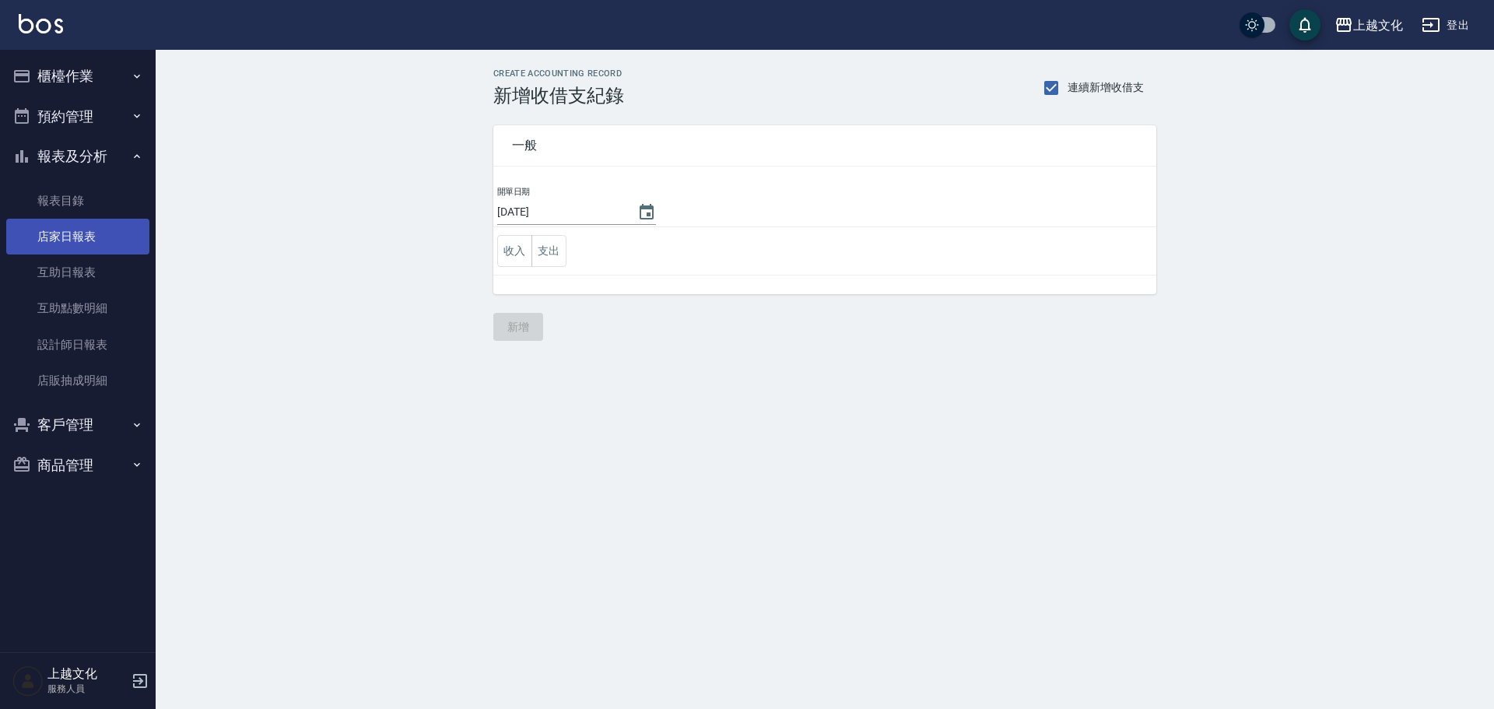
click at [71, 237] on link "店家日報表" at bounding box center [77, 237] width 143 height 36
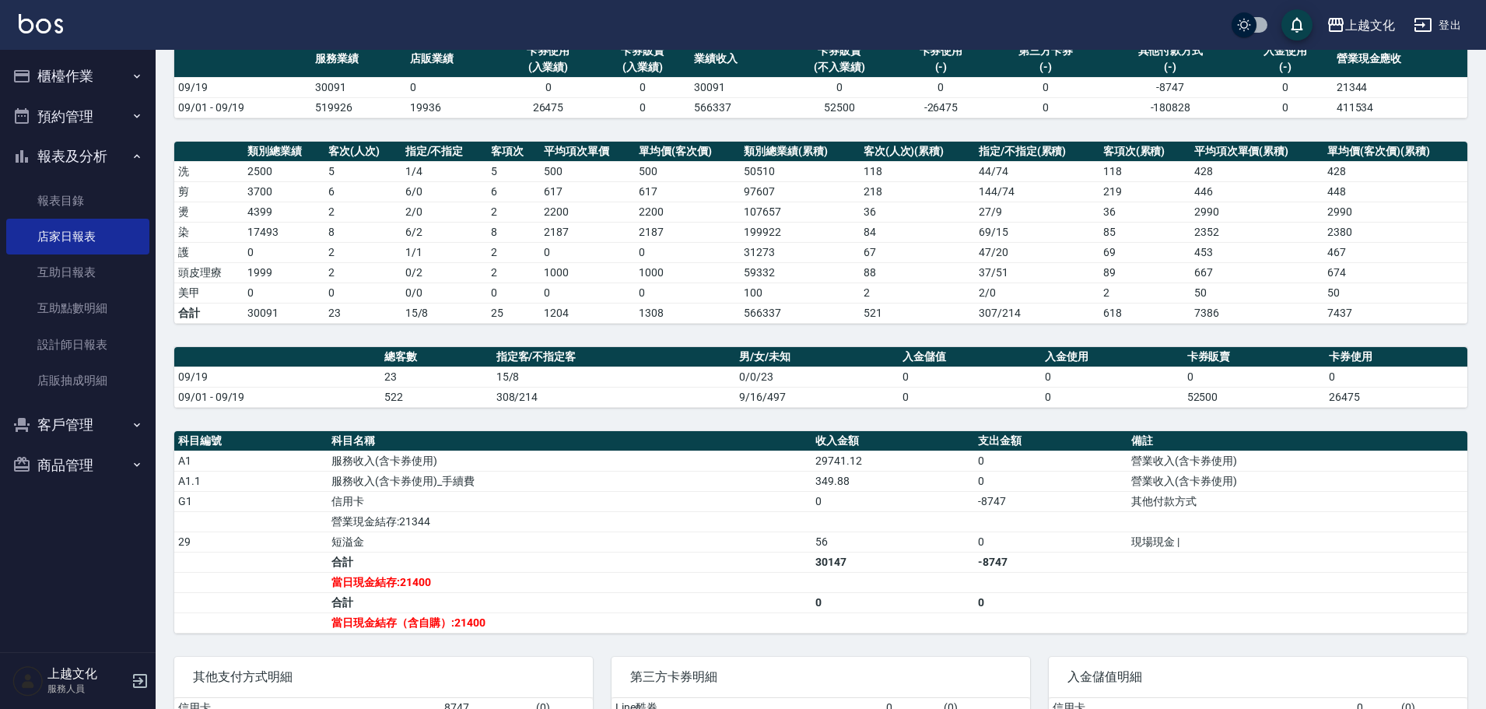
scroll to position [239, 0]
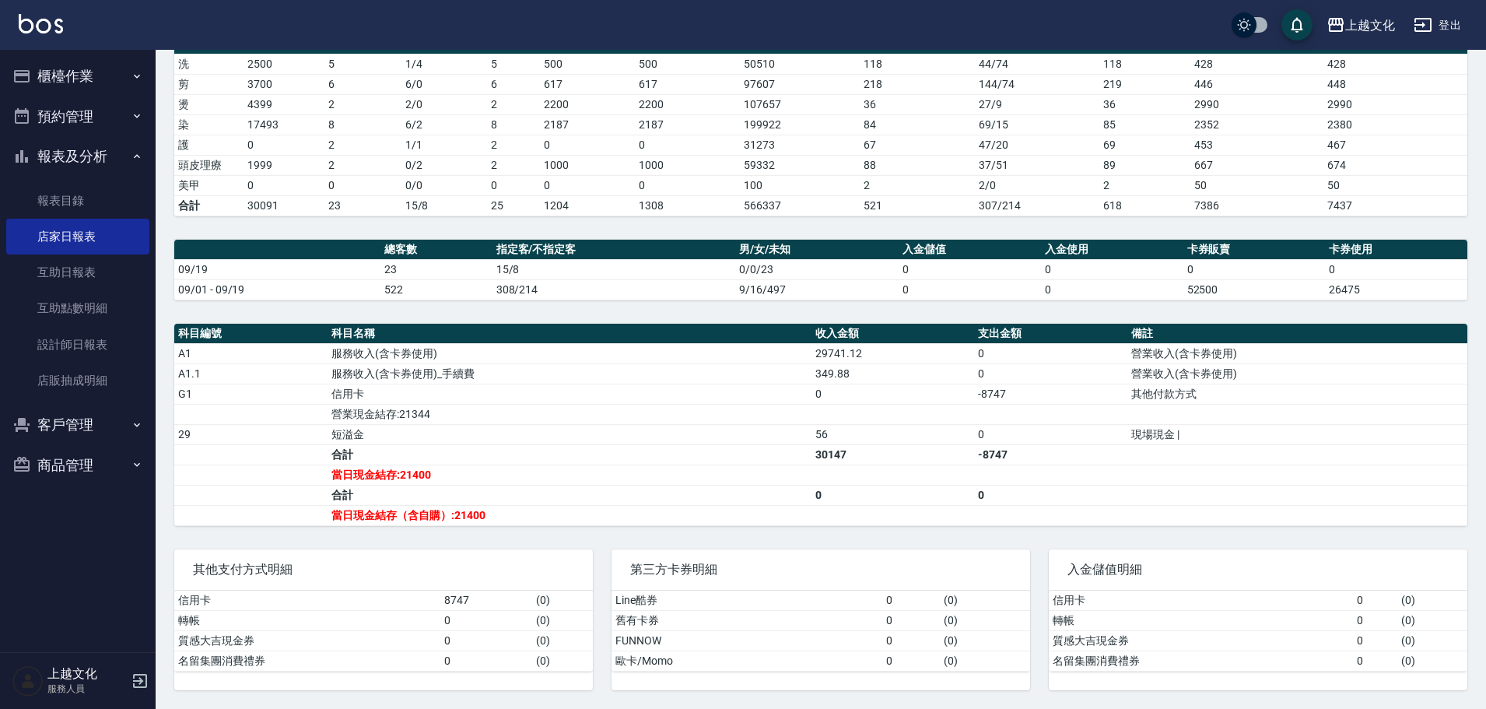
click at [59, 80] on button "櫃檯作業" at bounding box center [77, 76] width 143 height 40
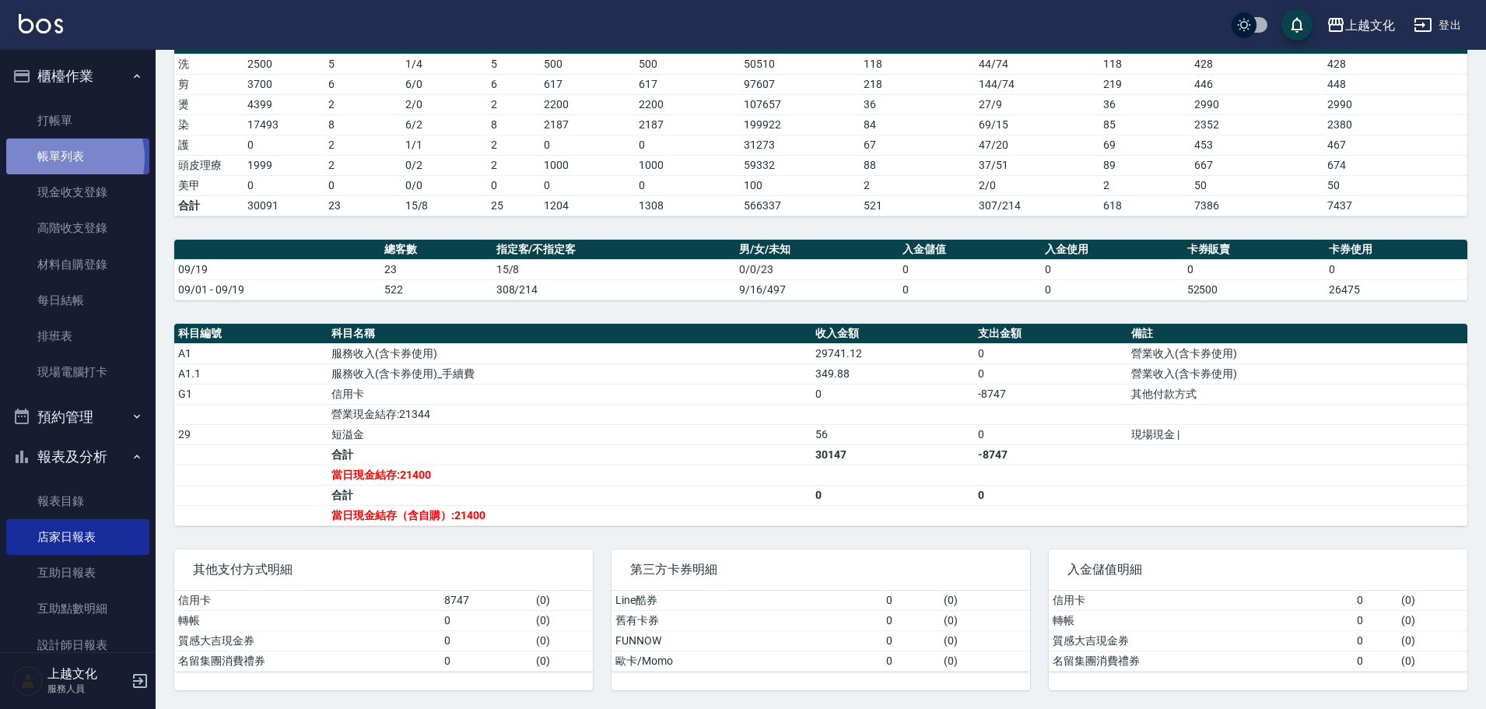
click at [61, 159] on link "帳單列表" at bounding box center [77, 156] width 143 height 36
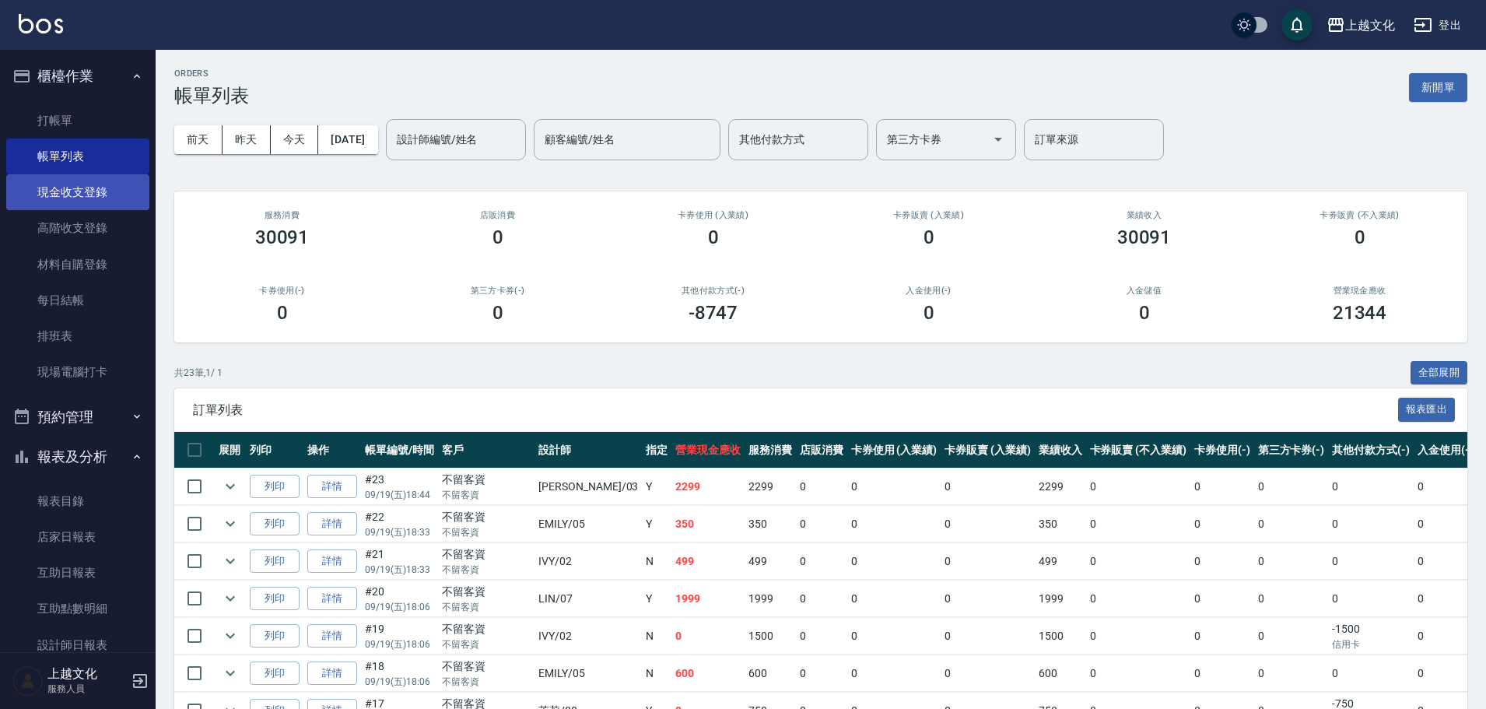
click at [55, 190] on link "現金收支登錄" at bounding box center [77, 192] width 143 height 36
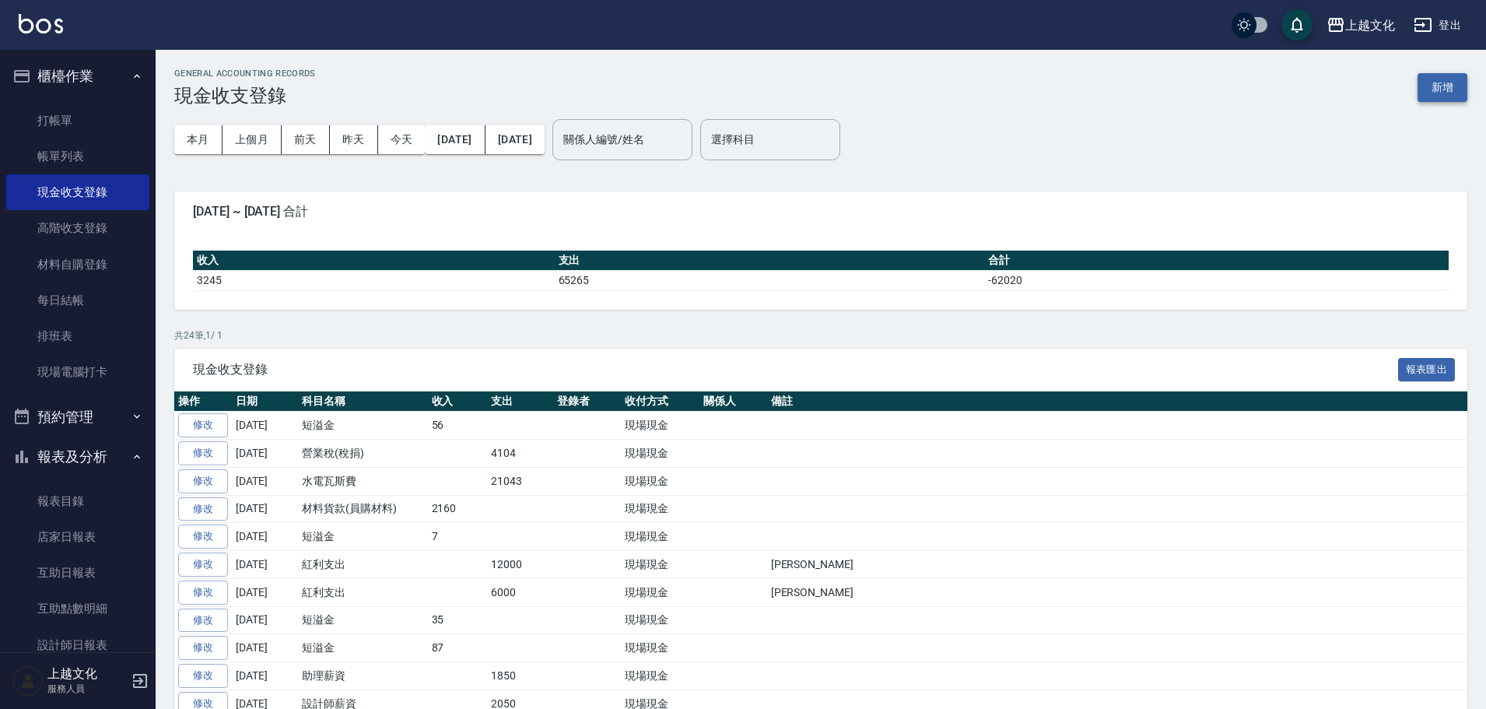
click at [1430, 86] on button "新增" at bounding box center [1442, 87] width 50 height 29
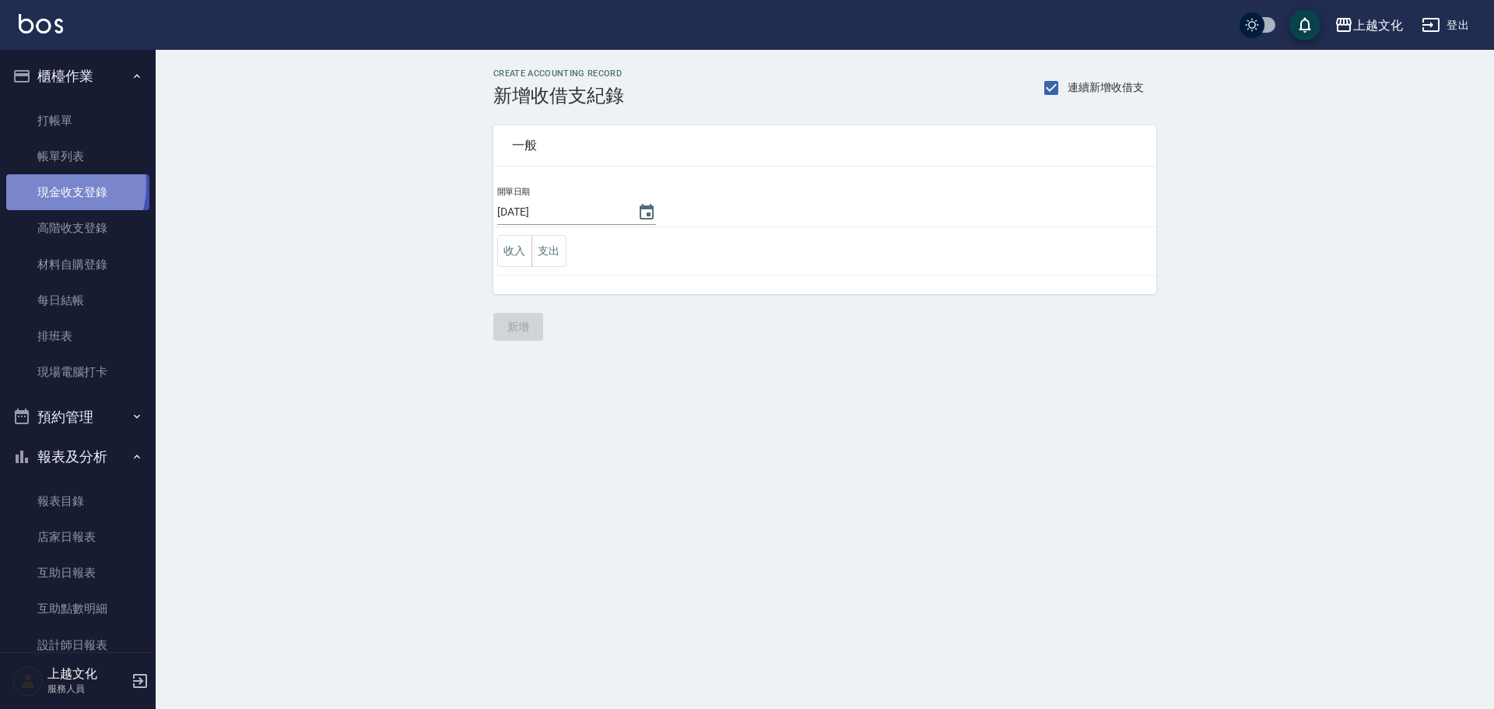
click at [51, 185] on link "現金收支登錄" at bounding box center [77, 192] width 143 height 36
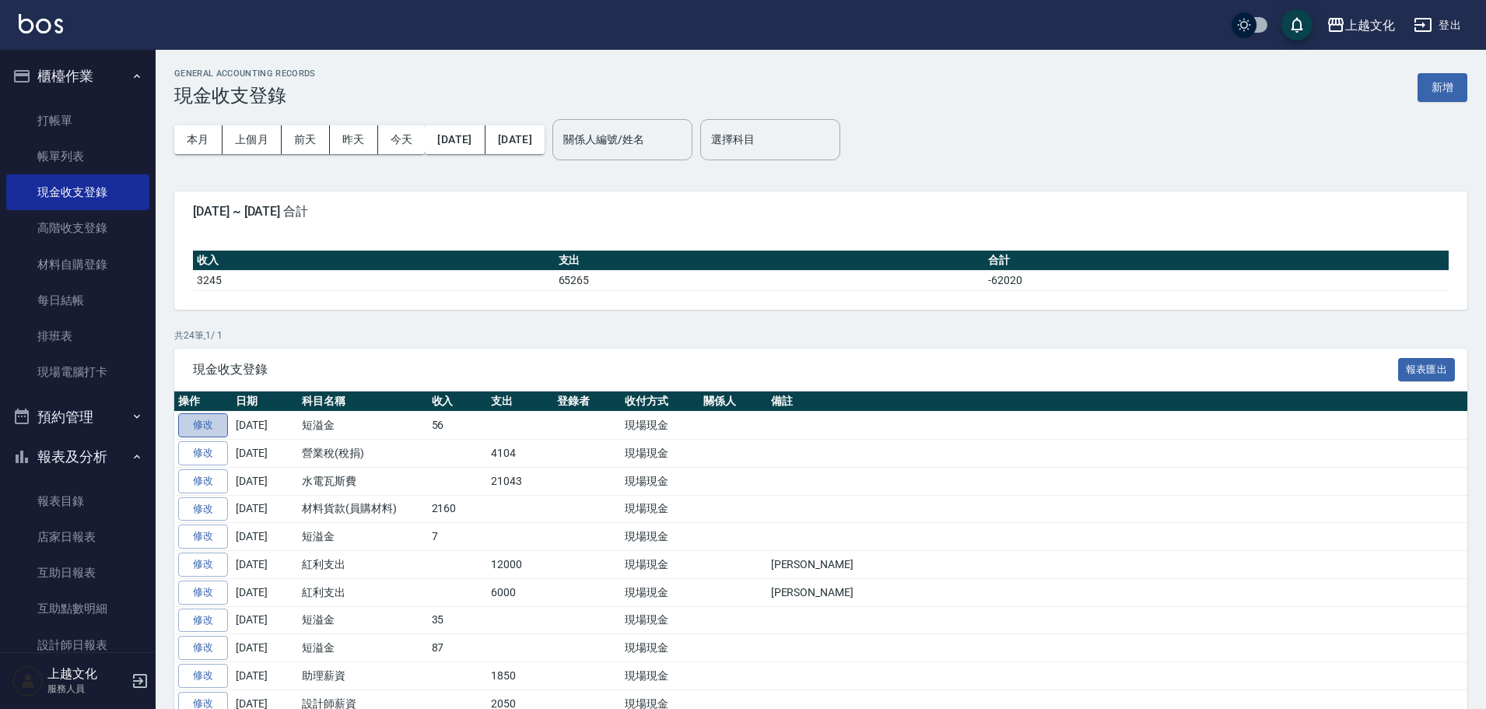
click at [206, 427] on link "修改" at bounding box center [203, 425] width 50 height 24
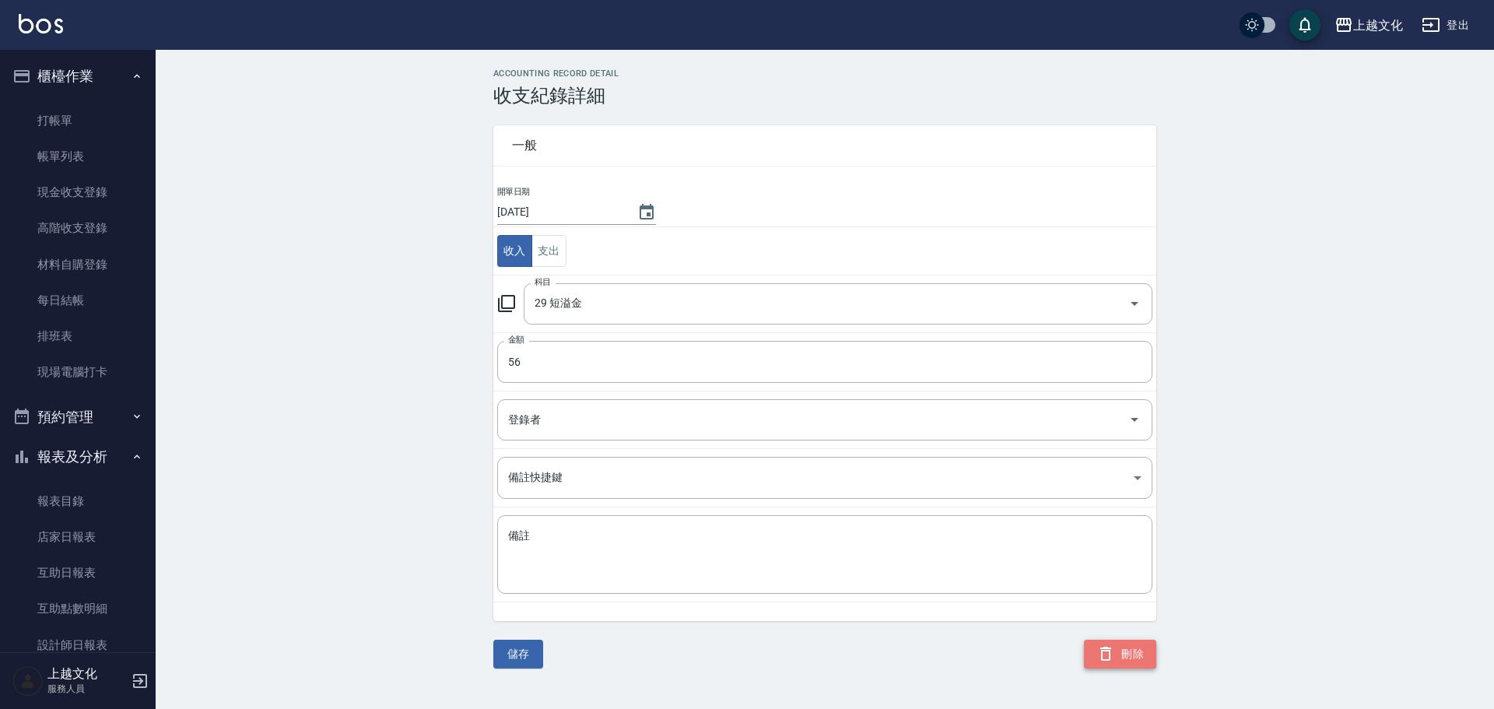
click at [1130, 653] on button "刪除" at bounding box center [1120, 653] width 72 height 29
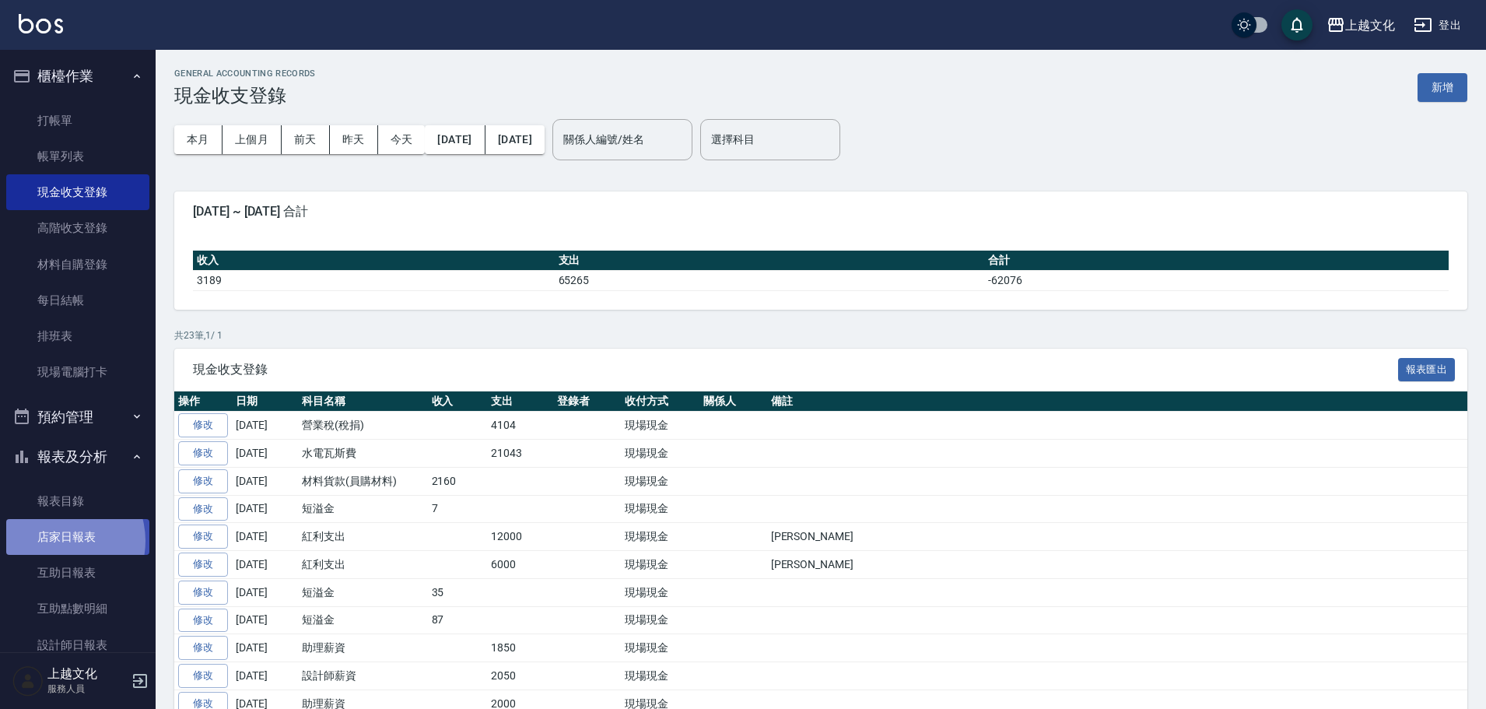
click at [58, 540] on link "店家日報表" at bounding box center [77, 537] width 143 height 36
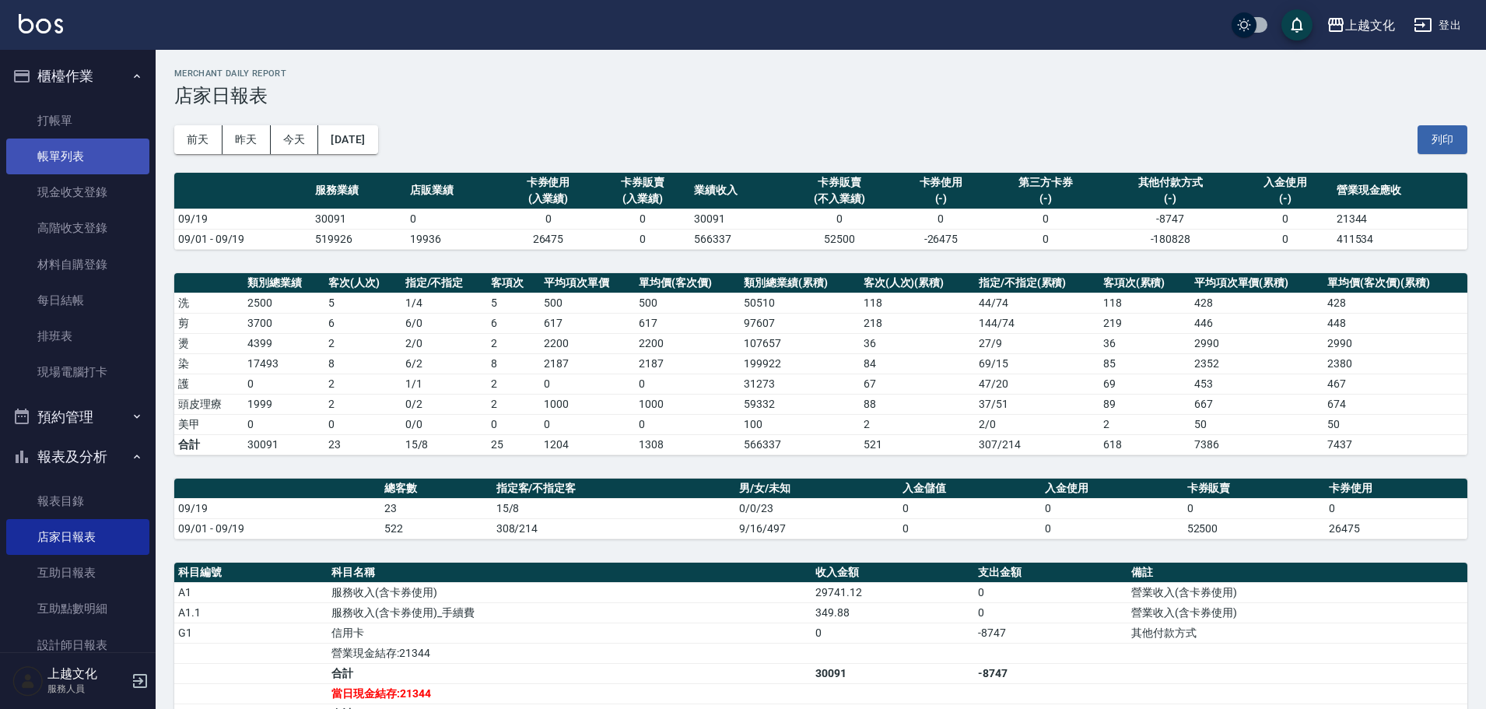
click at [77, 159] on link "帳單列表" at bounding box center [77, 156] width 143 height 36
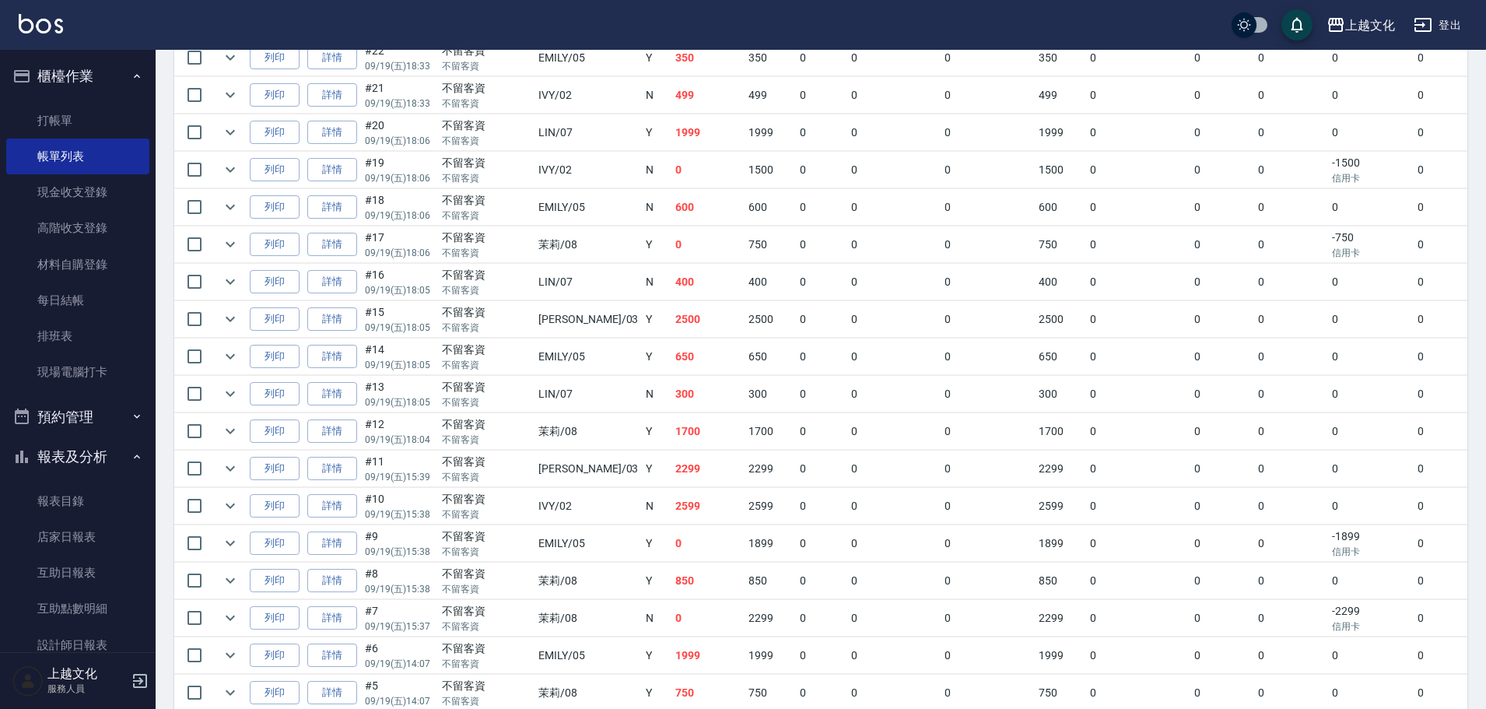
scroll to position [467, 0]
click at [324, 421] on link "詳情" at bounding box center [332, 431] width 50 height 24
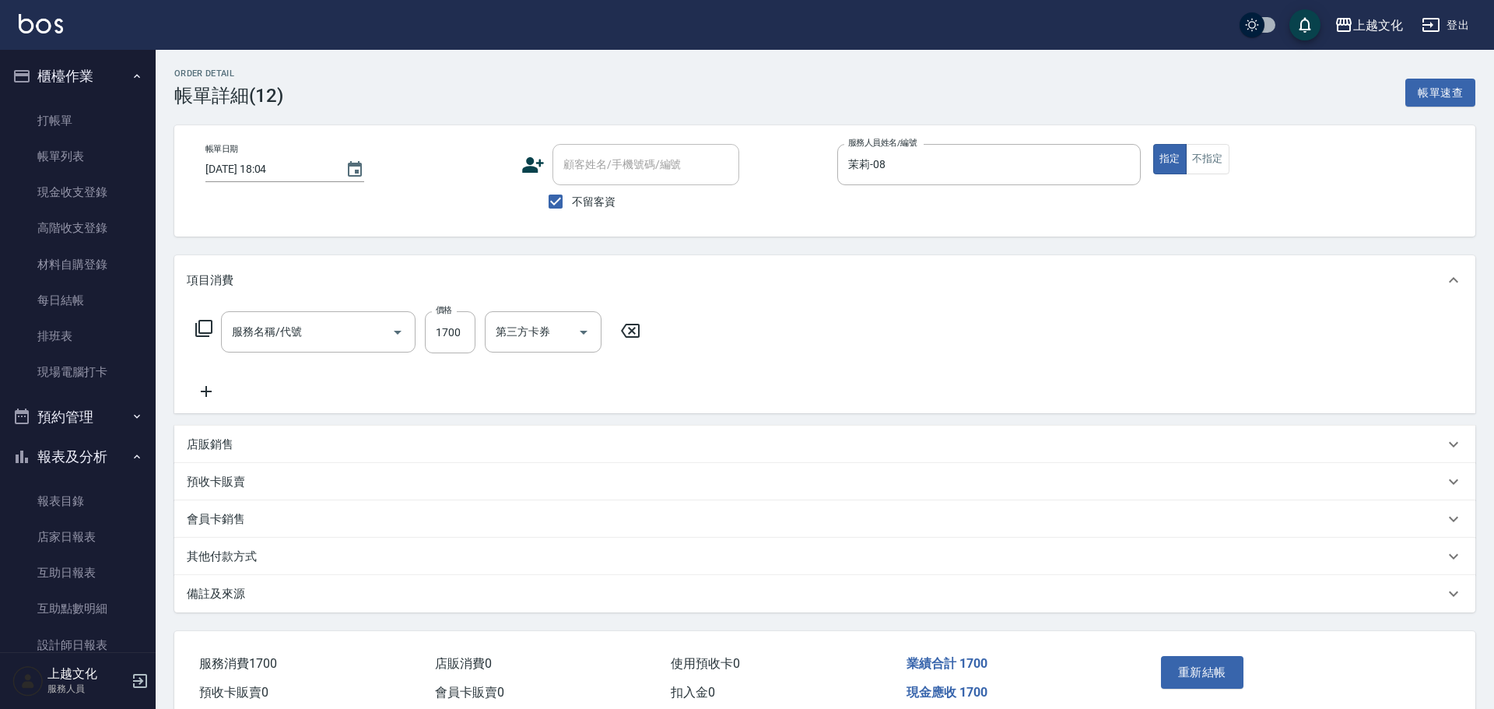
type input "[DATE] 18:04"
checkbox input "true"
type input "茉莉-08"
type input "日系染髮(401)"
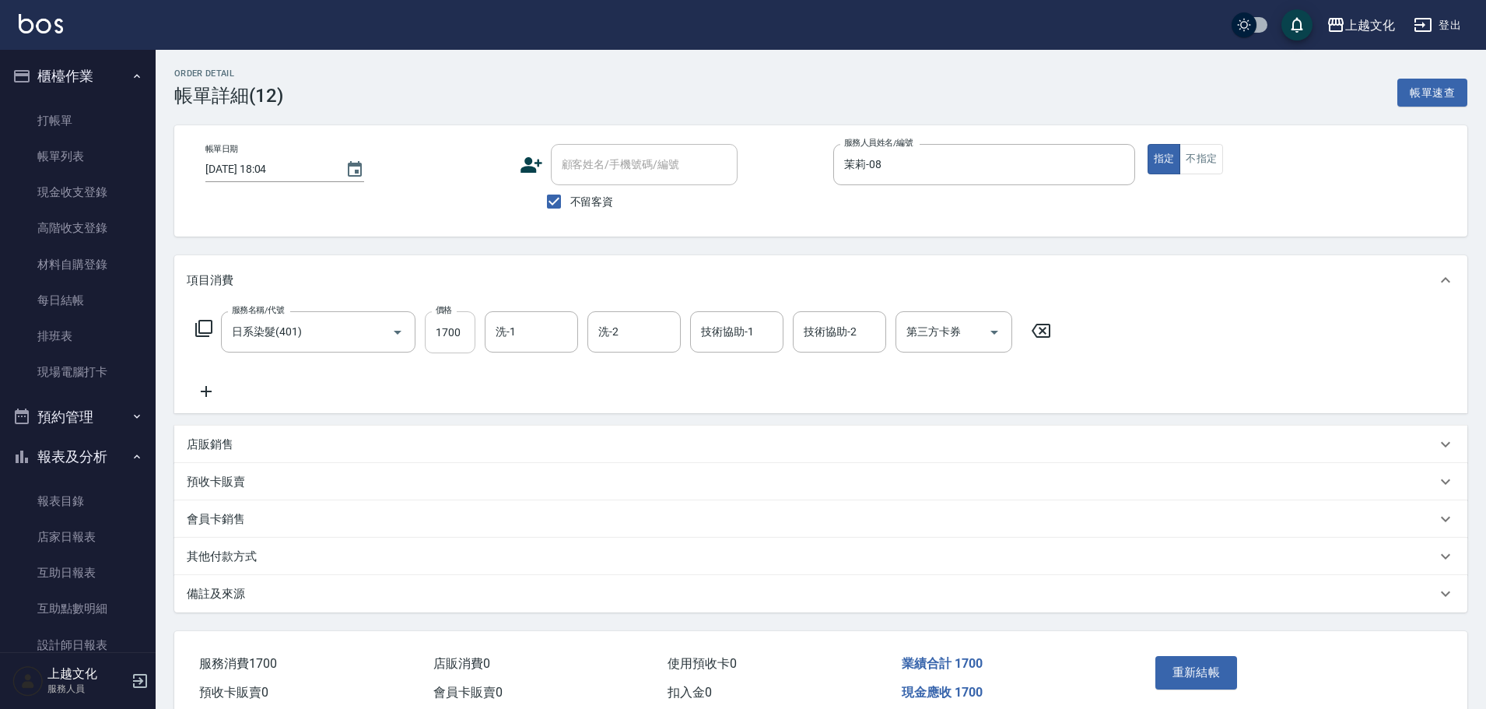
click at [441, 349] on input "1700" at bounding box center [450, 332] width 51 height 42
type input "1656"
click at [1190, 678] on button "重新結帳" at bounding box center [1196, 672] width 82 height 33
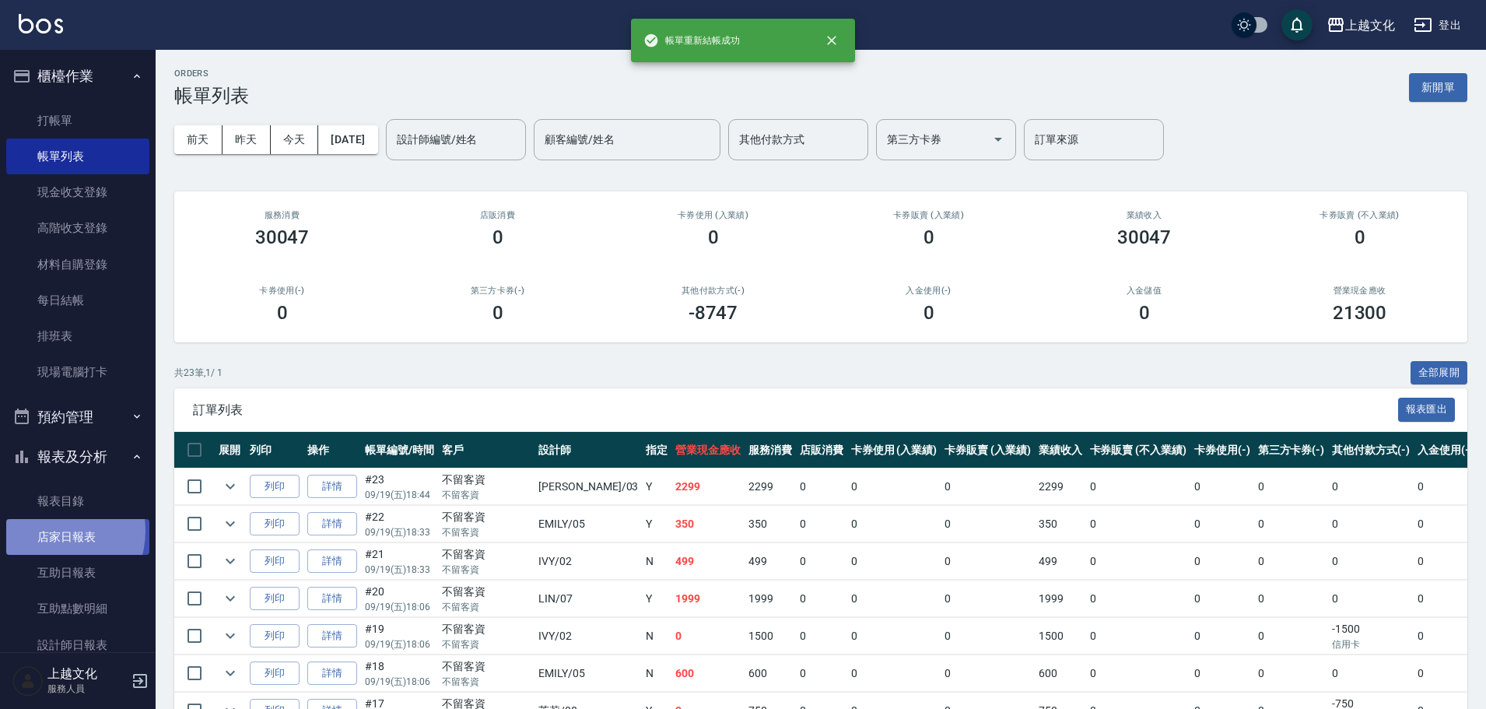
click at [50, 531] on link "店家日報表" at bounding box center [77, 537] width 143 height 36
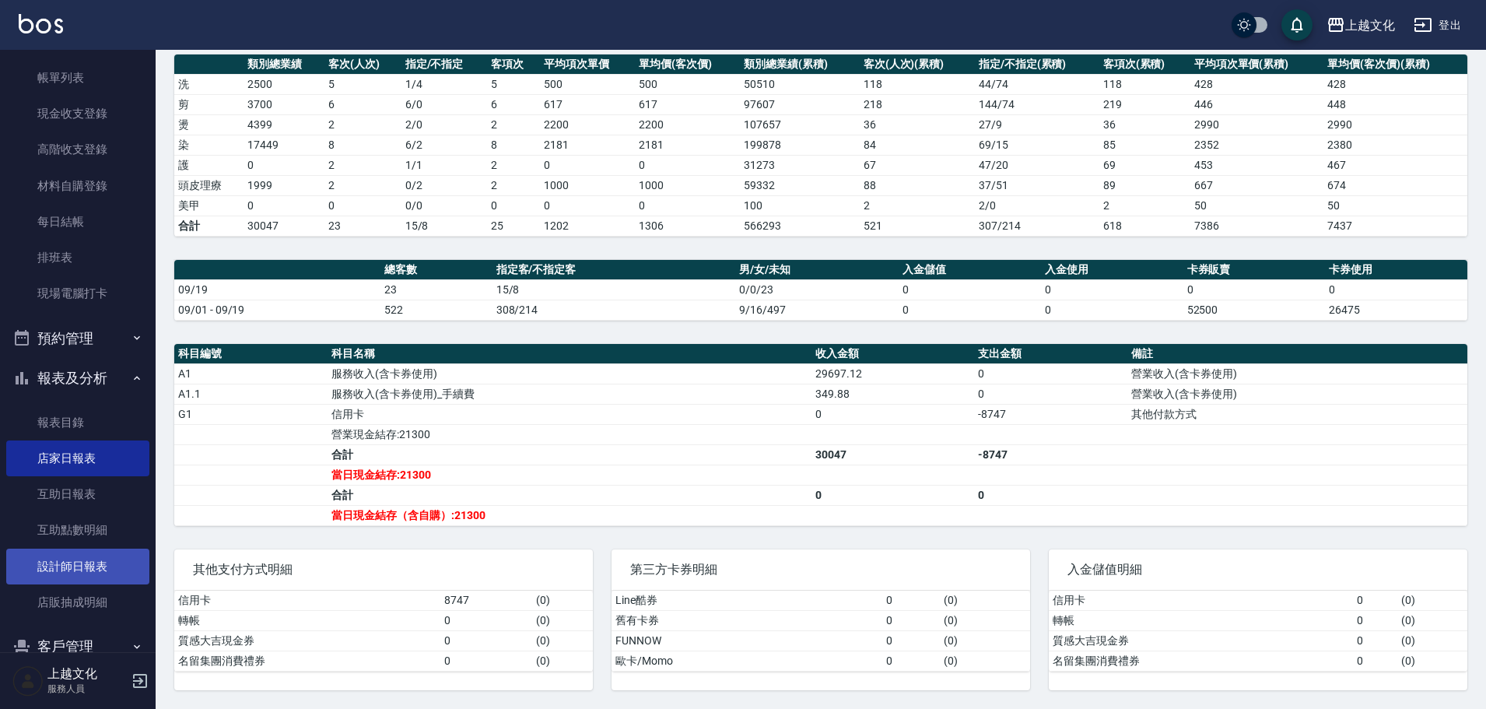
scroll to position [152, 0]
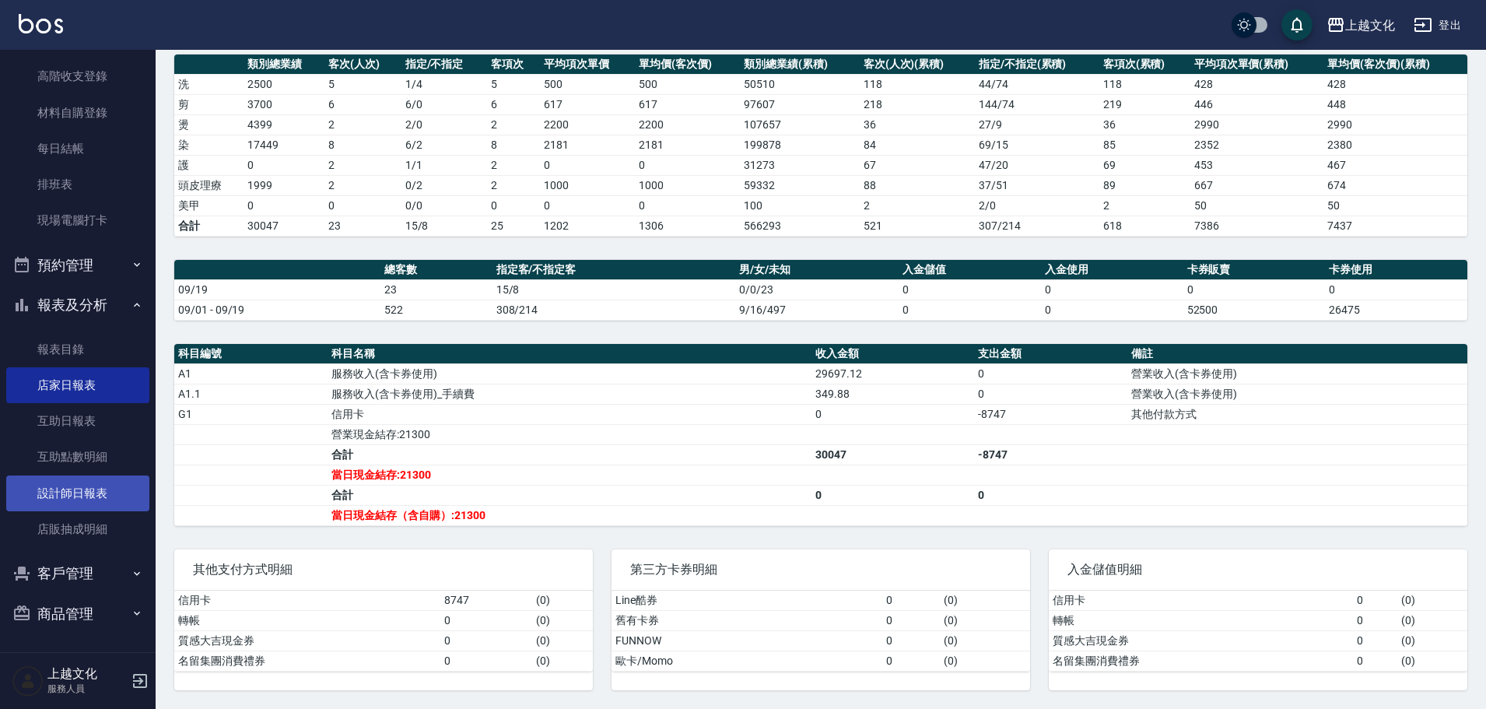
click at [96, 499] on link "設計師日報表" at bounding box center [77, 493] width 143 height 36
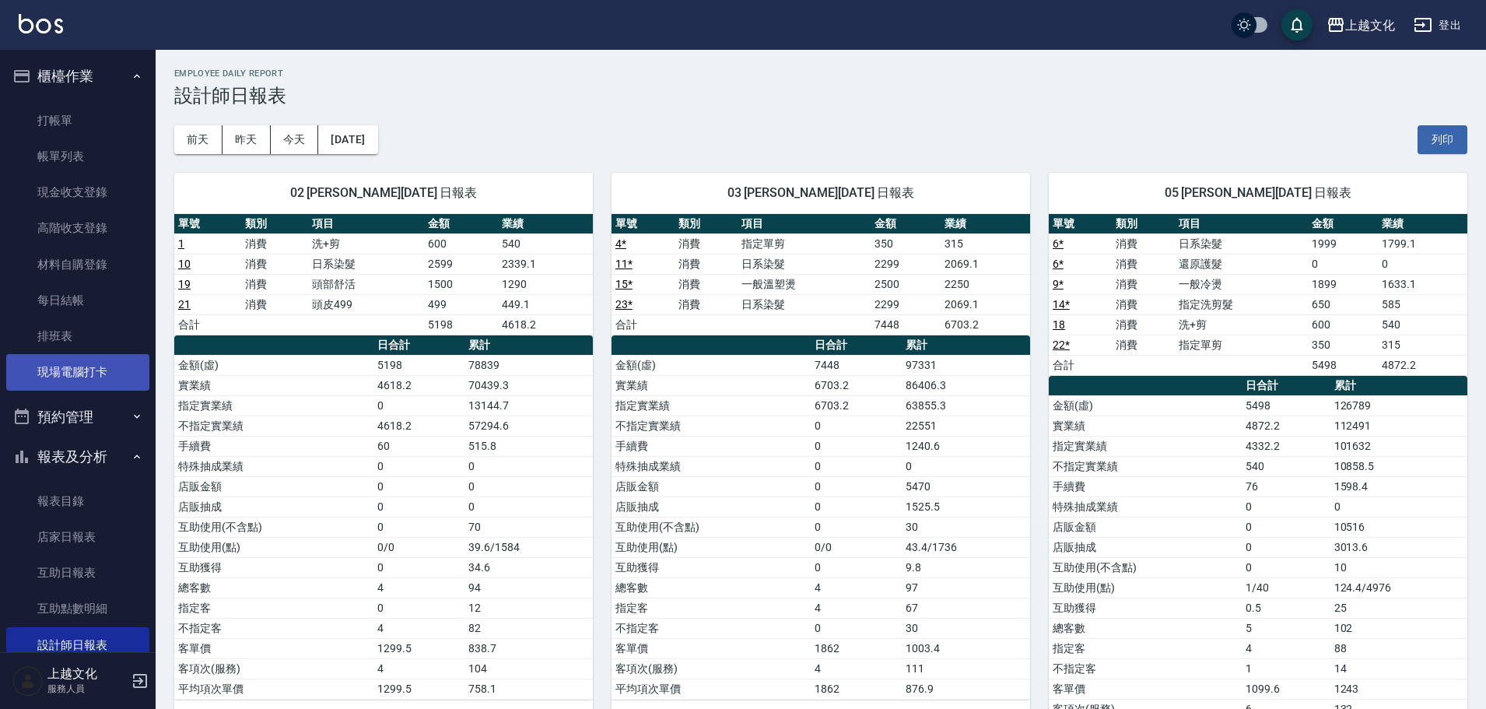
click at [86, 369] on link "現場電腦打卡" at bounding box center [77, 372] width 143 height 36
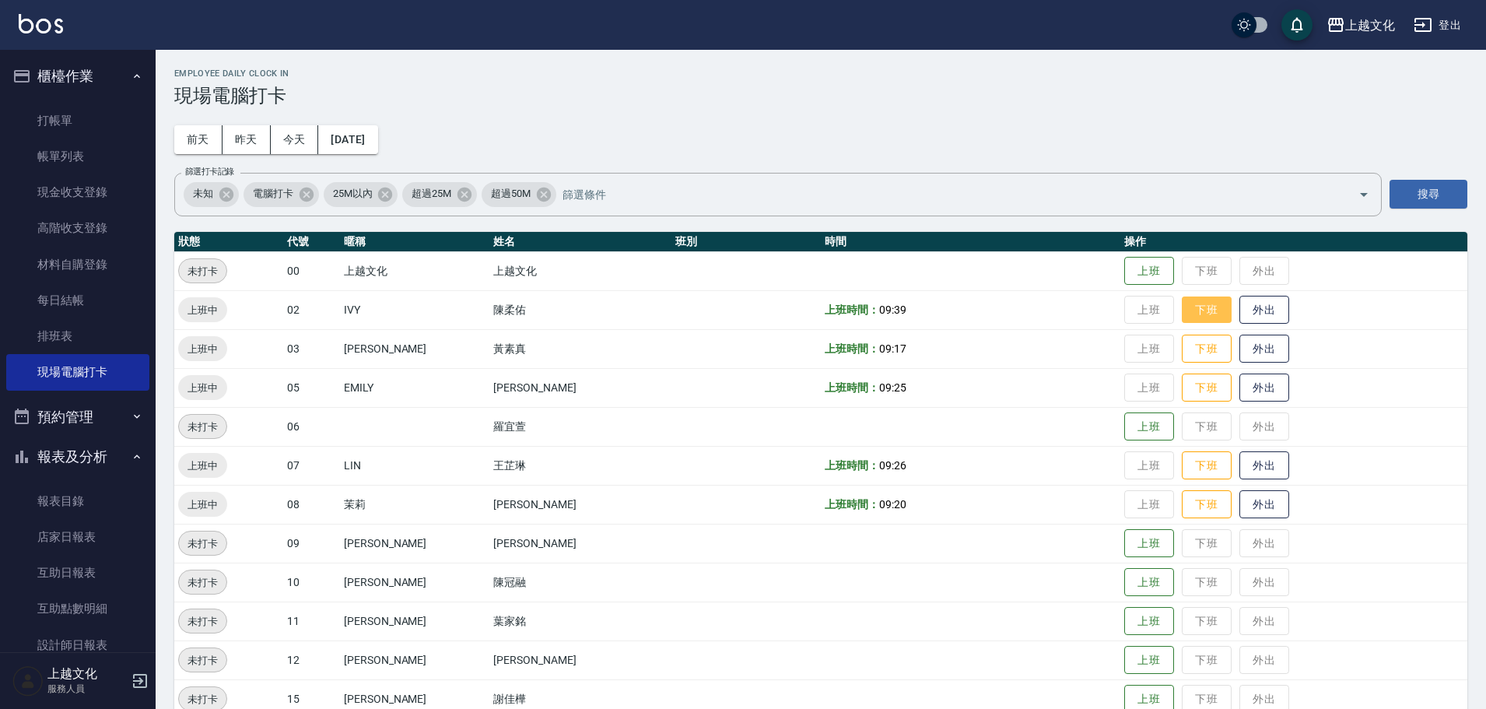
click at [1207, 309] on button "下班" at bounding box center [1207, 309] width 50 height 27
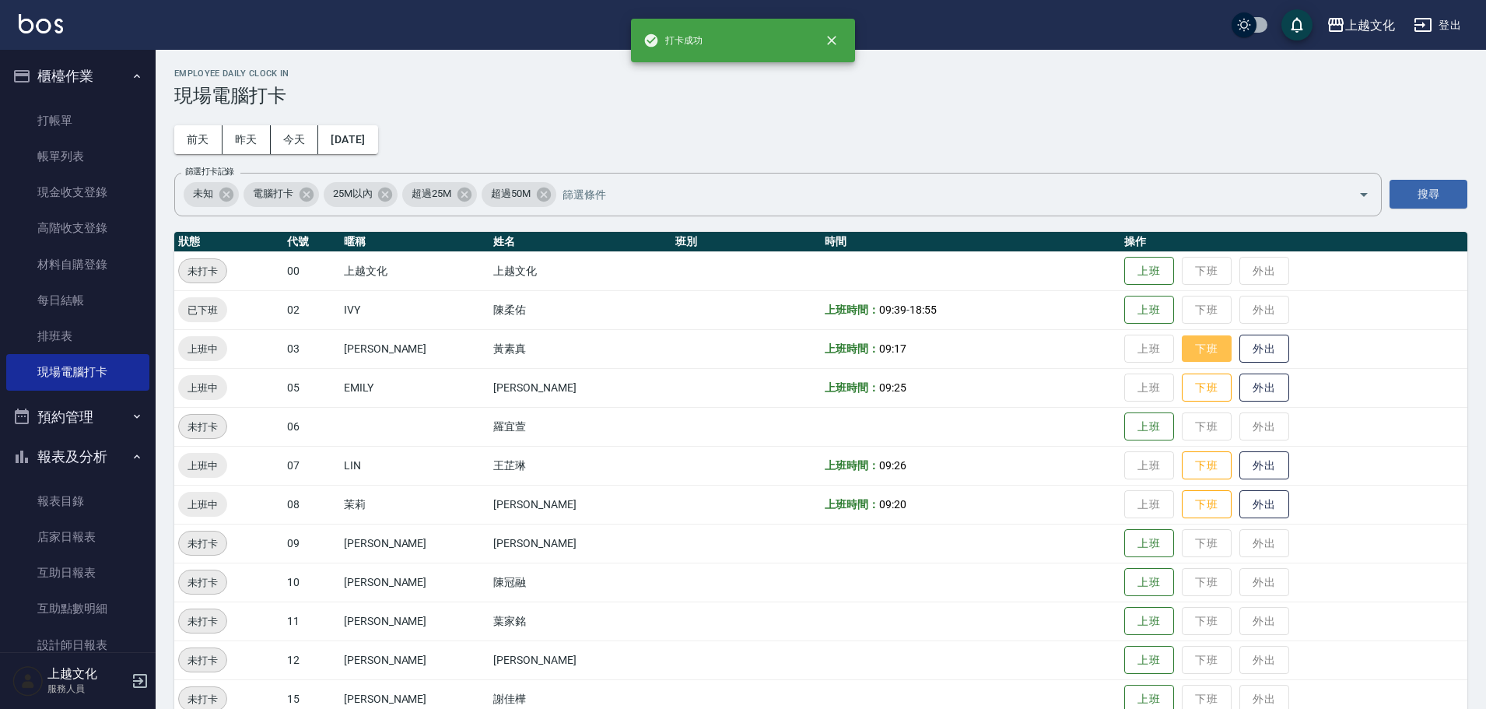
click at [1201, 345] on button "下班" at bounding box center [1207, 348] width 50 height 27
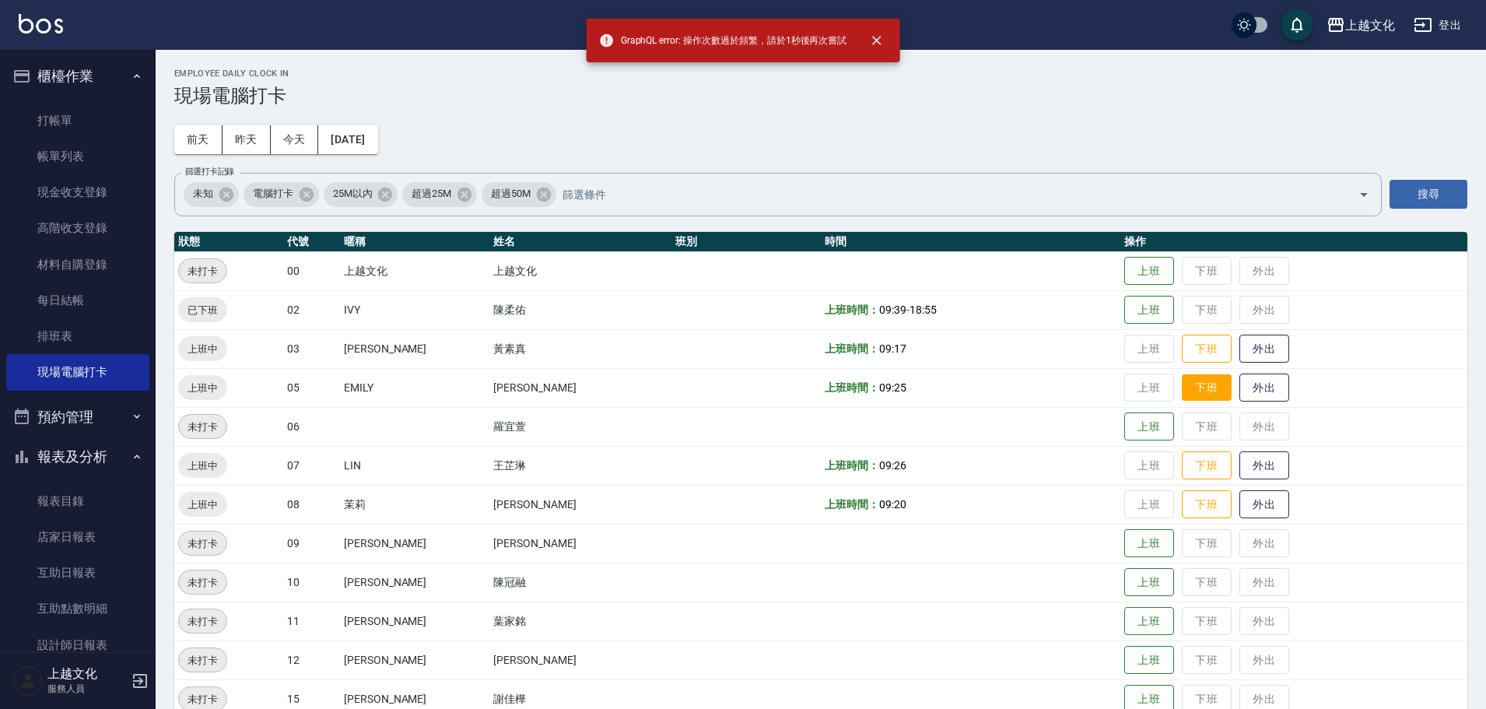
click at [1195, 380] on button "下班" at bounding box center [1207, 387] width 50 height 27
click at [1199, 456] on button "下班" at bounding box center [1207, 465] width 50 height 27
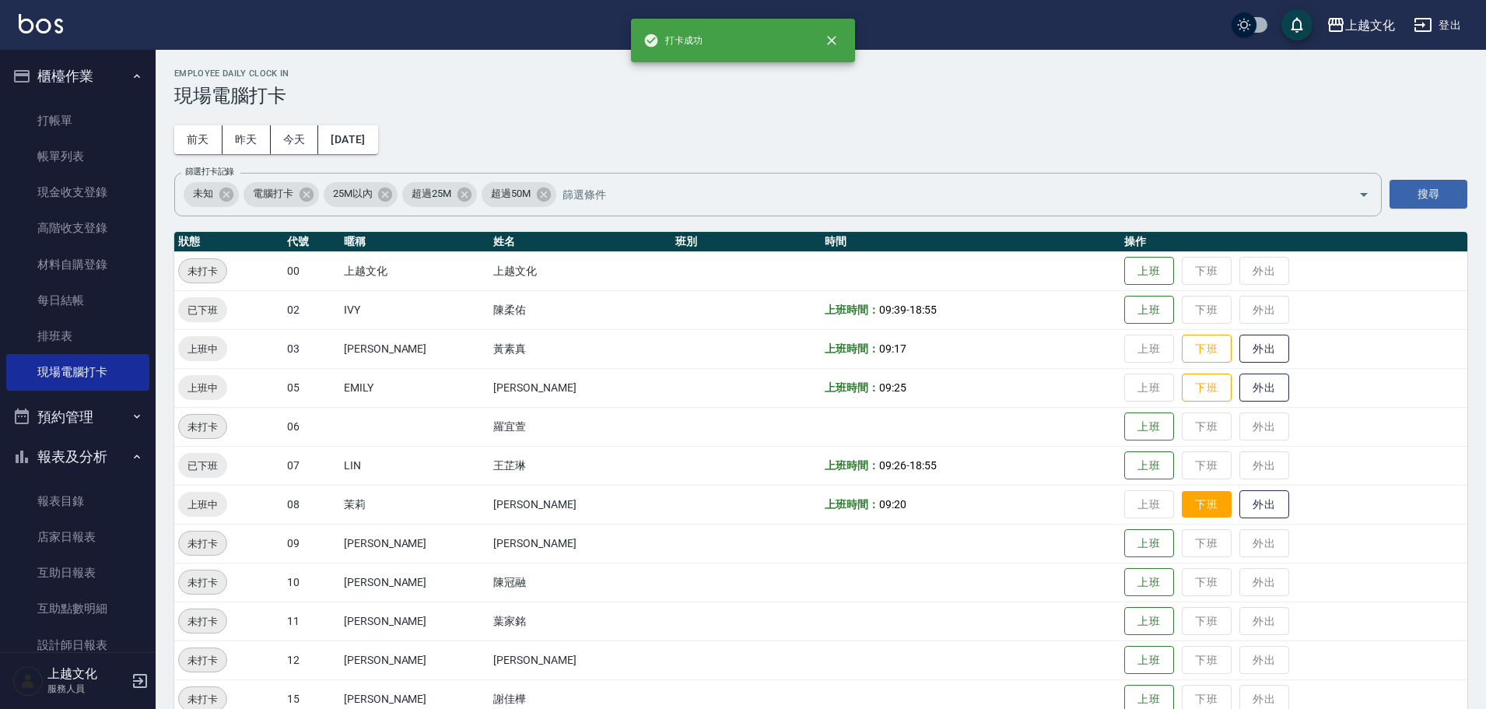
click at [1198, 504] on button "下班" at bounding box center [1207, 504] width 50 height 27
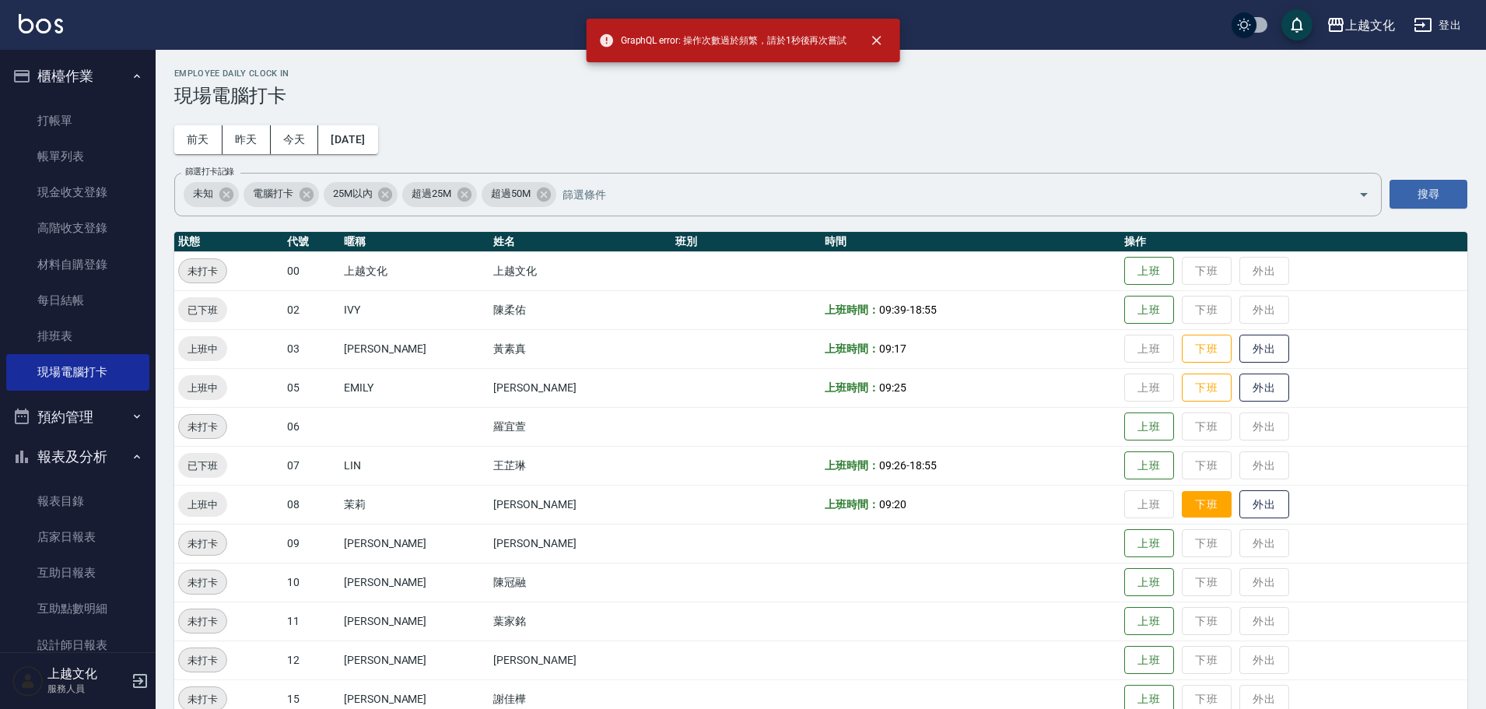
click at [1198, 505] on button "下班" at bounding box center [1207, 504] width 50 height 27
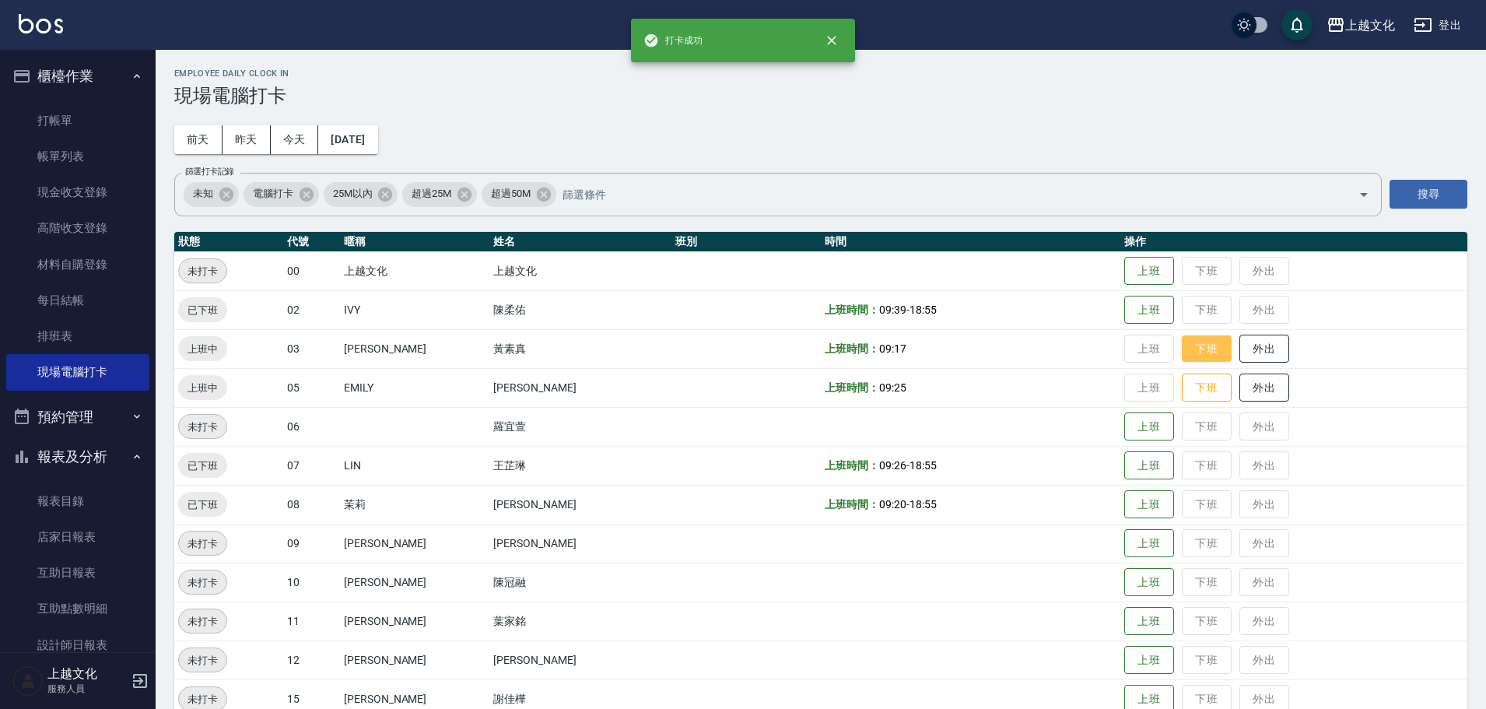
click at [1190, 344] on button "下班" at bounding box center [1207, 348] width 50 height 27
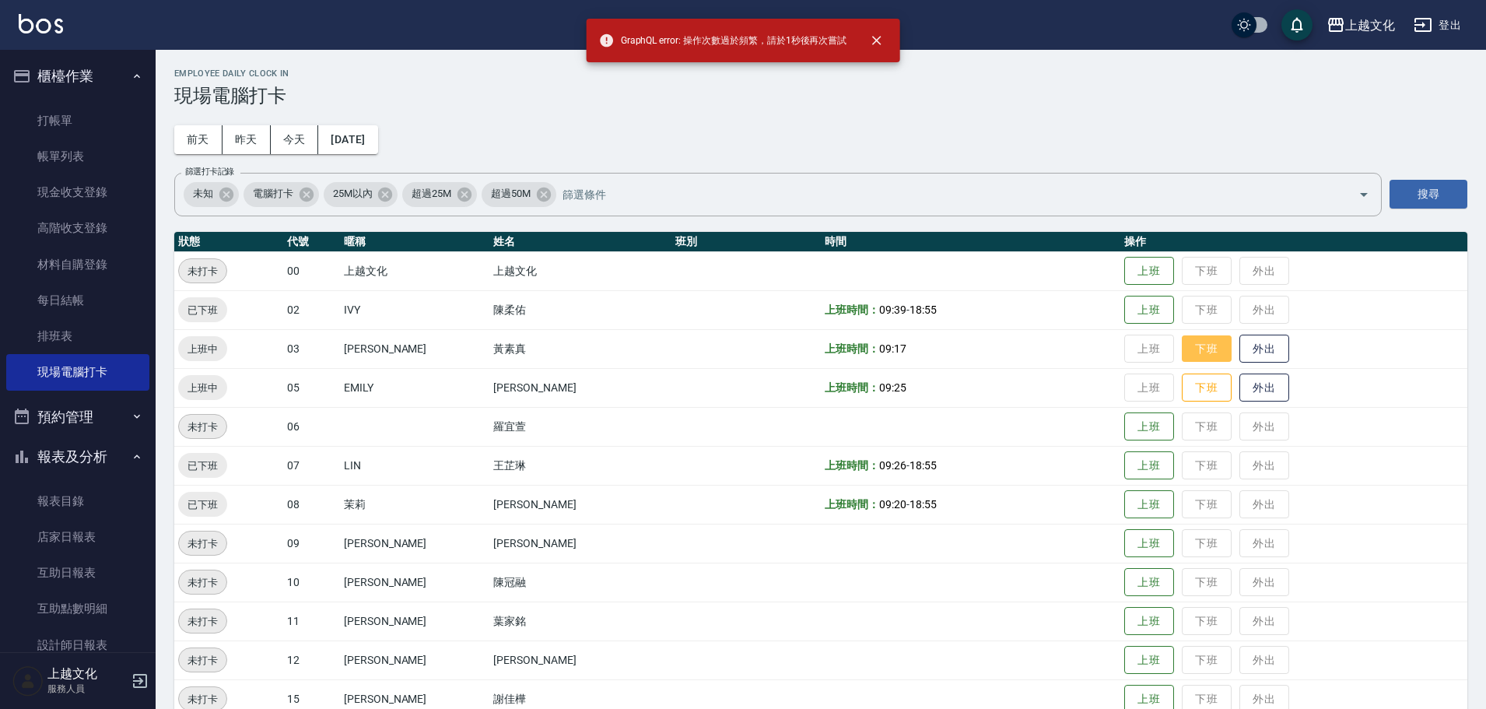
click at [1197, 346] on button "下班" at bounding box center [1207, 348] width 50 height 27
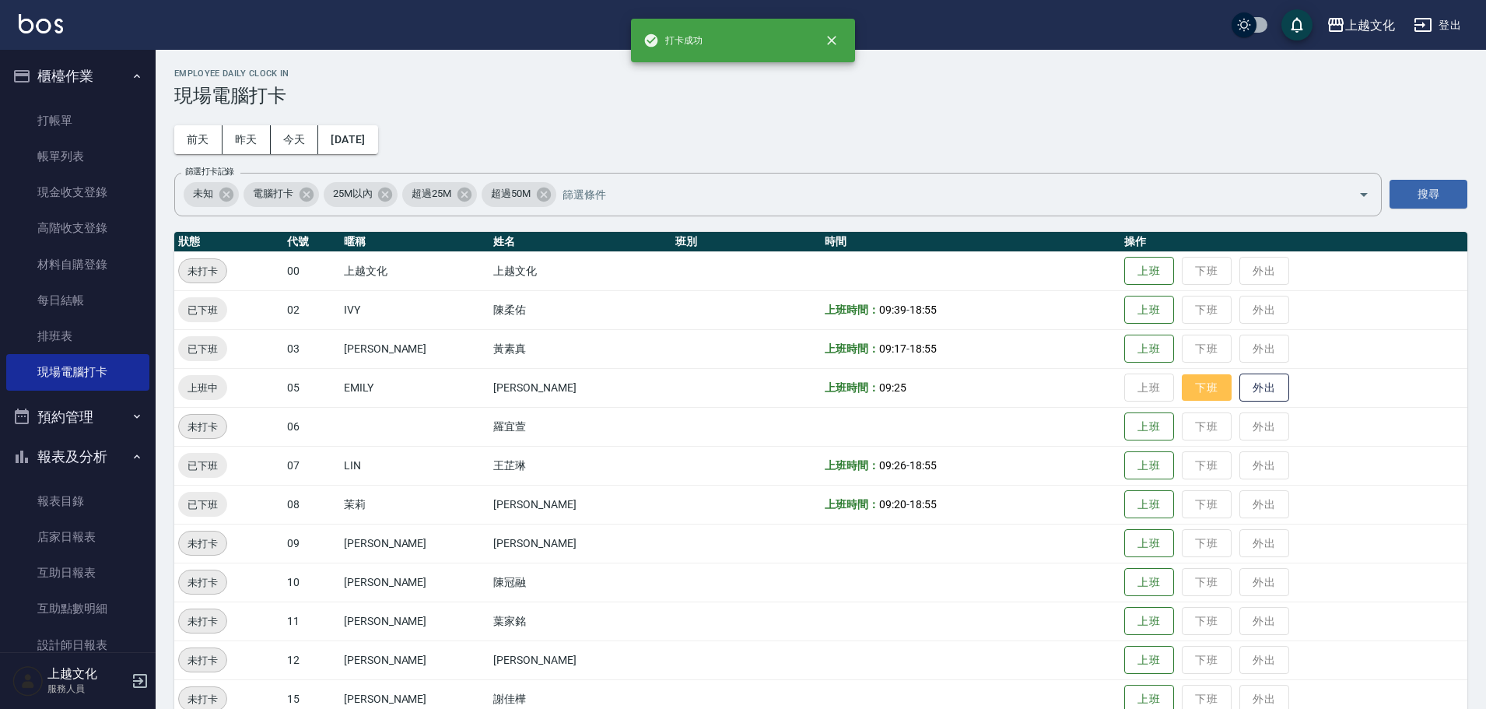
click at [1200, 382] on button "下班" at bounding box center [1207, 387] width 50 height 27
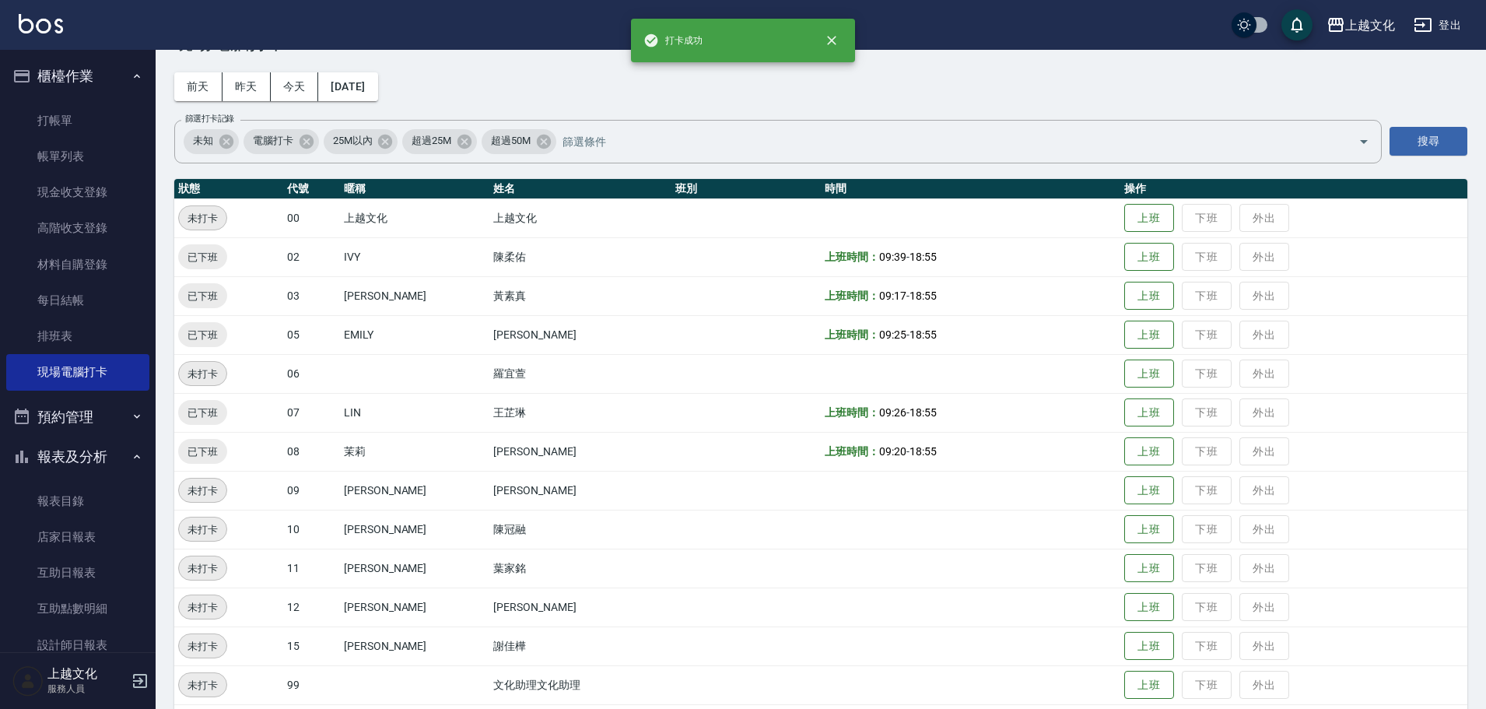
scroll to position [107, 0]
